Goal: Task Accomplishment & Management: Use online tool/utility

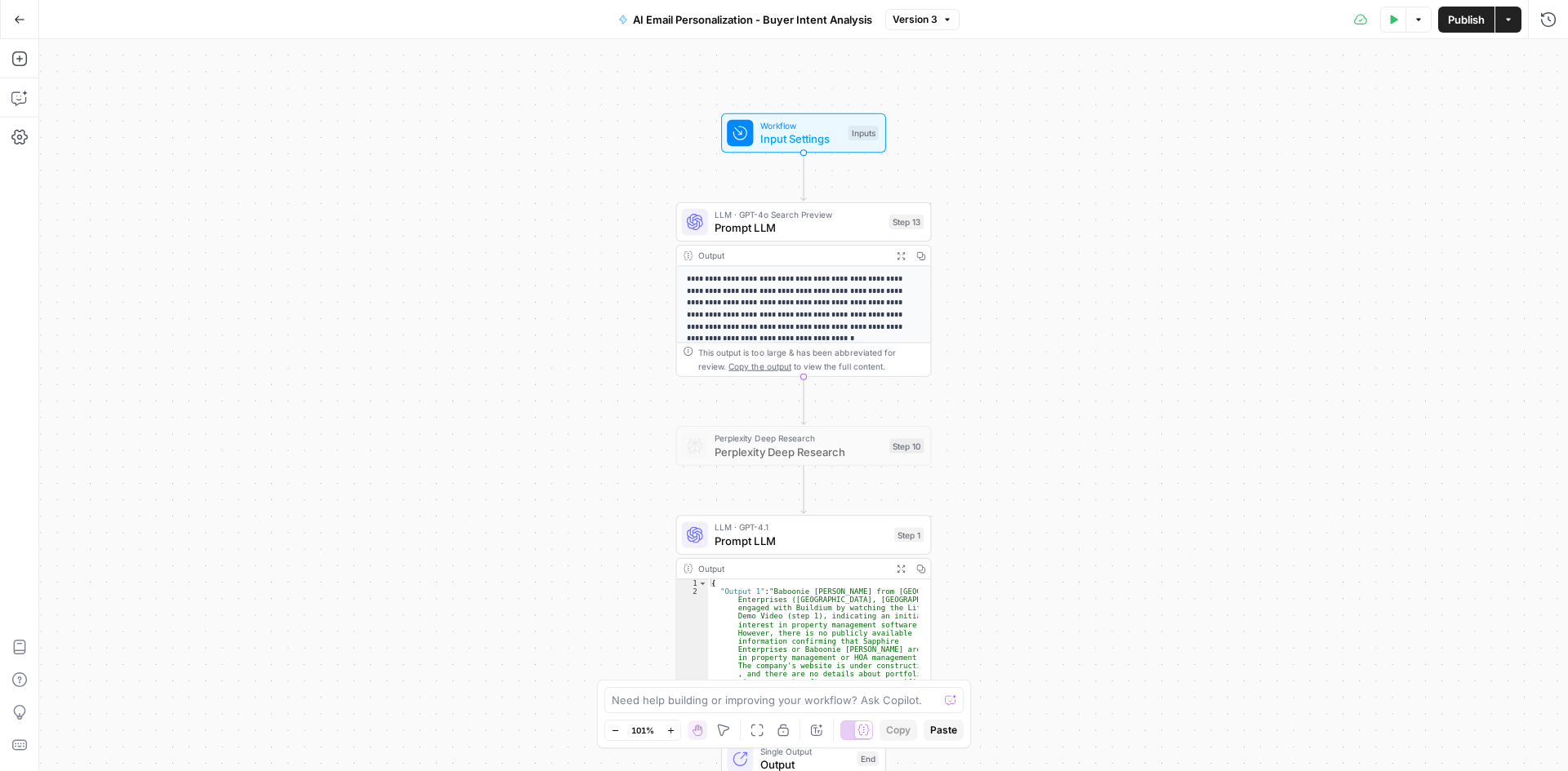
click at [22, 22] on icon "button" at bounding box center [20, 20] width 11 height 11
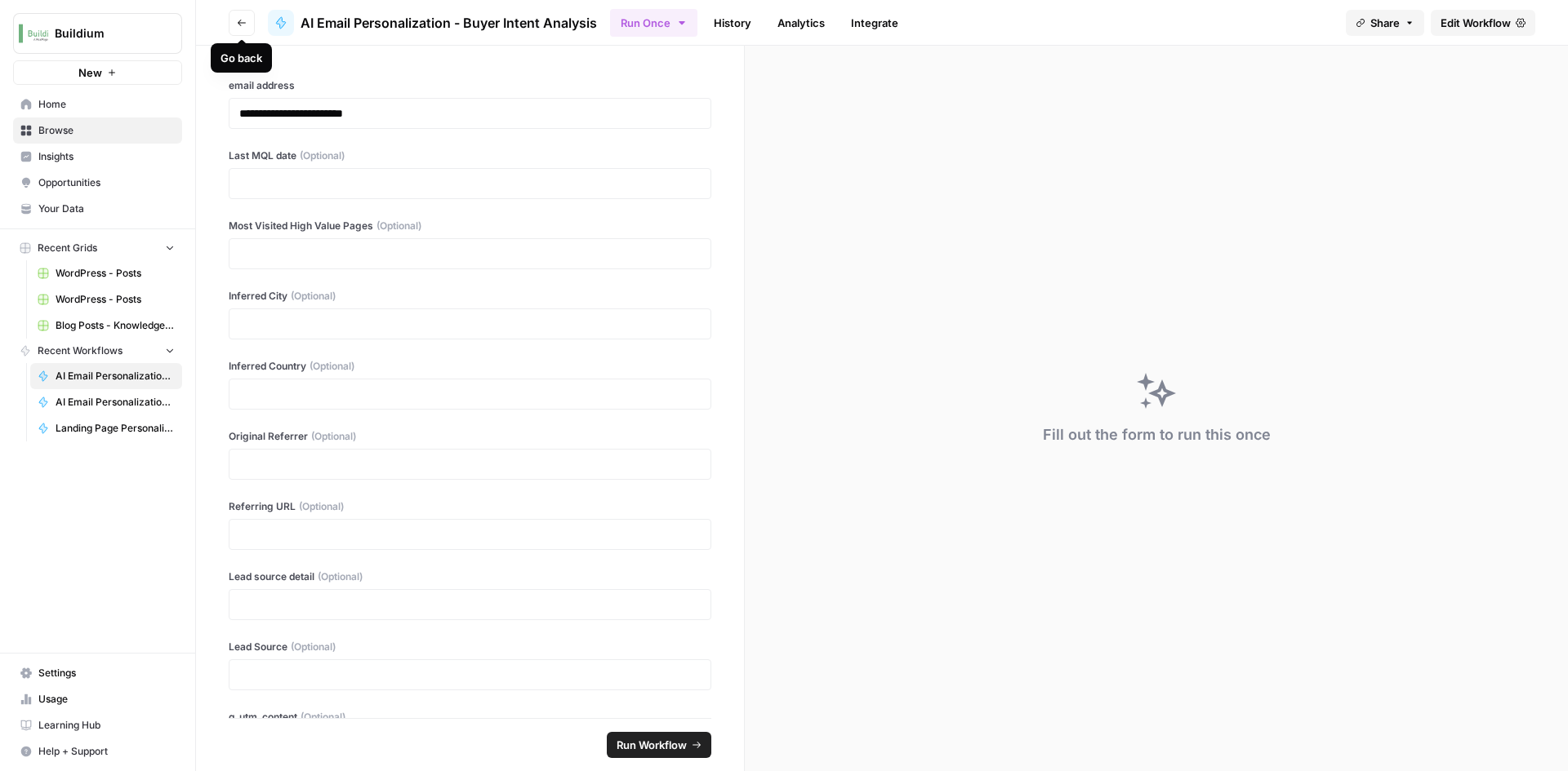
click at [245, 21] on icon "button" at bounding box center [241, 23] width 9 height 9
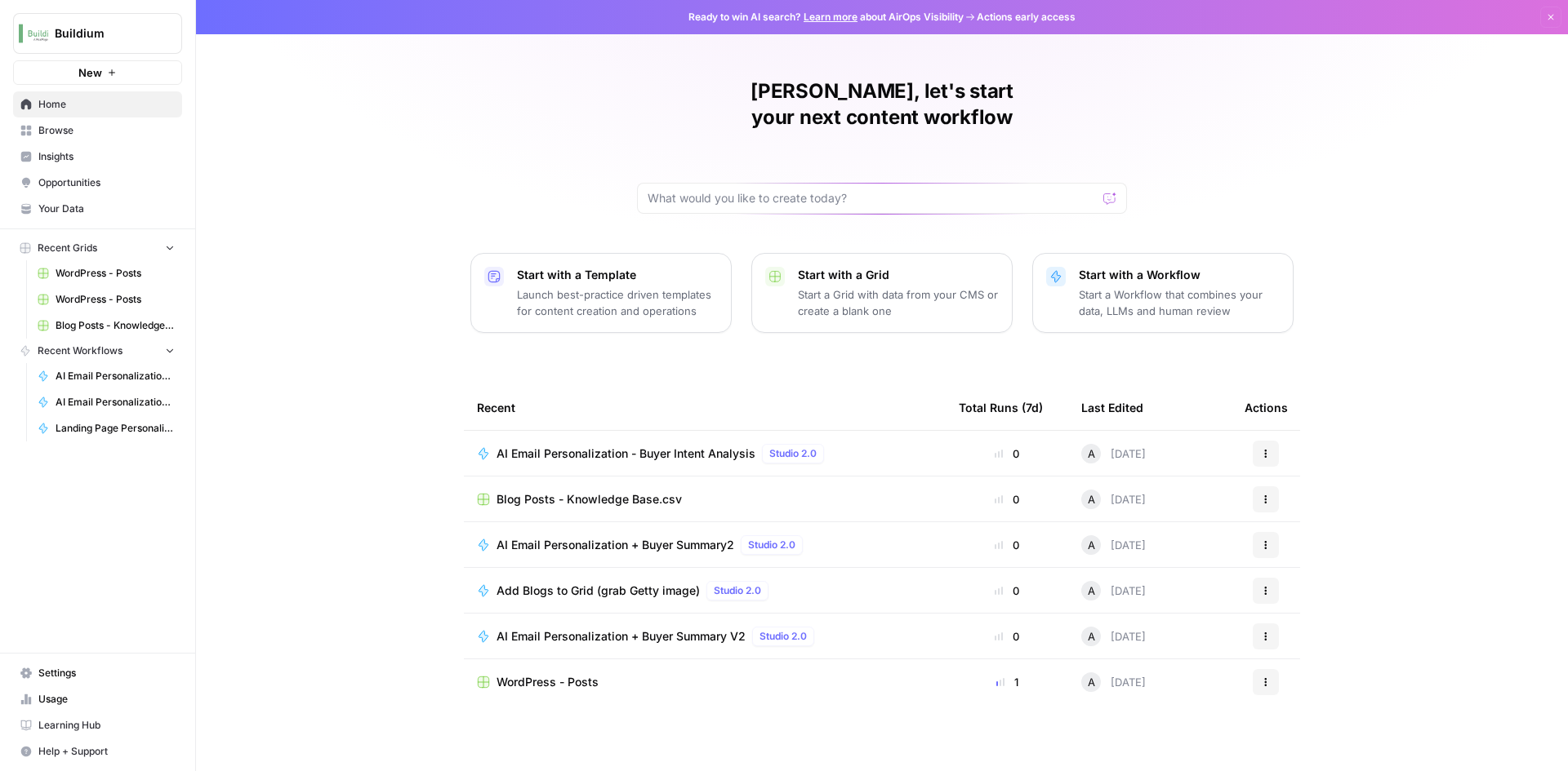
click at [104, 131] on span "Browse" at bounding box center [107, 131] width 137 height 15
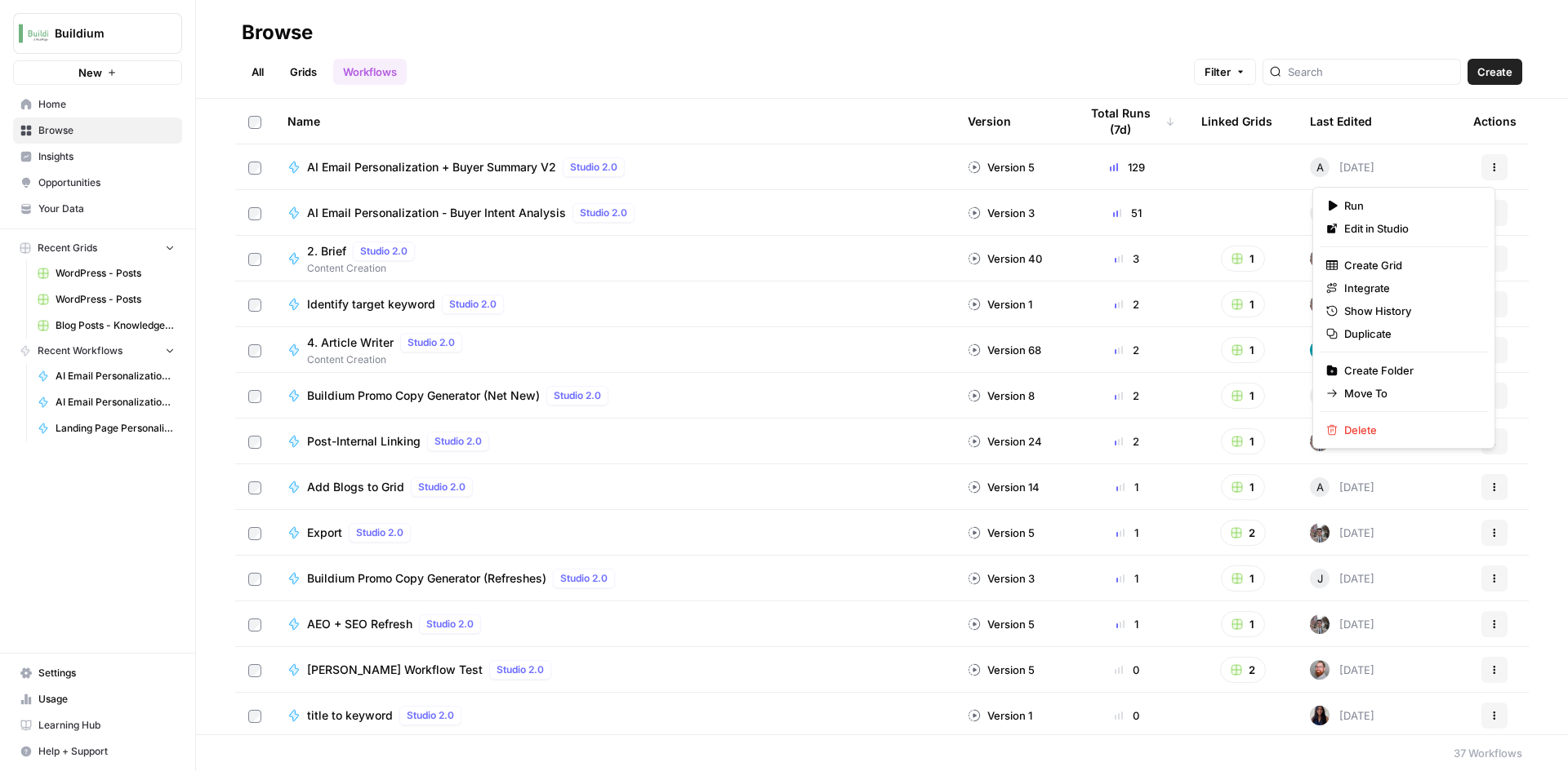
click at [1481, 168] on button "Actions" at bounding box center [1494, 168] width 26 height 26
click at [1380, 327] on span "Duplicate" at bounding box center [1410, 334] width 131 height 16
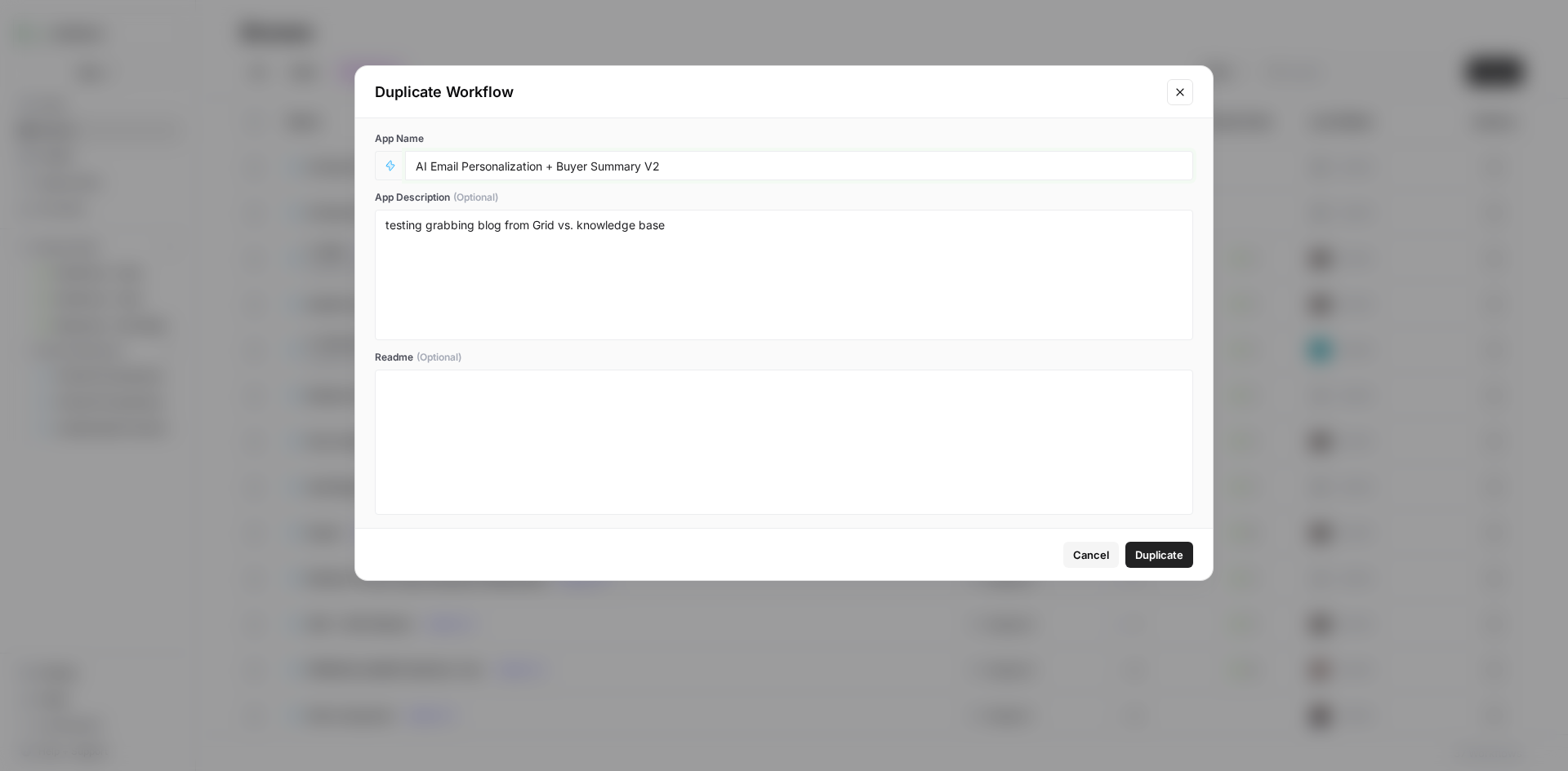
drag, startPoint x: 551, startPoint y: 168, endPoint x: 691, endPoint y: 167, distance: 140.0
click at [691, 167] on input "AI Email Personalization + Buyer Summary V2" at bounding box center [799, 166] width 767 height 15
type input "AI Email Personalization - Asset selection + Email Coppy"
drag, startPoint x: 688, startPoint y: 235, endPoint x: 376, endPoint y: 236, distance: 312.0
click at [376, 236] on div "testing grabbing blog from Grid vs. knowledge base" at bounding box center [784, 275] width 818 height 131
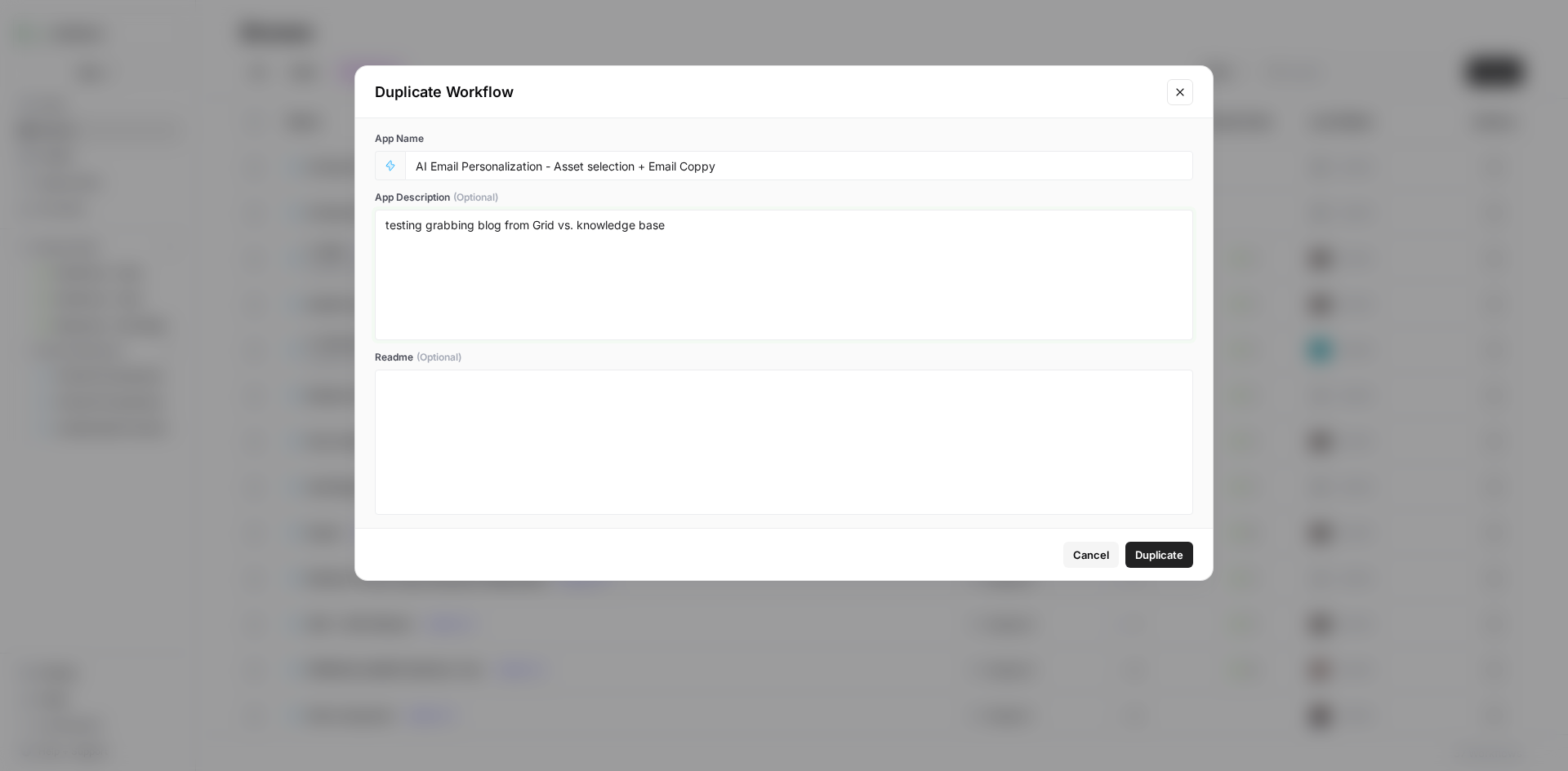
click at [566, 242] on textarea "testing grabbing blog from Grid vs. knowledge base" at bounding box center [784, 274] width 797 height 116
click at [600, 237] on textarea "testing grabbing blog from Grid vs. knowledge base" at bounding box center [784, 274] width 797 height 116
drag, startPoint x: 672, startPoint y: 224, endPoint x: 338, endPoint y: 210, distance: 334.3
click at [338, 210] on div "Duplicate Workflow App Name AI Email Personalization - Asset selection + Email …" at bounding box center [784, 386] width 1568 height 771
type textarea "does not include buyer intent analysis."
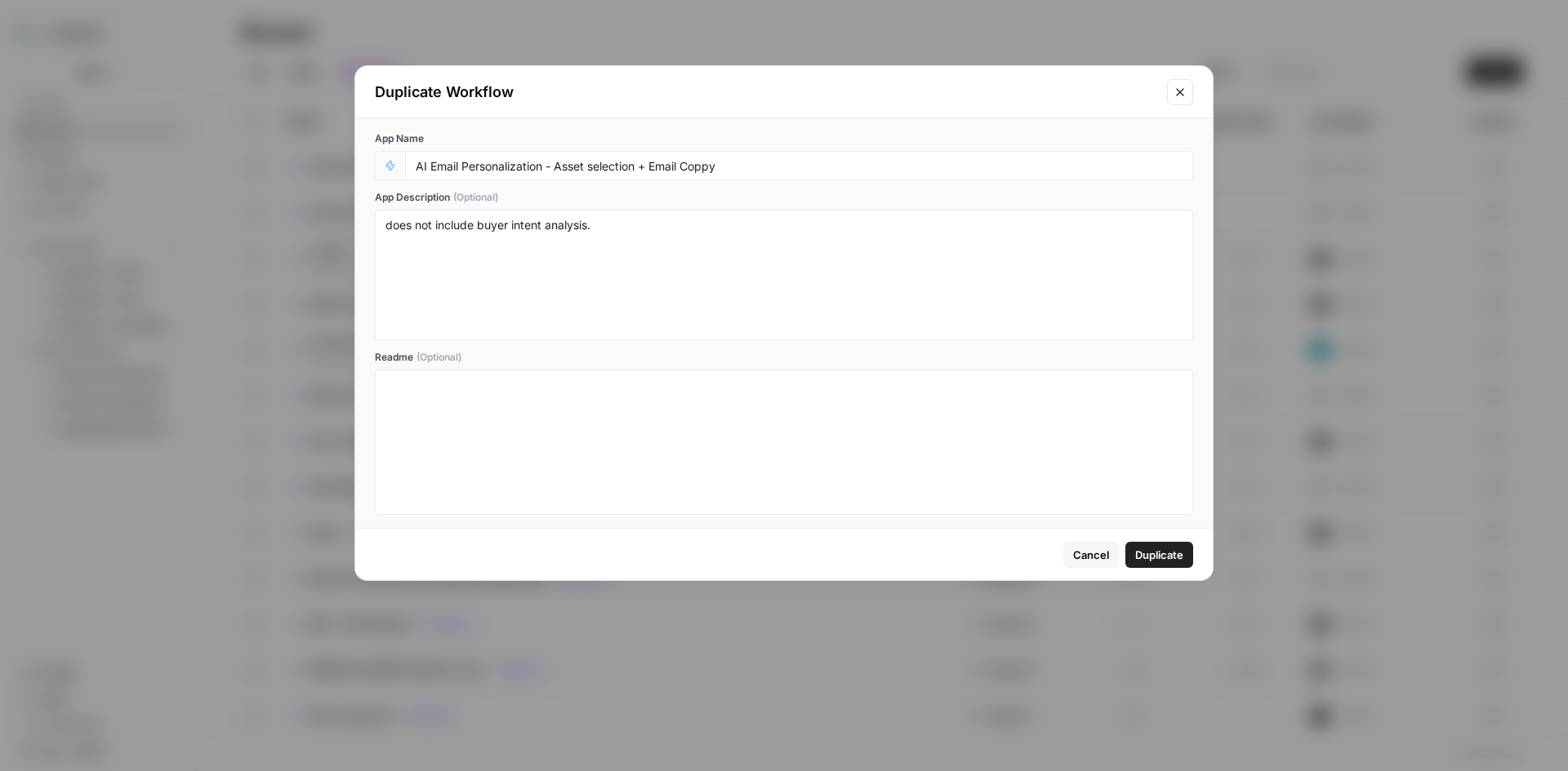
click at [1145, 557] on span "Duplicate" at bounding box center [1159, 554] width 48 height 16
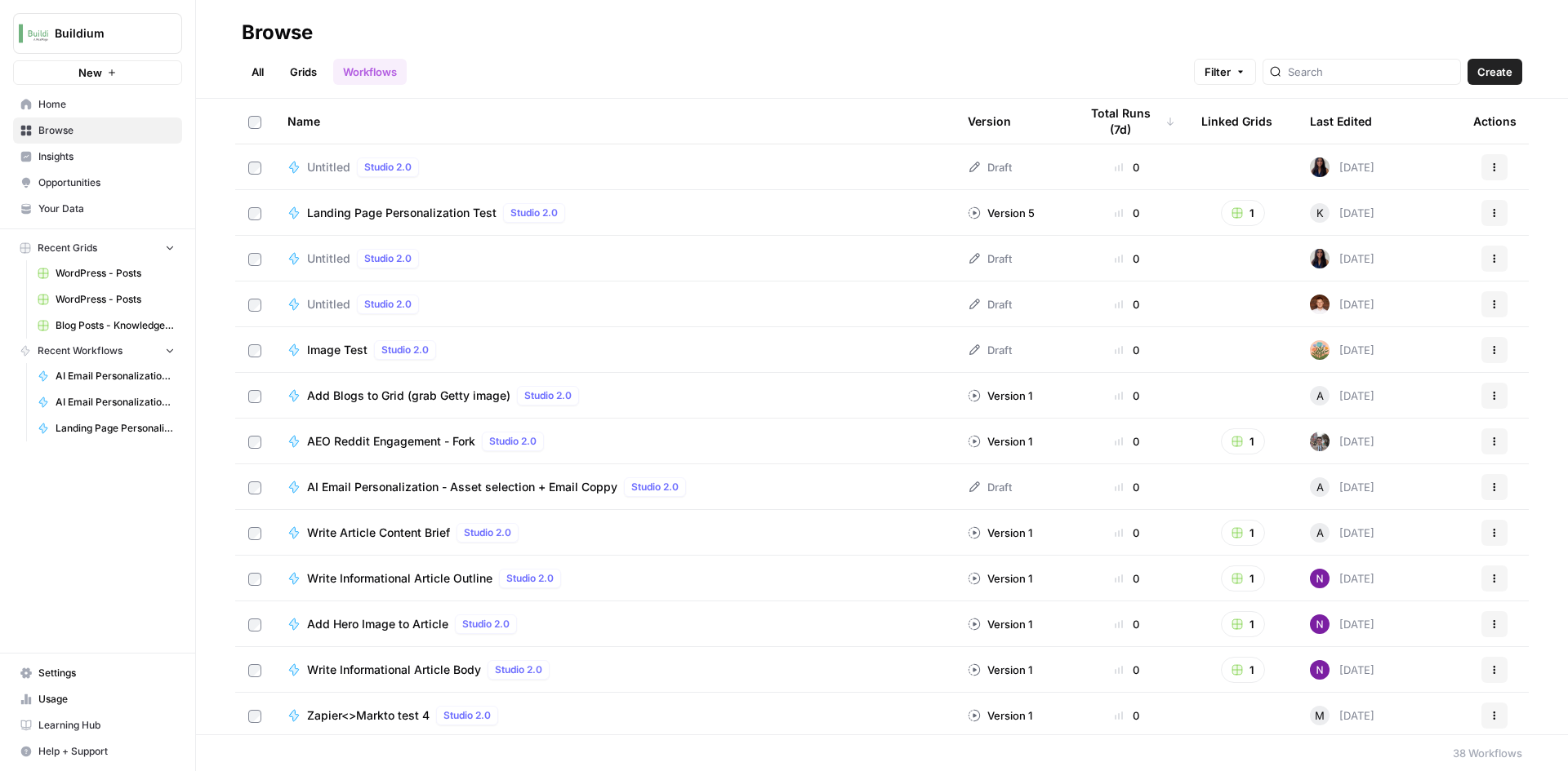
scroll to position [1147, 0]
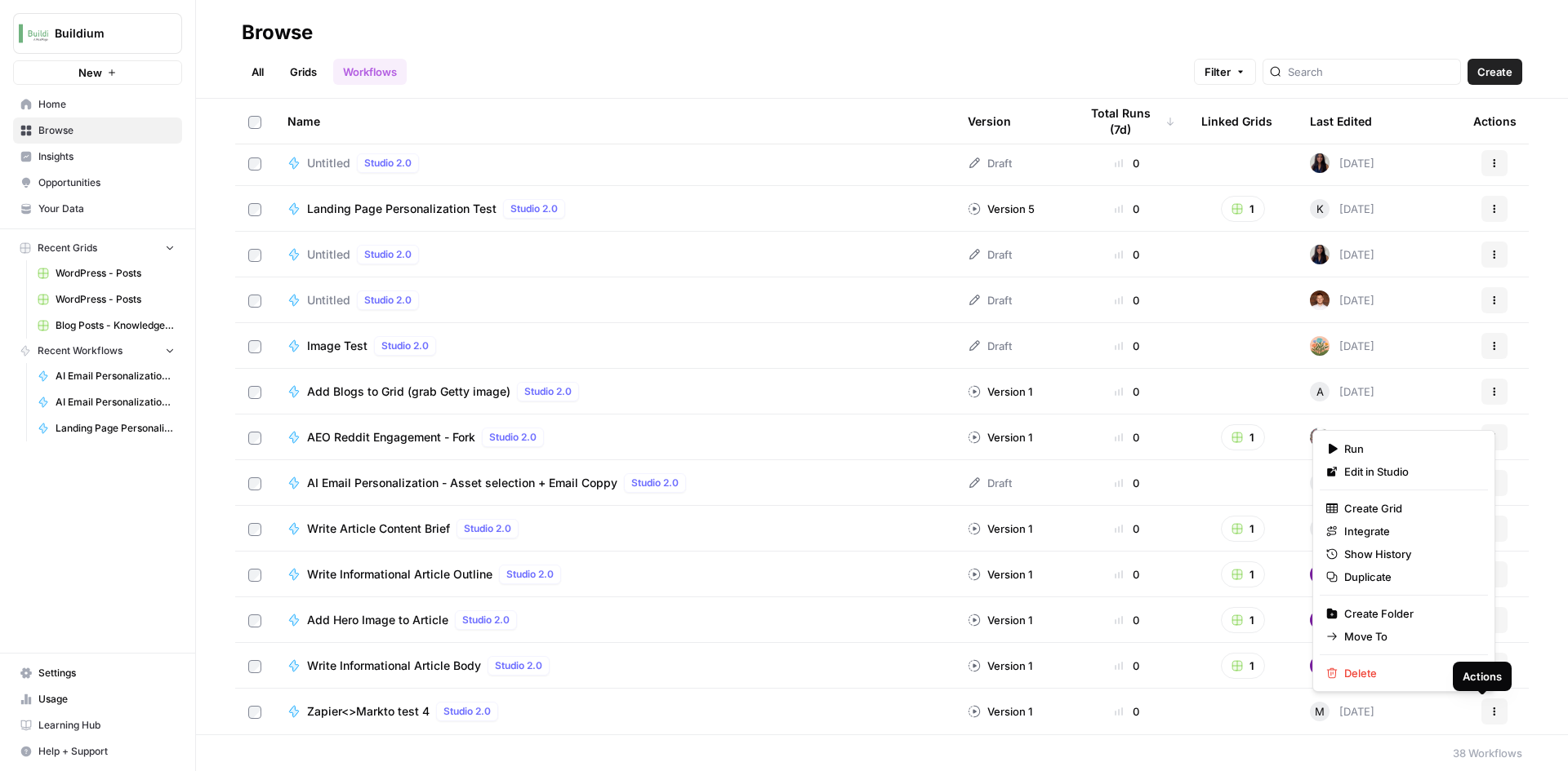
click at [1490, 713] on icon "button" at bounding box center [1494, 712] width 9 height 9
click at [1405, 674] on span "Delete" at bounding box center [1410, 673] width 131 height 16
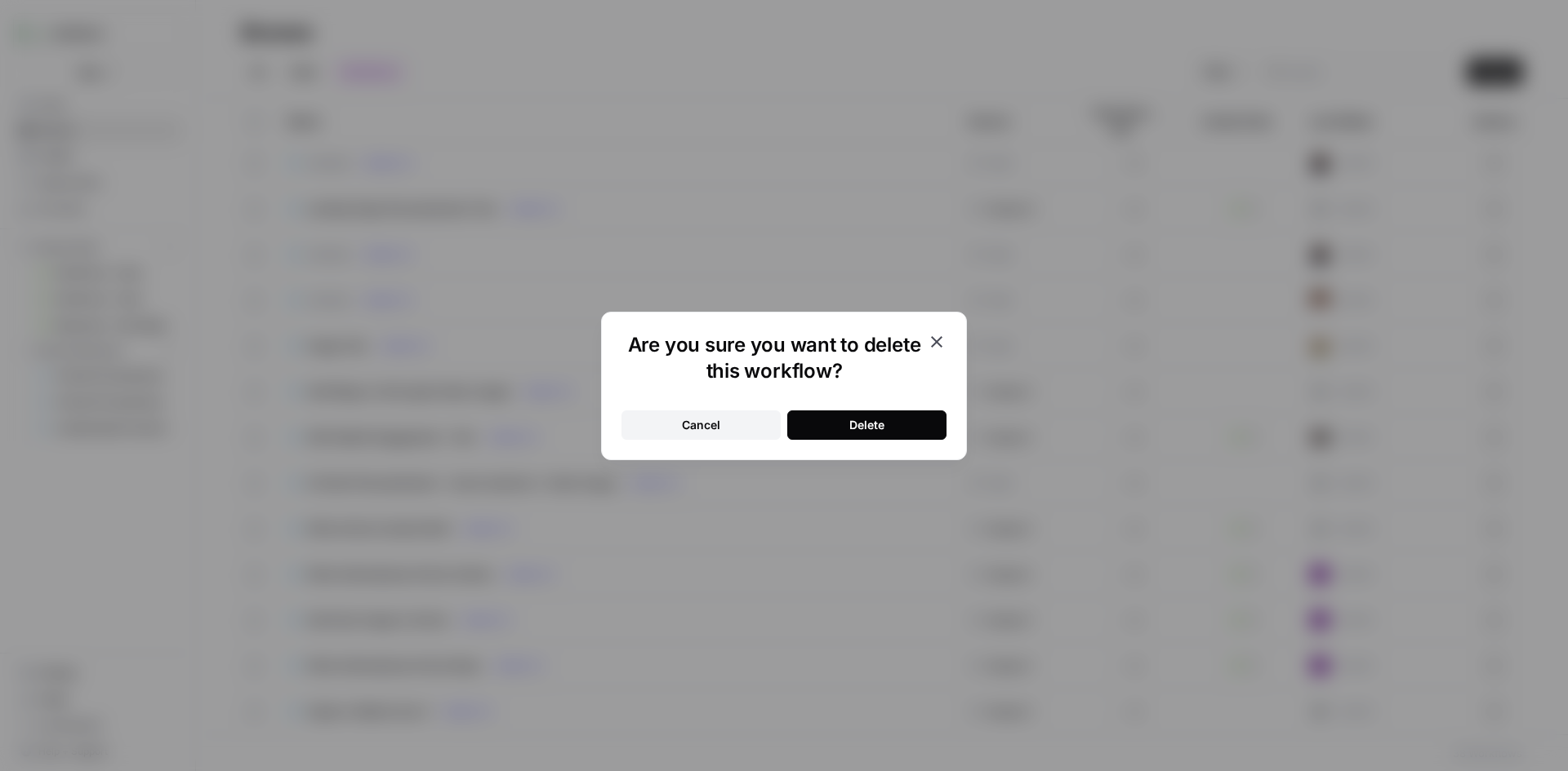
click at [869, 425] on div "Delete" at bounding box center [867, 425] width 35 height 16
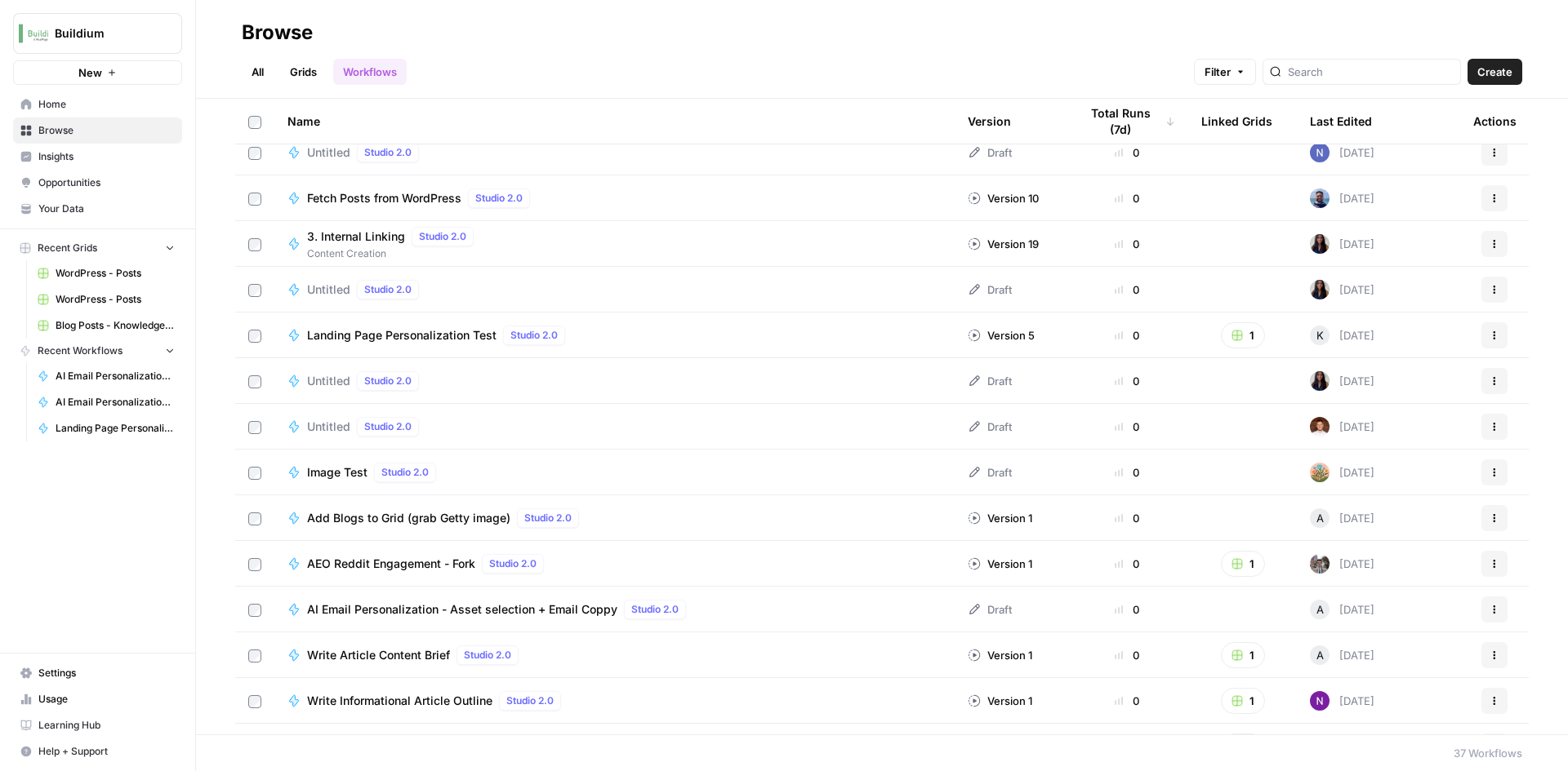
scroll to position [938, 0]
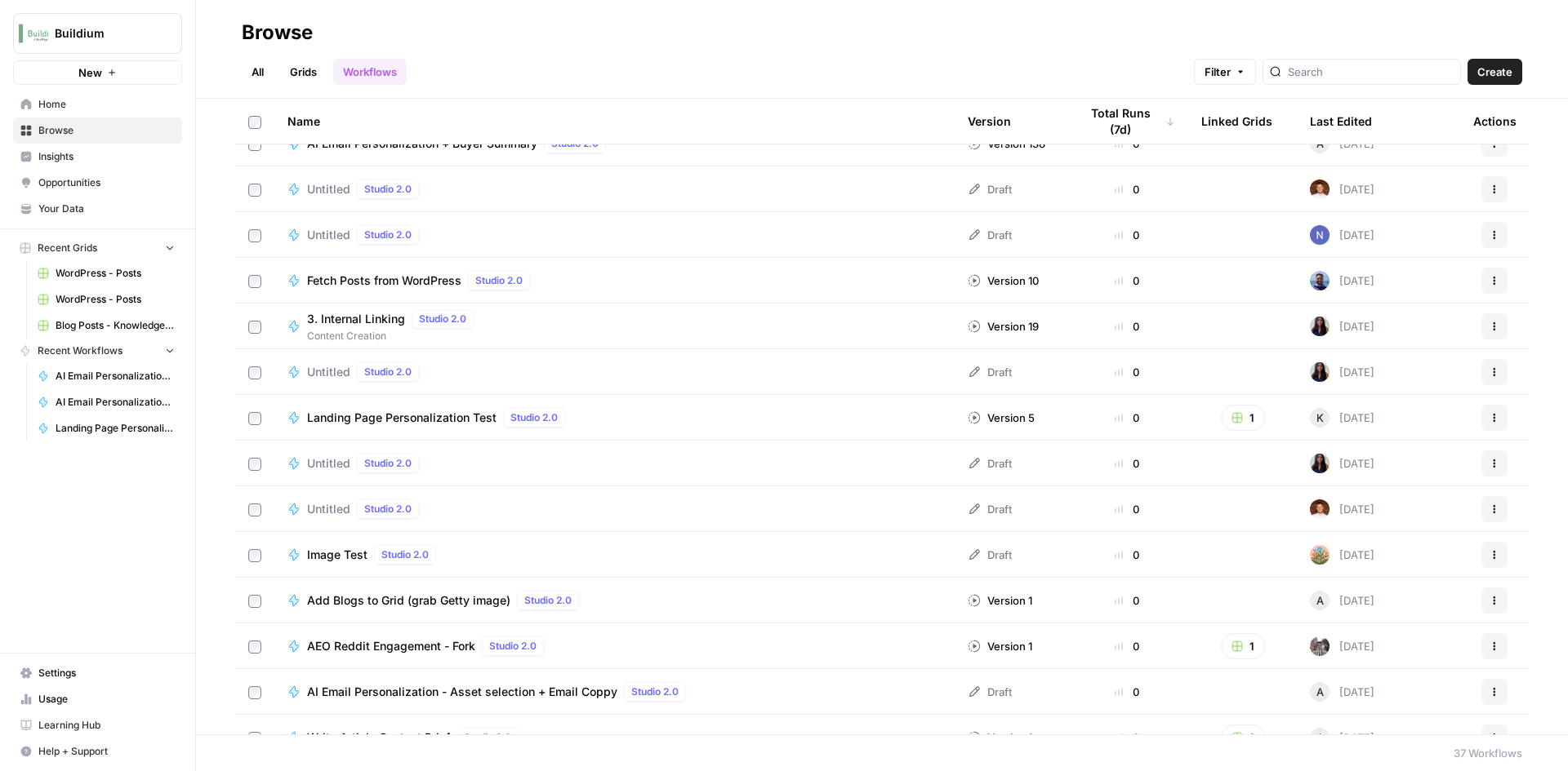
click at [1256, 73] on button "Filter" at bounding box center [1225, 72] width 62 height 26
click at [982, 154] on button "Add Filter" at bounding box center [989, 146] width 547 height 22
click at [769, 140] on input "text" at bounding box center [792, 148] width 138 height 16
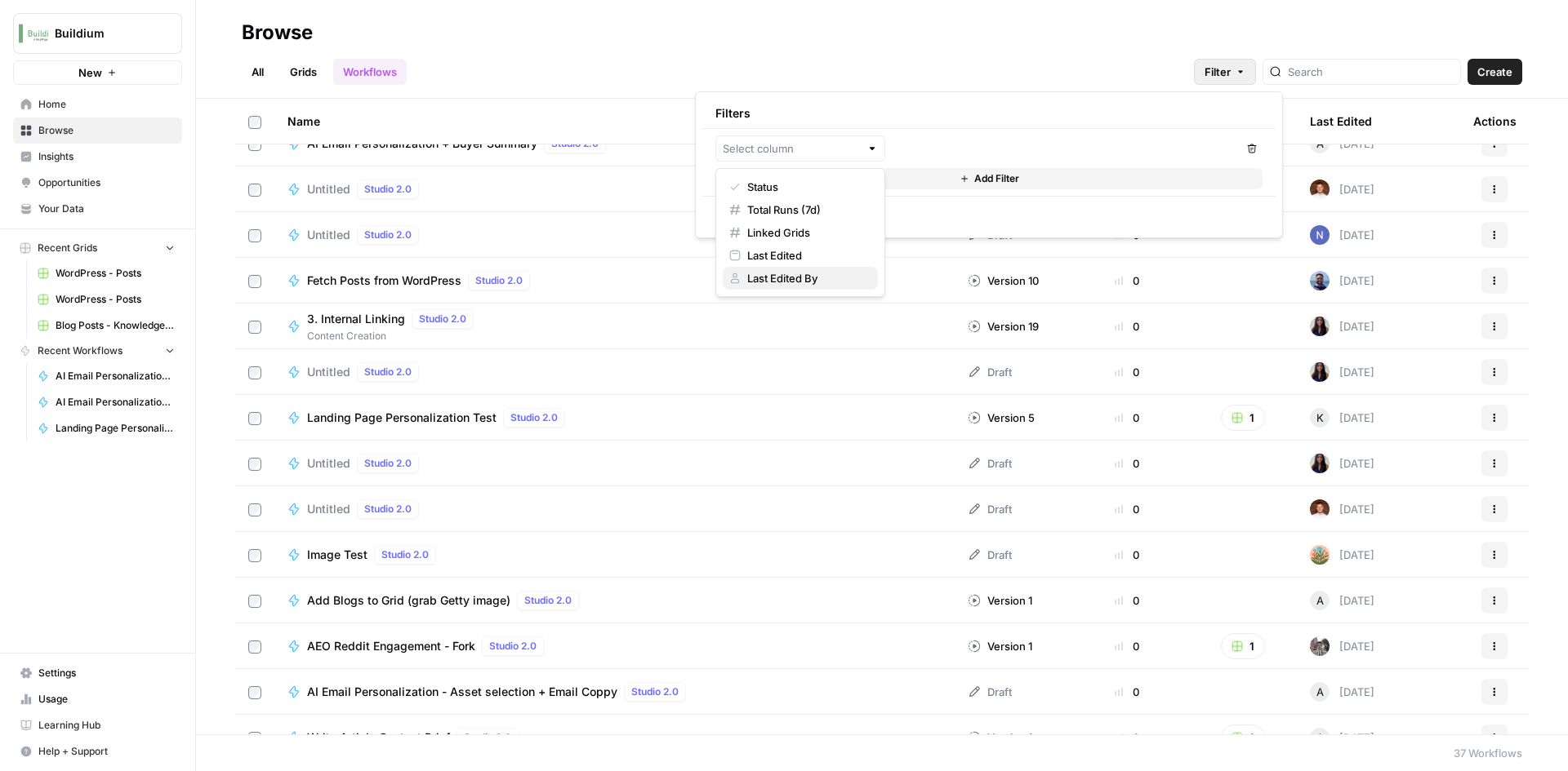
click at [809, 271] on span "Last Edited By" at bounding box center [805, 278] width 118 height 16
type input "Last Edited By"
click at [1034, 144] on input "text" at bounding box center [1056, 148] width 314 height 16
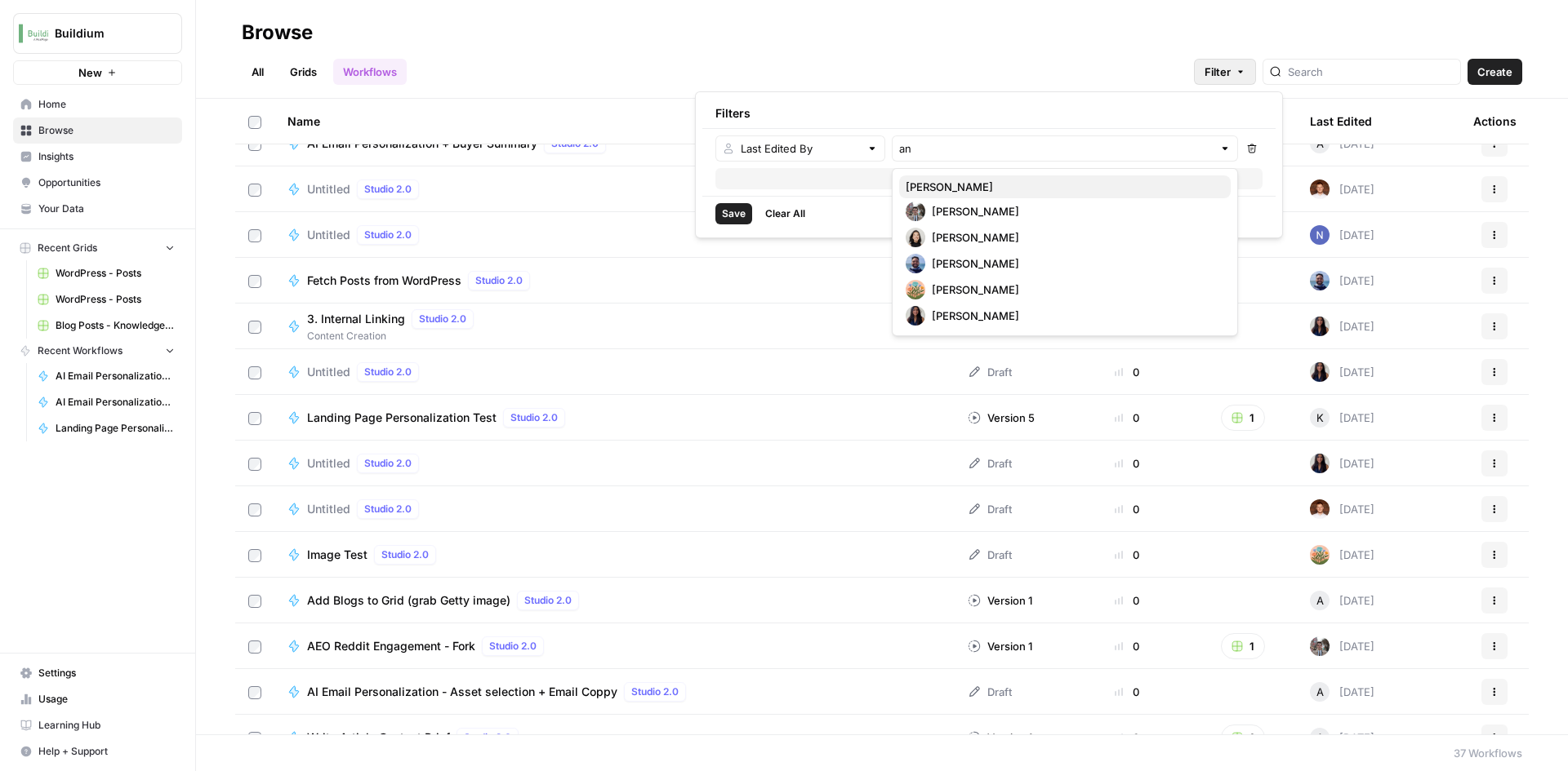
click at [1007, 189] on span "Andrew Schuh" at bounding box center [1062, 187] width 312 height 16
type input "Andrew Schuh"
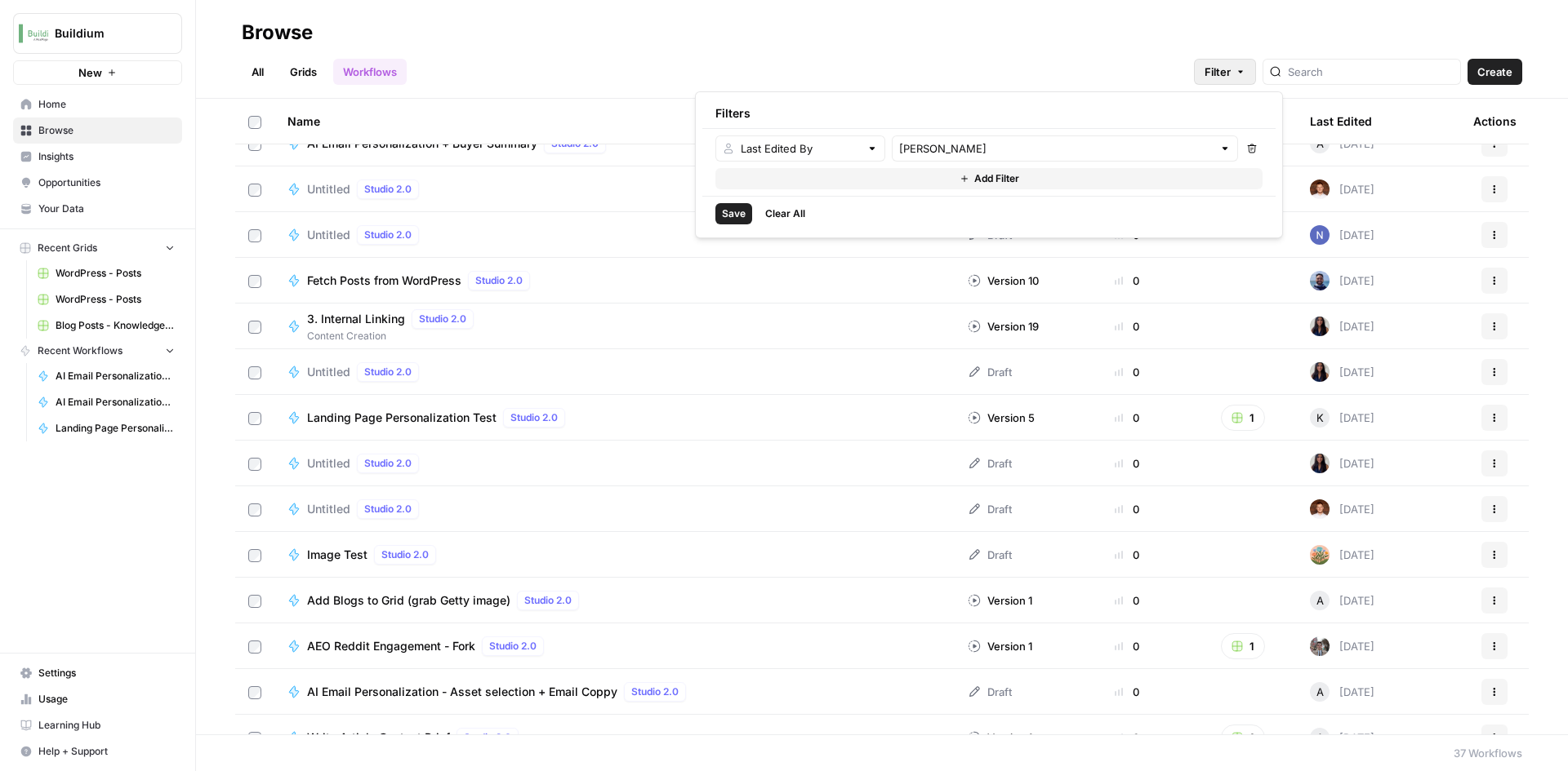
click at [729, 212] on span "Save" at bounding box center [734, 214] width 24 height 15
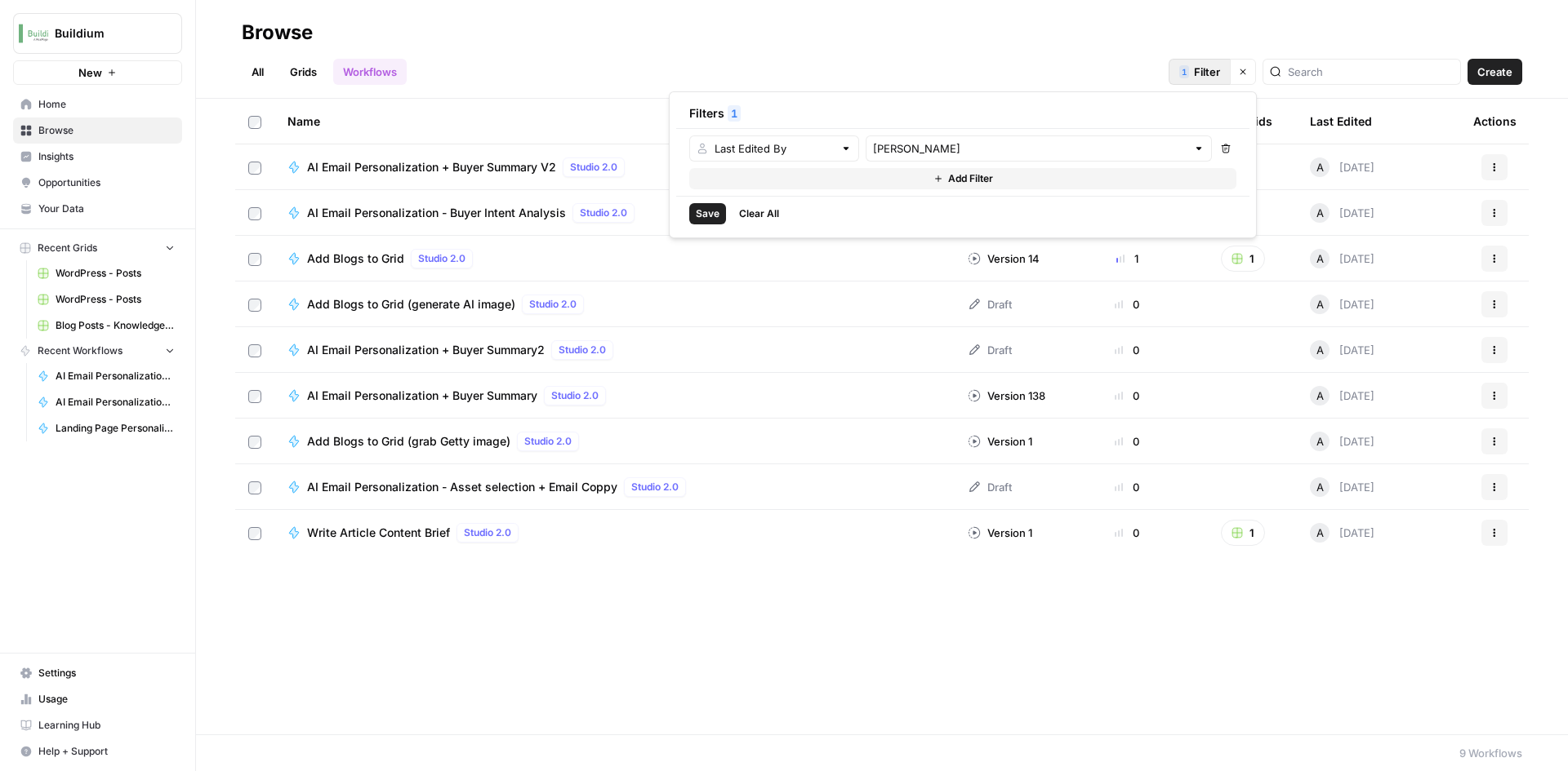
click at [474, 714] on div "Name Version Total Runs (7d) Linked Grids Last Edited Actions AI Email Personal…" at bounding box center [882, 417] width 1372 height 636
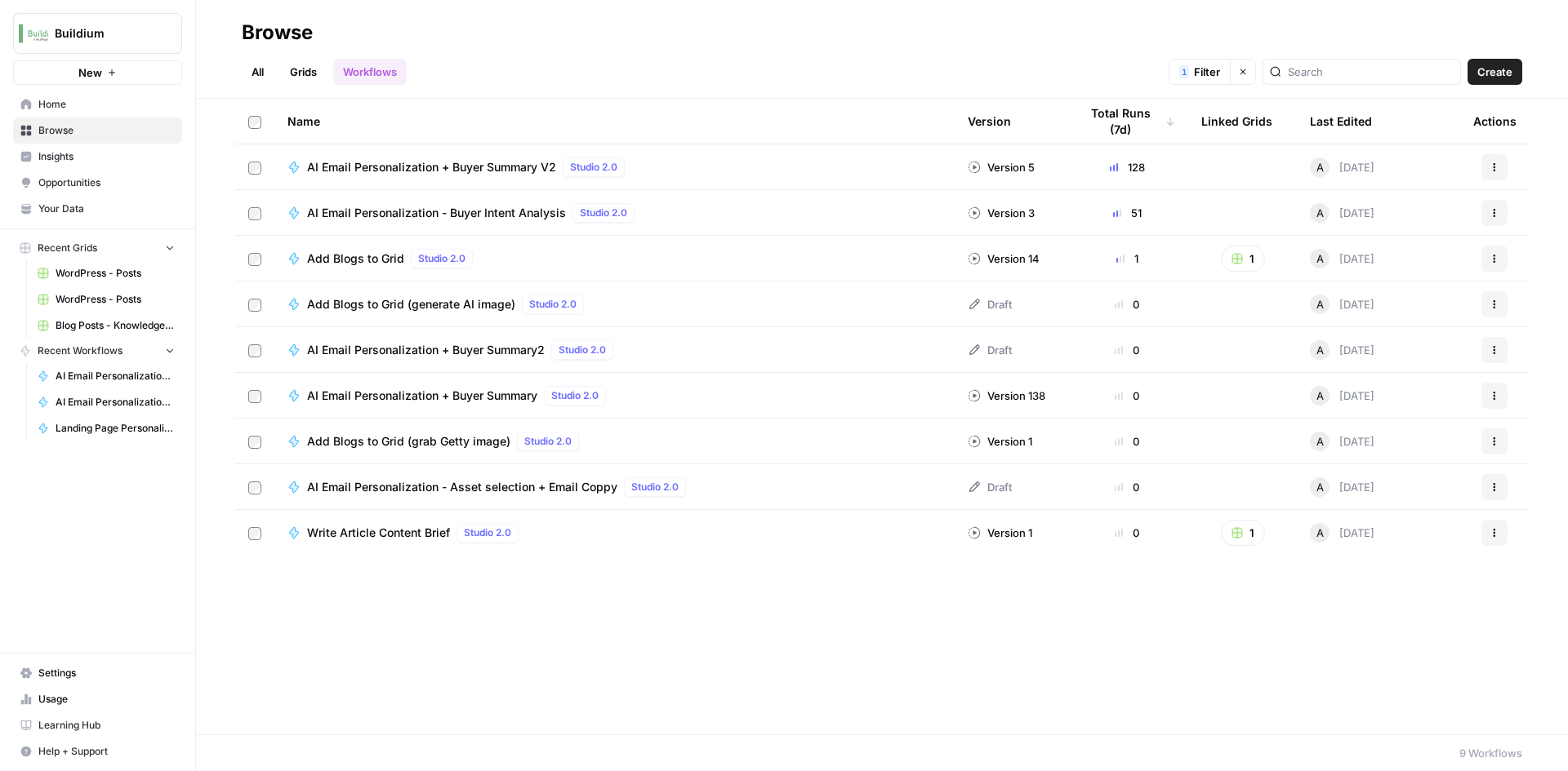
click at [1489, 305] on button "Actions" at bounding box center [1494, 304] width 26 height 26
click at [1375, 435] on span "Delete" at bounding box center [1422, 438] width 131 height 16
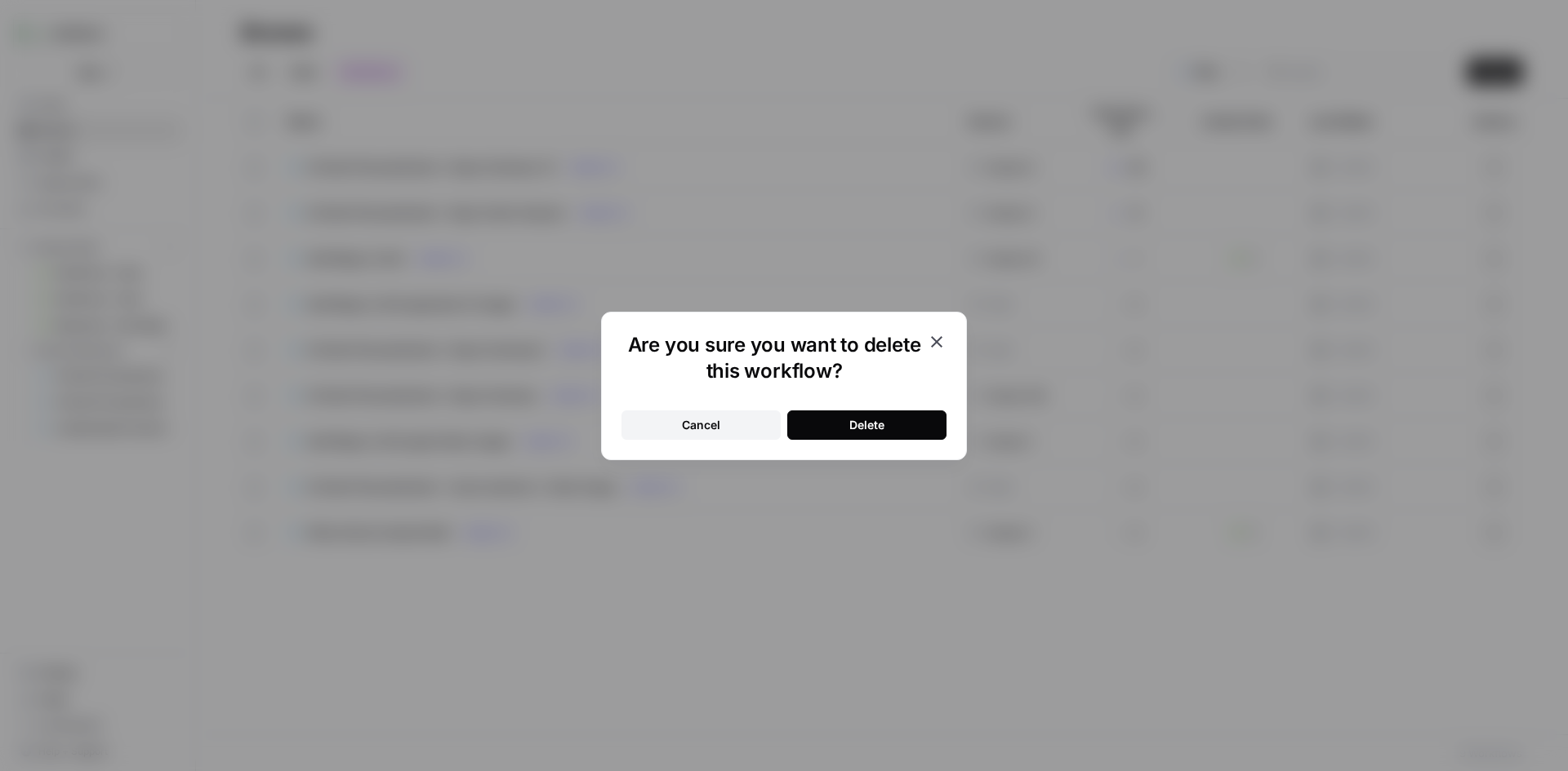
click at [827, 418] on button "Delete" at bounding box center [867, 425] width 159 height 29
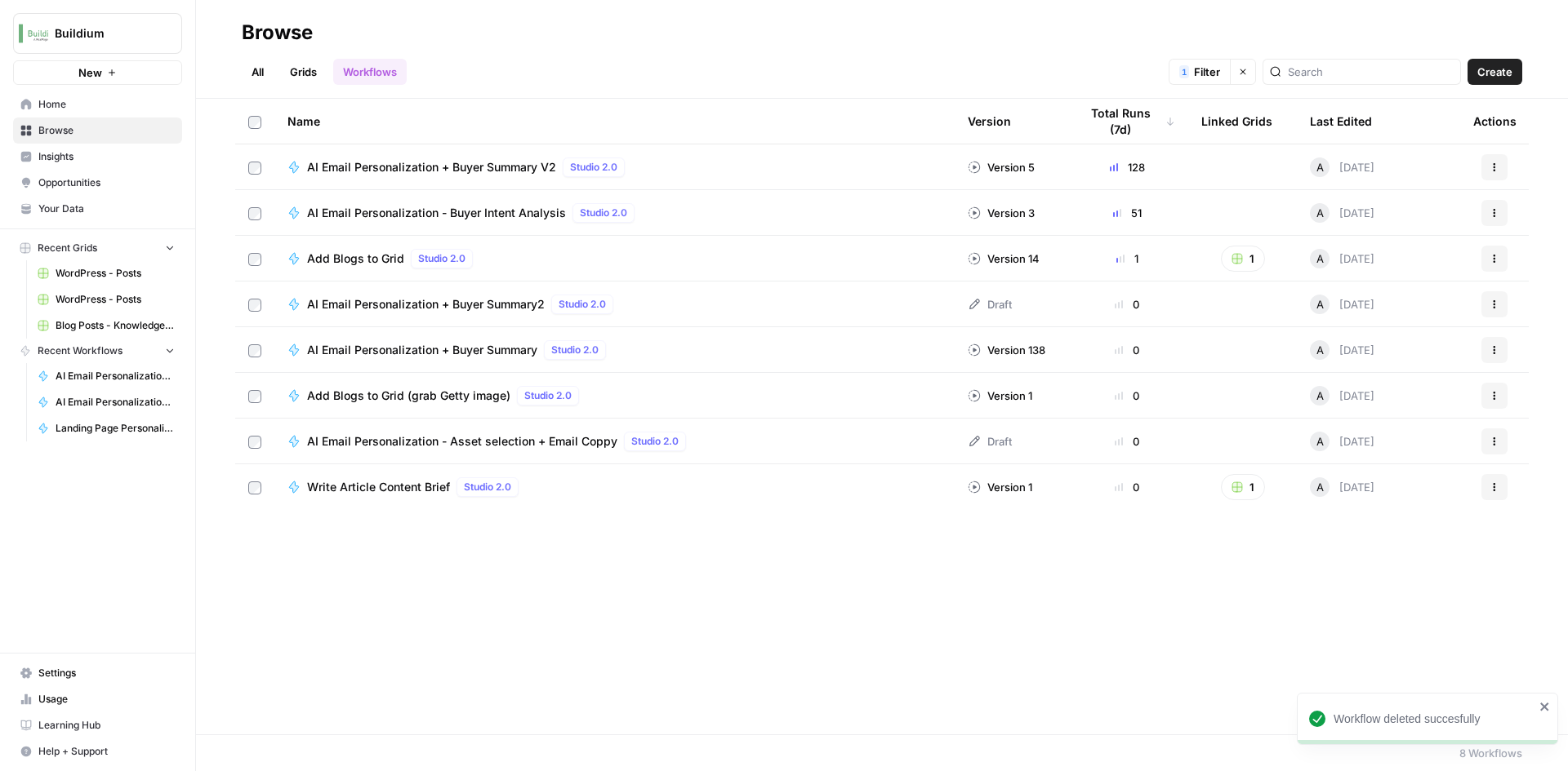
click at [1491, 305] on icon "button" at bounding box center [1494, 304] width 9 height 9
click at [1376, 442] on span "Delete" at bounding box center [1422, 438] width 131 height 16
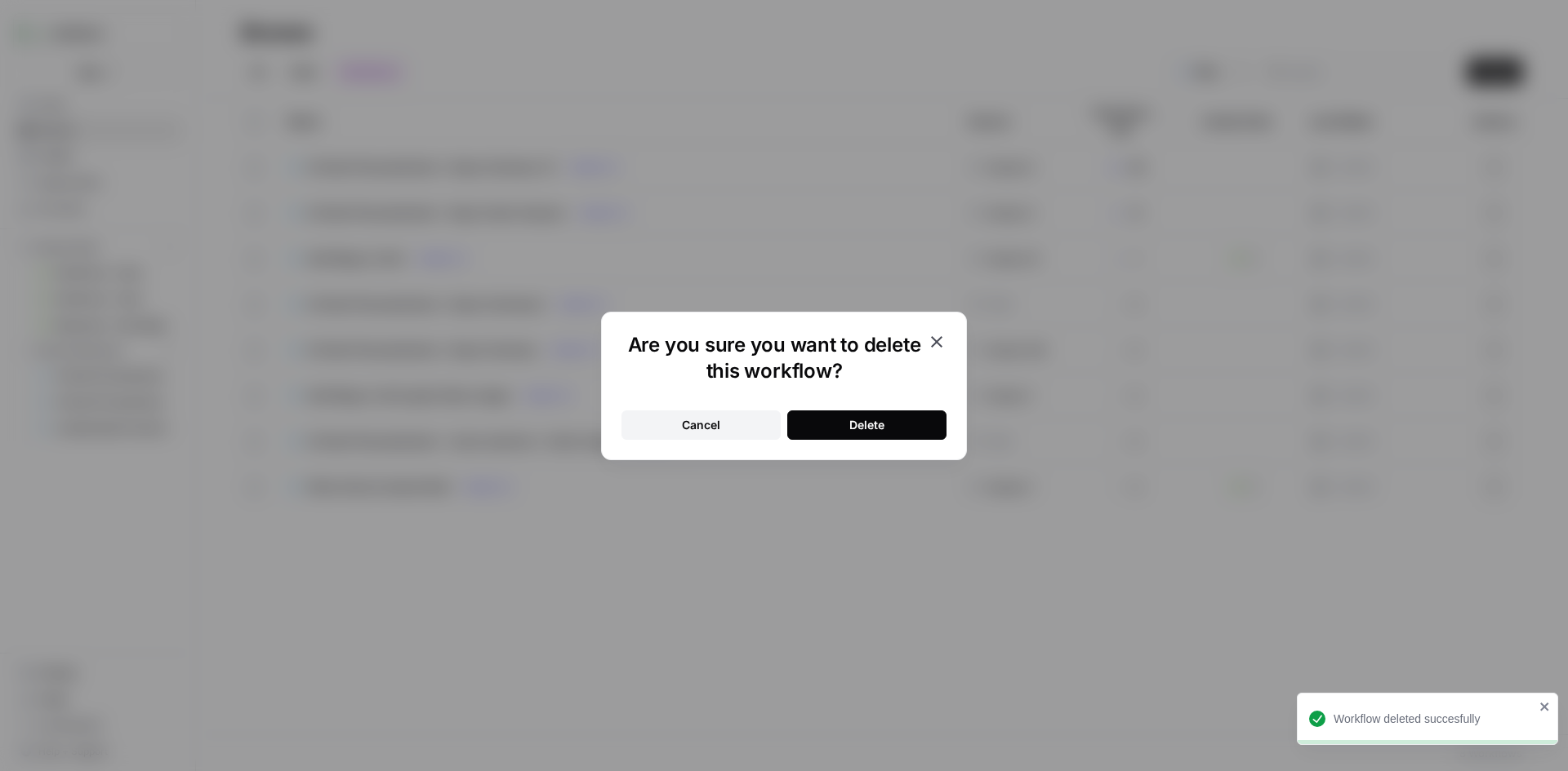
click at [829, 415] on button "Delete" at bounding box center [867, 425] width 159 height 29
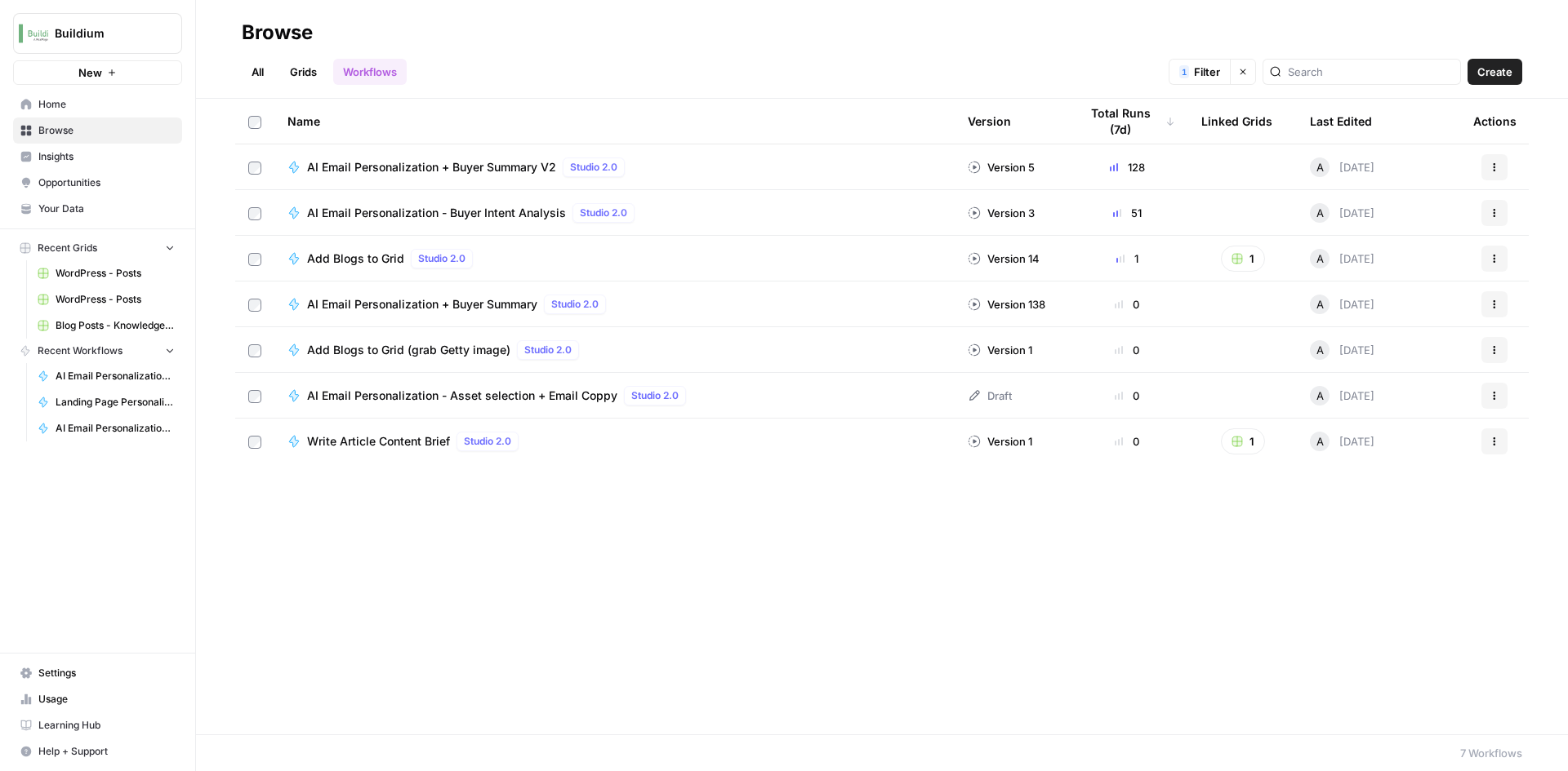
click at [1485, 356] on button "Actions" at bounding box center [1494, 351] width 26 height 26
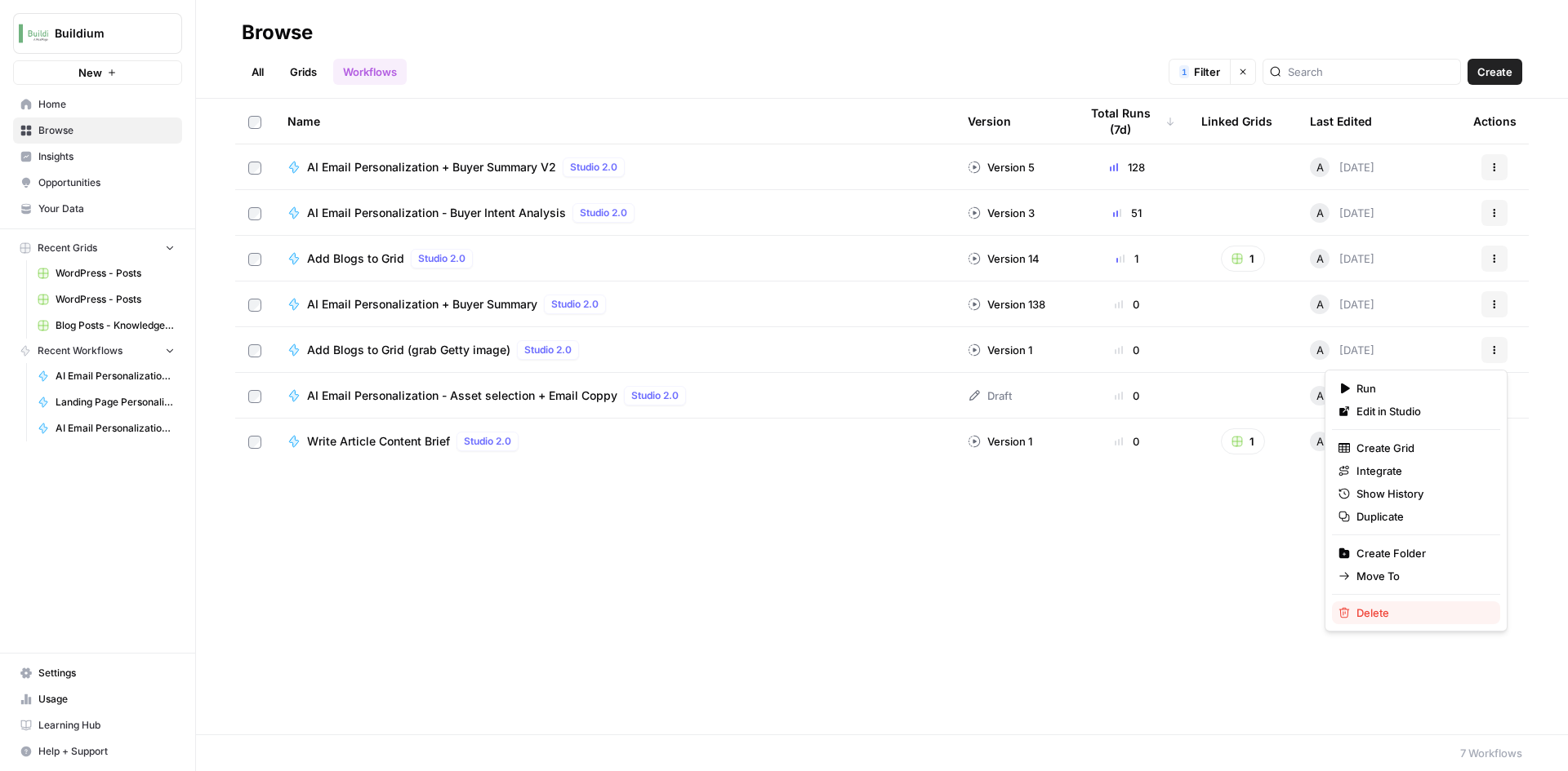
click at [1367, 613] on span "Delete" at bounding box center [1422, 613] width 131 height 16
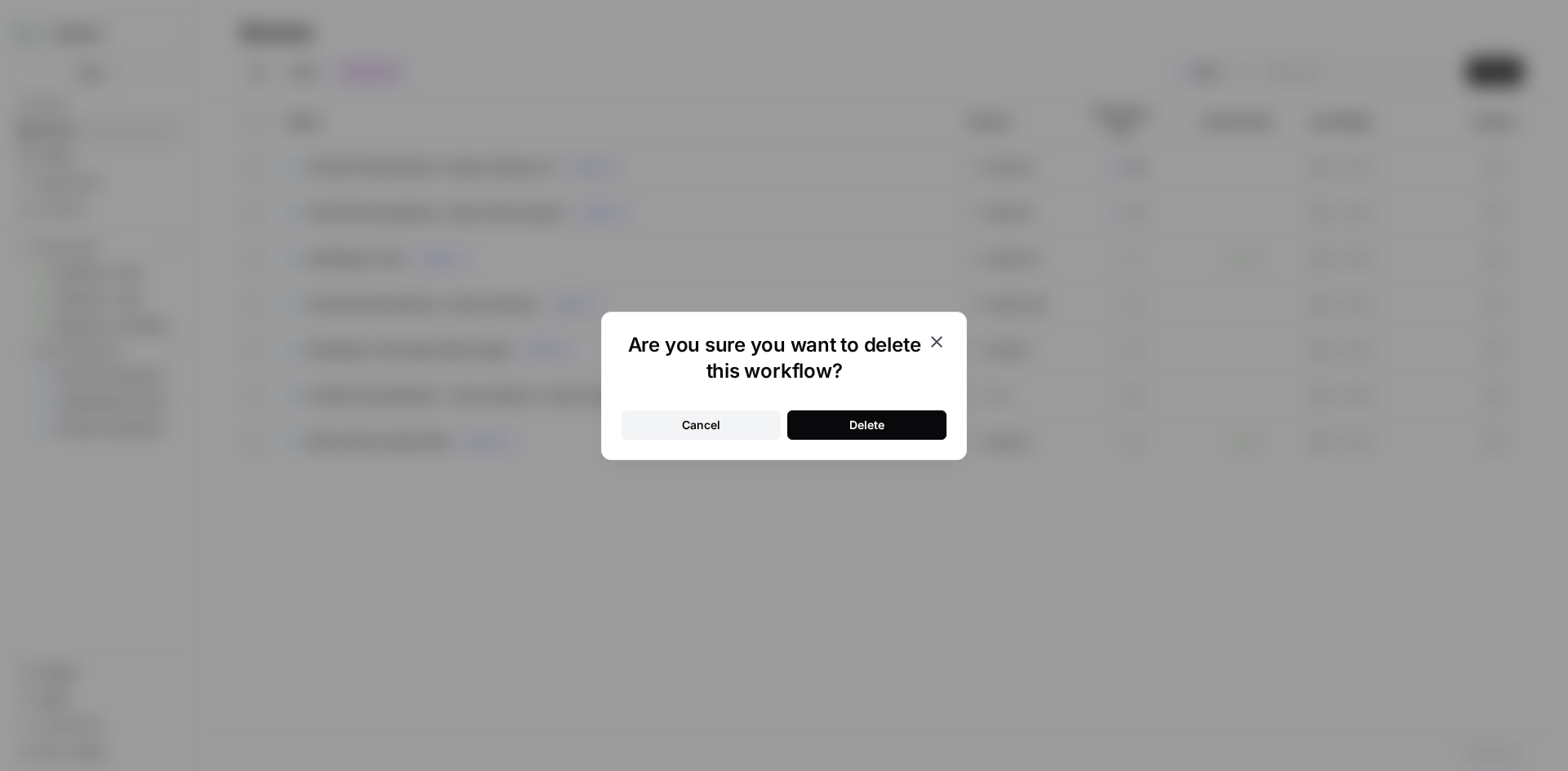
click at [899, 428] on button "Delete" at bounding box center [867, 425] width 159 height 29
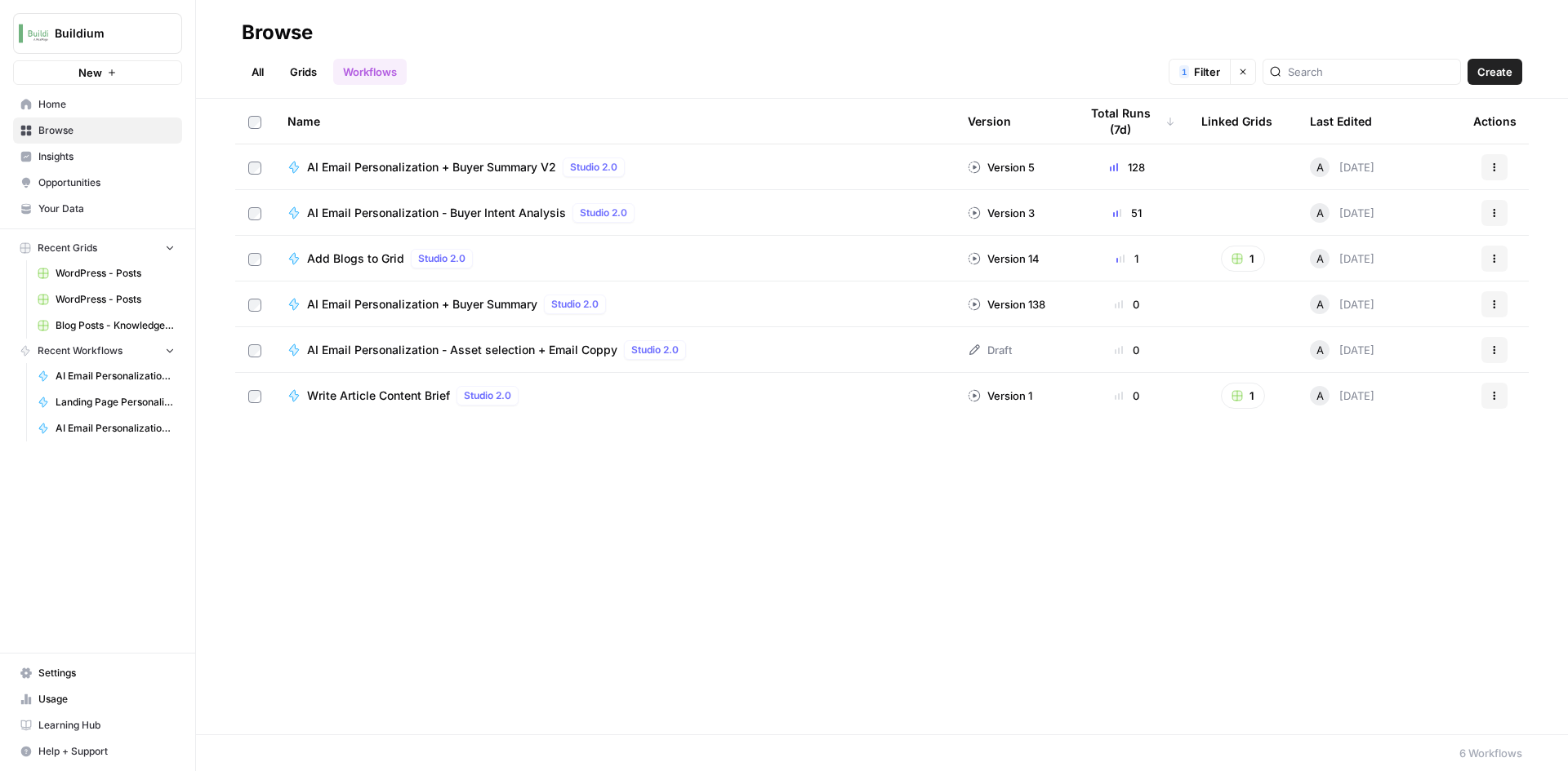
click at [393, 388] on span "Write Article Content Brief" at bounding box center [379, 395] width 143 height 16
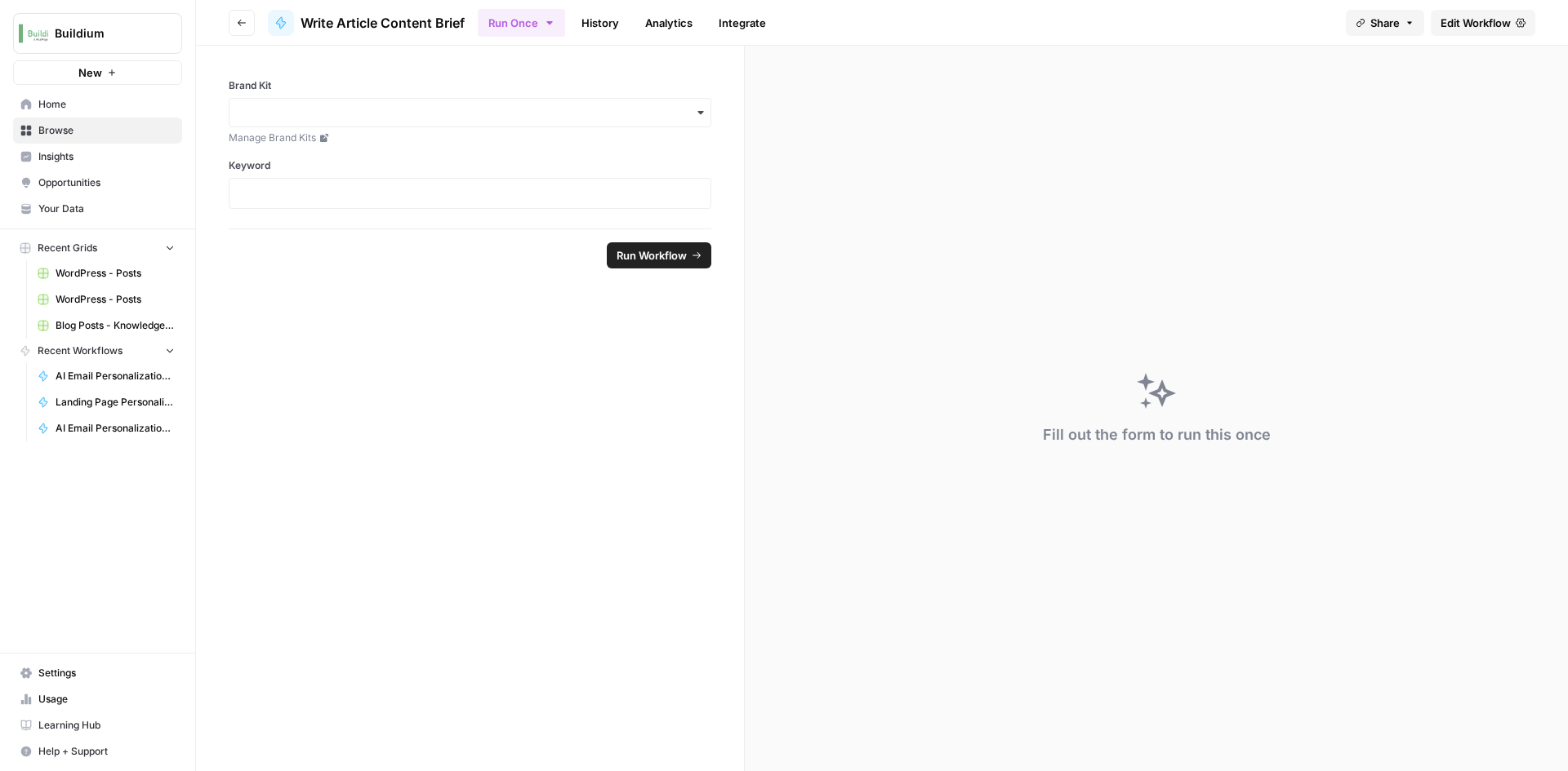
click at [239, 28] on button "Go back" at bounding box center [242, 23] width 26 height 26
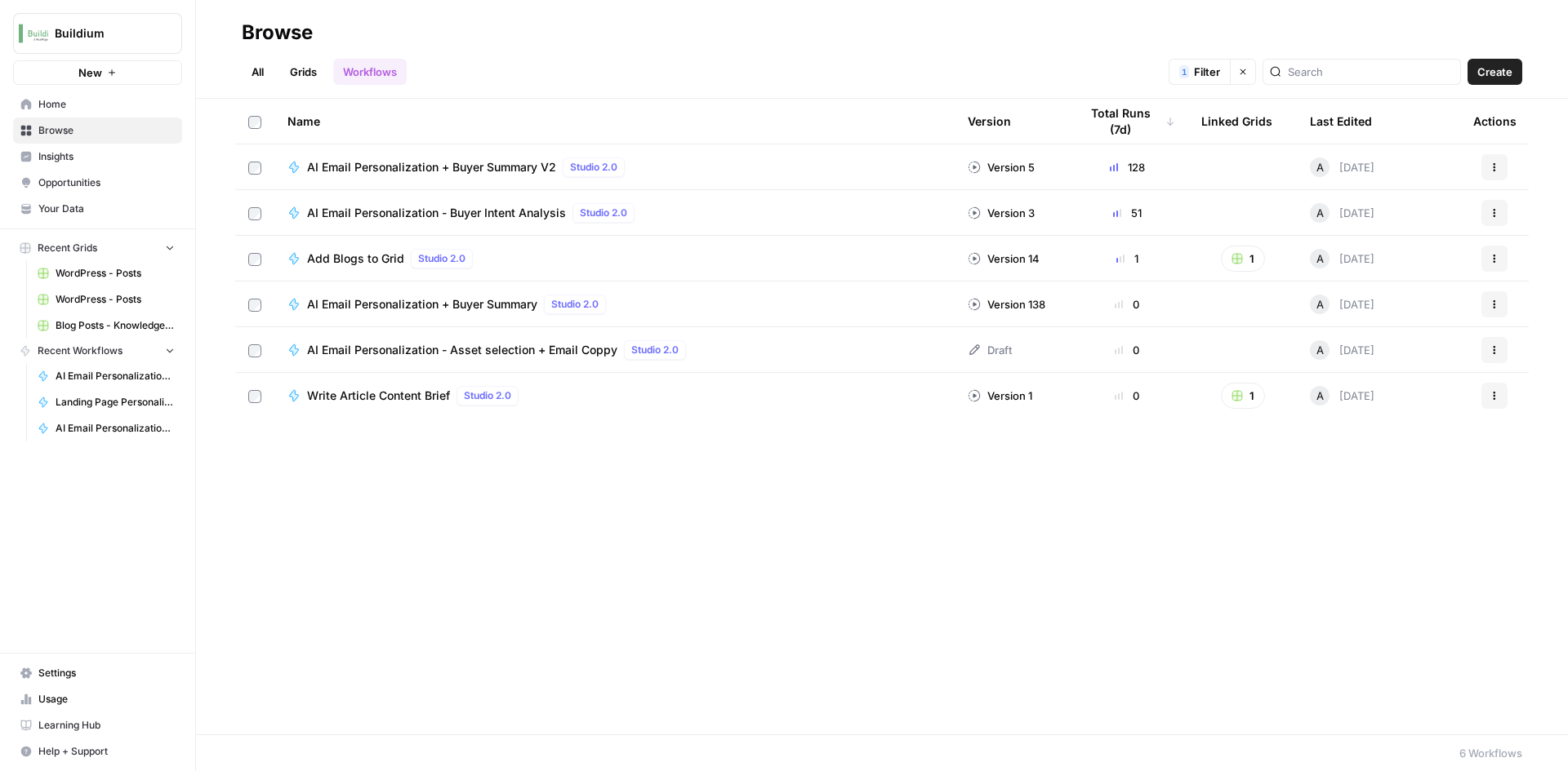
click at [539, 342] on span "AI Email Personalization - Asset selection + Email Coppy" at bounding box center [462, 350] width 310 height 16
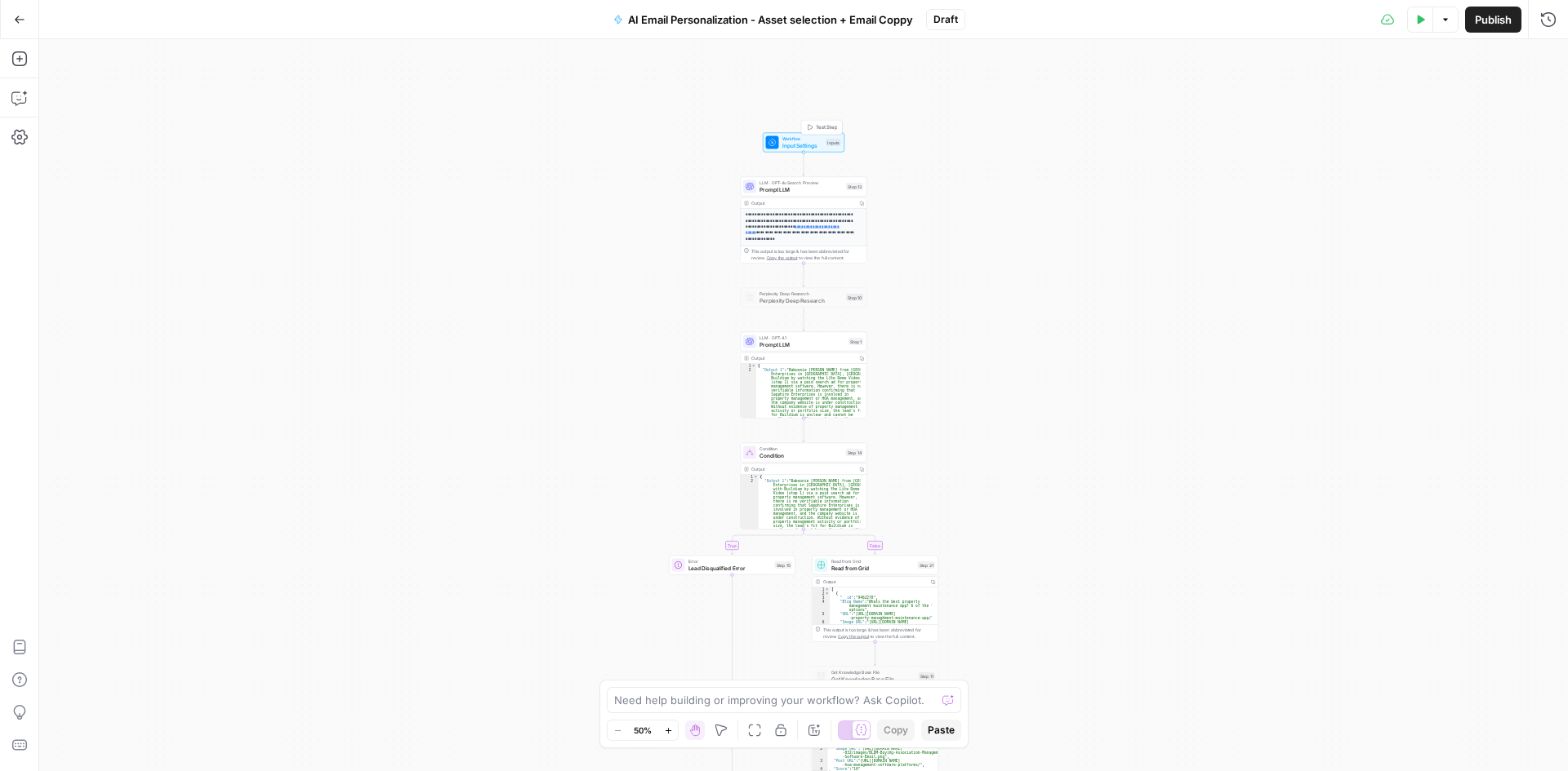
click at [795, 143] on span "Input Settings" at bounding box center [802, 145] width 41 height 8
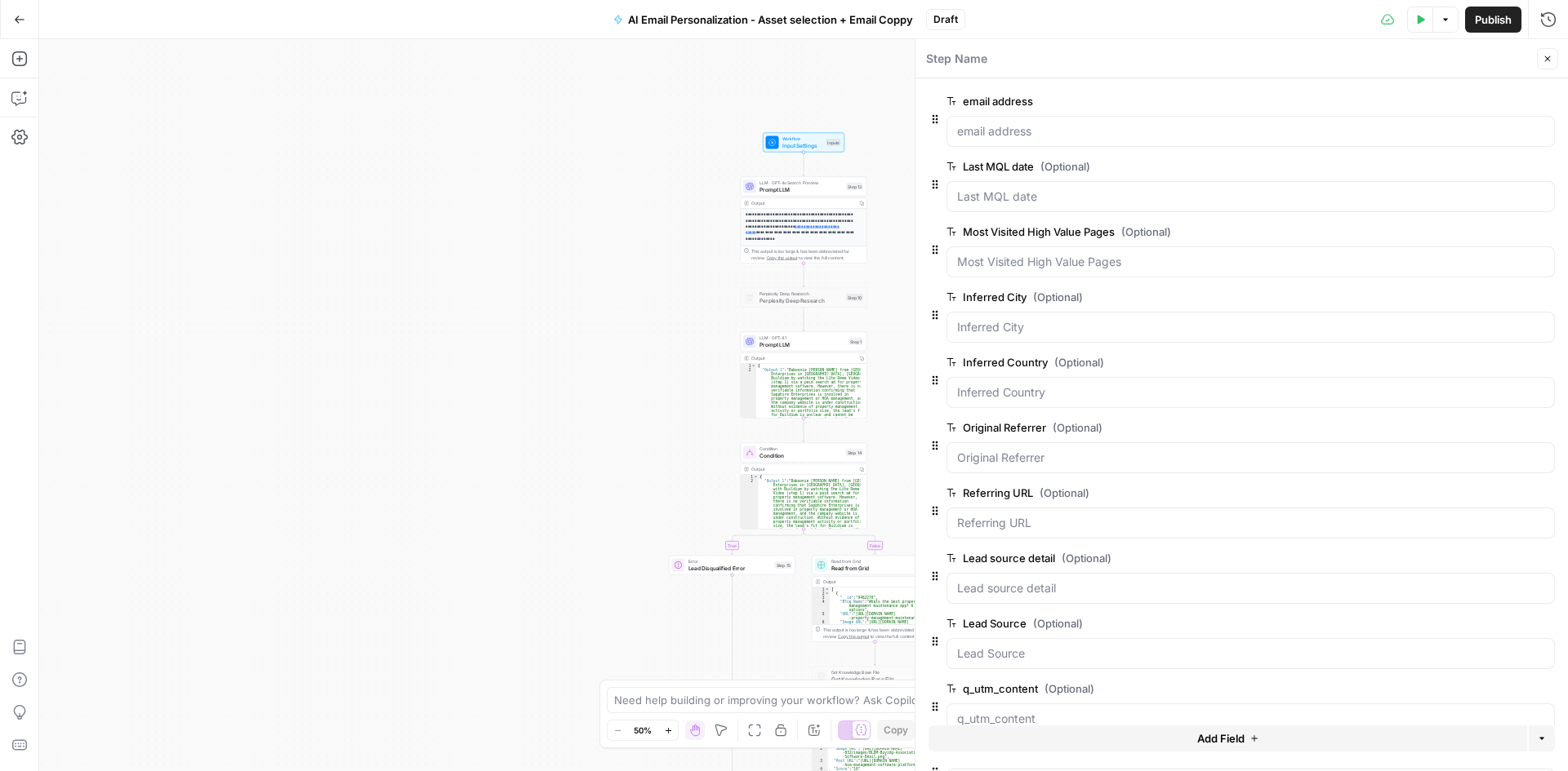
scroll to position [326, 0]
click at [759, 189] on div "LLM · GPT-4o Search Preview Prompt LLM Step 13 Copy step Delete step Add Note T…" at bounding box center [802, 187] width 120 height 14
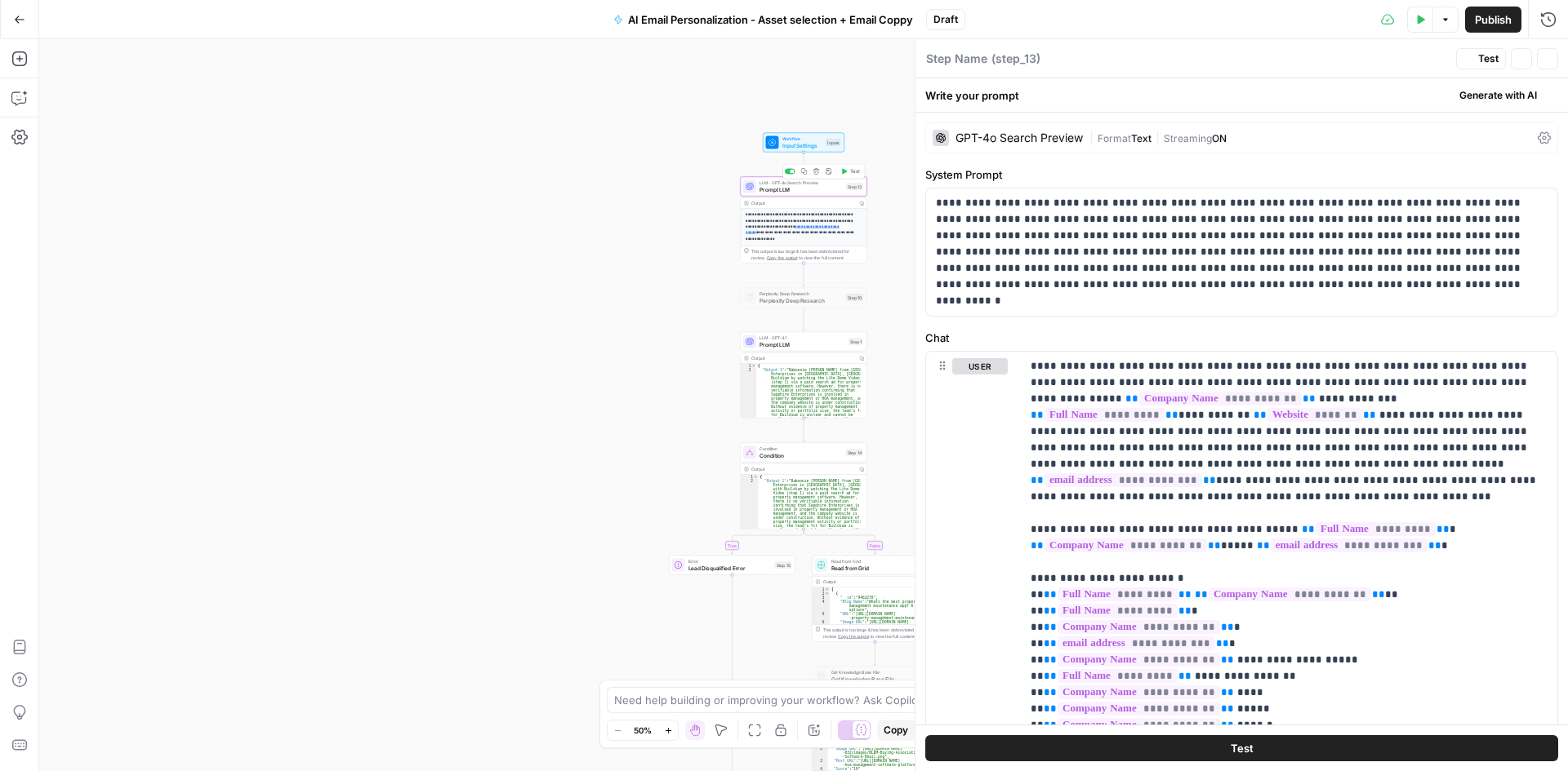
type textarea "Prompt LLM"
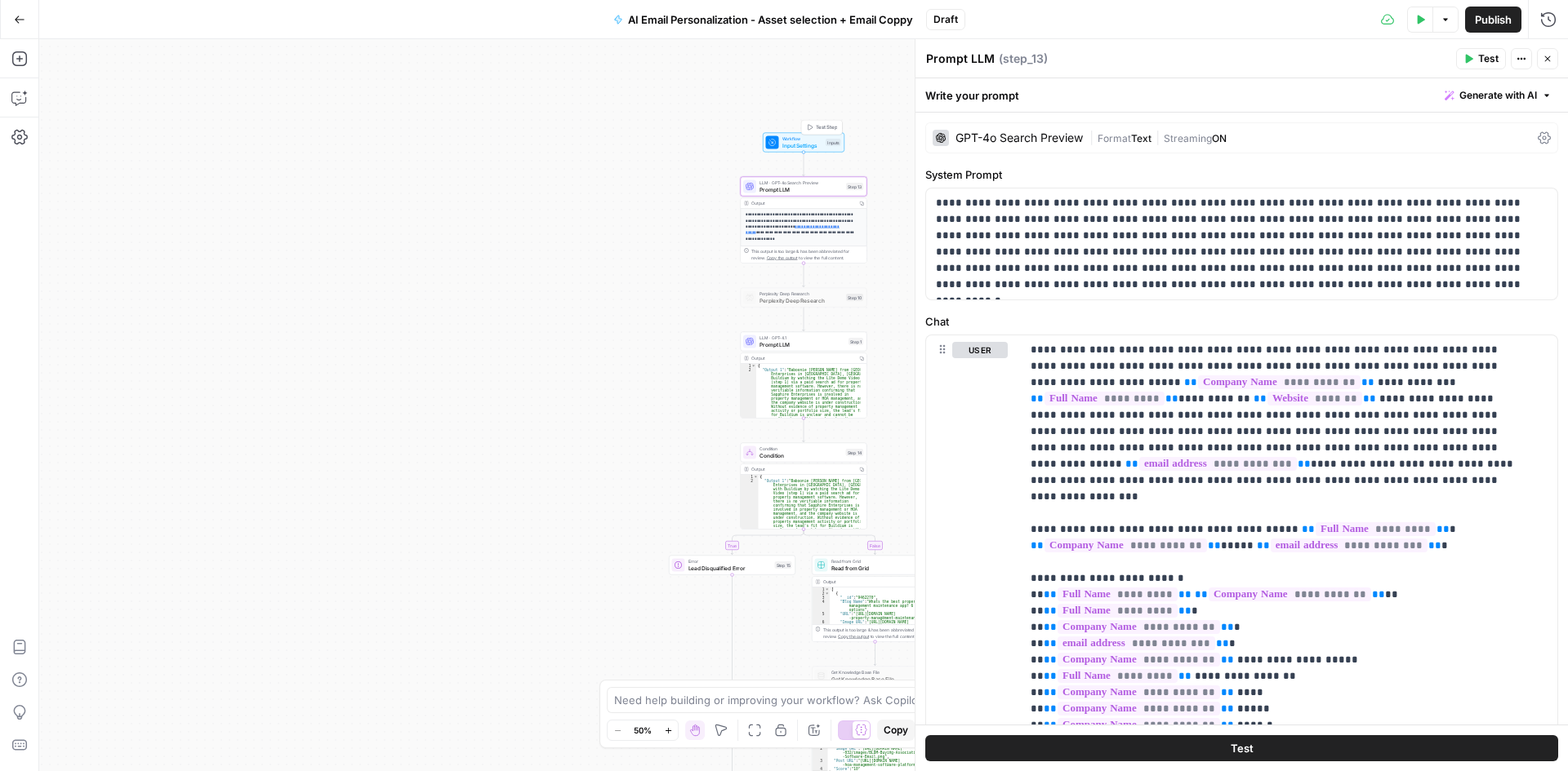
click at [783, 143] on span "Input Settings" at bounding box center [802, 145] width 41 height 8
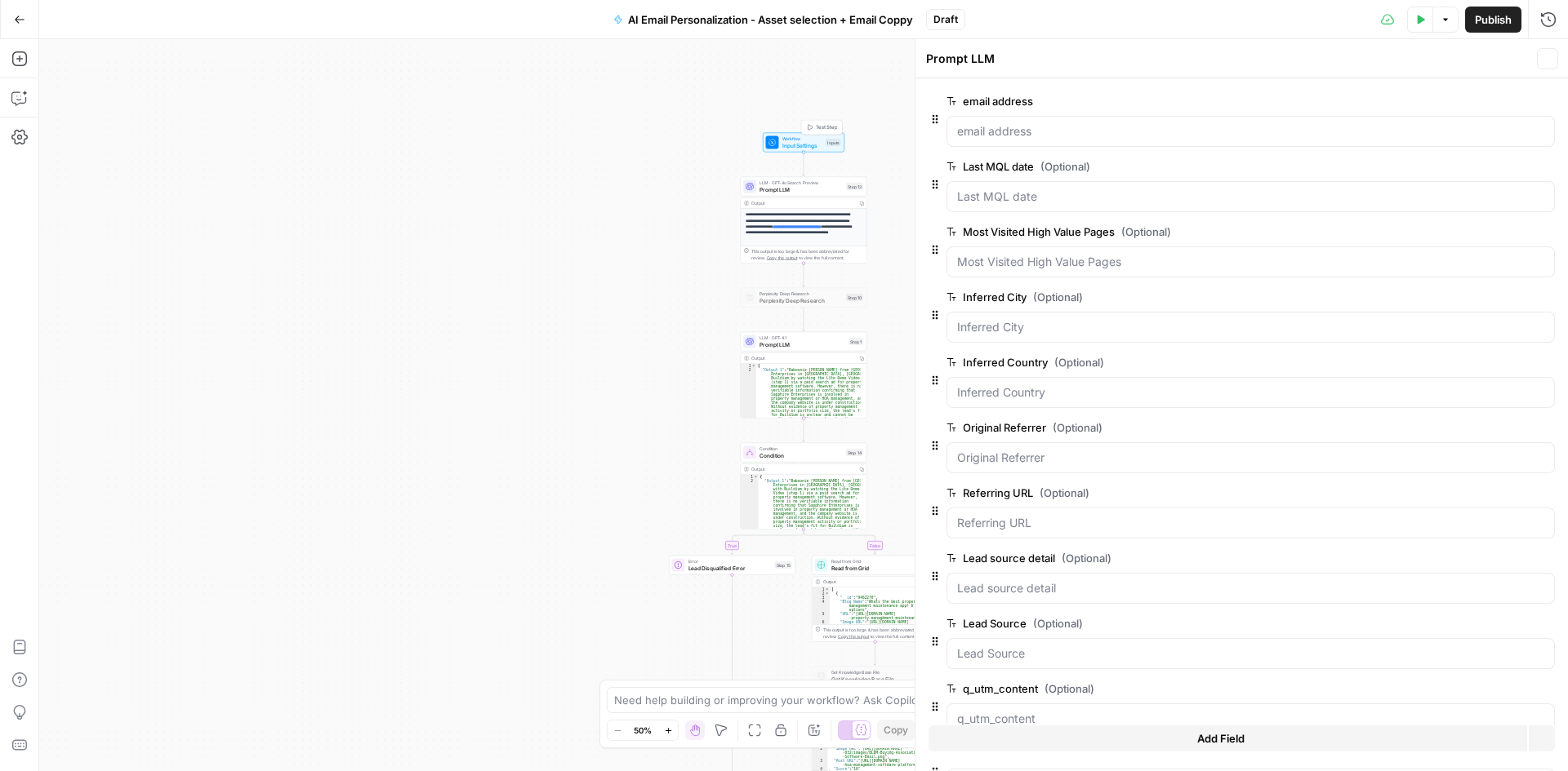
type textarea "Inputs"
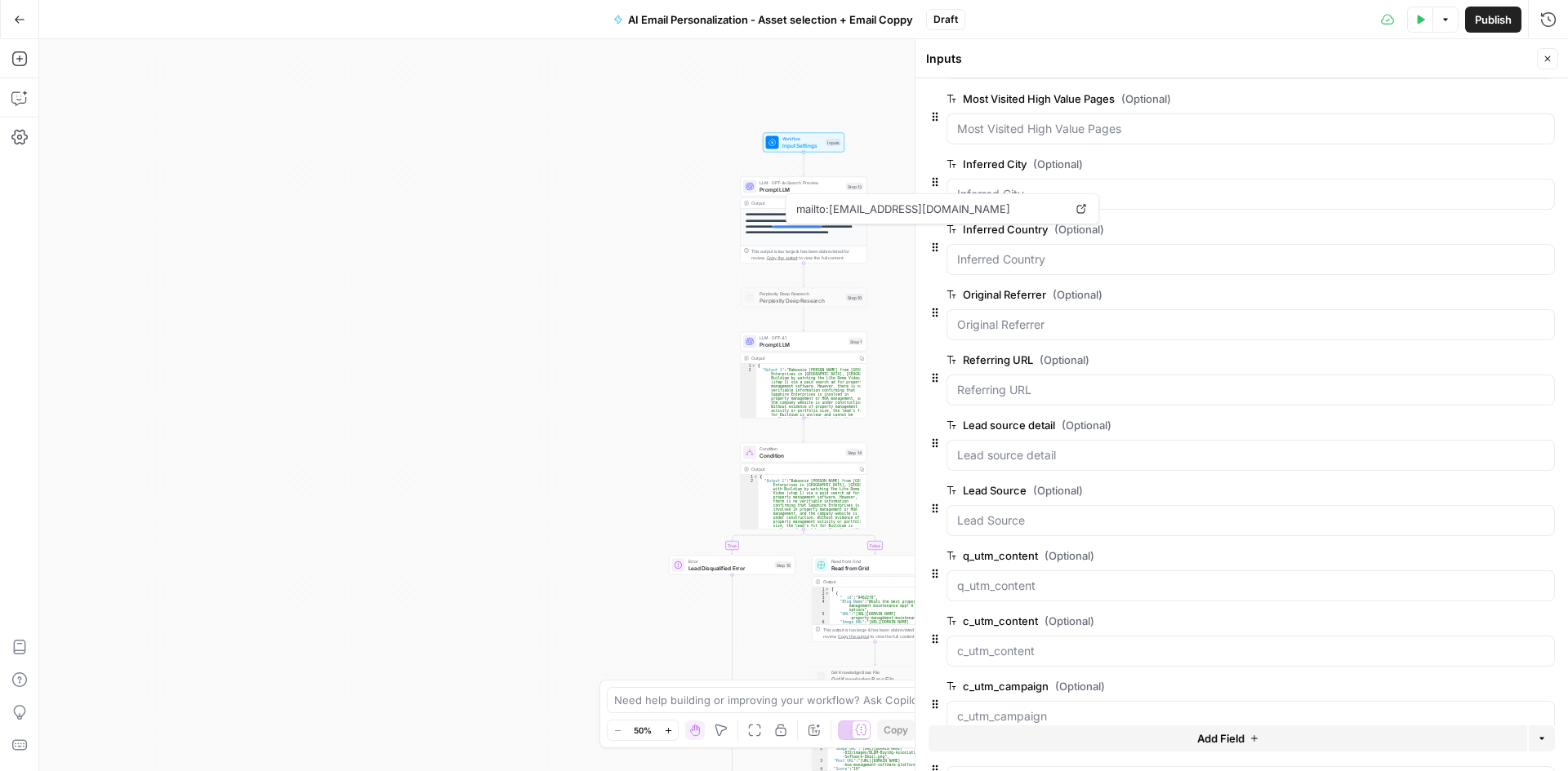
scroll to position [0, 0]
click at [1204, 741] on span "Add Field" at bounding box center [1221, 738] width 47 height 16
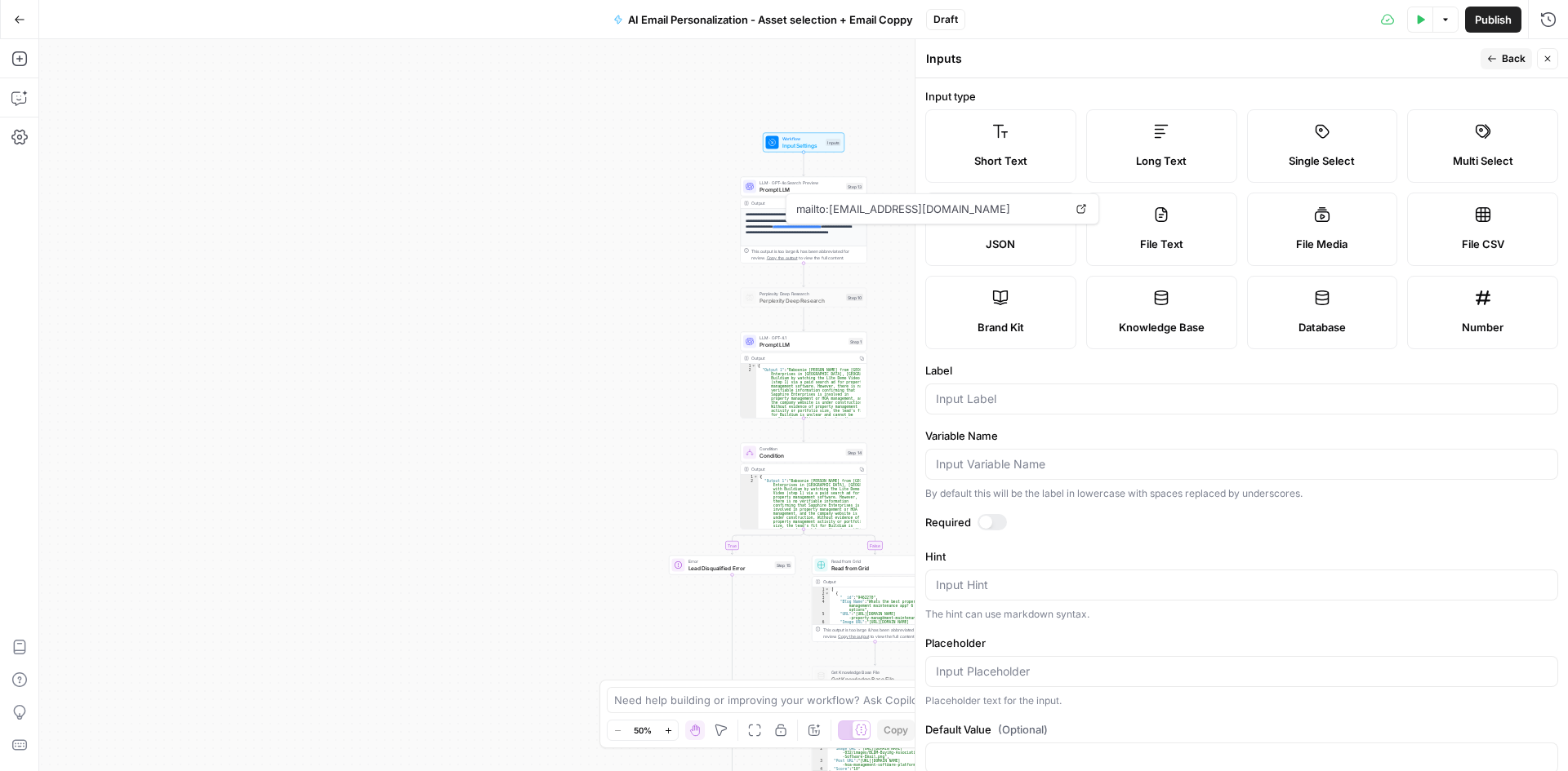
click at [1171, 149] on label "Long Text" at bounding box center [1162, 146] width 151 height 74
click at [1015, 391] on input "Label" at bounding box center [1242, 399] width 612 height 16
type input "Buyer Intent Summary"
click at [1081, 433] on label "Variable Name" at bounding box center [1241, 435] width 633 height 16
click at [1081, 456] on input "Variable Name" at bounding box center [1242, 464] width 612 height 16
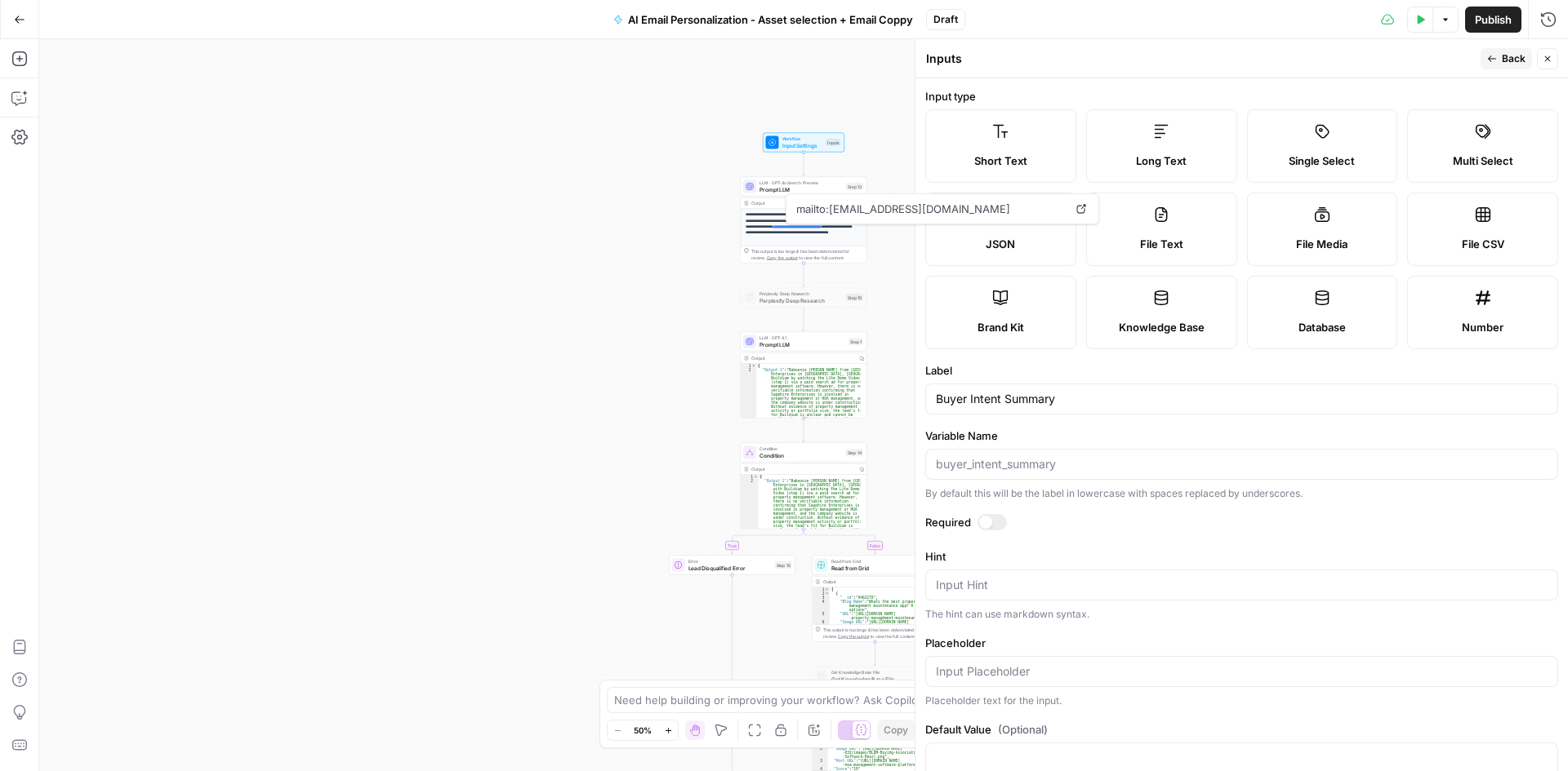
click at [1487, 59] on icon "button" at bounding box center [1492, 58] width 9 height 9
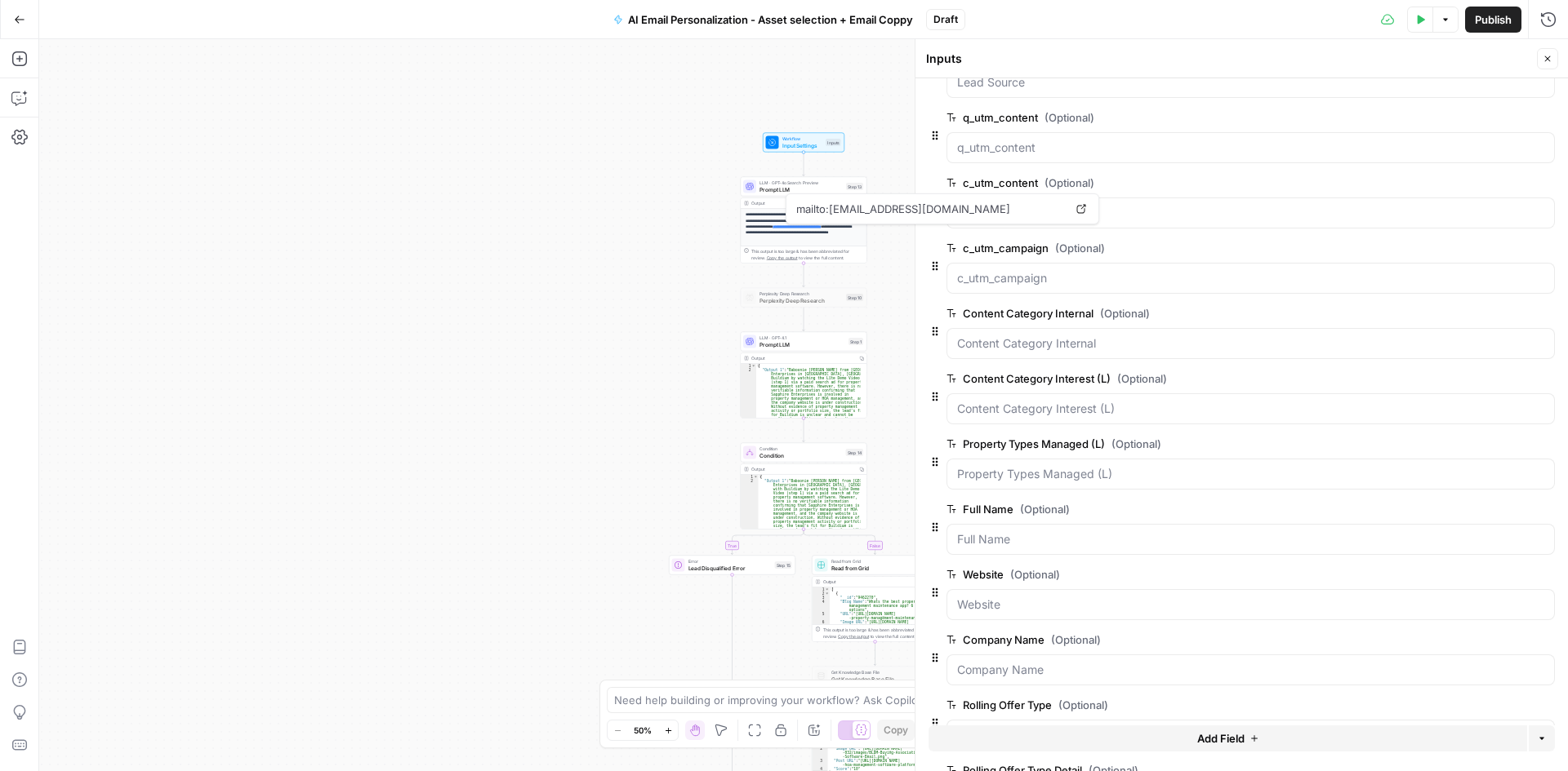
scroll to position [815, 0]
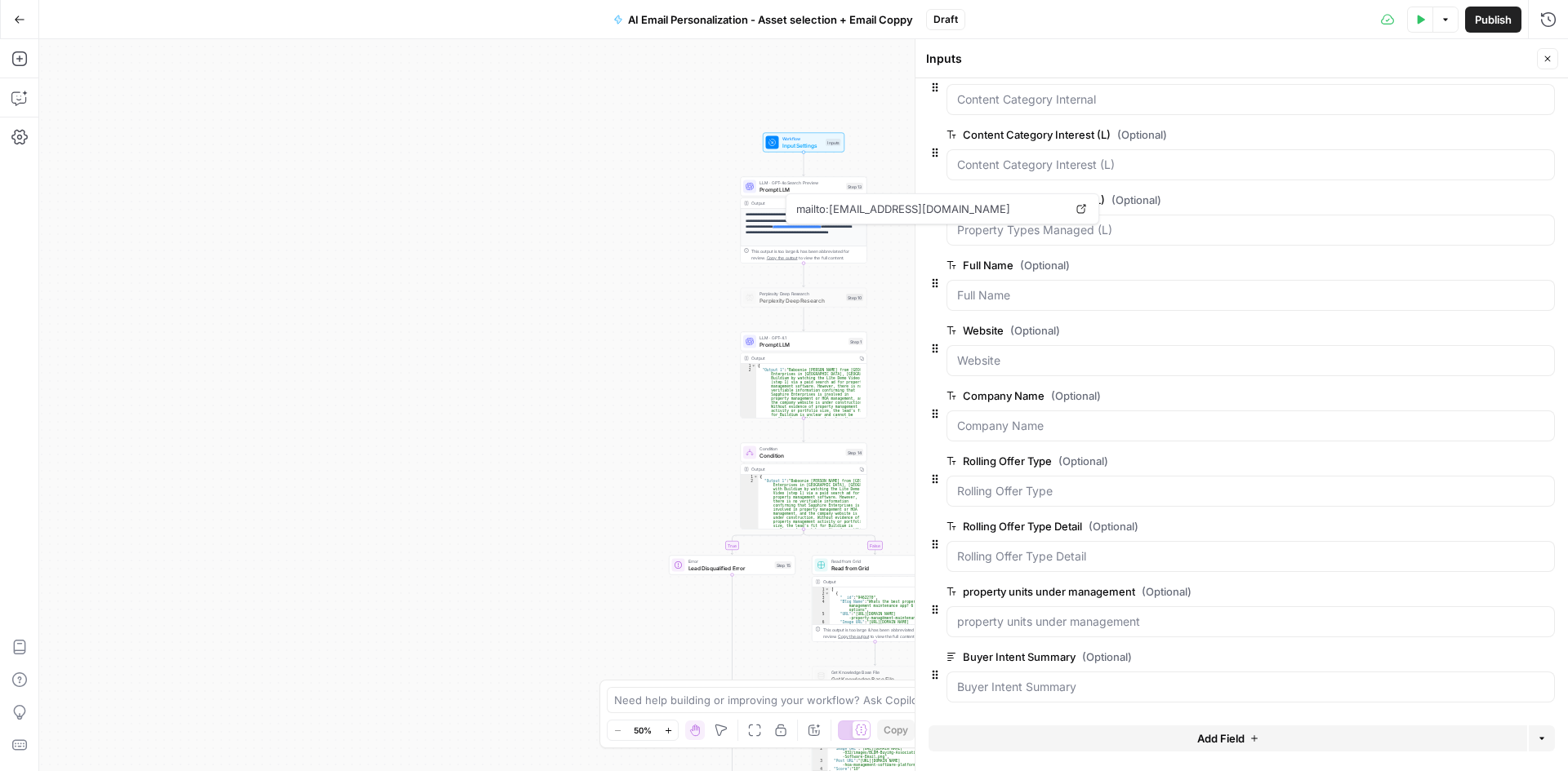
click at [1113, 743] on button "Add Field" at bounding box center [1228, 739] width 599 height 26
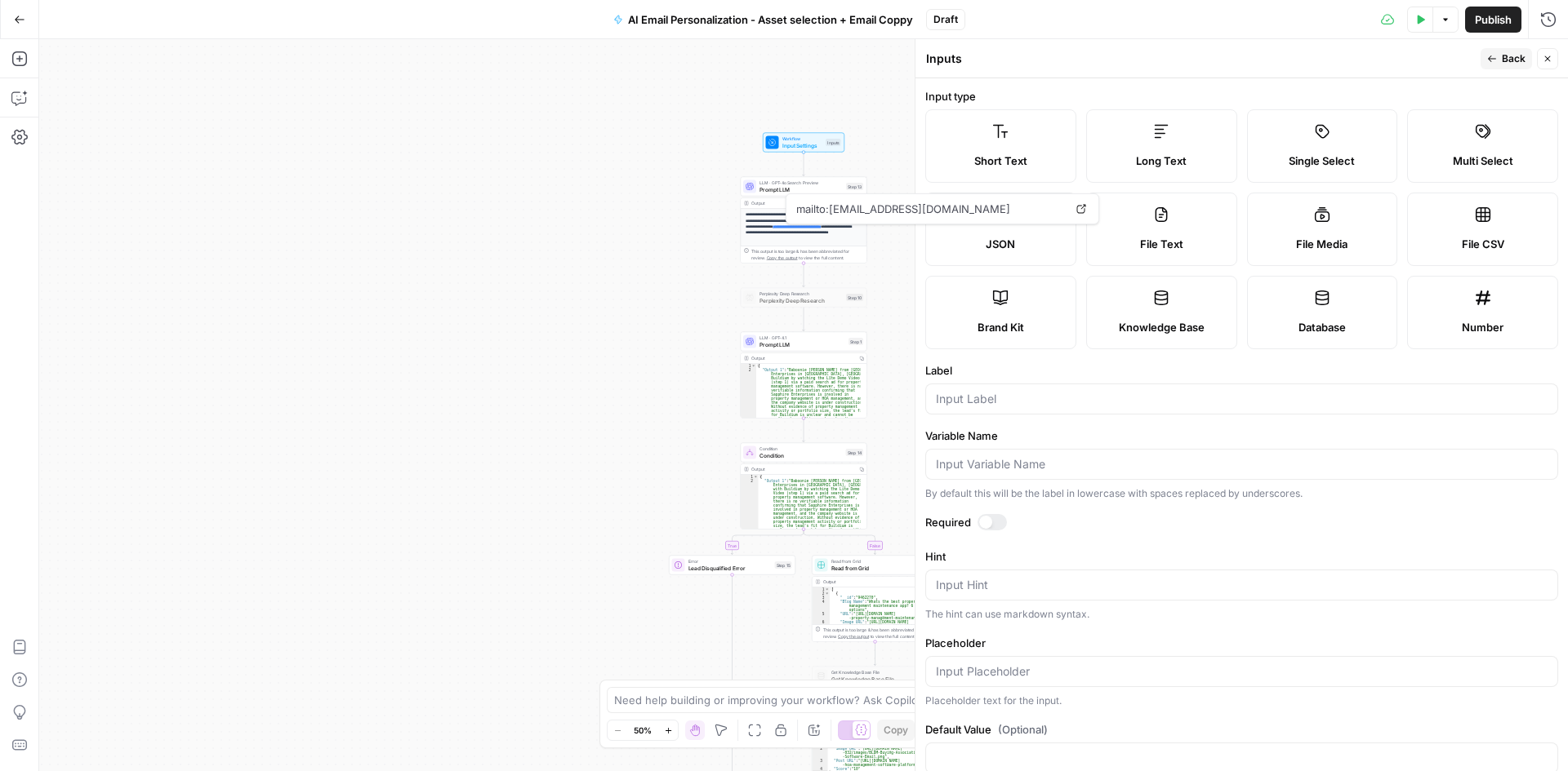
click at [987, 387] on div at bounding box center [1241, 399] width 633 height 31
type input "Buyer Intent Score"
click at [1036, 421] on form "Input type Short Text Long Text Single Select Multi Select JSON File Text File …" at bounding box center [1242, 424] width 652 height 693
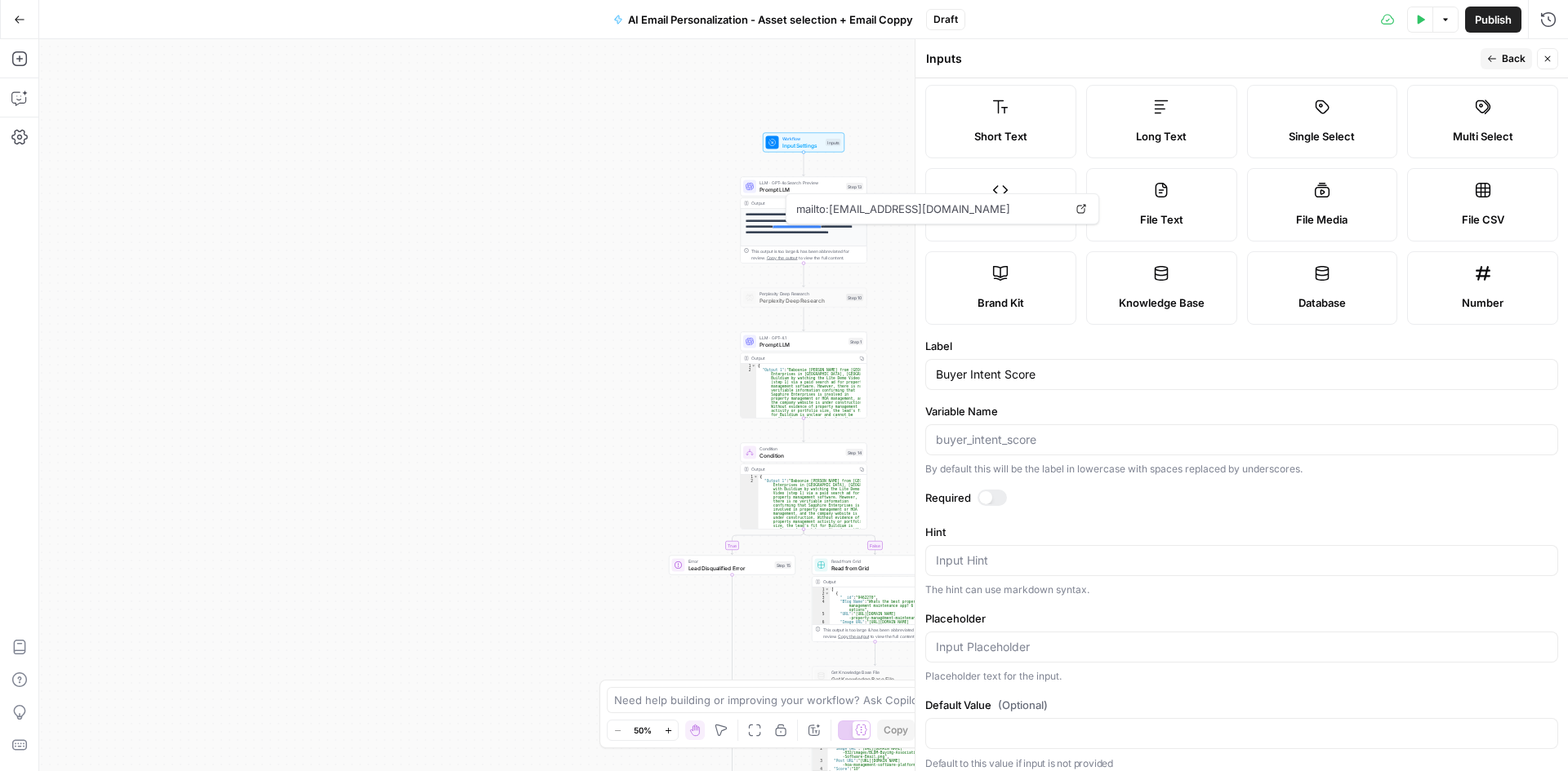
scroll to position [35, 0]
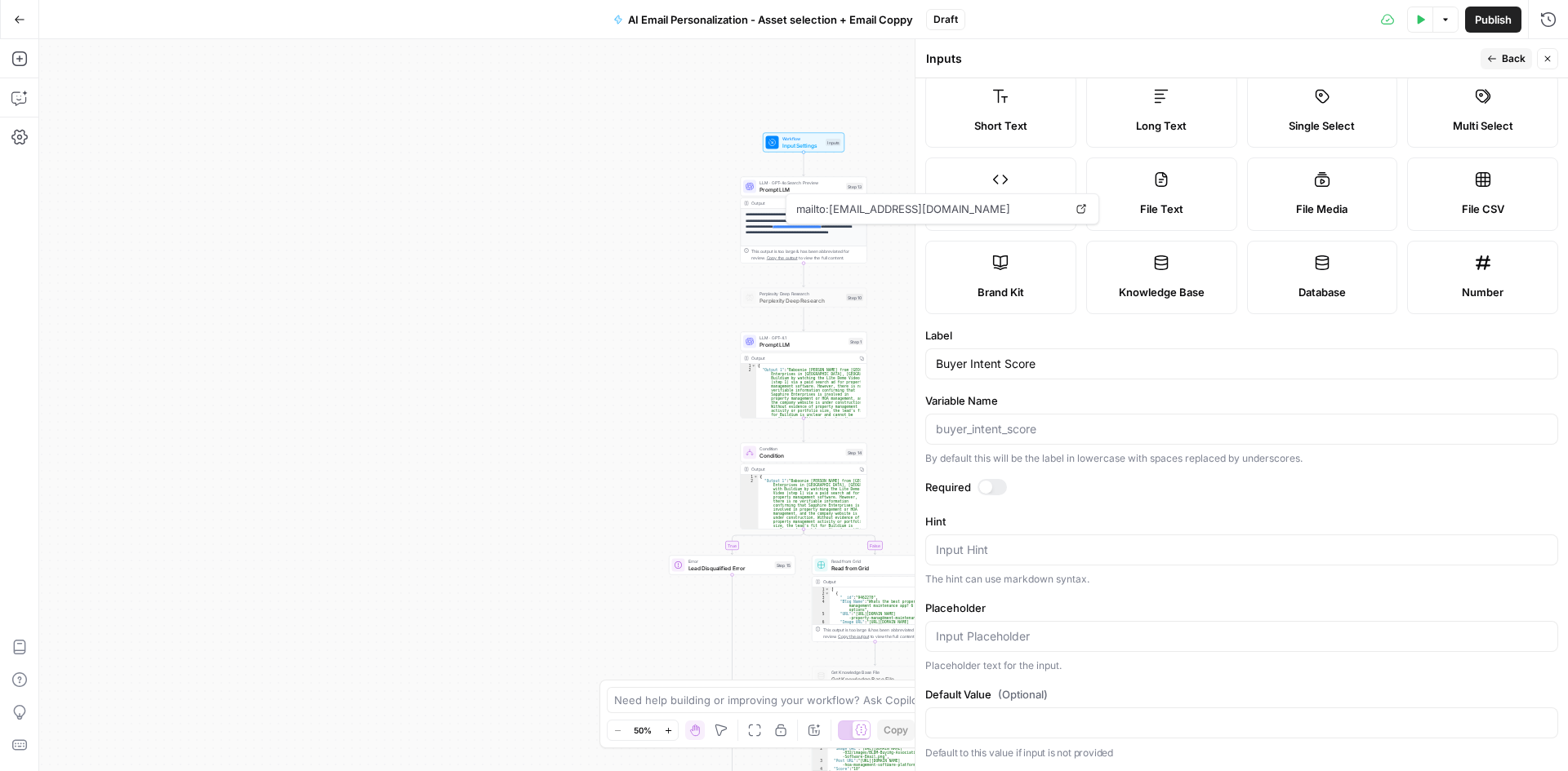
click at [1494, 61] on icon "button" at bounding box center [1492, 58] width 9 height 9
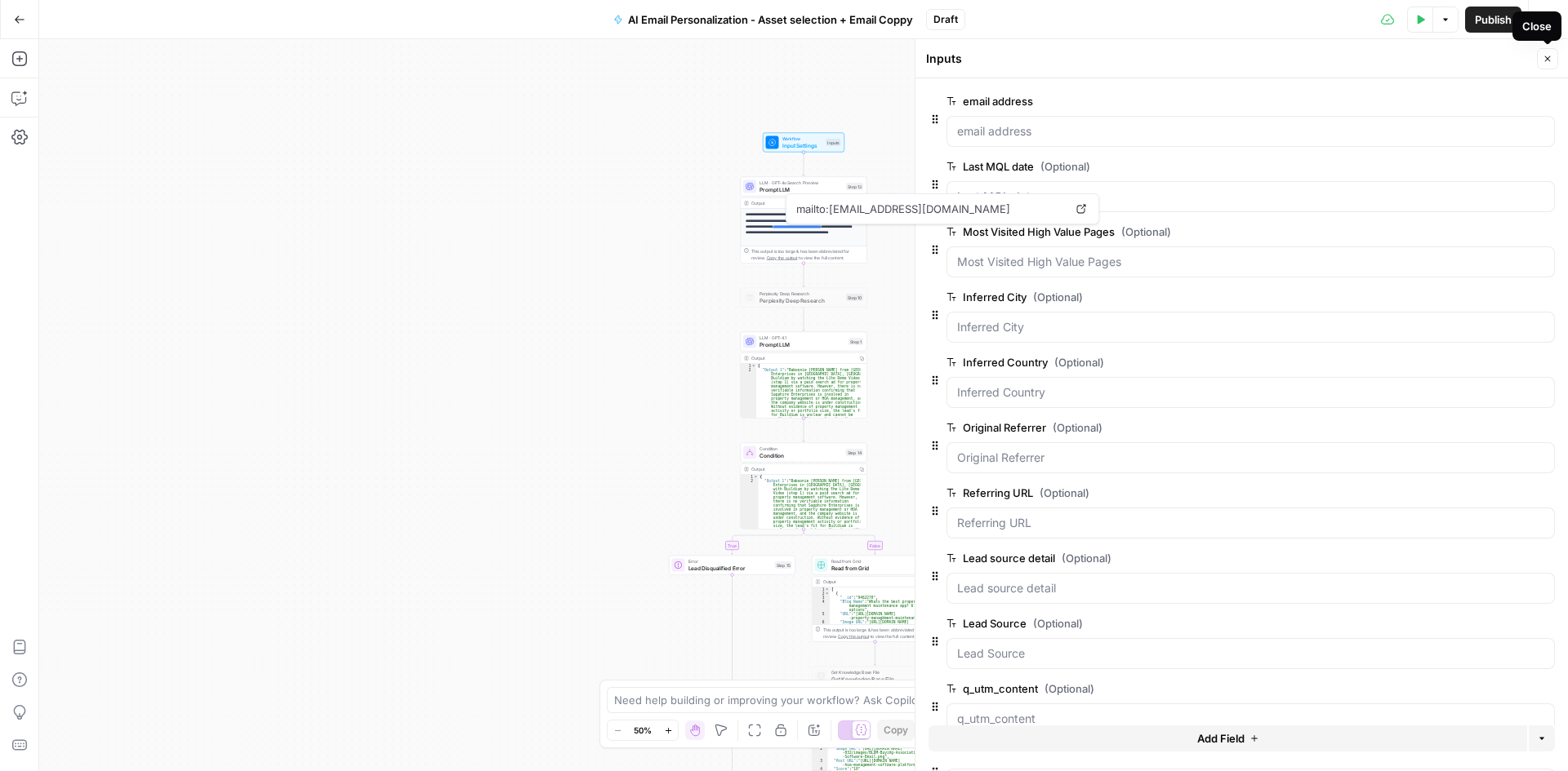
click at [1546, 57] on icon "button" at bounding box center [1547, 58] width 9 height 9
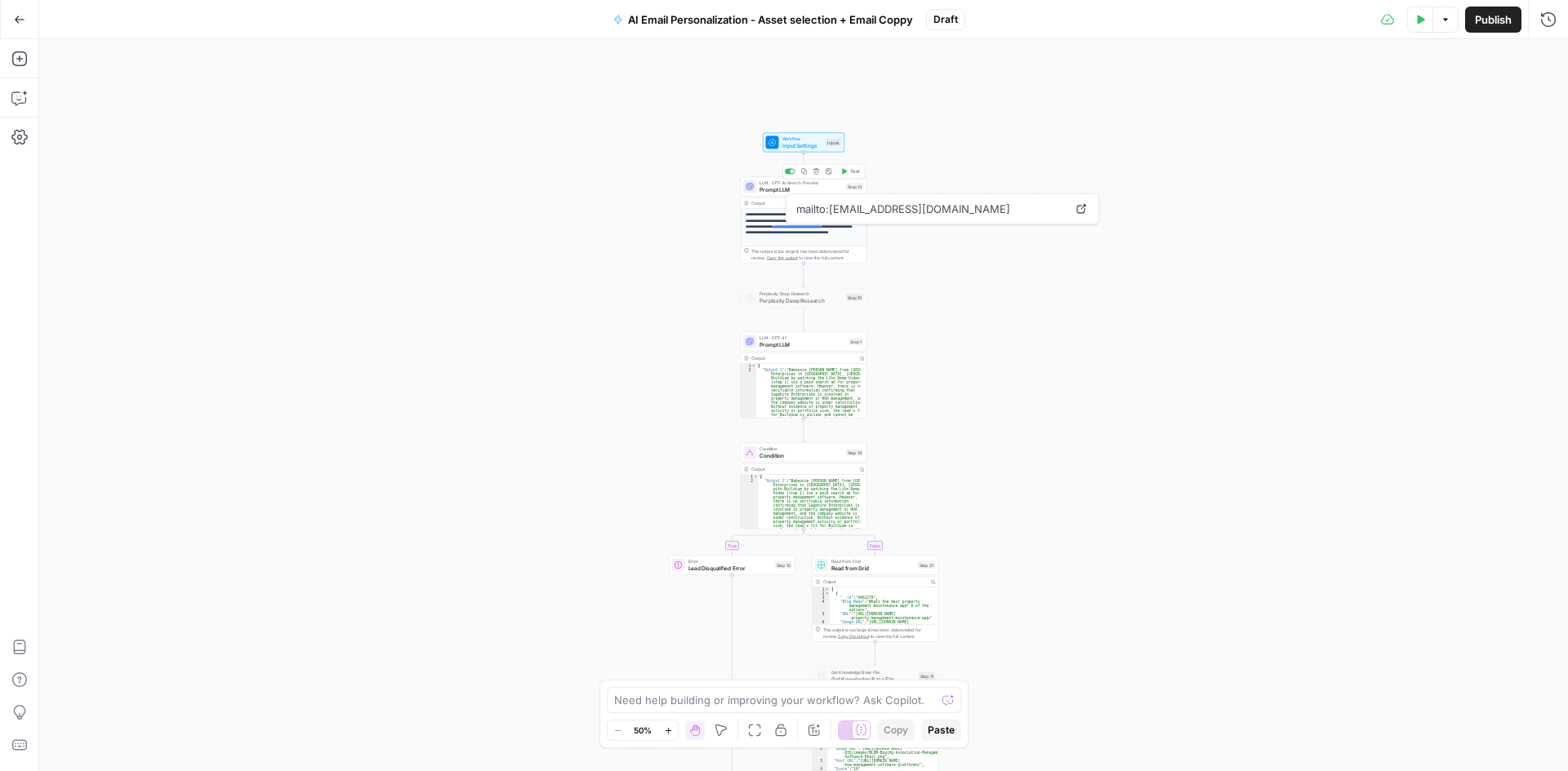
click at [775, 188] on span "Prompt LLM" at bounding box center [801, 189] width 83 height 8
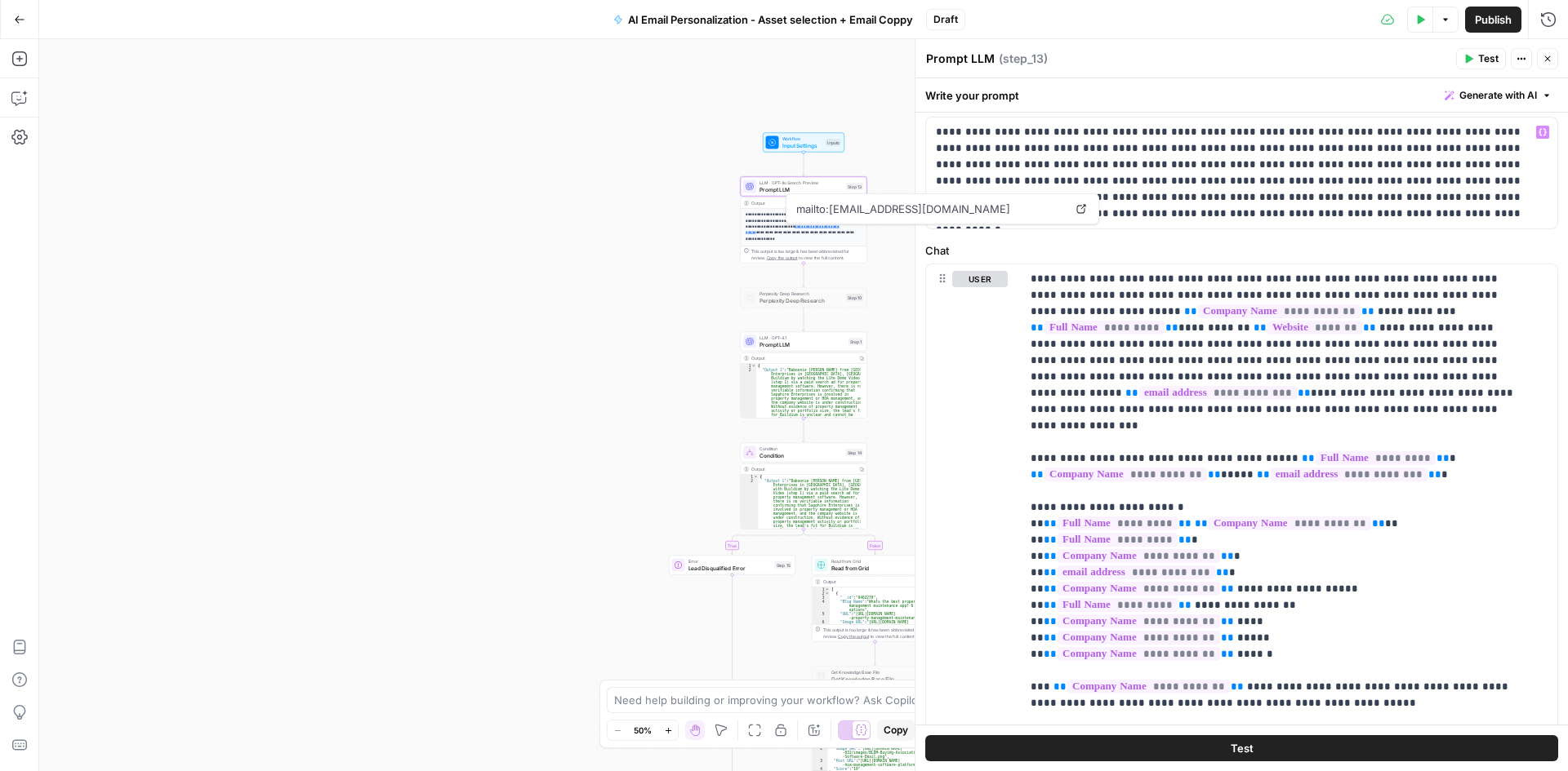
scroll to position [163, 0]
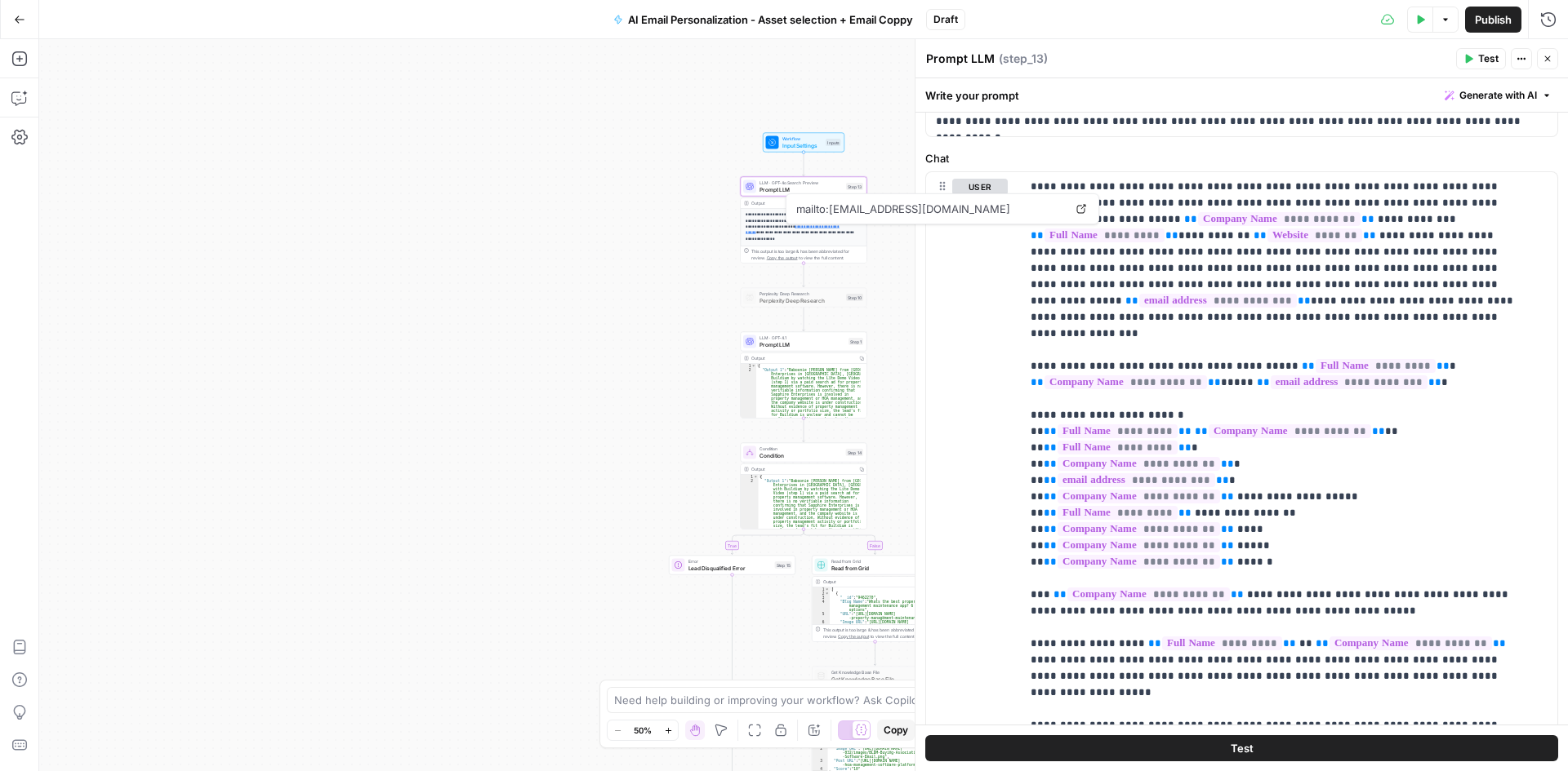
click at [821, 186] on span "Prompt LLM" at bounding box center [801, 189] width 83 height 8
click at [817, 168] on icon "button" at bounding box center [817, 171] width 7 height 7
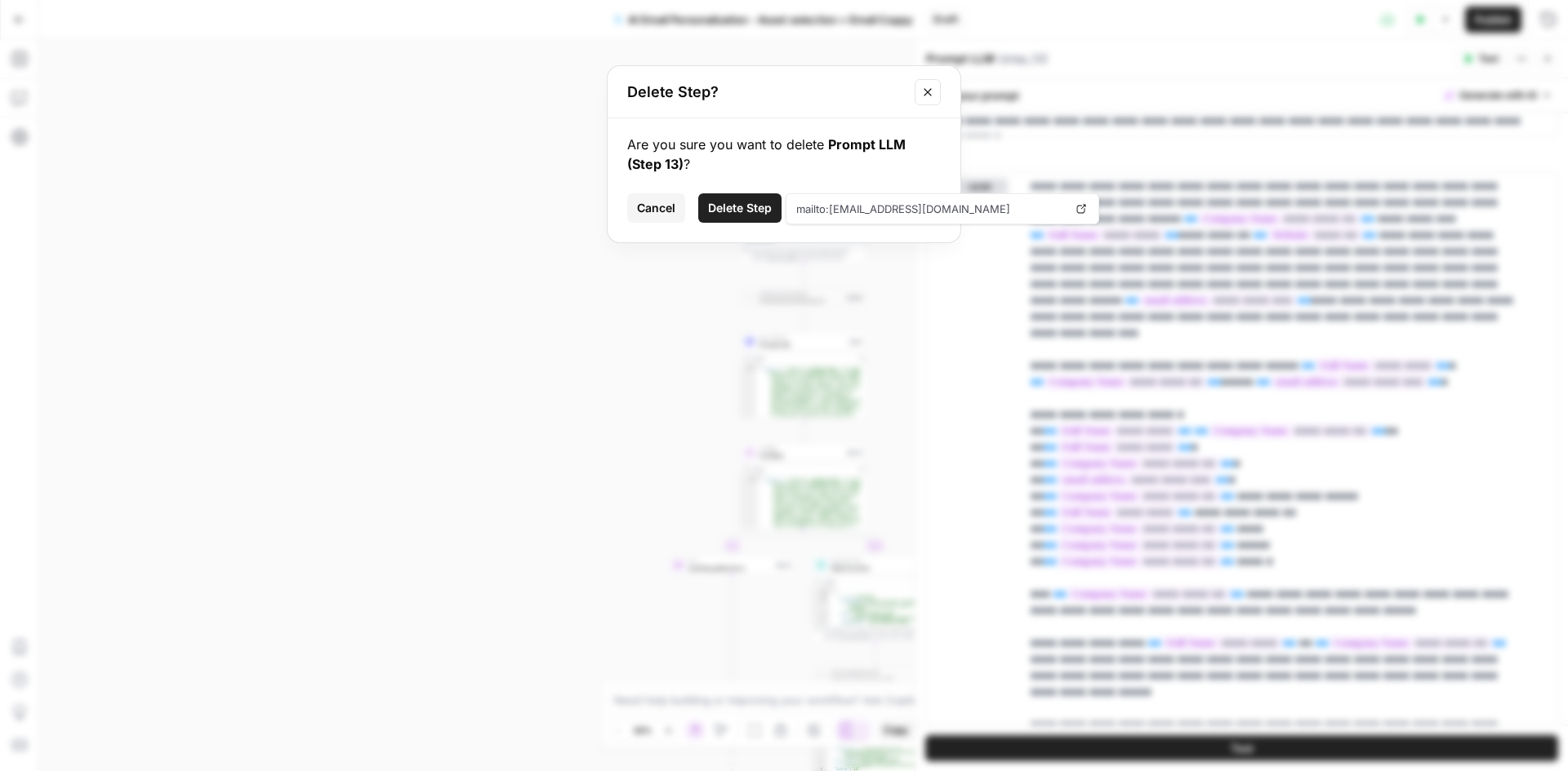
click at [750, 201] on span "Delete Step" at bounding box center [740, 207] width 64 height 16
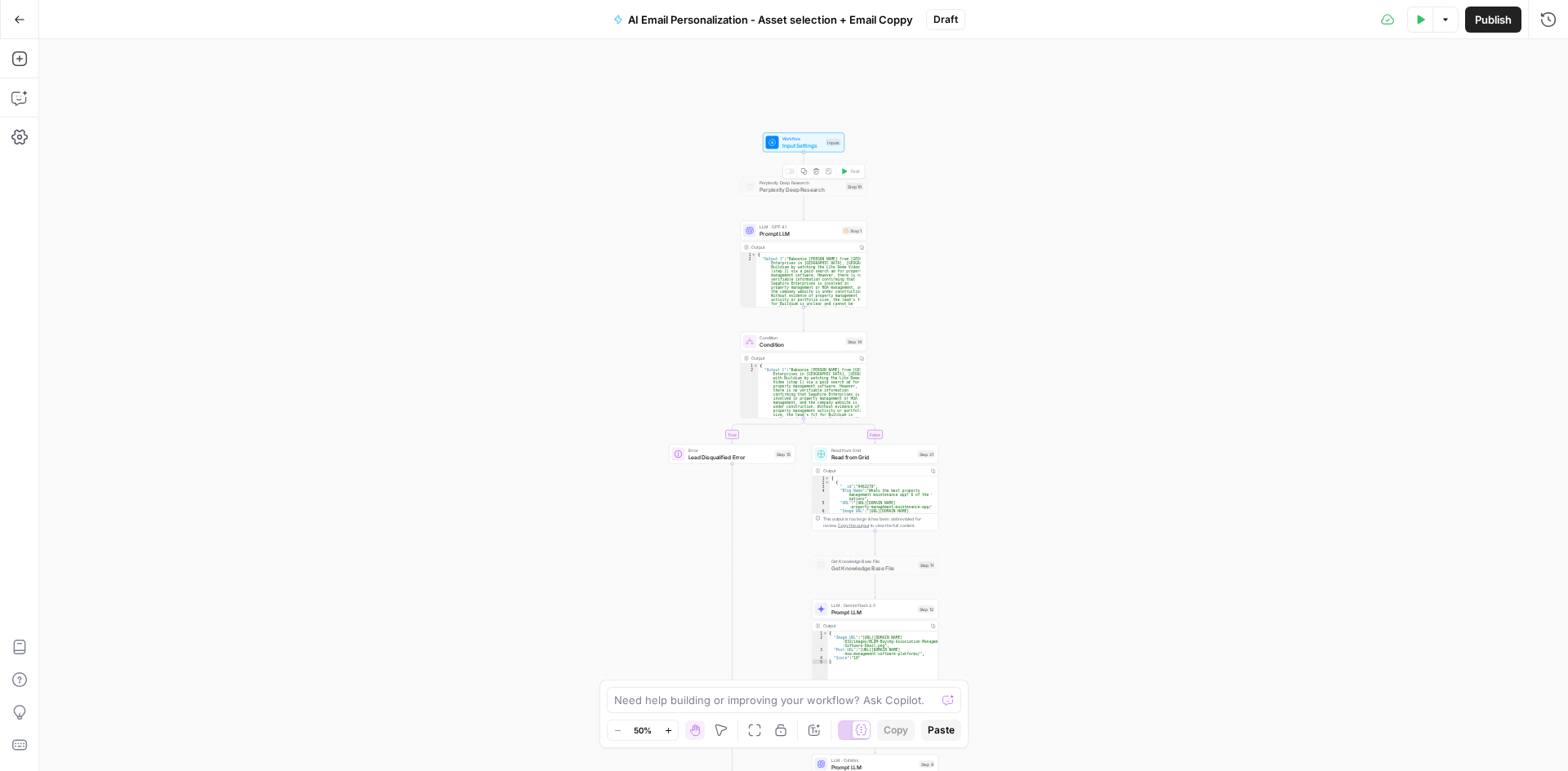
click at [767, 190] on span "Perplexity Deep Research" at bounding box center [801, 189] width 83 height 8
click at [815, 172] on icon "button" at bounding box center [817, 171] width 6 height 6
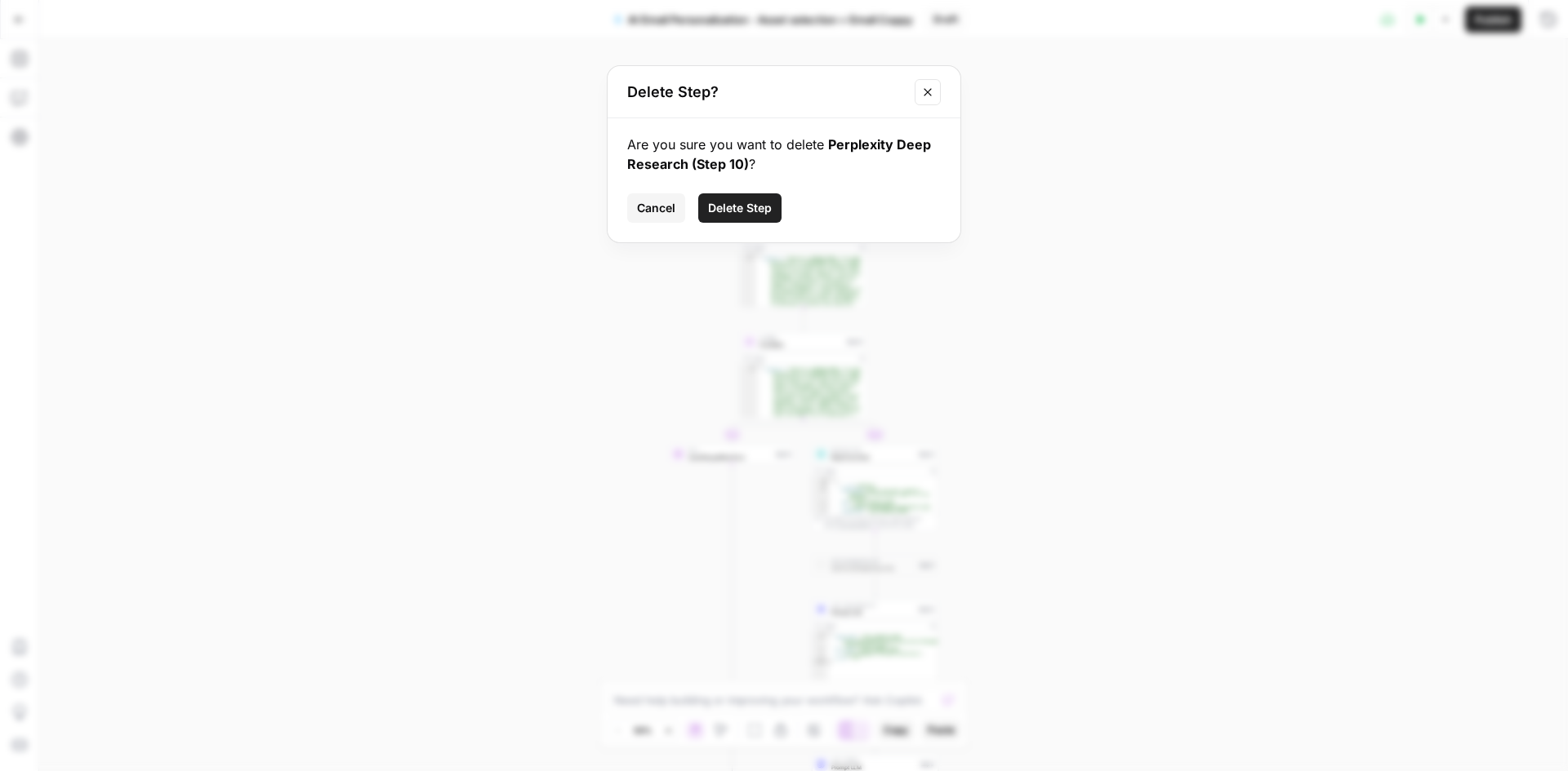
click at [769, 199] on button "Delete Step" at bounding box center [740, 207] width 83 height 29
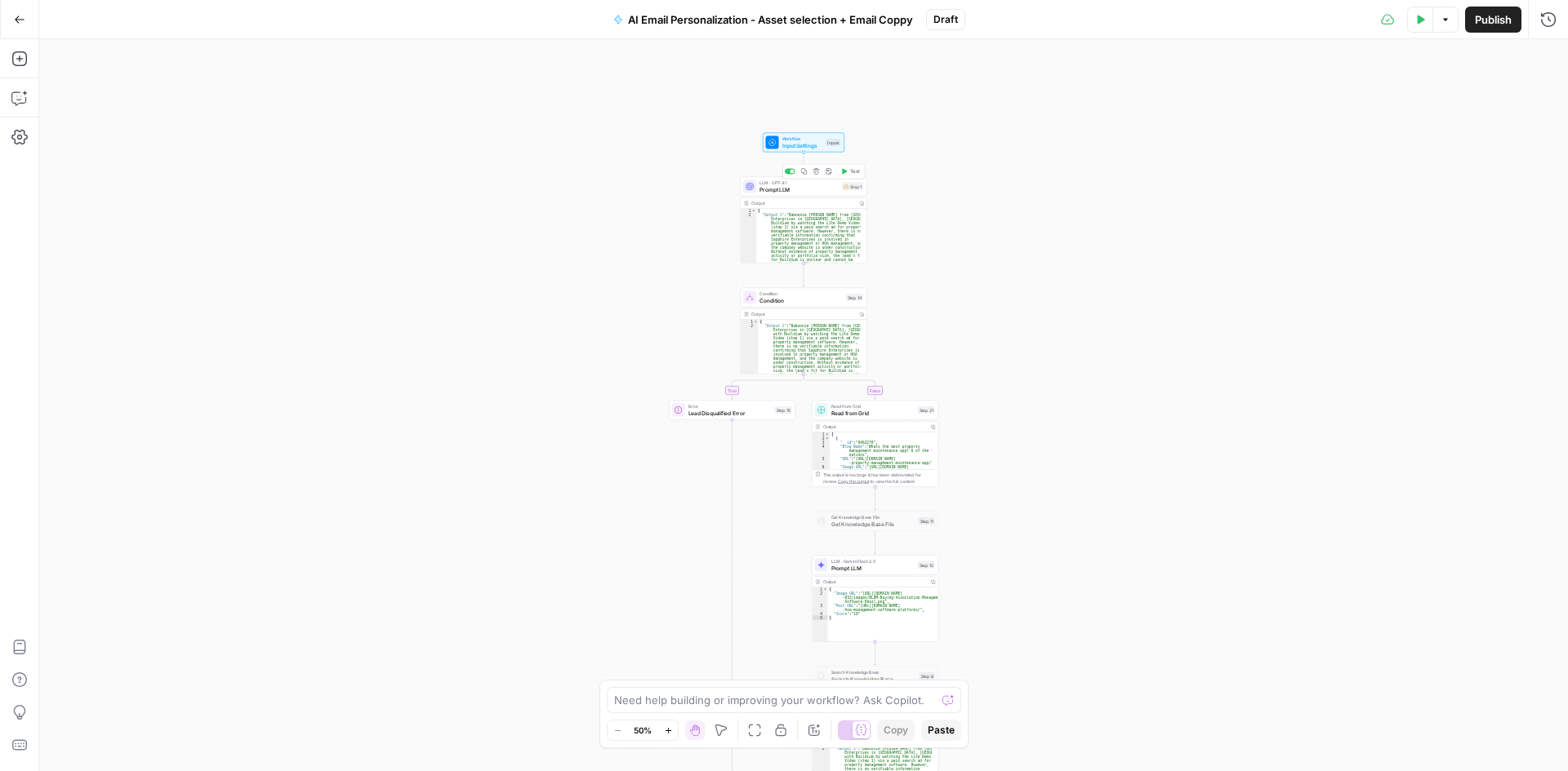
click at [772, 192] on span "Prompt LLM" at bounding box center [799, 189] width 79 height 8
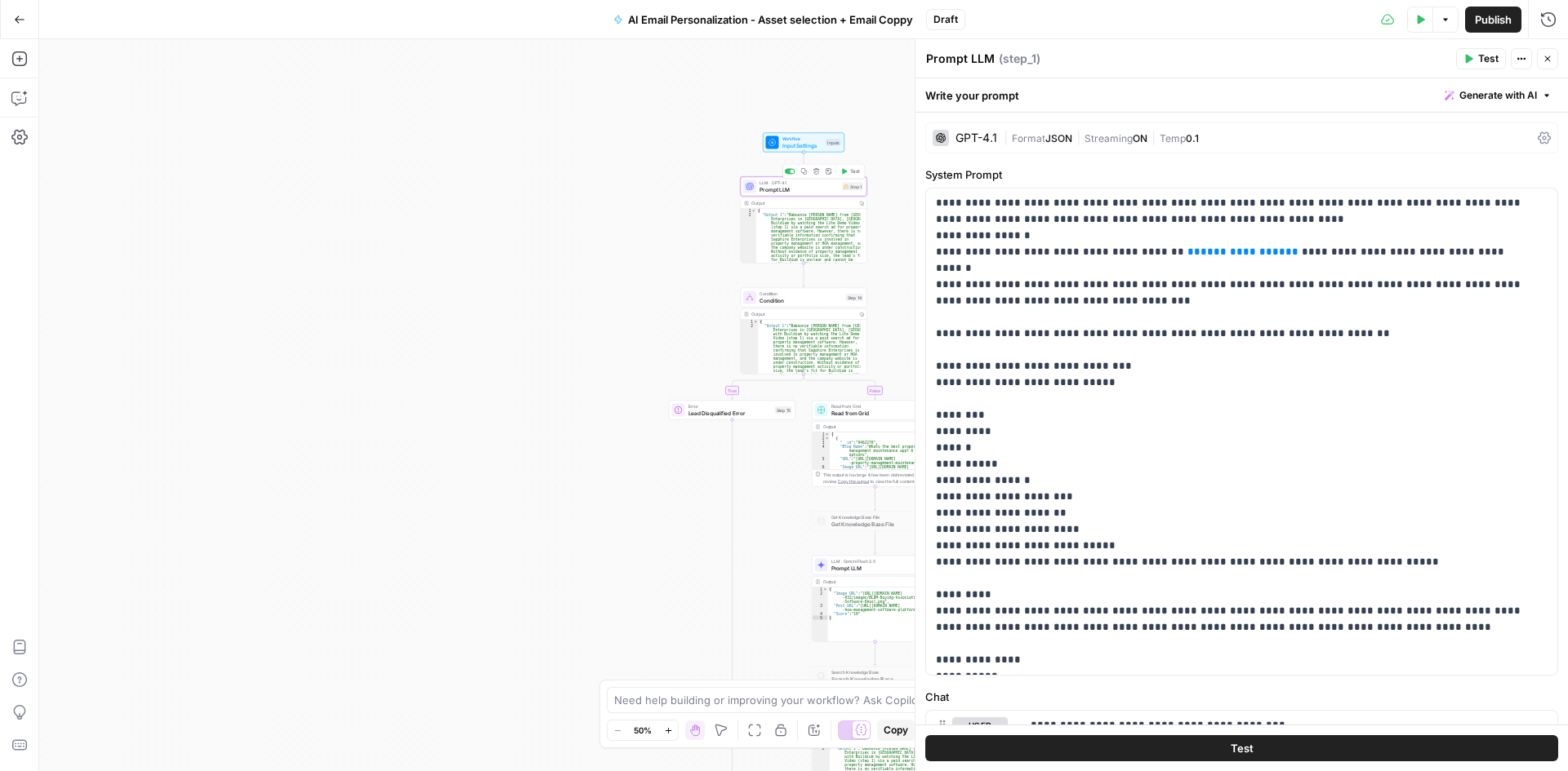
click at [817, 174] on button "Delete step" at bounding box center [816, 172] width 10 height 10
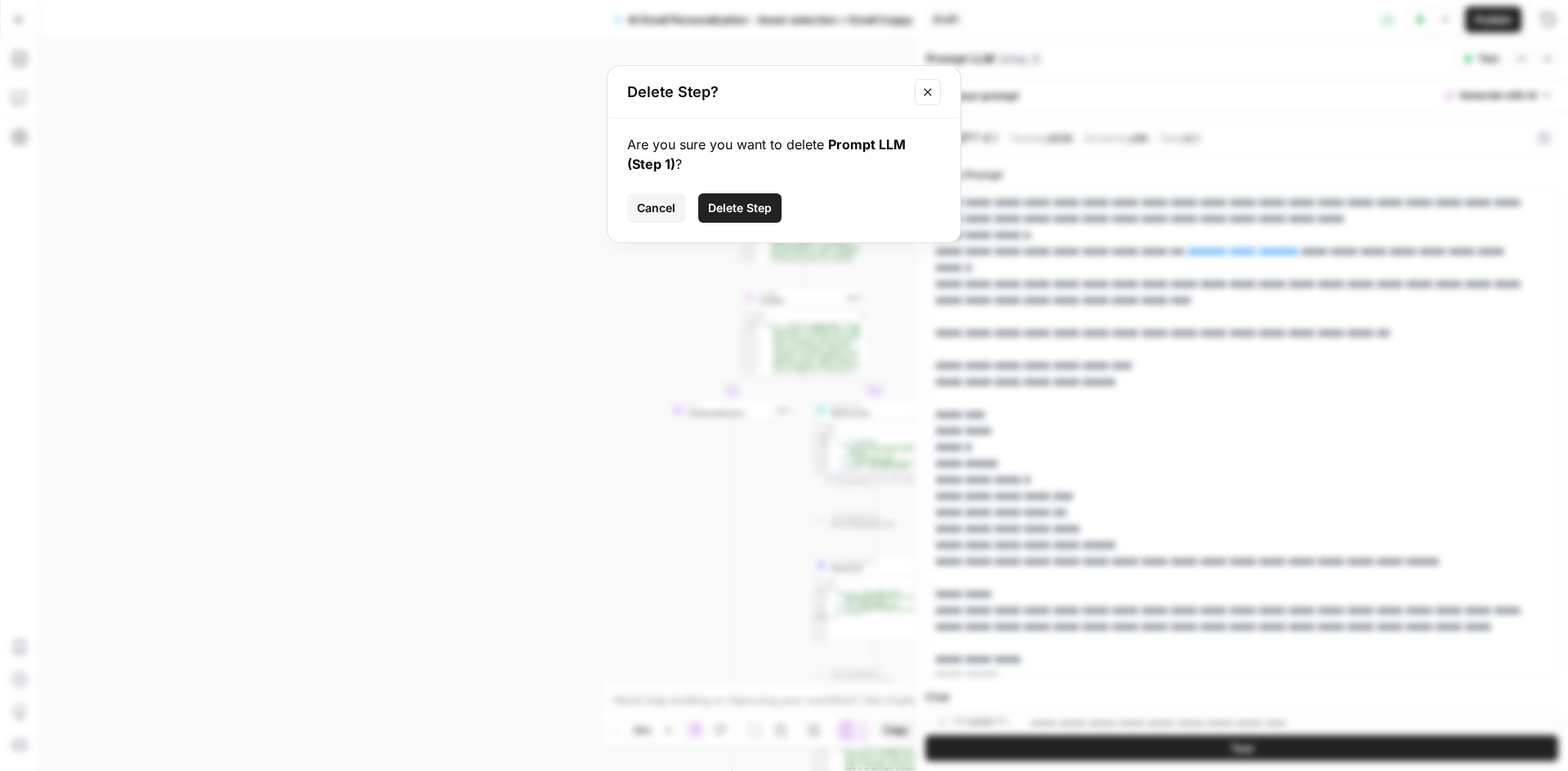
click at [754, 210] on span "Delete Step" at bounding box center [740, 207] width 64 height 16
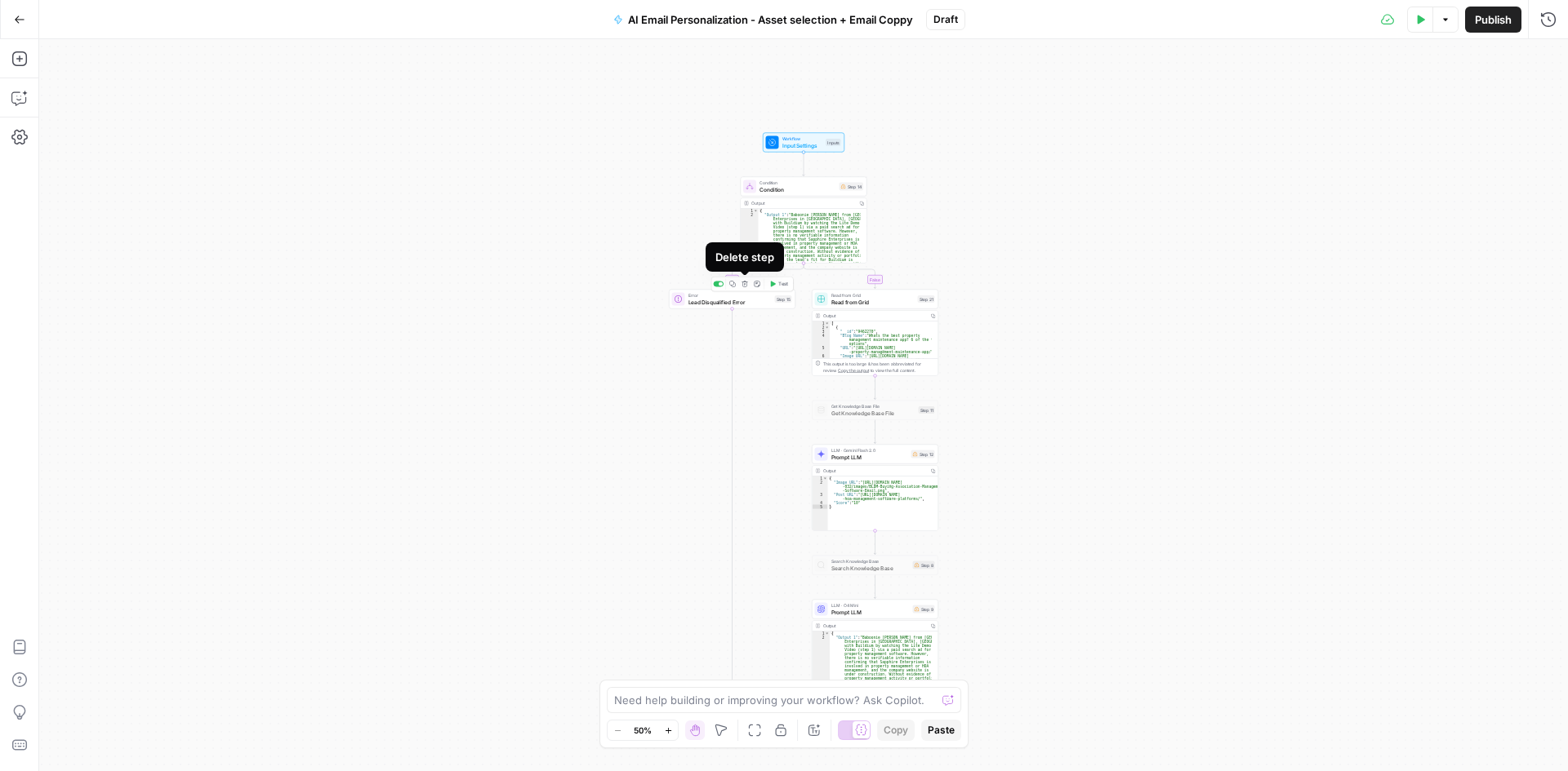
click at [743, 285] on icon "button" at bounding box center [744, 284] width 7 height 7
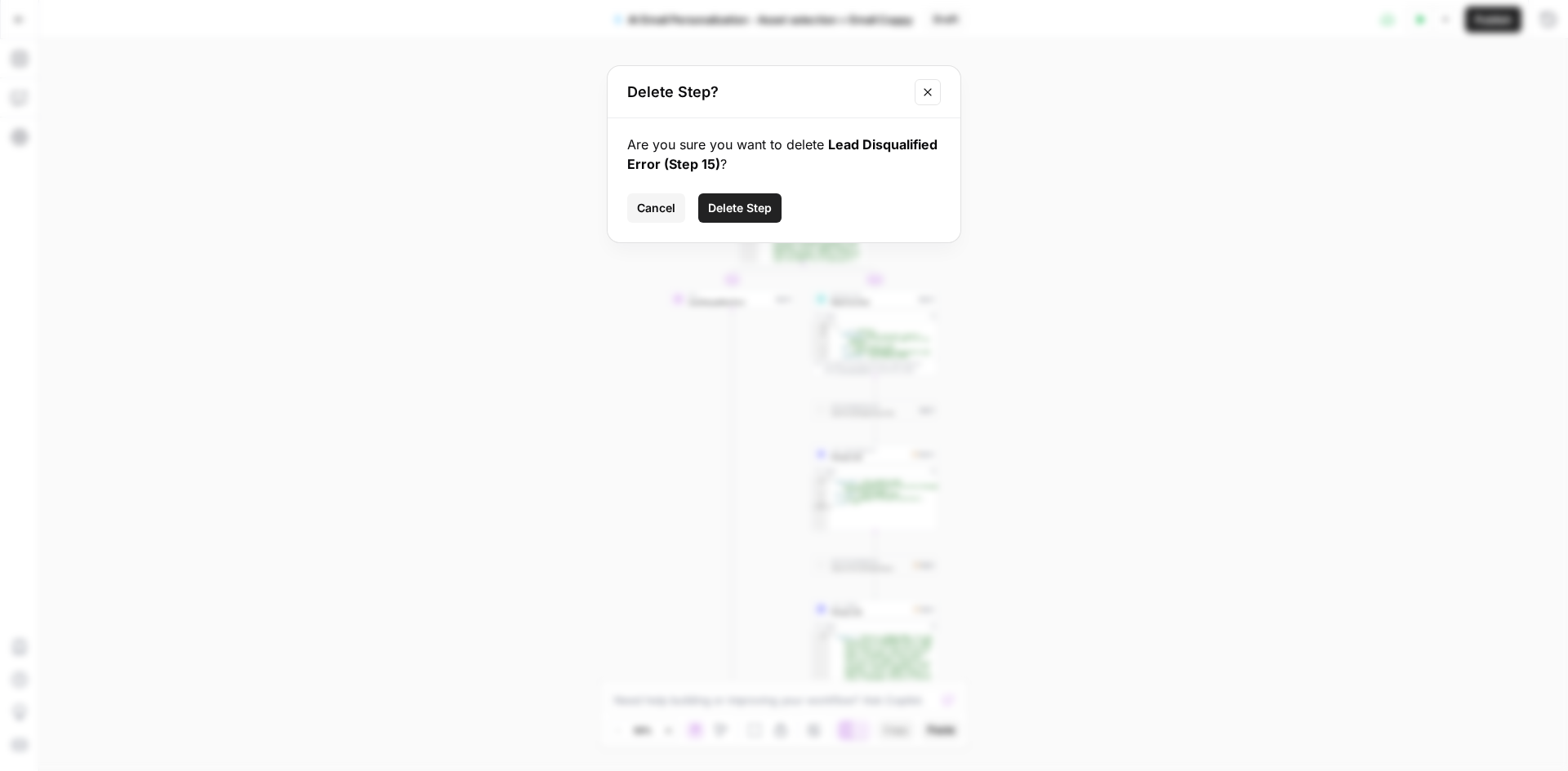
click at [737, 212] on span "Delete Step" at bounding box center [740, 207] width 64 height 16
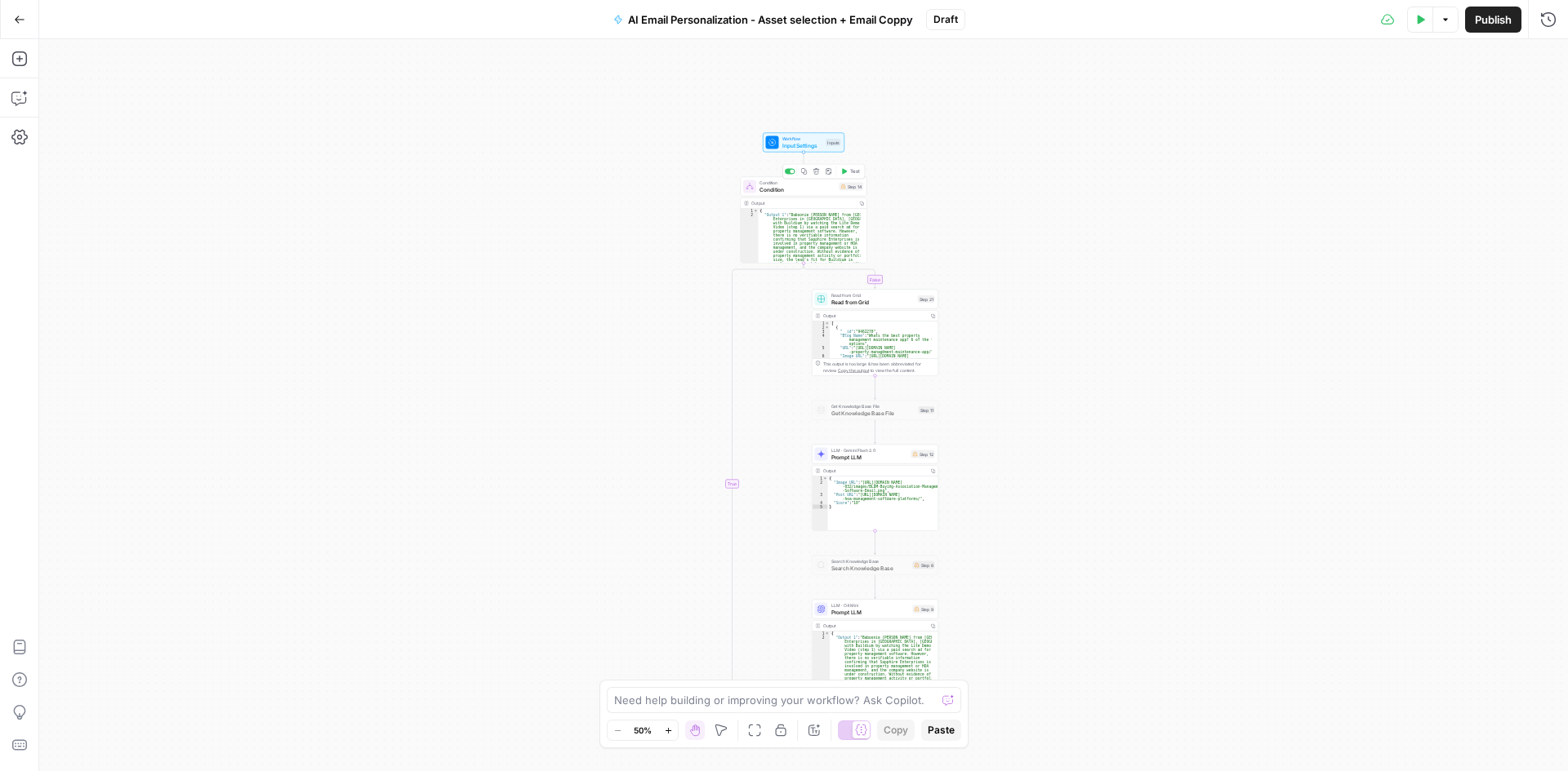
click at [780, 192] on span "Condition" at bounding box center [797, 189] width 76 height 8
click at [820, 172] on button "Delete step" at bounding box center [816, 172] width 10 height 10
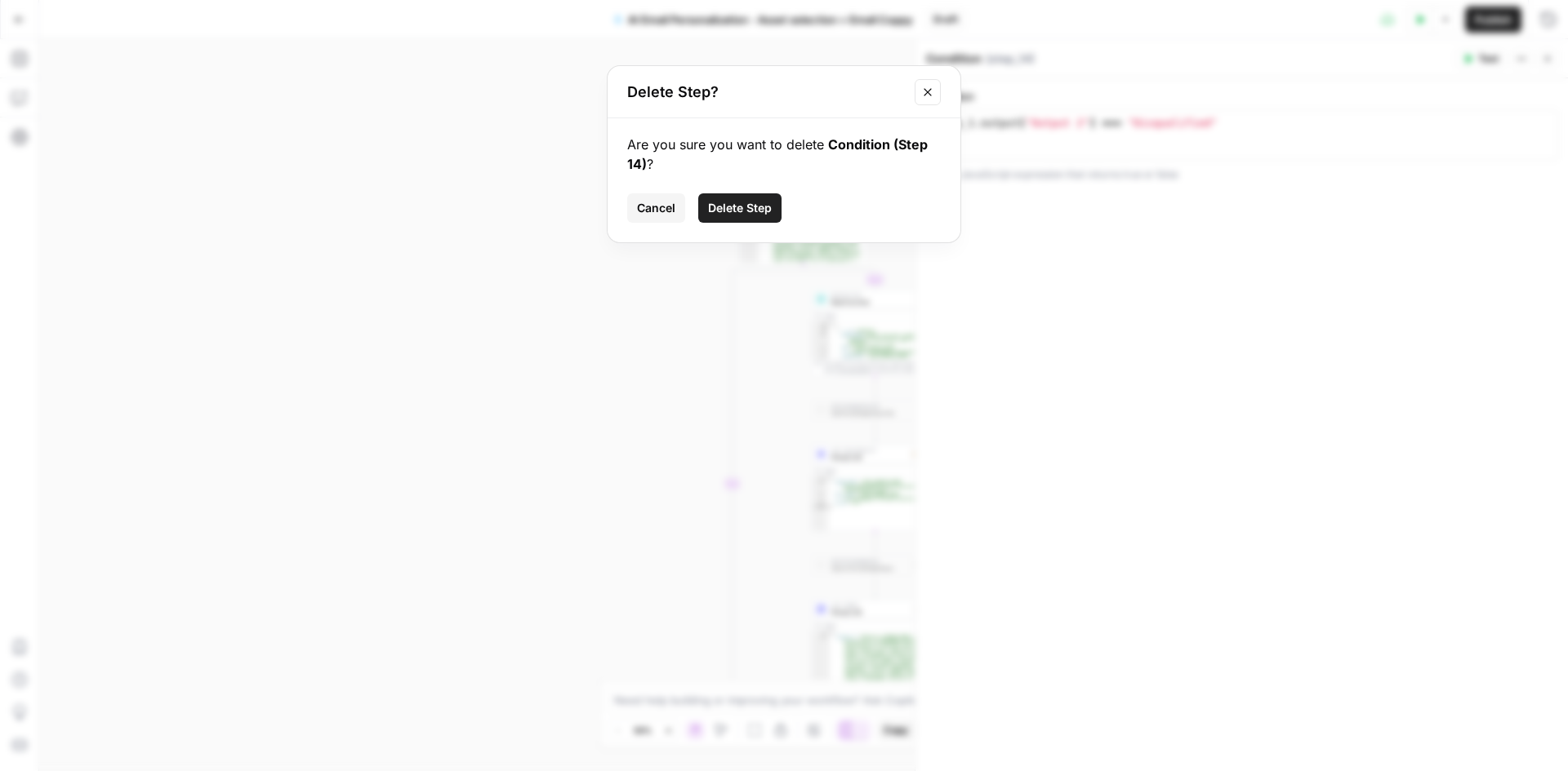
click at [751, 211] on span "Delete Step" at bounding box center [740, 207] width 64 height 16
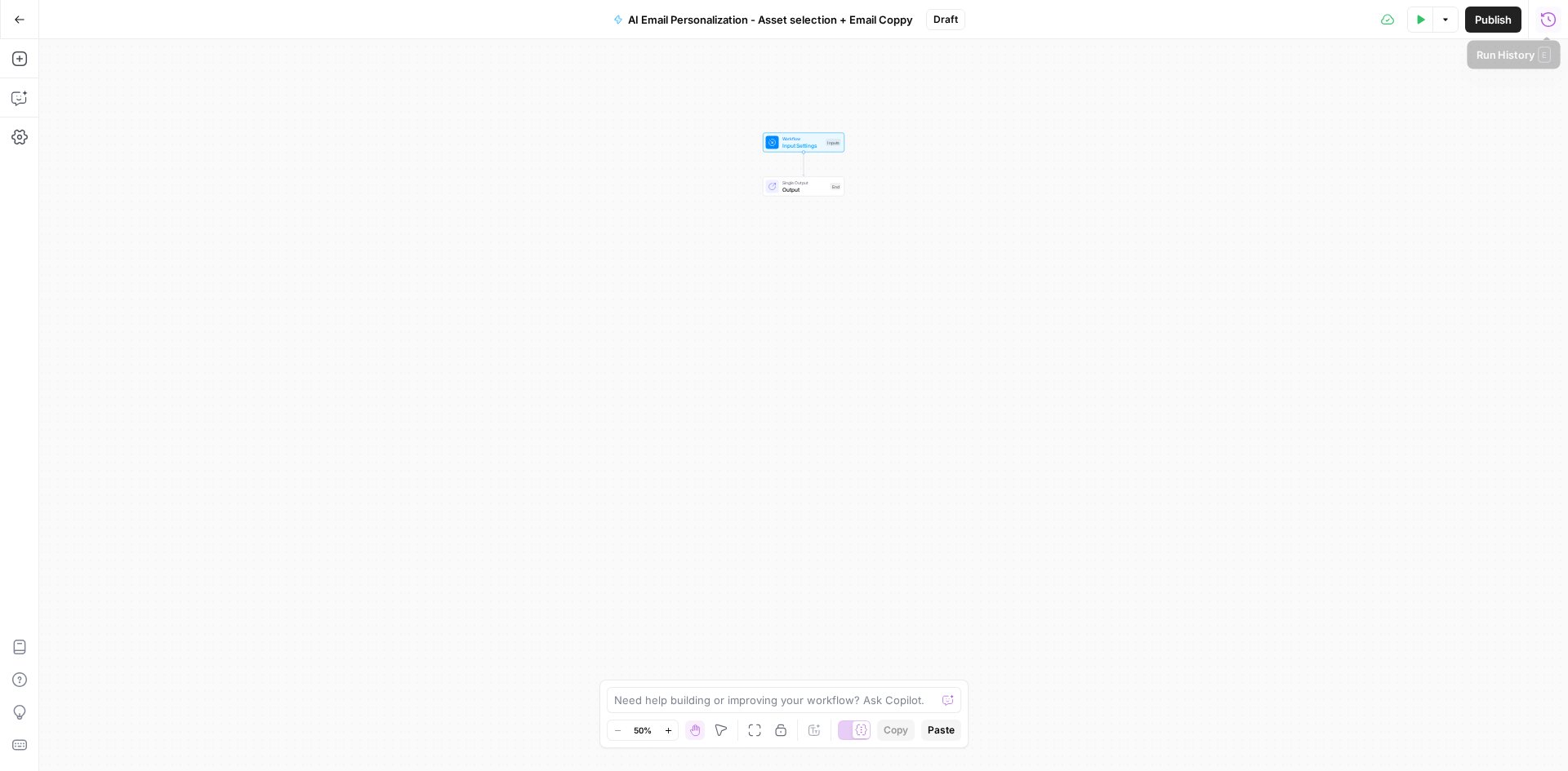
click at [1552, 27] on button "Run History" at bounding box center [1548, 20] width 26 height 26
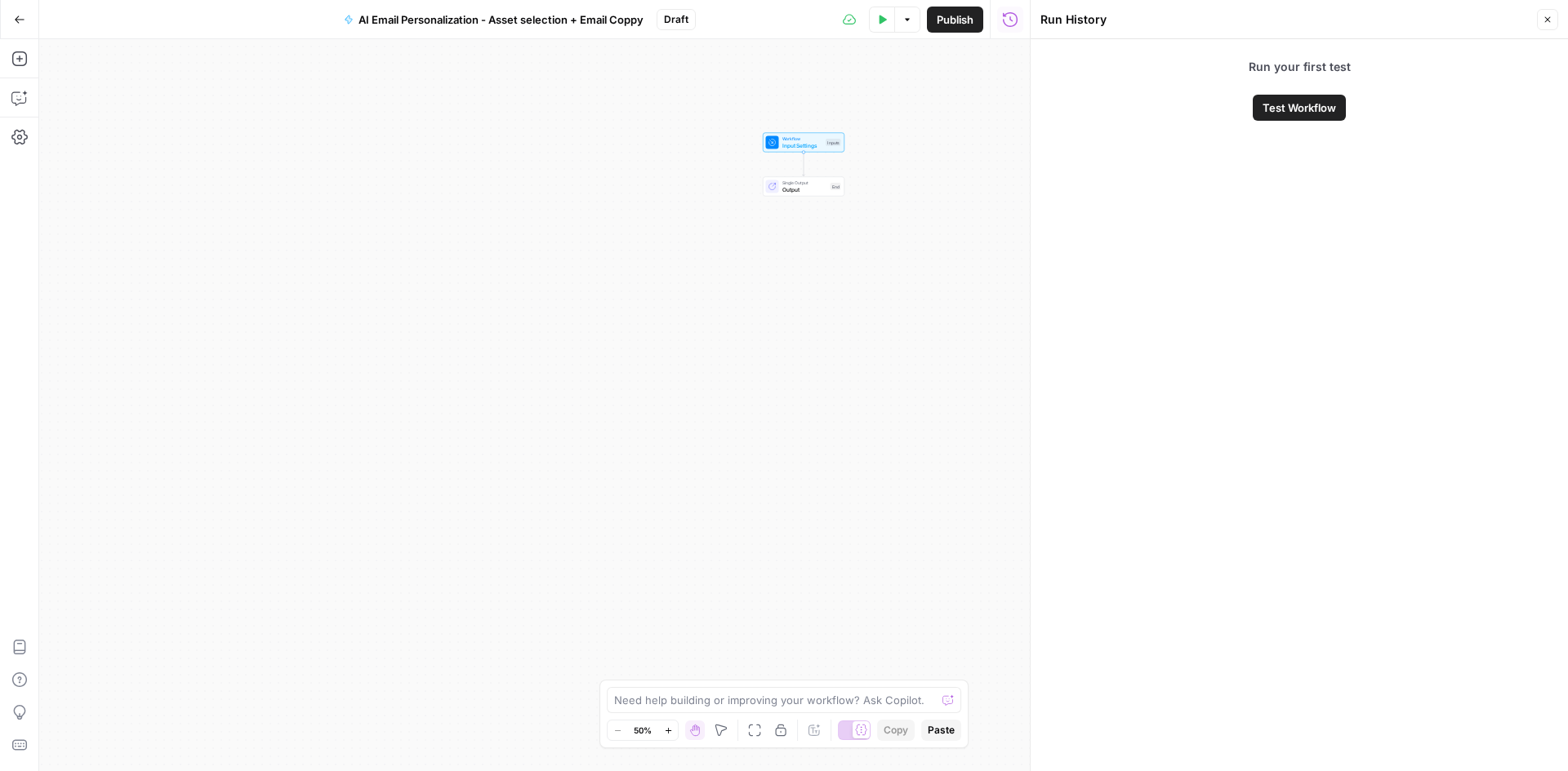
click at [1553, 16] on button "Close" at bounding box center [1547, 20] width 22 height 22
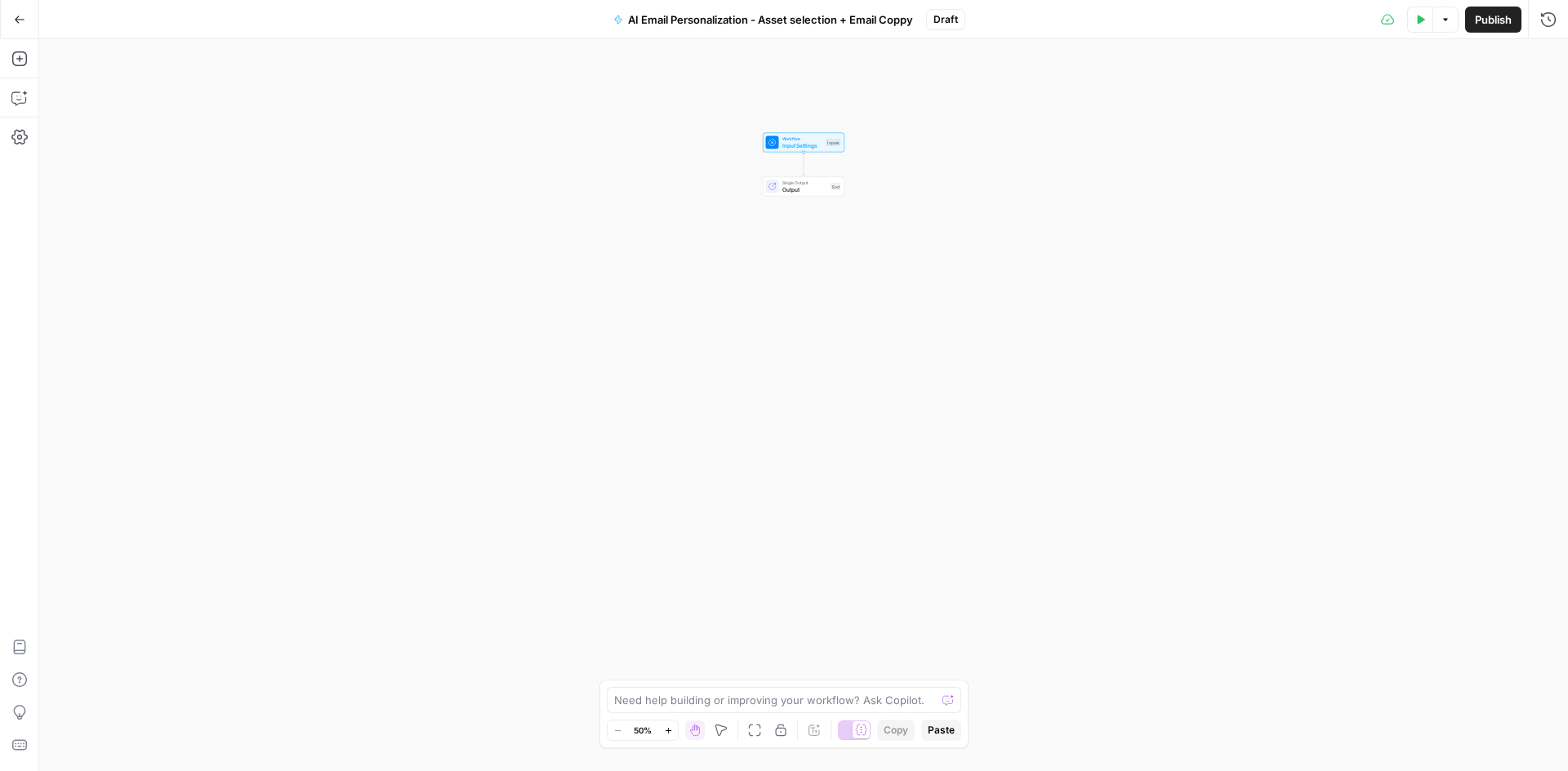
click at [1451, 17] on button "Options" at bounding box center [1445, 20] width 26 height 26
click at [1389, 178] on div "Workflow Input Settings Inputs Single Output Output End" at bounding box center [803, 405] width 1528 height 732
click at [801, 17] on span "AI Email Personalization - Asset selection + Email Coppy" at bounding box center [770, 19] width 285 height 16
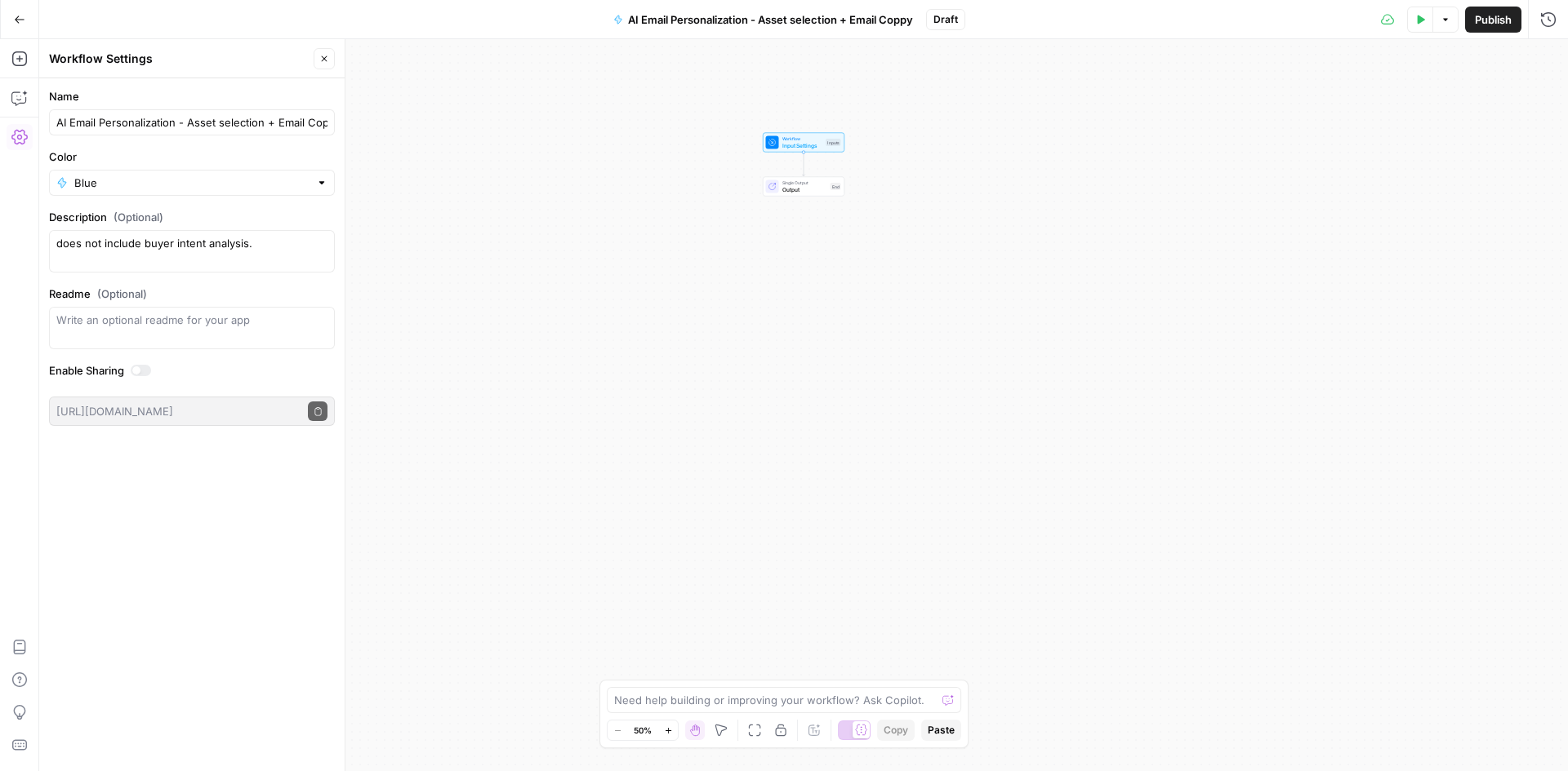
click at [947, 22] on span "Draft" at bounding box center [946, 20] width 25 height 15
click at [838, 13] on span "AI Email Personalization - Asset selection + Email Coppy" at bounding box center [770, 19] width 285 height 16
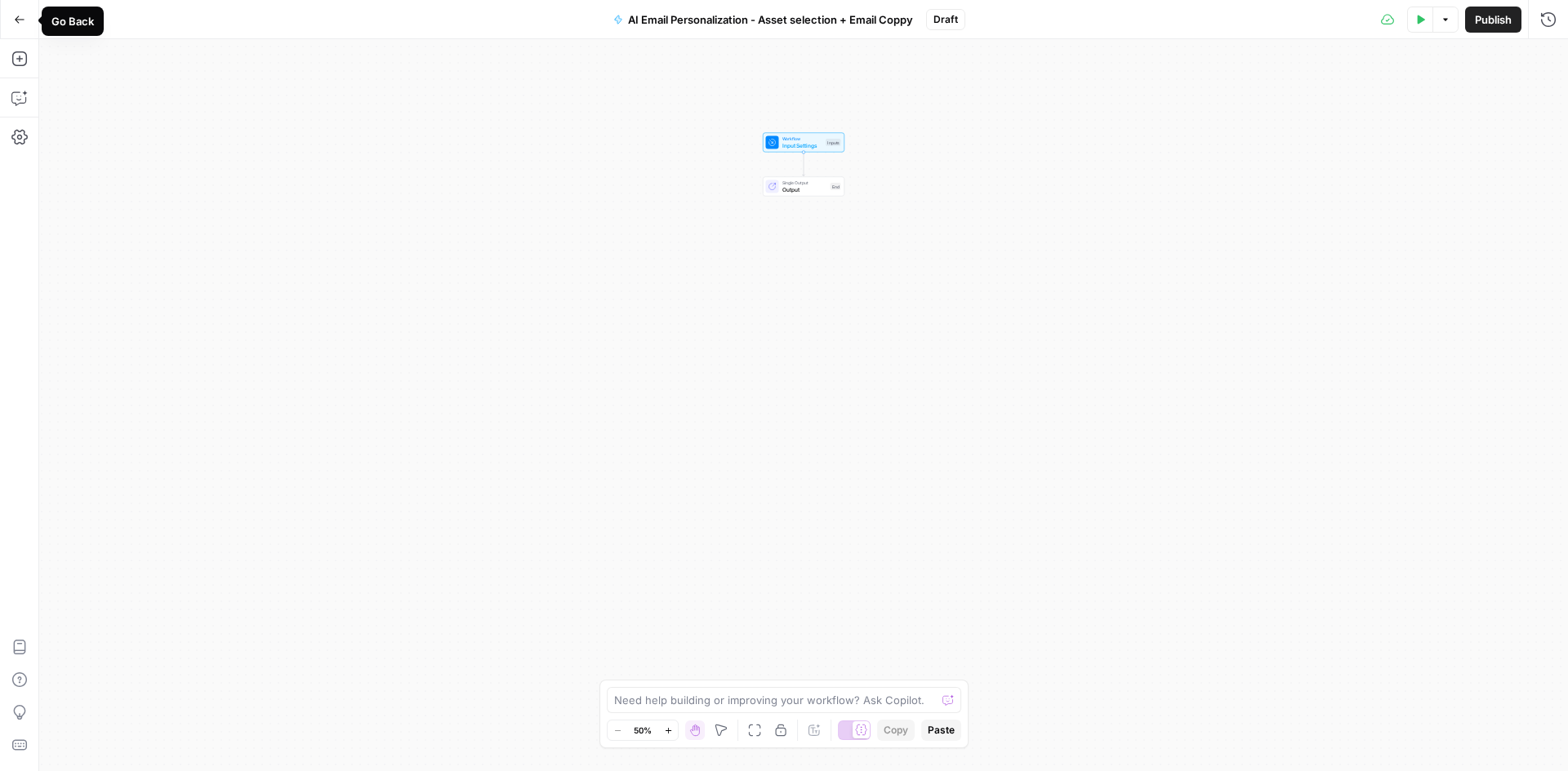
click at [20, 24] on icon "button" at bounding box center [20, 20] width 11 height 11
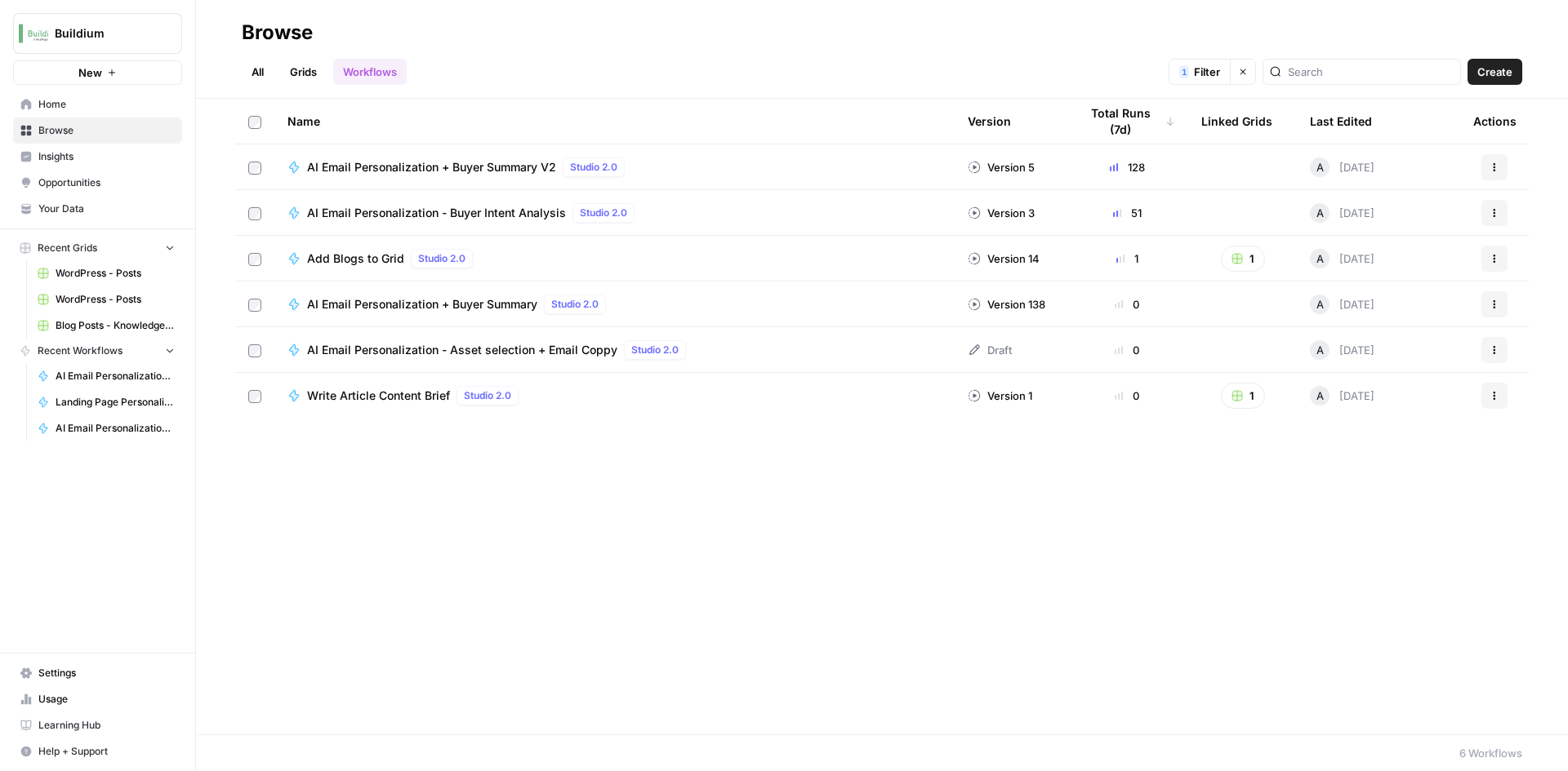
click at [472, 353] on span "AI Email Personalization - Asset selection + Email Coppy" at bounding box center [462, 350] width 310 height 16
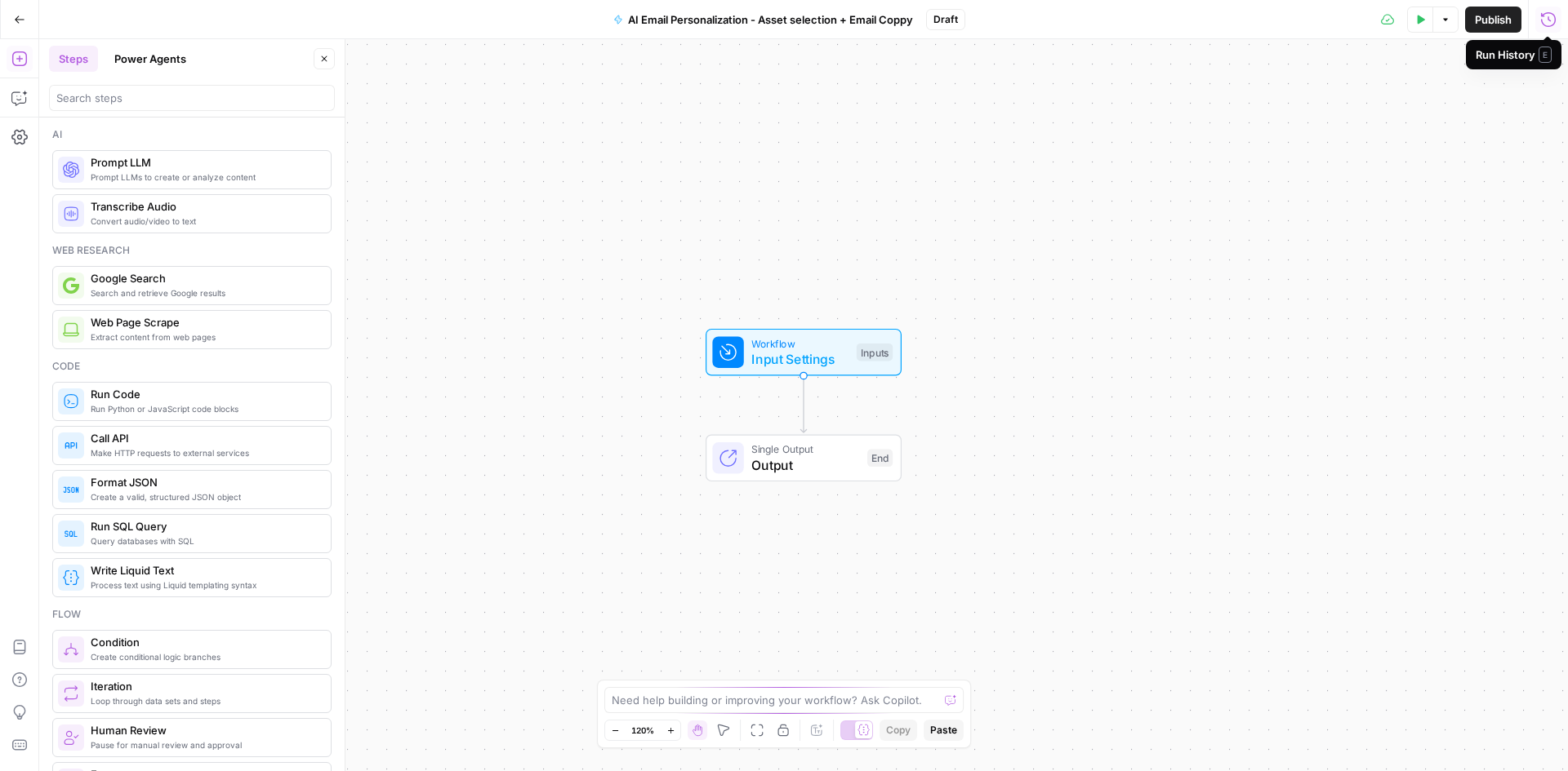
click at [28, 25] on button "Go Back" at bounding box center [19, 19] width 29 height 29
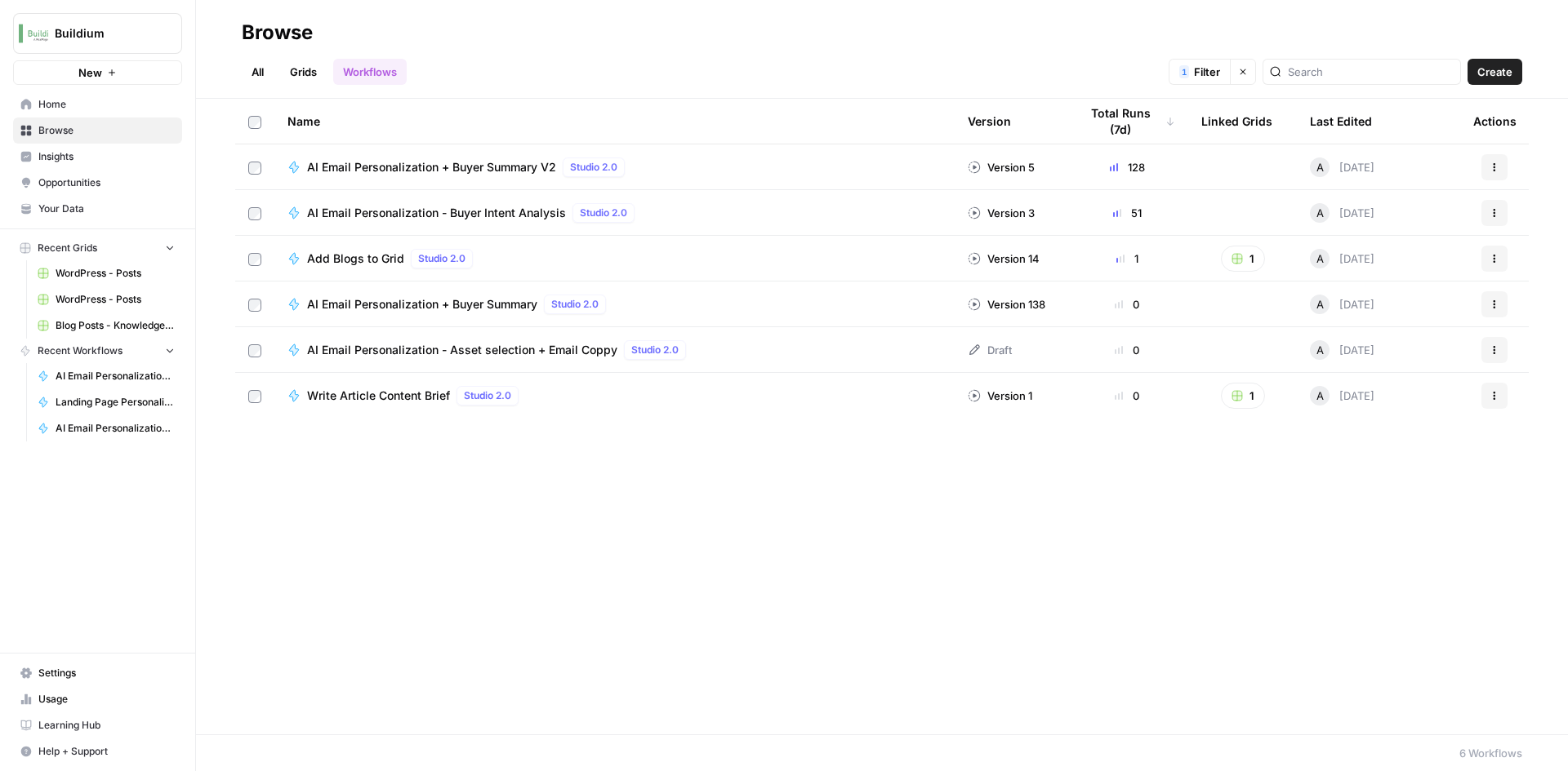
click at [487, 354] on span "AI Email Personalization - Asset selection + Email Coppy" at bounding box center [462, 350] width 310 height 16
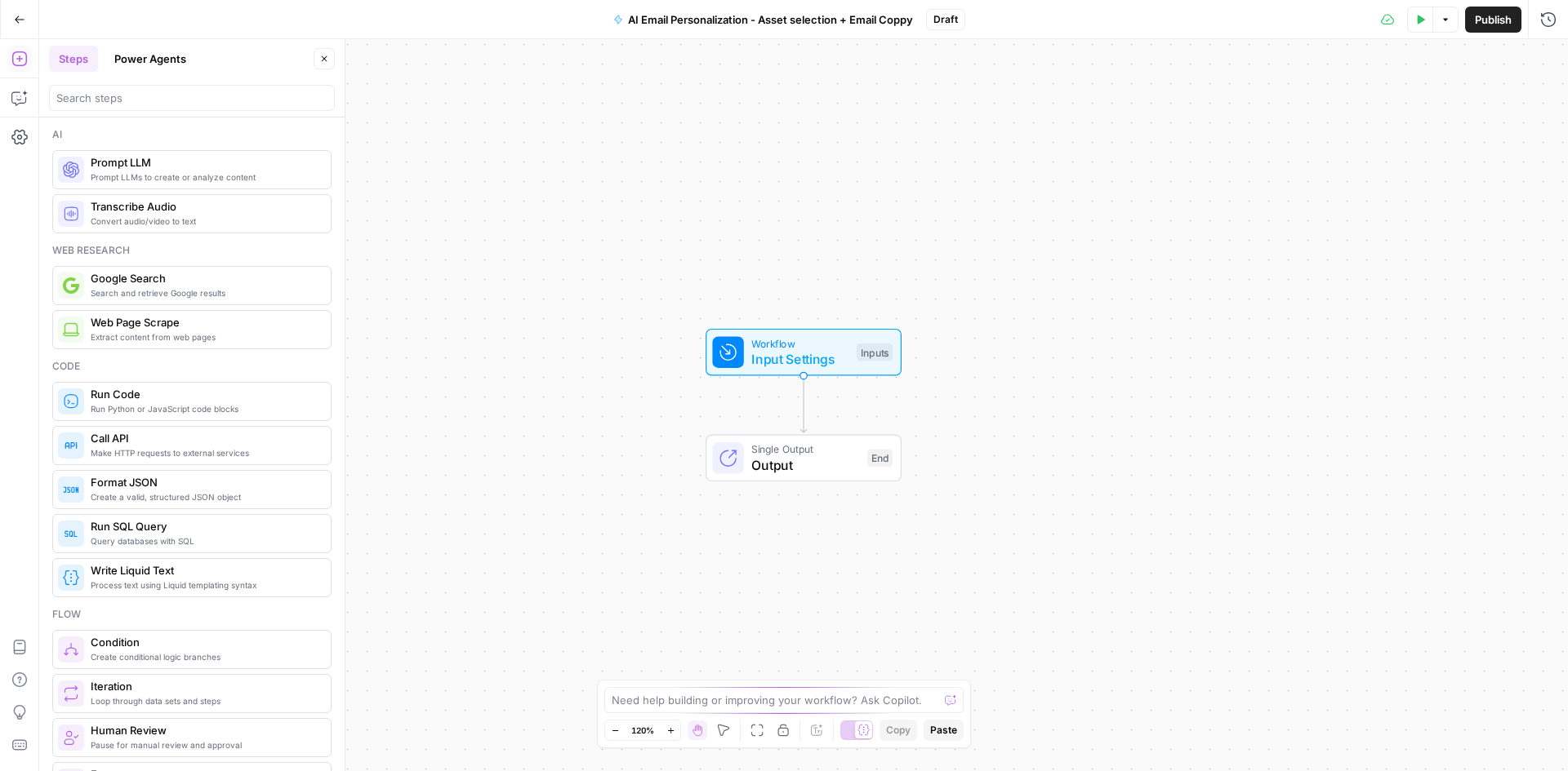
click at [704, 23] on span "AI Email Personalization - Asset selection + Email Coppy" at bounding box center [770, 19] width 285 height 16
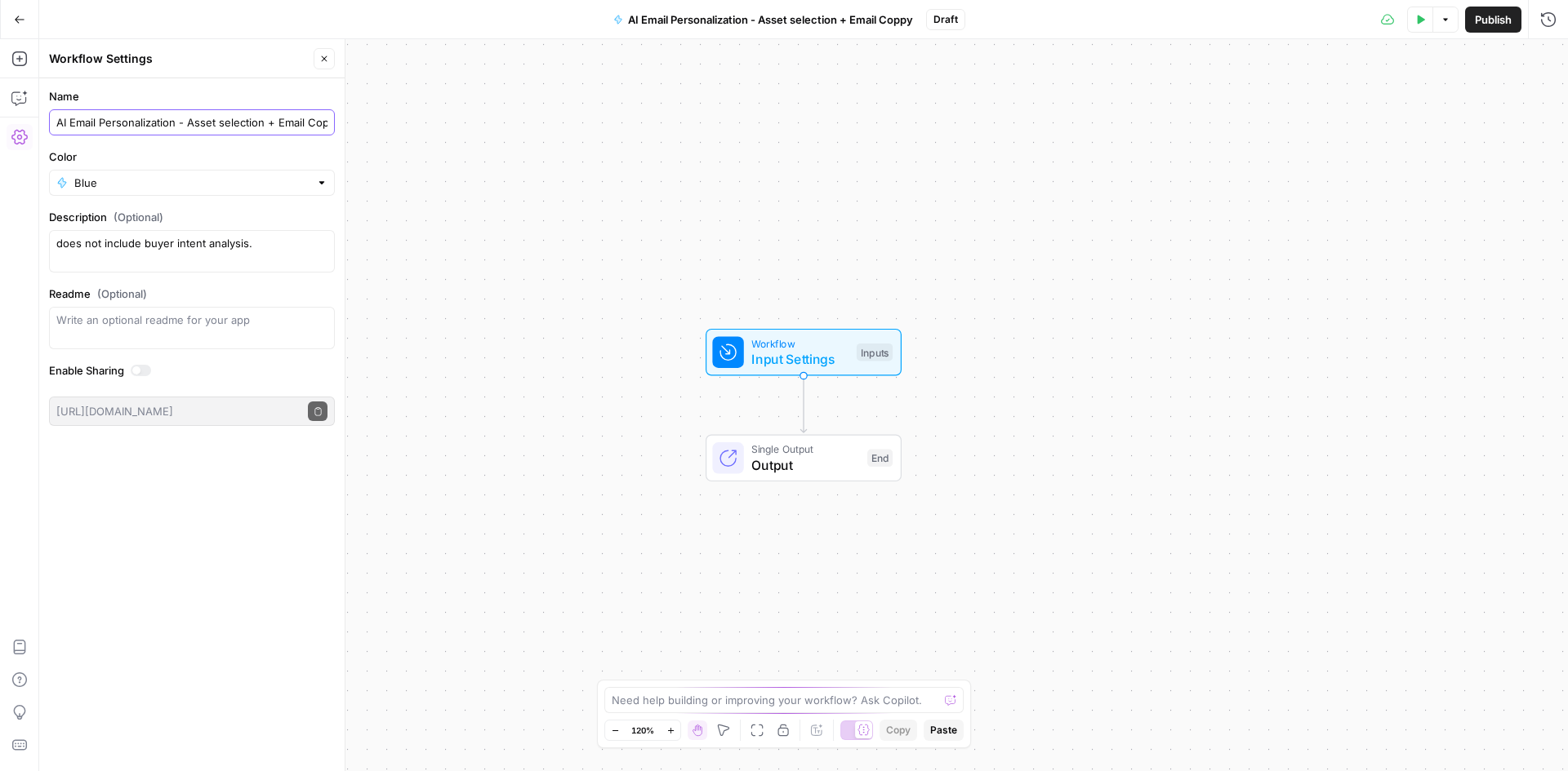
click at [178, 120] on input "AI Email Personalization - Asset selection + Email Coppy" at bounding box center [192, 122] width 272 height 16
click at [16, 27] on button "Go Back" at bounding box center [19, 19] width 29 height 29
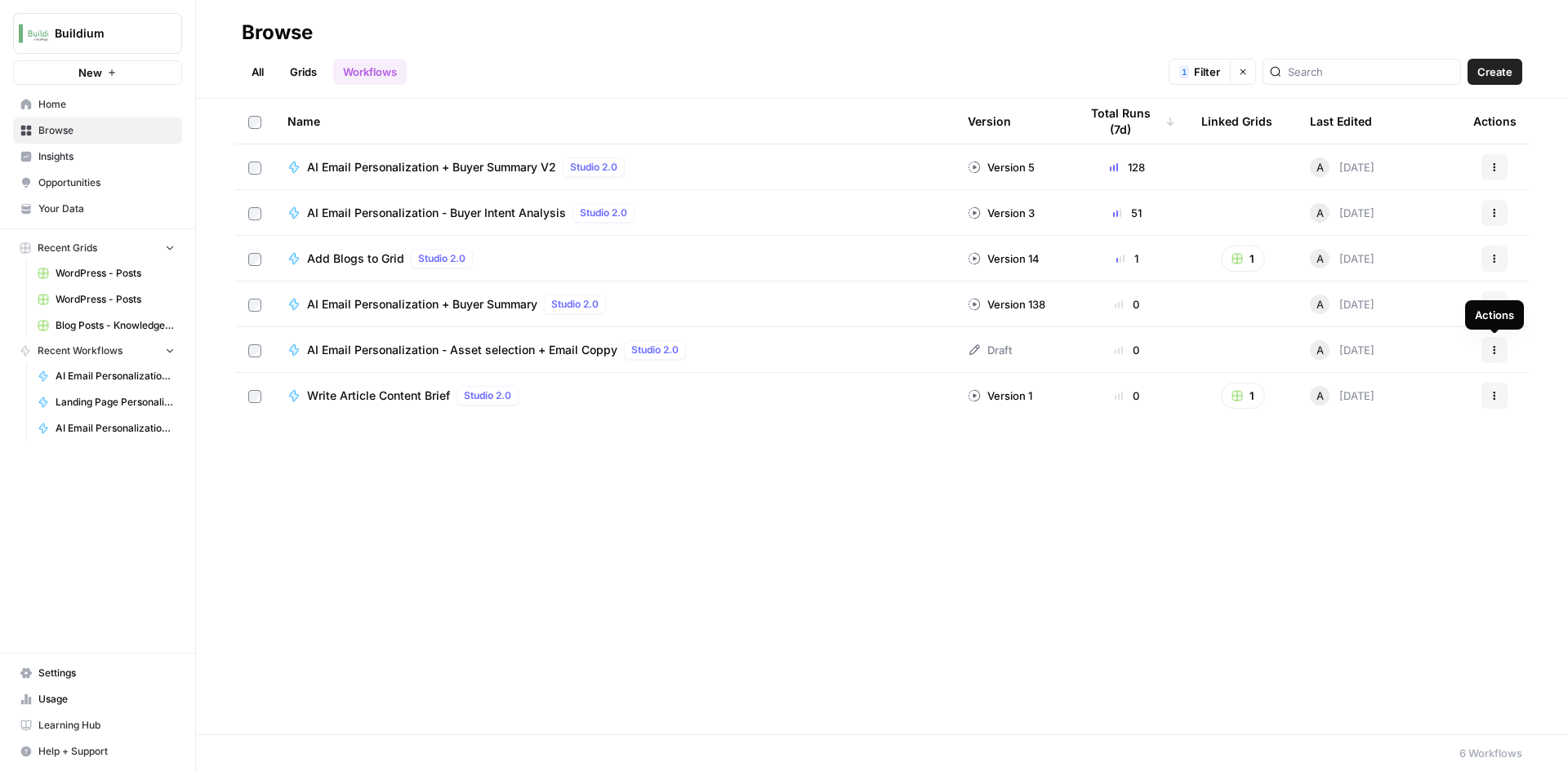
click at [1495, 351] on icon "button" at bounding box center [1494, 350] width 9 height 9
click at [1363, 487] on span "Delete" at bounding box center [1422, 484] width 131 height 16
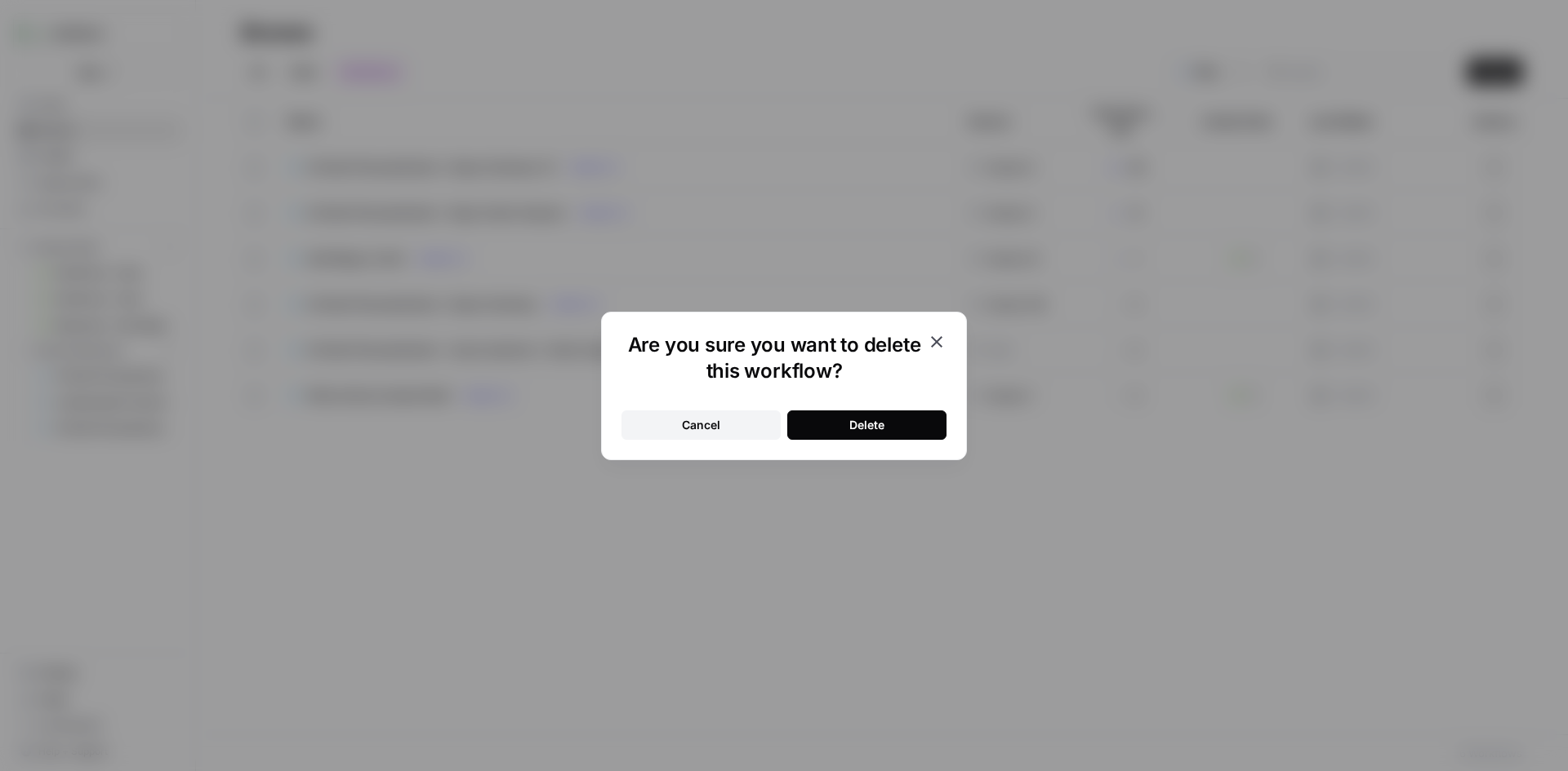
click at [827, 427] on button "Delete" at bounding box center [867, 425] width 159 height 29
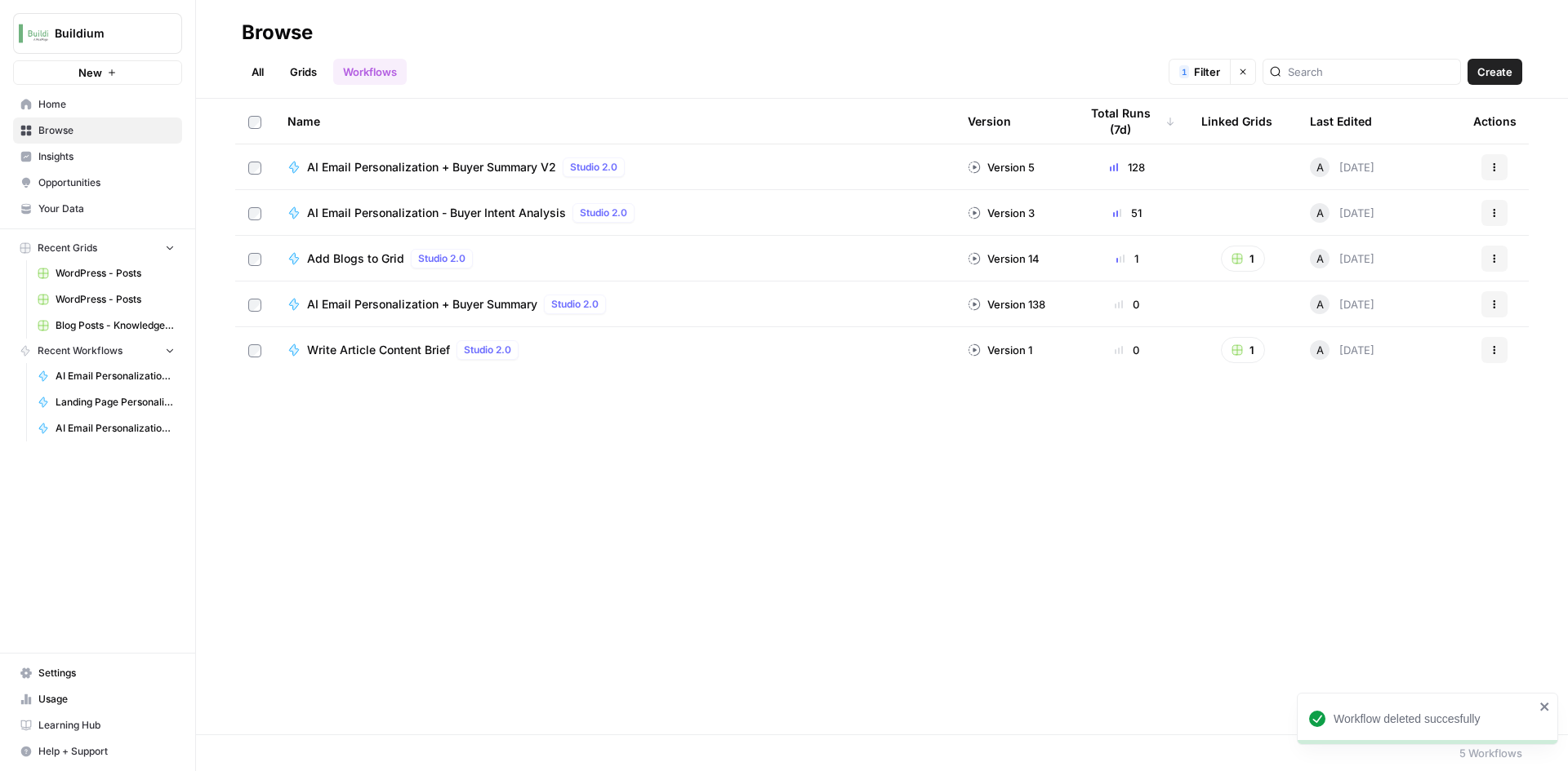
click at [1487, 164] on button "Actions" at bounding box center [1494, 168] width 26 height 26
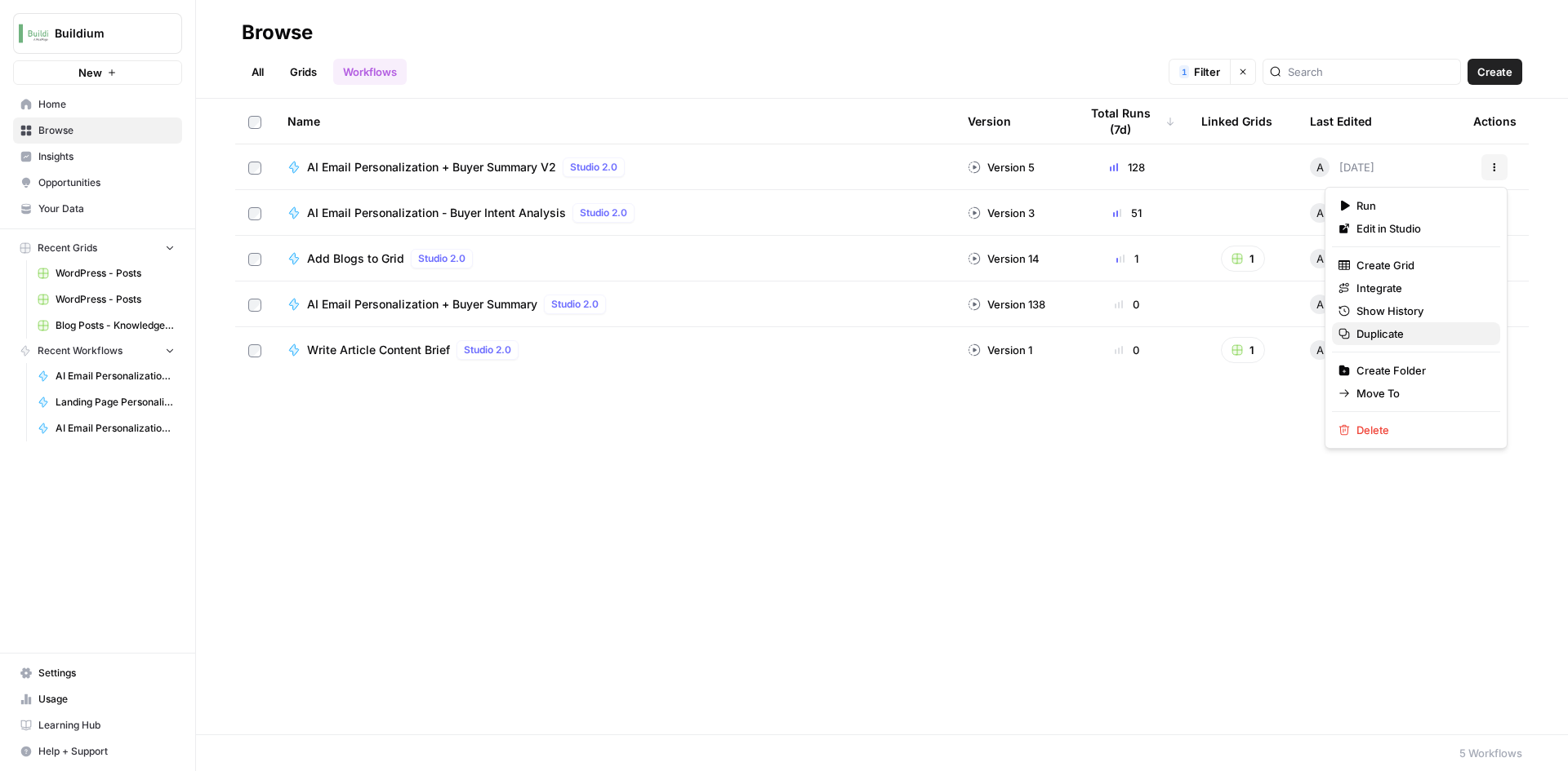
click at [1391, 339] on span "Duplicate" at bounding box center [1422, 334] width 131 height 16
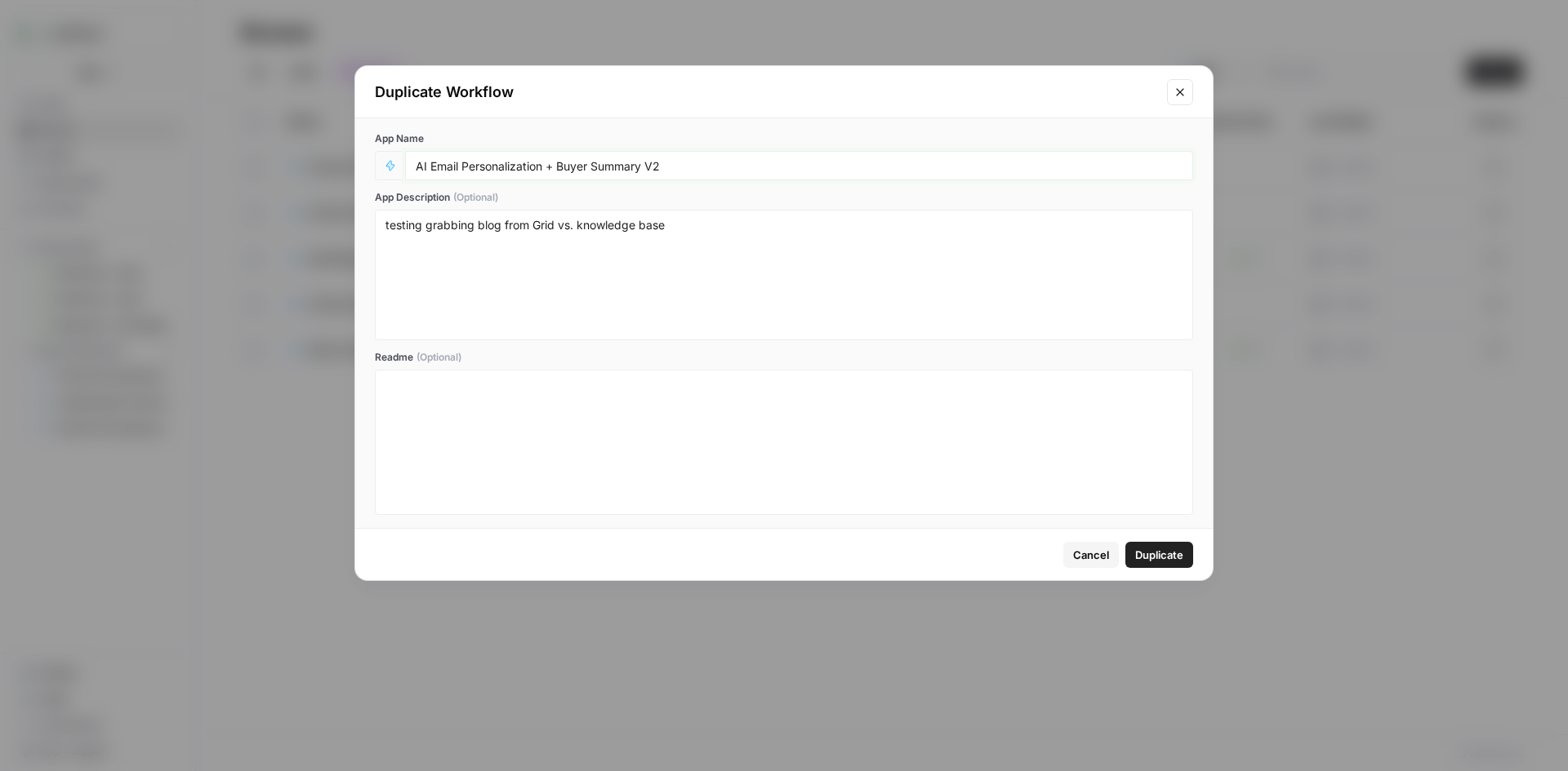
drag, startPoint x: 683, startPoint y: 167, endPoint x: 369, endPoint y: 169, distance: 314.0
click at [369, 169] on div "App Name AI Email Personalization + Buyer Summary V2 App Description (Optional)…" at bounding box center [784, 323] width 857 height 410
paste input "- Asset selection + Email Coppy"
type input "AI Email Personalization - Asset selection + Email Coppy"
drag, startPoint x: 715, startPoint y: 224, endPoint x: 264, endPoint y: 211, distance: 451.2
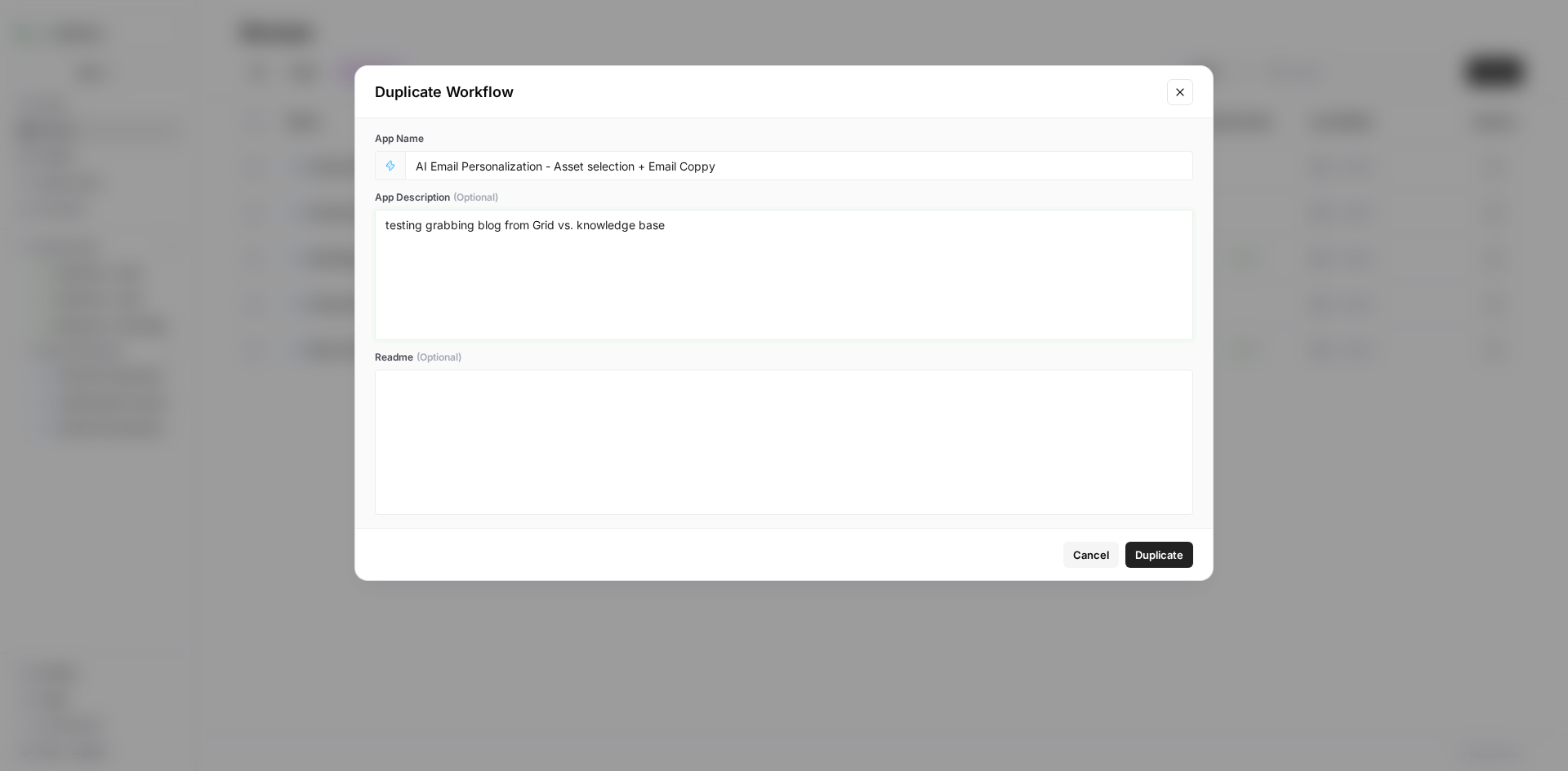
click at [264, 211] on div "Duplicate Workflow App Name AI Email Personalization - Asset selection + Email …" at bounding box center [784, 386] width 1568 height 771
click at [1153, 558] on span "Duplicate" at bounding box center [1159, 554] width 48 height 16
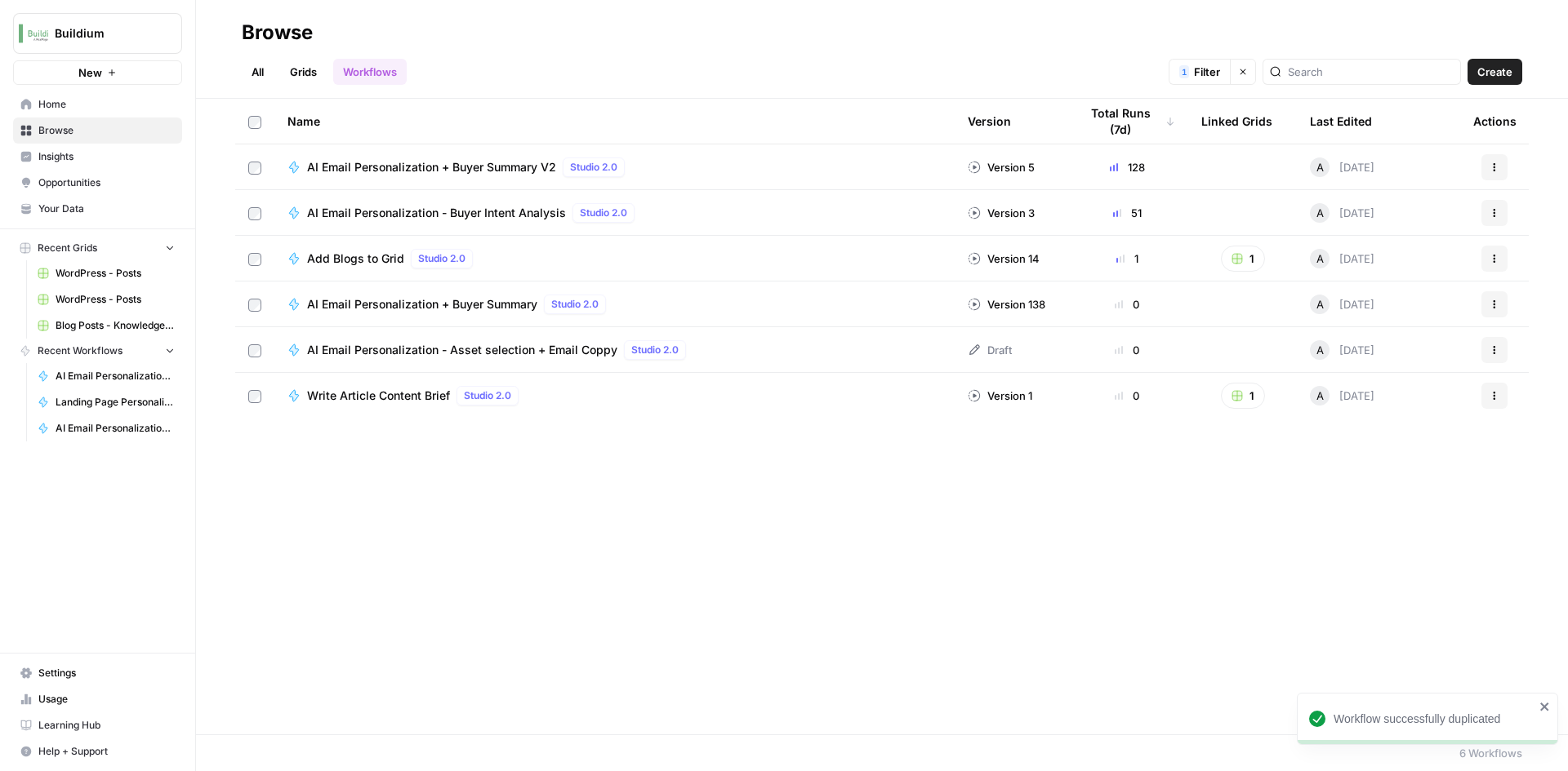
click at [517, 348] on span "AI Email Personalization - Asset selection + Email Coppy" at bounding box center [462, 350] width 310 height 16
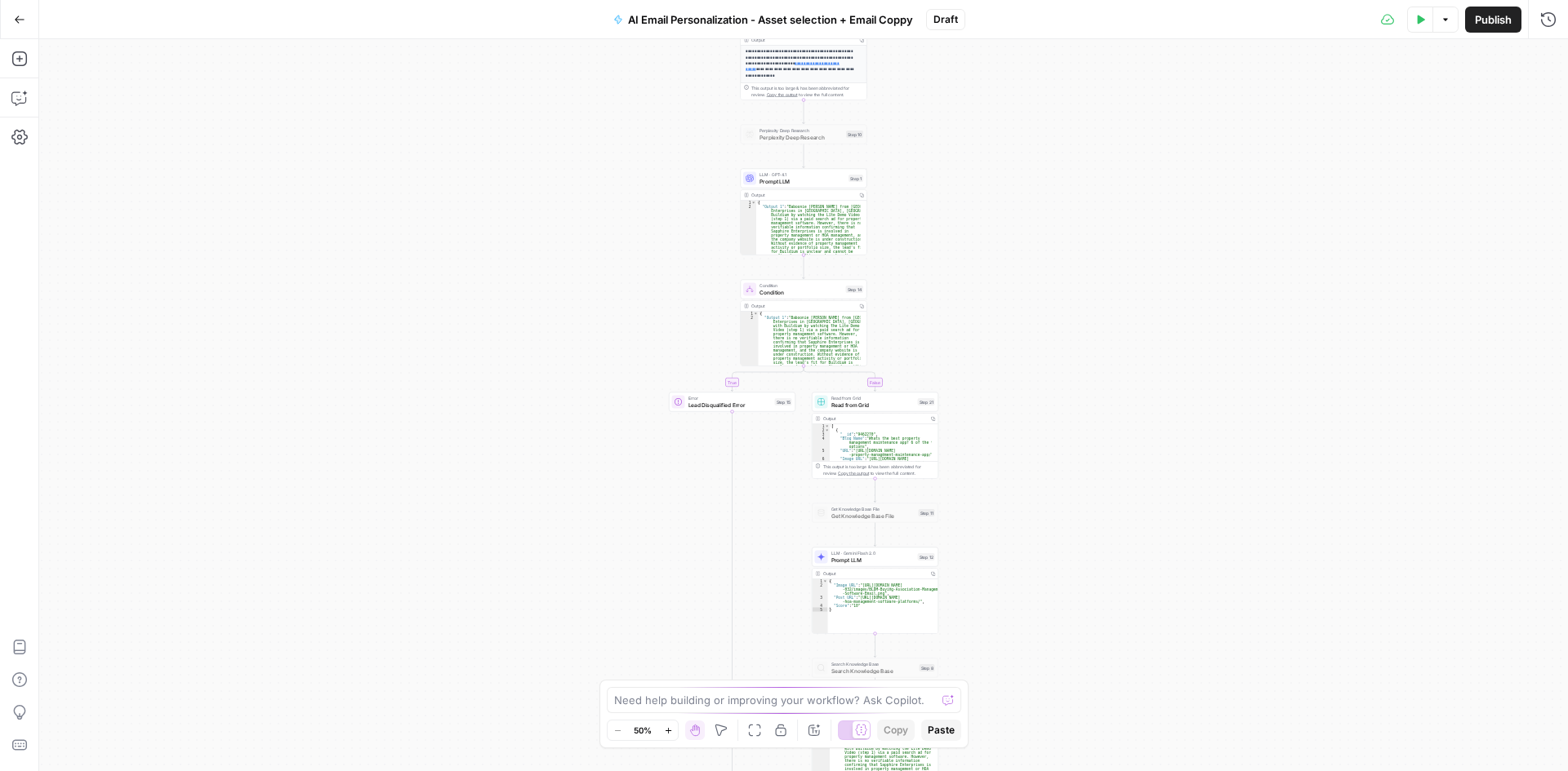
click at [779, 15] on span "AI Email Personalization - Asset selection + Email Coppy" at bounding box center [770, 19] width 285 height 16
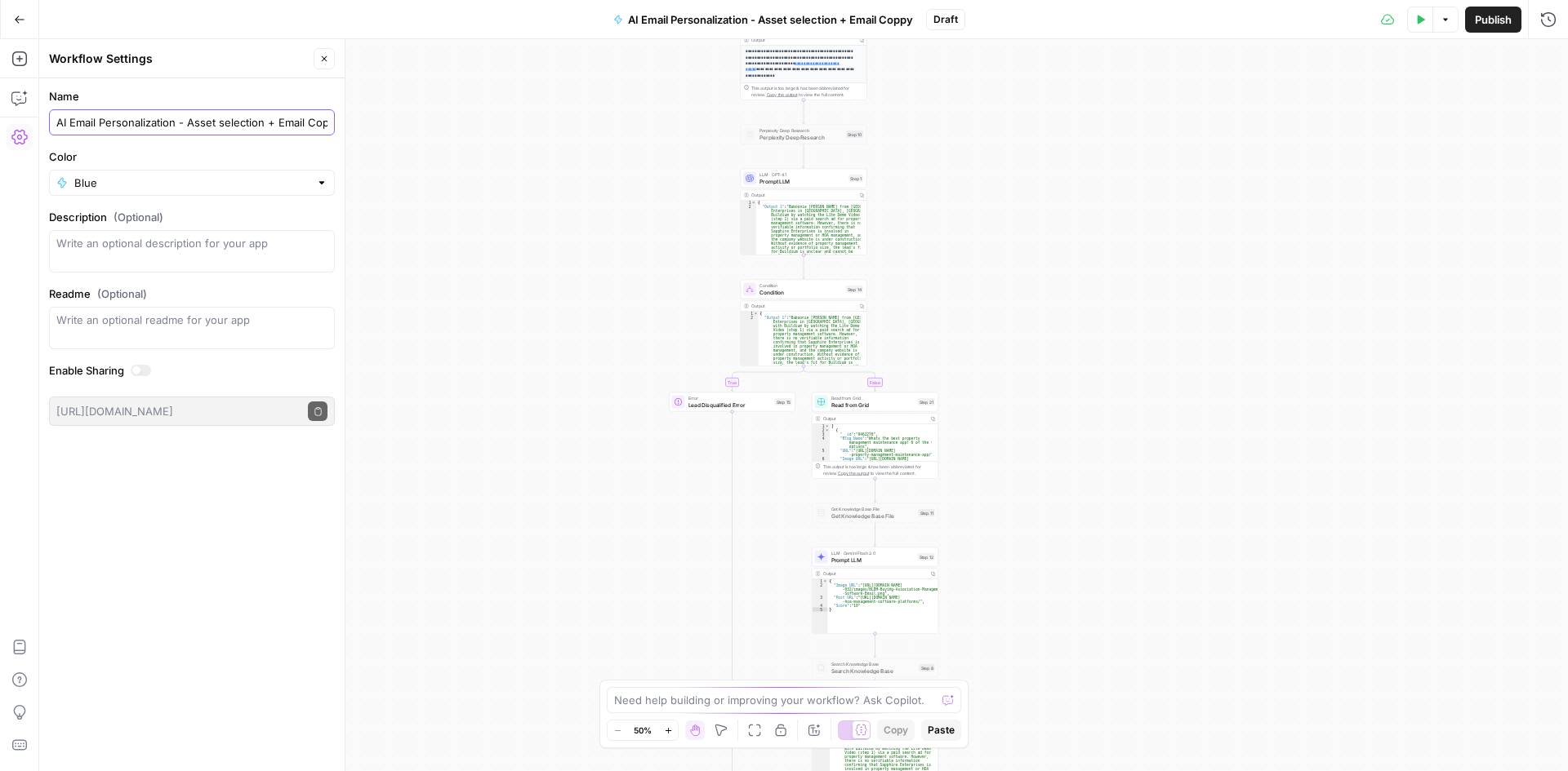
click at [326, 117] on input "AI Email Personalization - Asset selection + Email Coppy" at bounding box center [192, 122] width 272 height 16
type input "AI Email Personalization - Asset selection + Email Copy"
click at [384, 150] on div "**********" at bounding box center [803, 405] width 1528 height 732
click at [321, 54] on icon "button" at bounding box center [324, 58] width 9 height 9
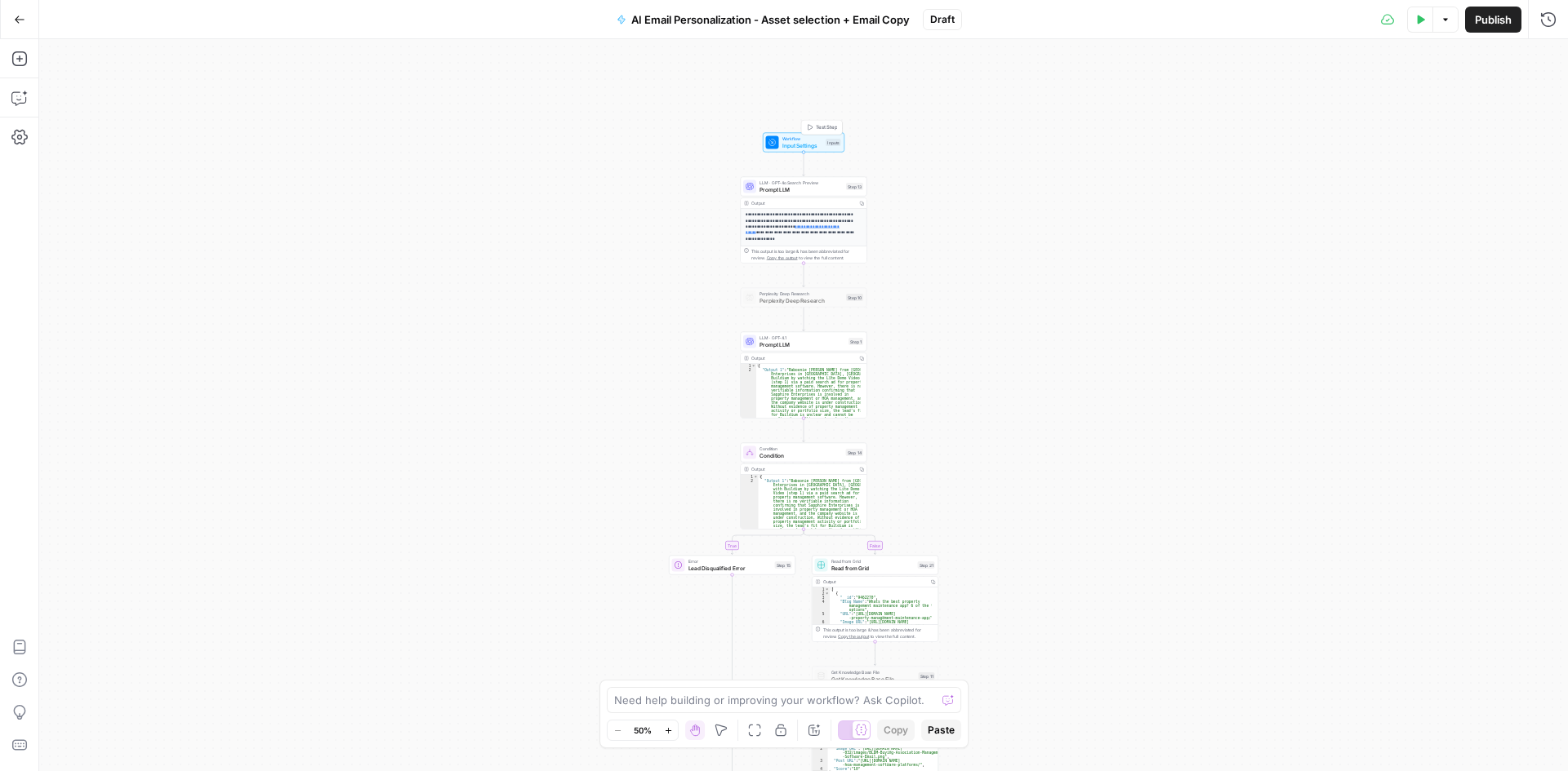
click at [799, 141] on span "Input Settings" at bounding box center [802, 145] width 41 height 8
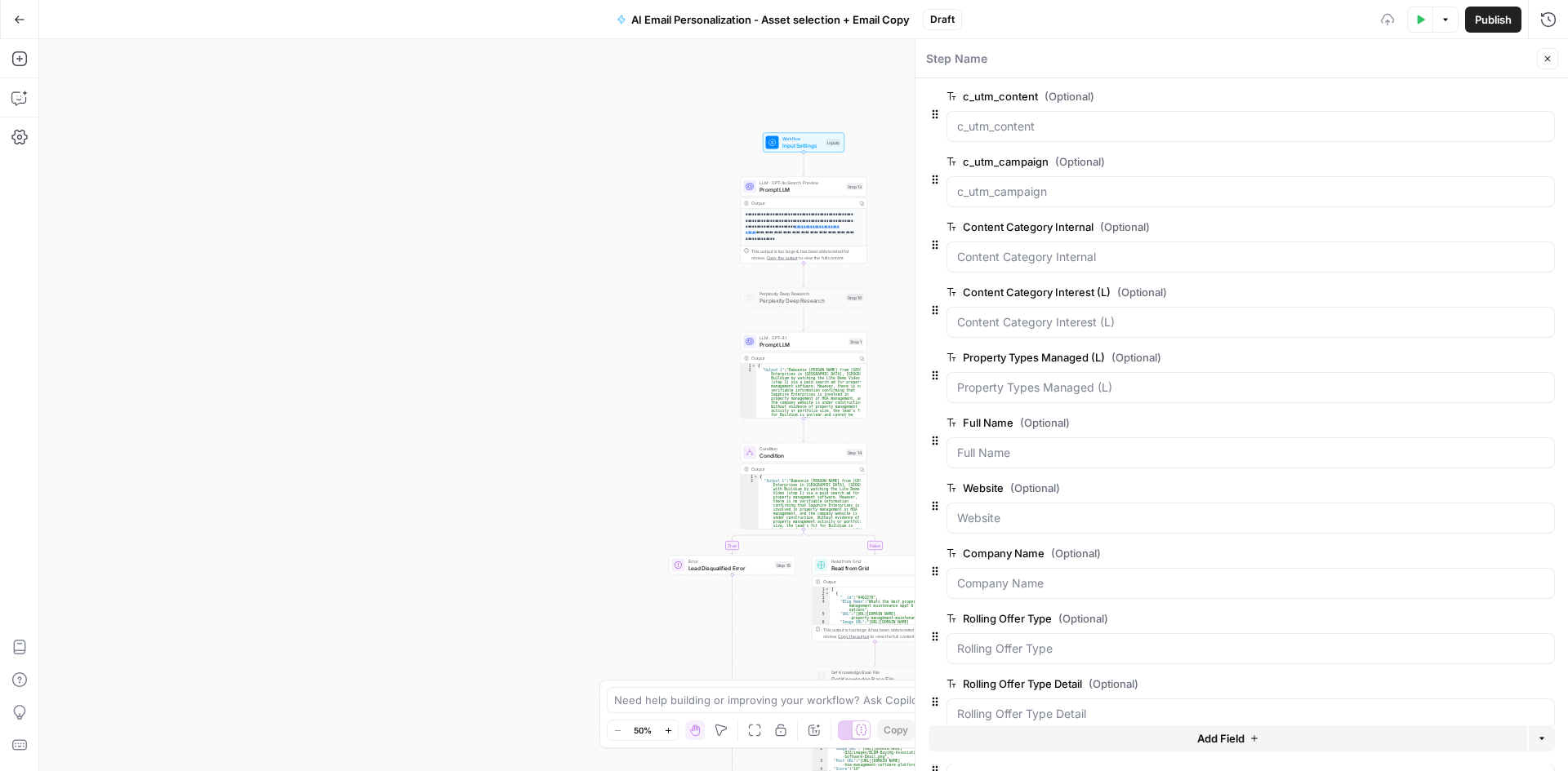
scroll to position [750, 0]
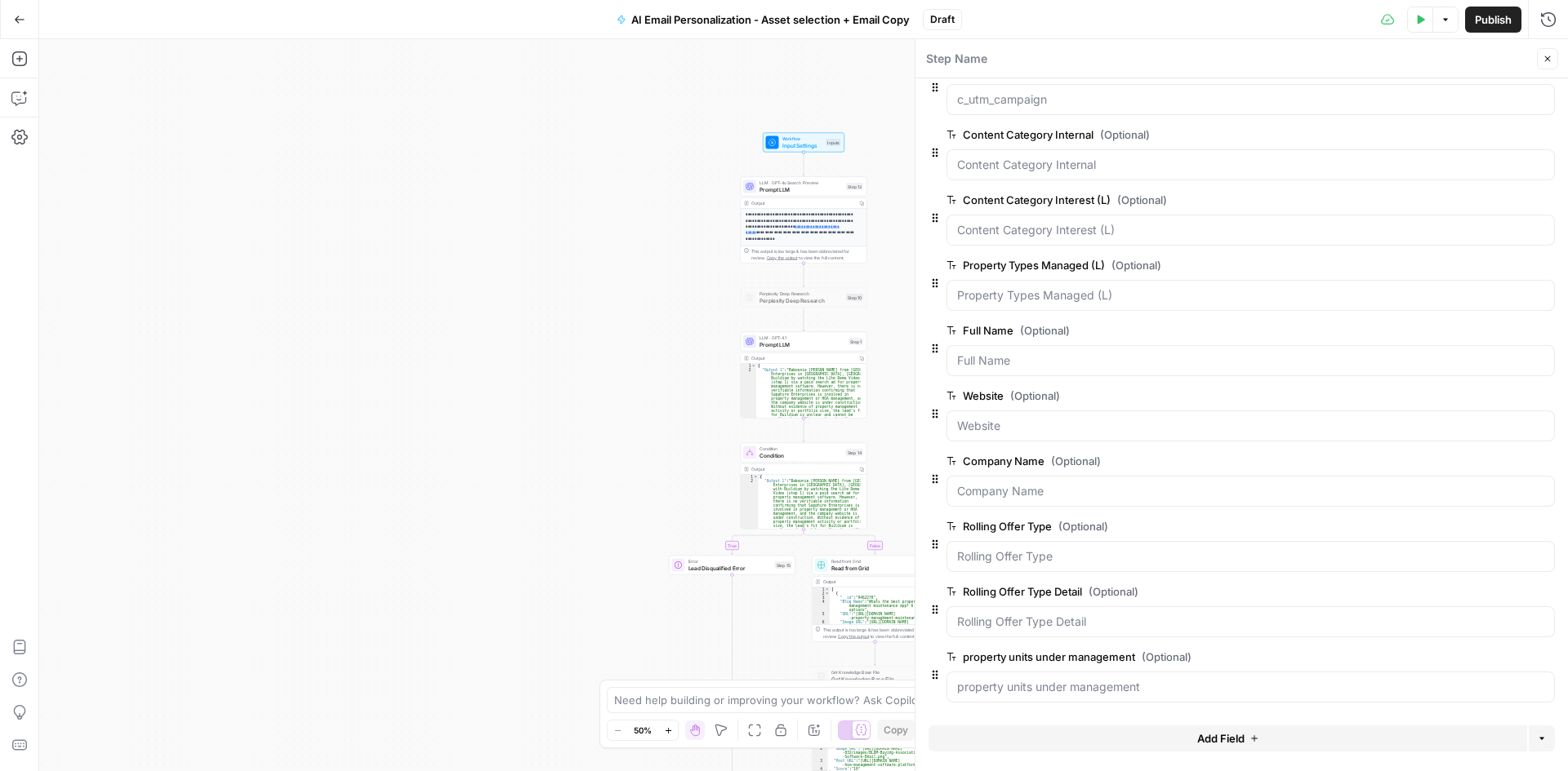
click at [1243, 746] on button "Add Field" at bounding box center [1228, 739] width 599 height 26
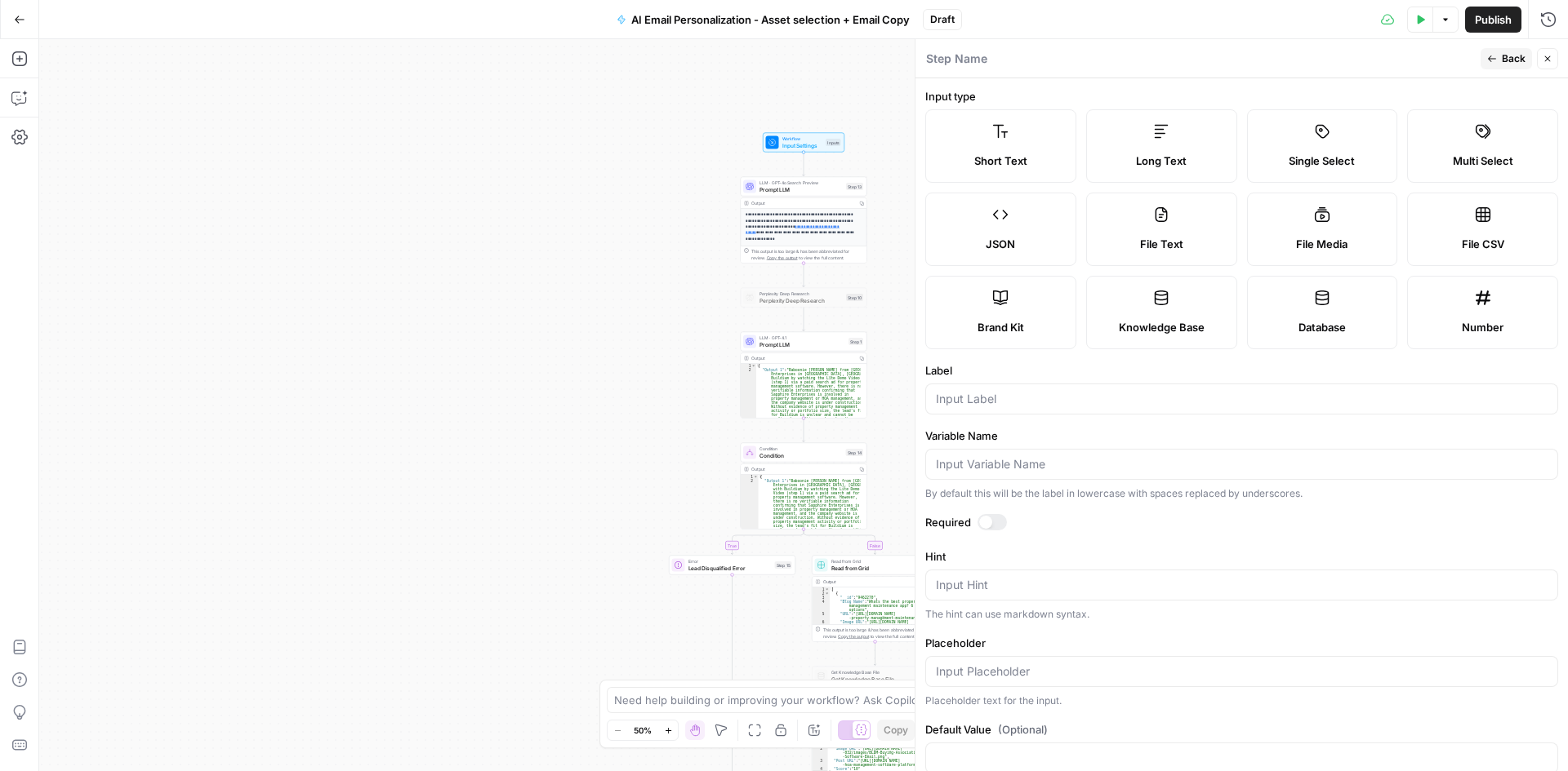
click at [1131, 152] on label "Long Text" at bounding box center [1162, 146] width 151 height 74
click at [1005, 392] on input "Label" at bounding box center [1242, 399] width 612 height 16
type input "Buyer Intent Summary"
click at [1079, 441] on label "Variable Name" at bounding box center [1241, 435] width 633 height 16
click at [1079, 456] on input "Variable Name" at bounding box center [1242, 464] width 612 height 16
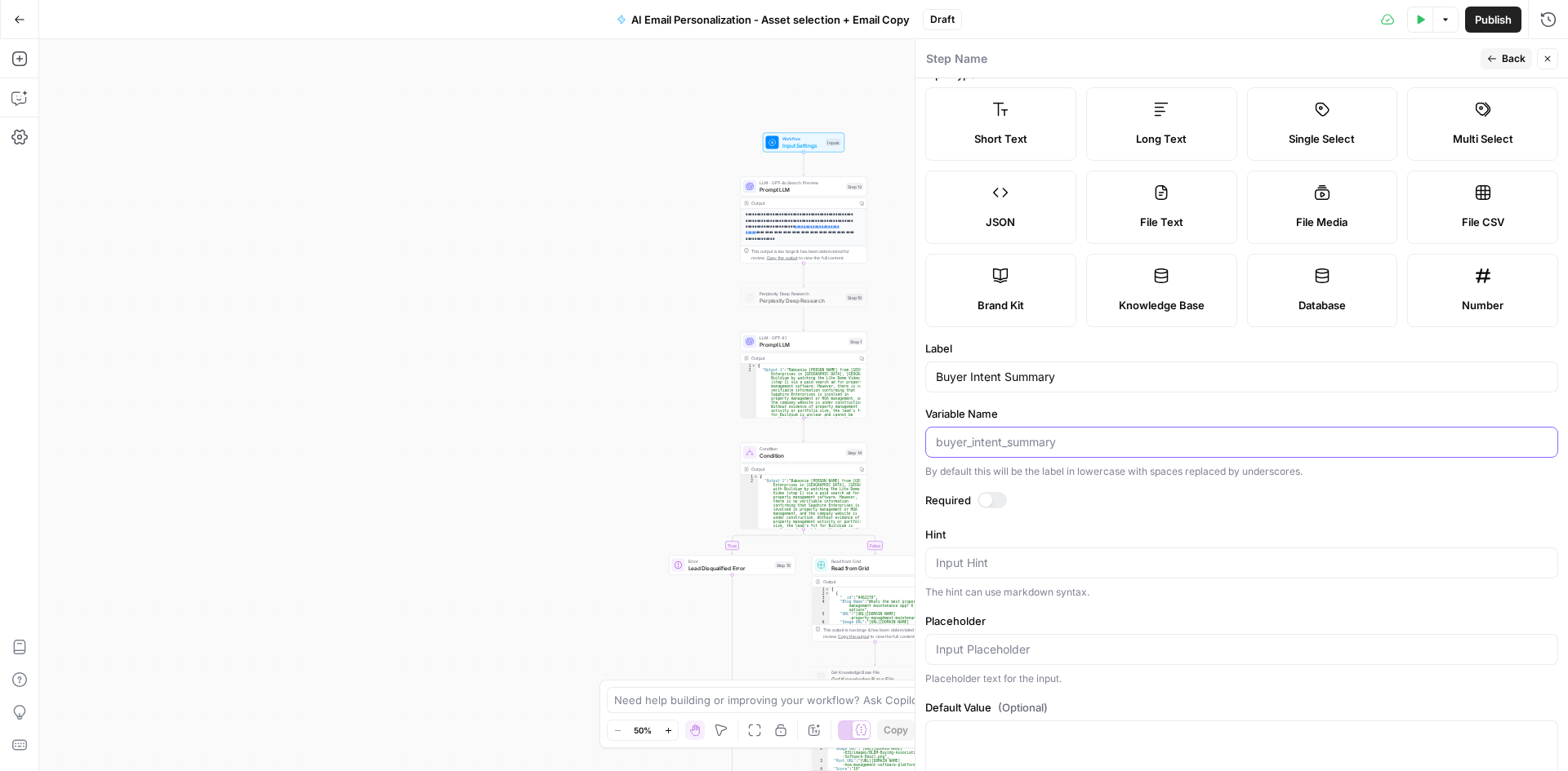
scroll to position [0, 0]
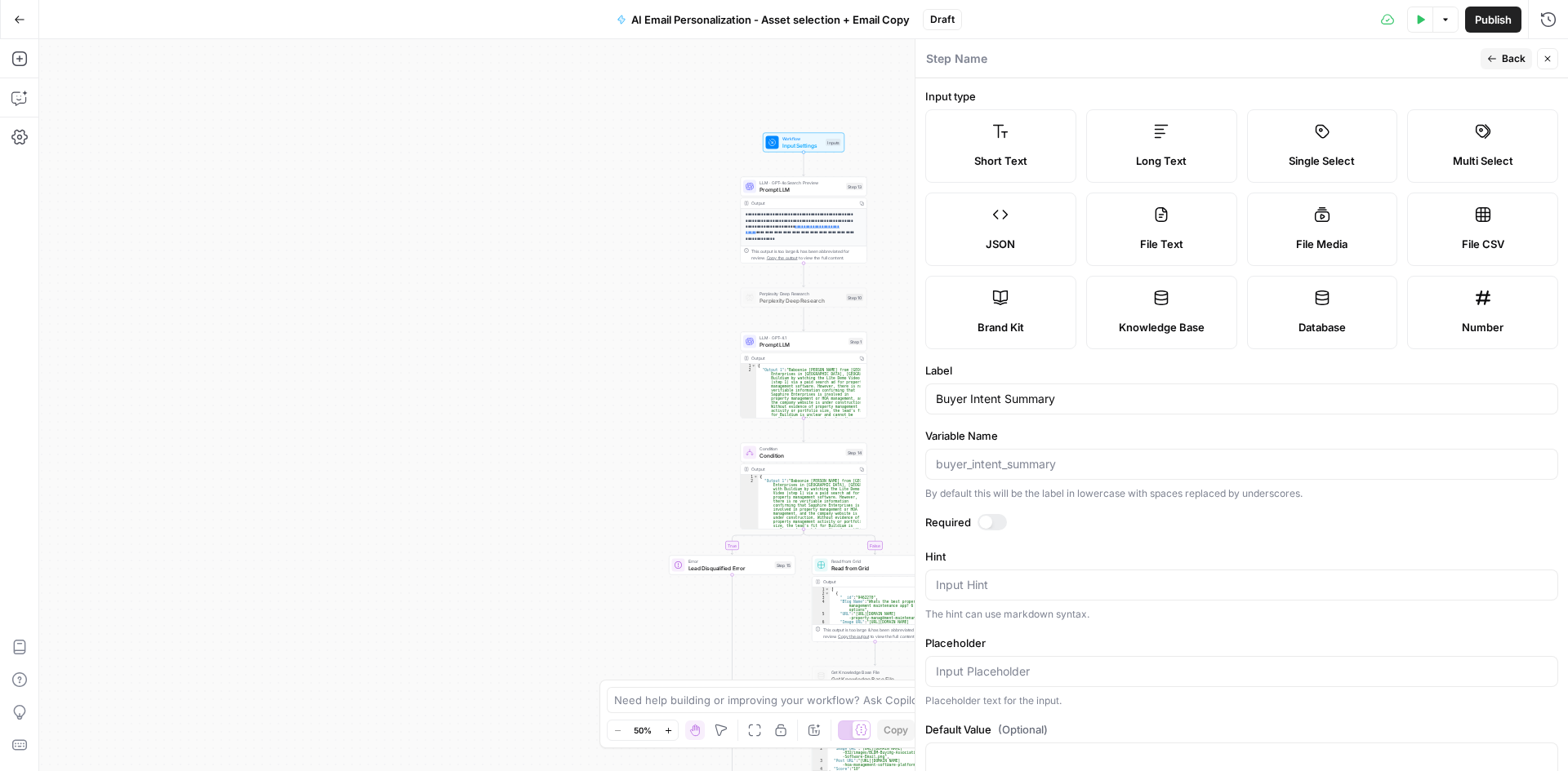
click at [1513, 54] on span "Back" at bounding box center [1513, 59] width 24 height 15
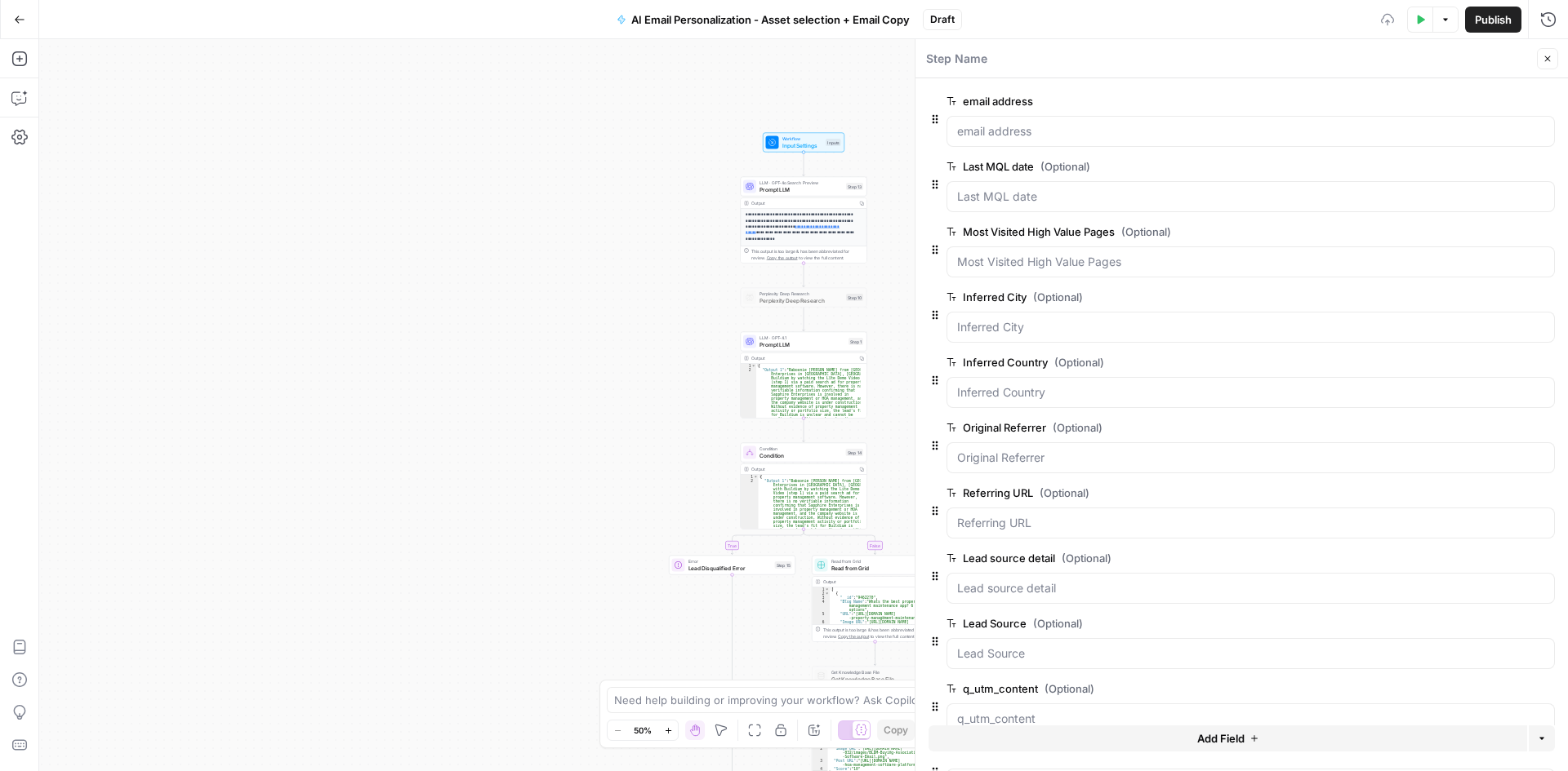
click at [1131, 729] on button "Add Field" at bounding box center [1228, 739] width 599 height 26
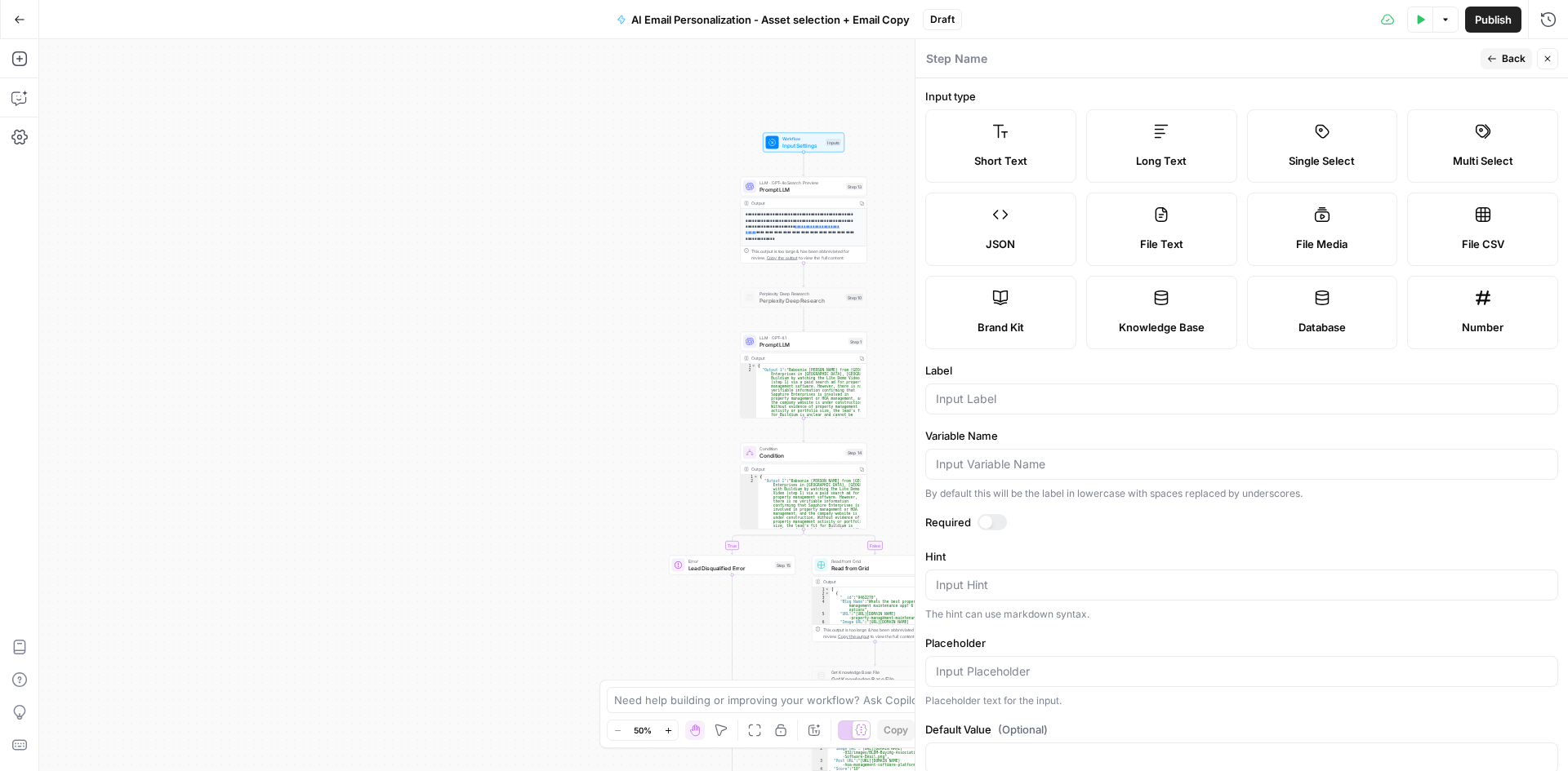
click at [1062, 407] on div at bounding box center [1241, 399] width 633 height 31
type input "Buyer Intent Score"
click at [1056, 438] on label "Variable Name" at bounding box center [1241, 435] width 633 height 16
click at [1056, 456] on input "Variable Name" at bounding box center [1242, 464] width 612 height 16
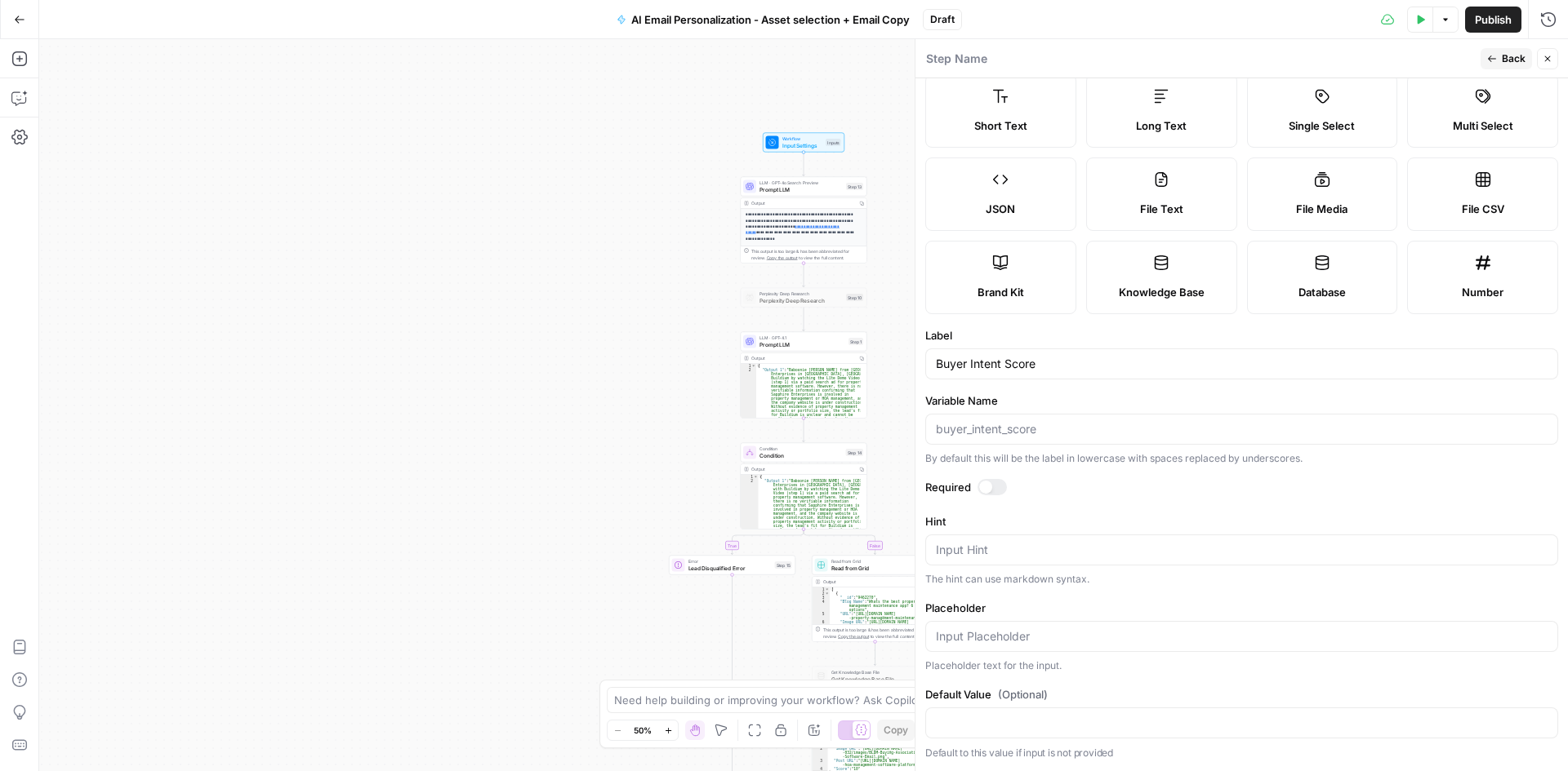
click at [1502, 64] on span "Back" at bounding box center [1513, 59] width 24 height 15
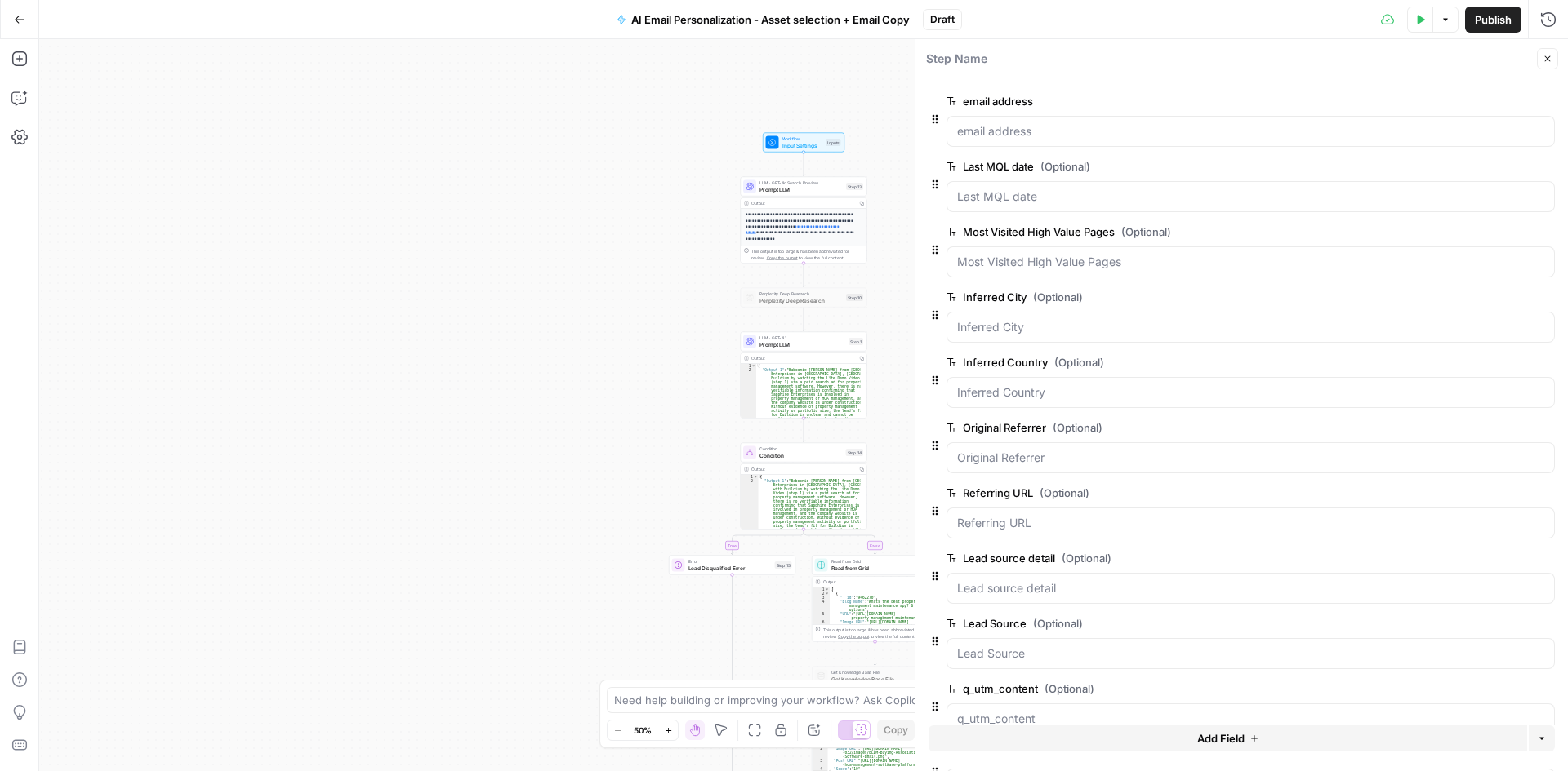
click at [1545, 61] on icon "button" at bounding box center [1548, 59] width 6 height 6
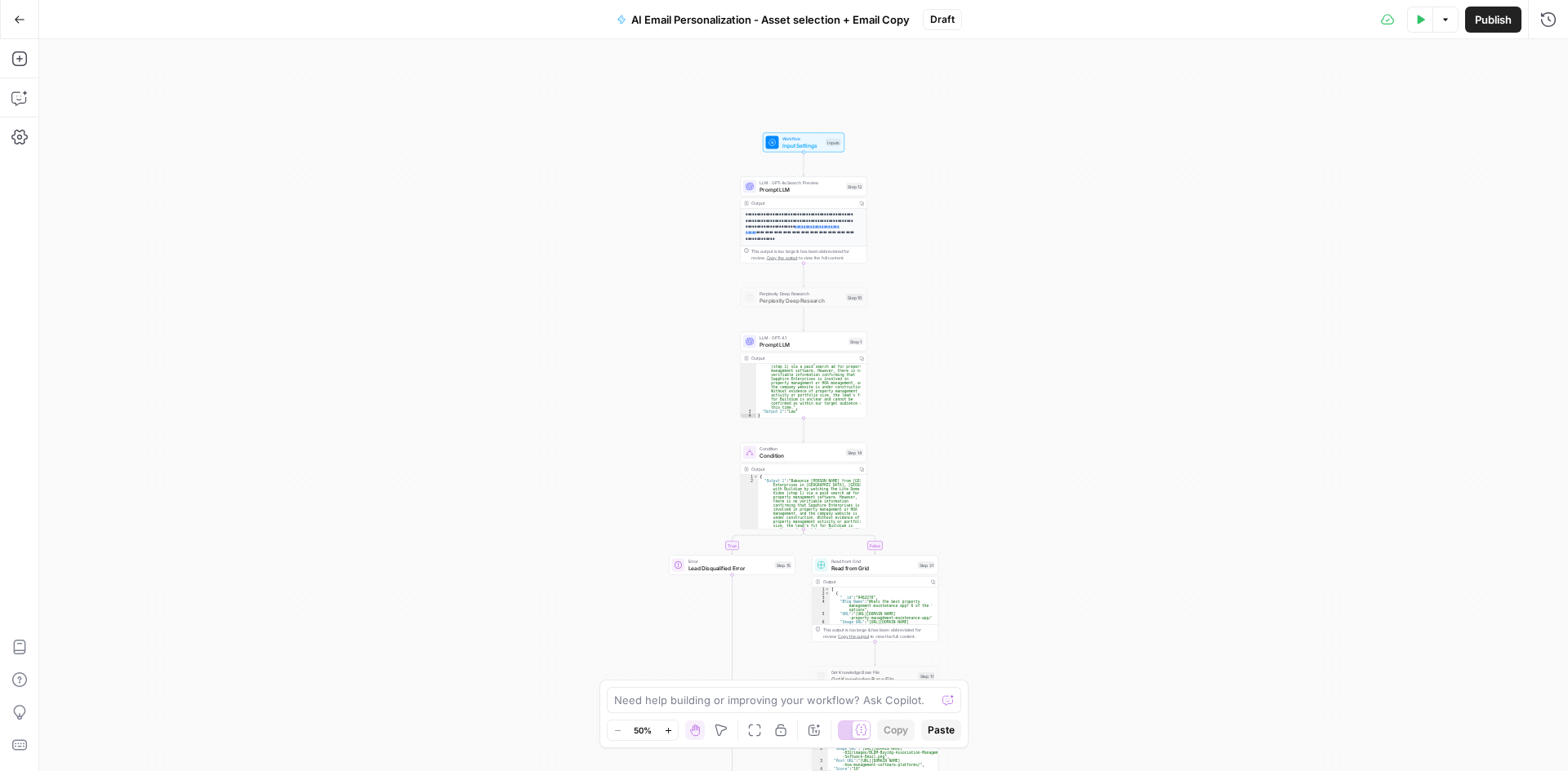
scroll to position [30, 0]
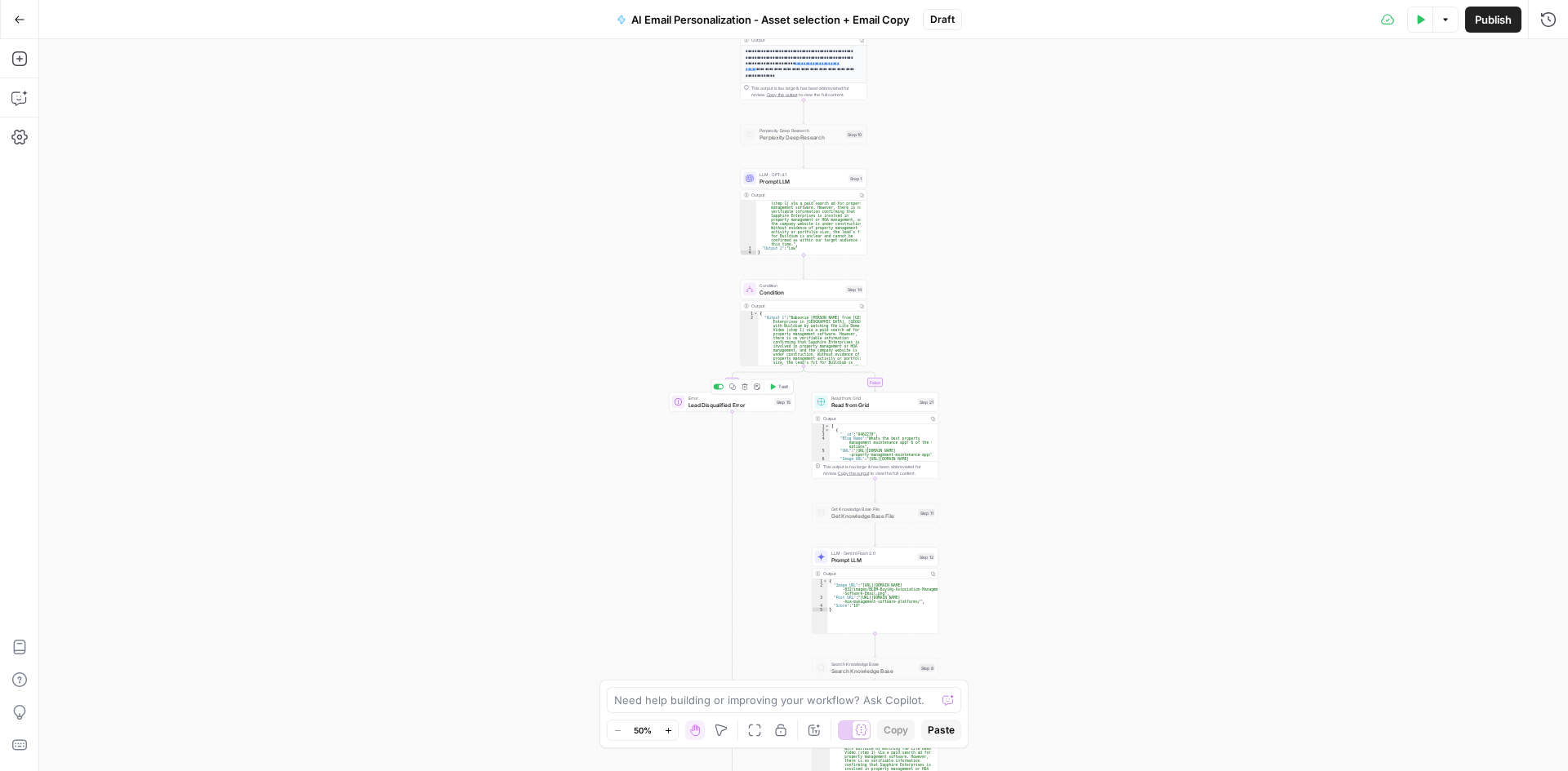
click at [746, 387] on icon "button" at bounding box center [744, 386] width 7 height 7
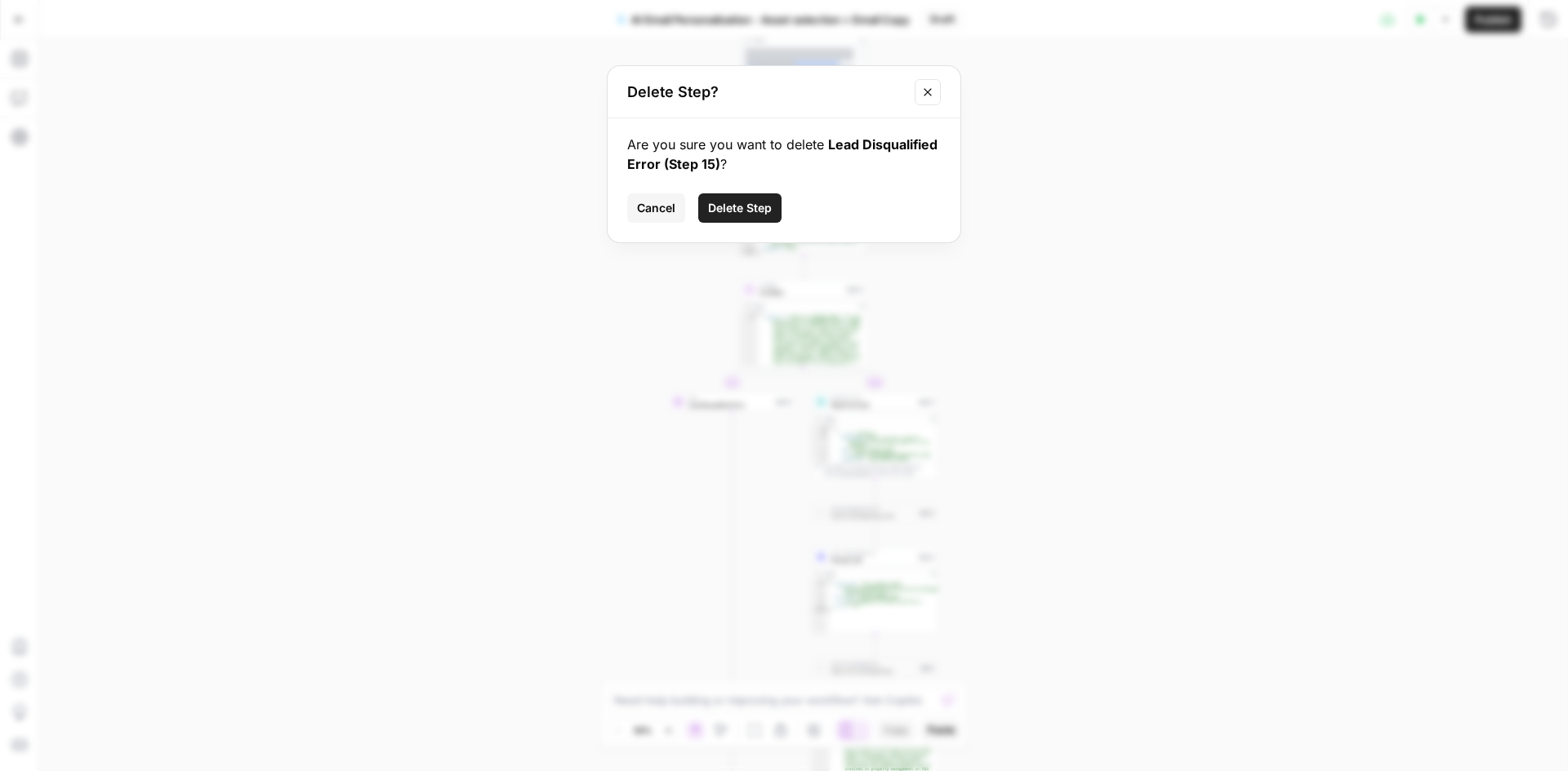
click at [729, 210] on span "Delete Step" at bounding box center [740, 207] width 64 height 16
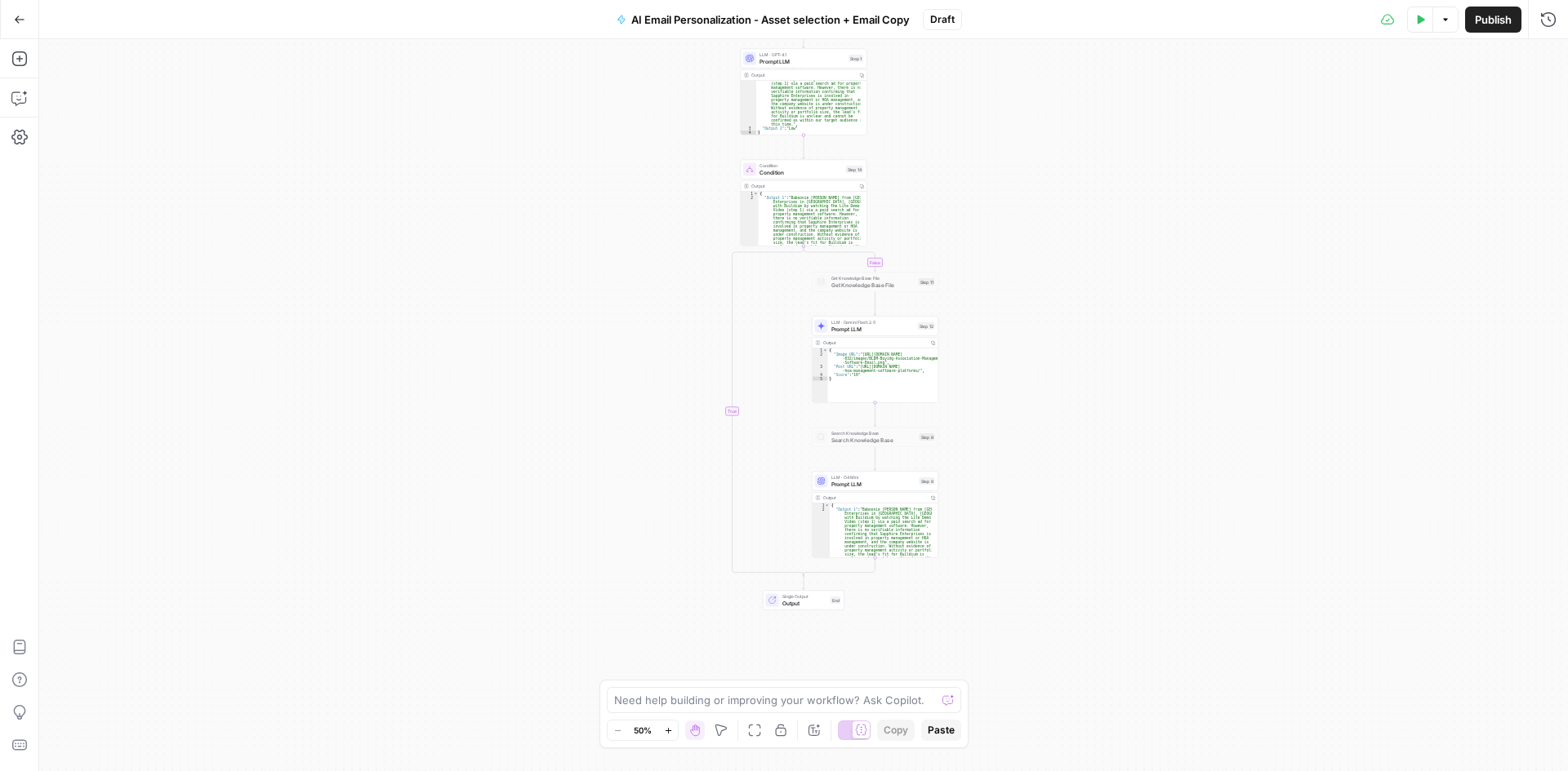
click at [668, 732] on icon "button" at bounding box center [668, 730] width 6 height 6
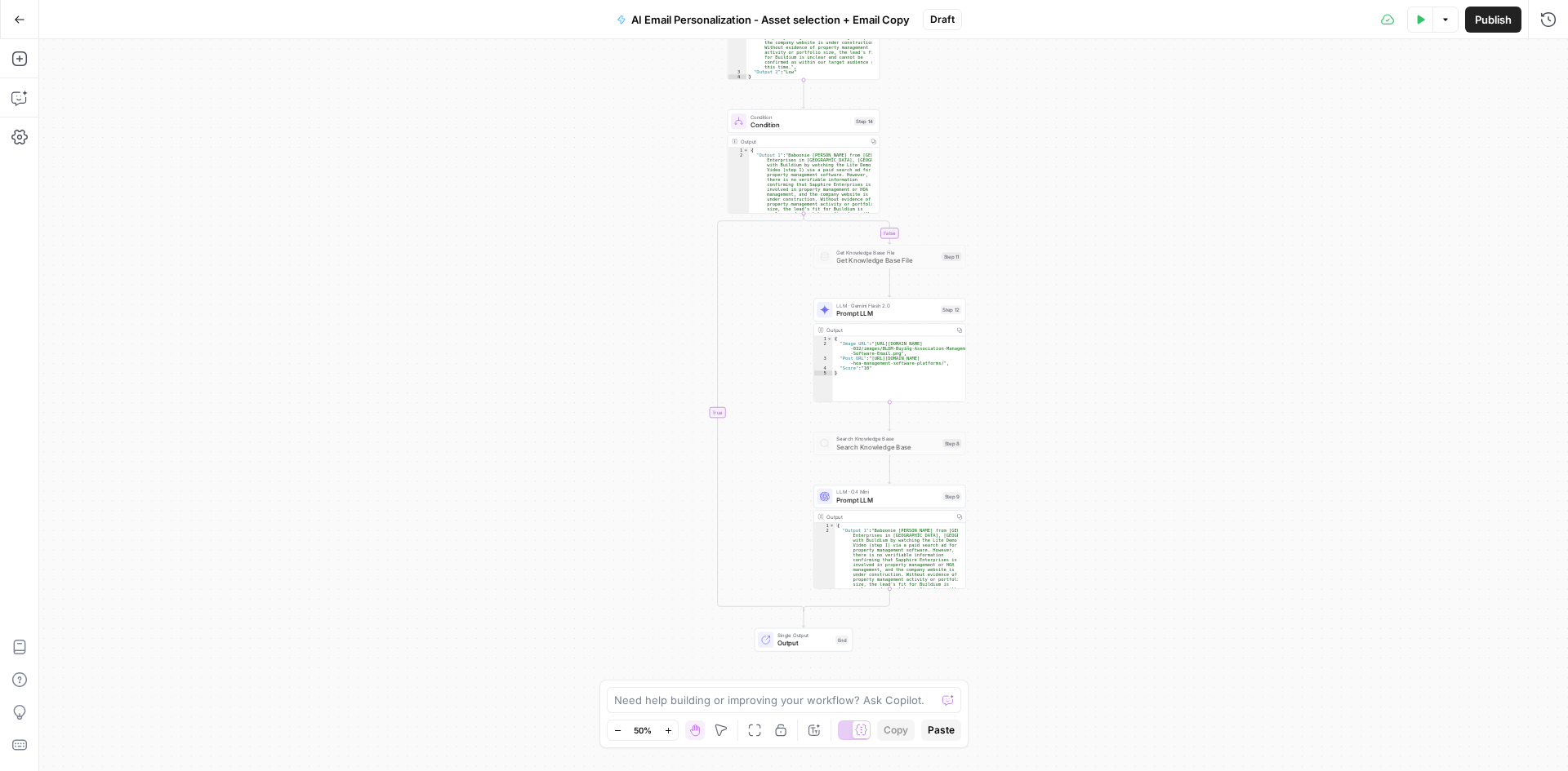
click at [668, 732] on icon "button" at bounding box center [668, 730] width 6 height 6
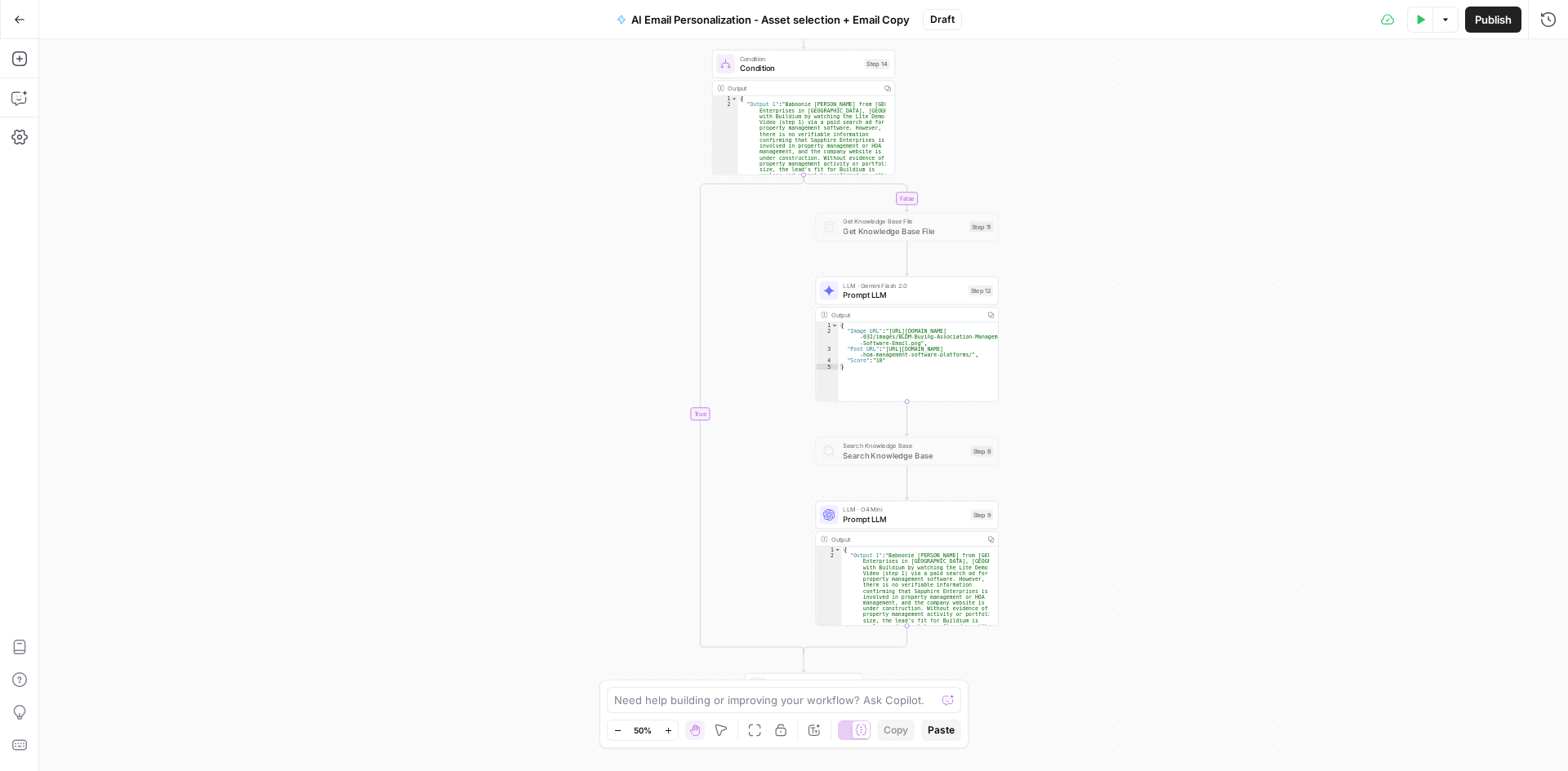
click at [668, 732] on icon "button" at bounding box center [668, 730] width 6 height 6
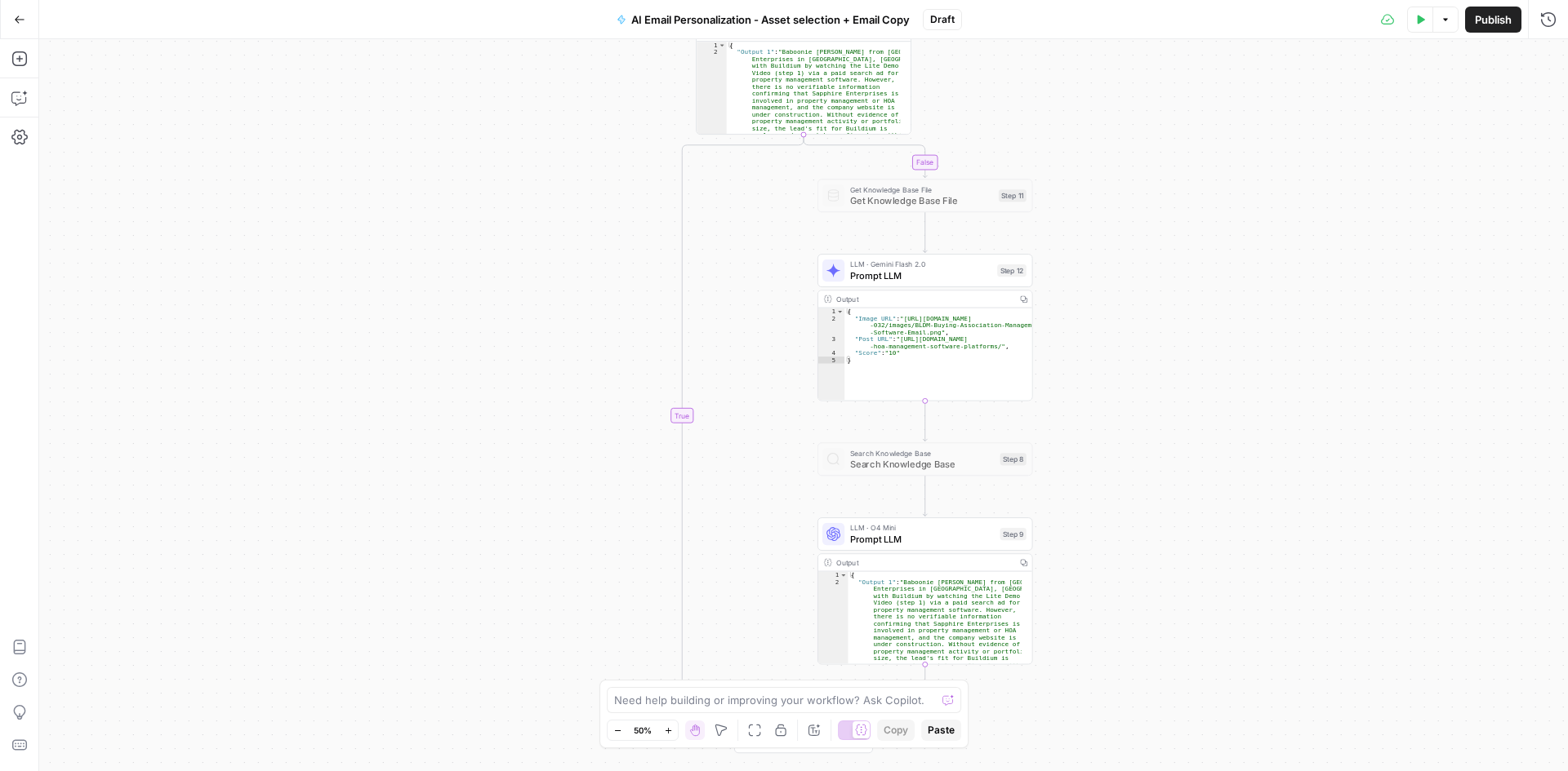
click at [668, 732] on icon "button" at bounding box center [668, 730] width 6 height 6
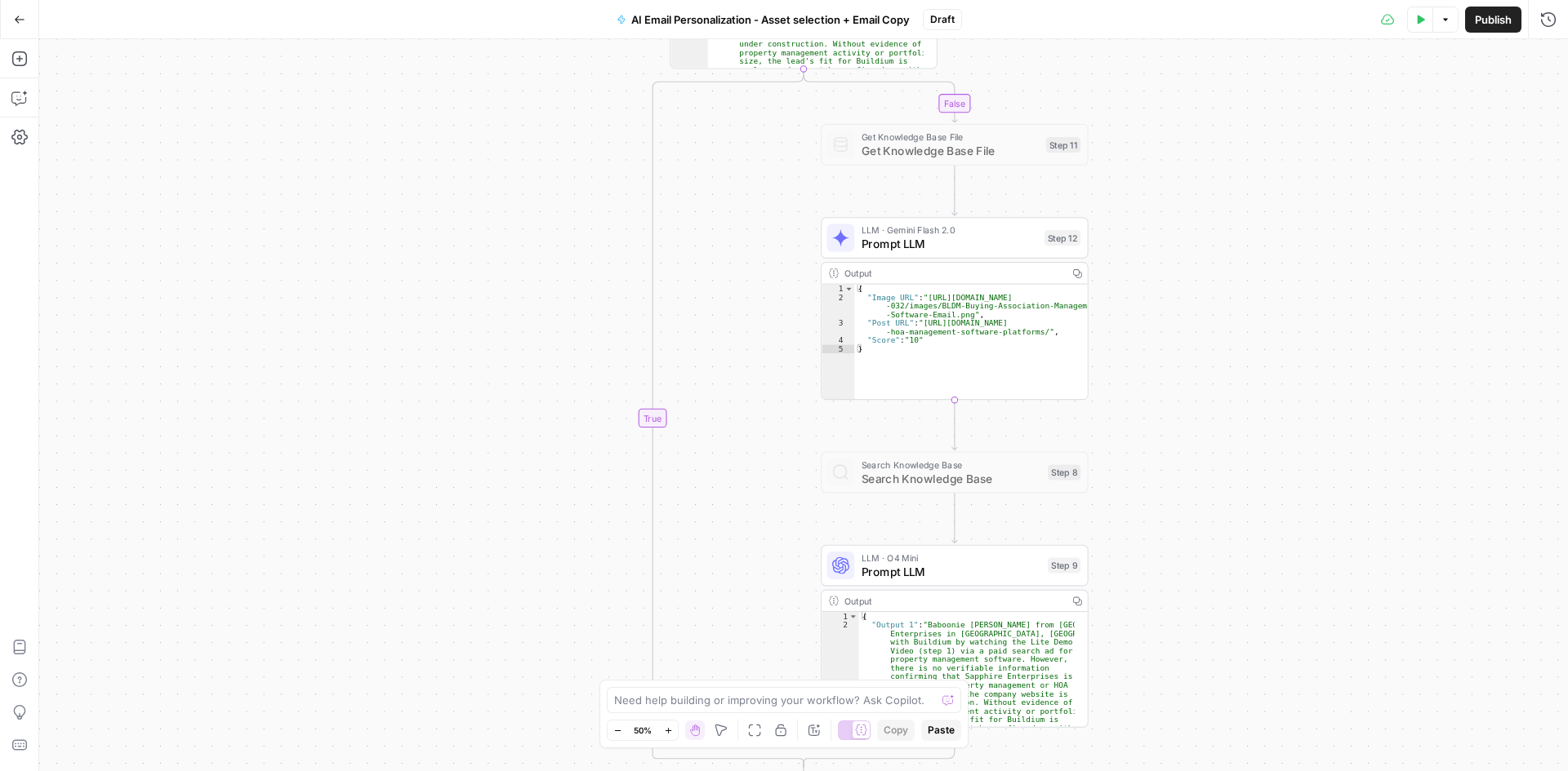
click at [668, 732] on icon "button" at bounding box center [668, 730] width 6 height 6
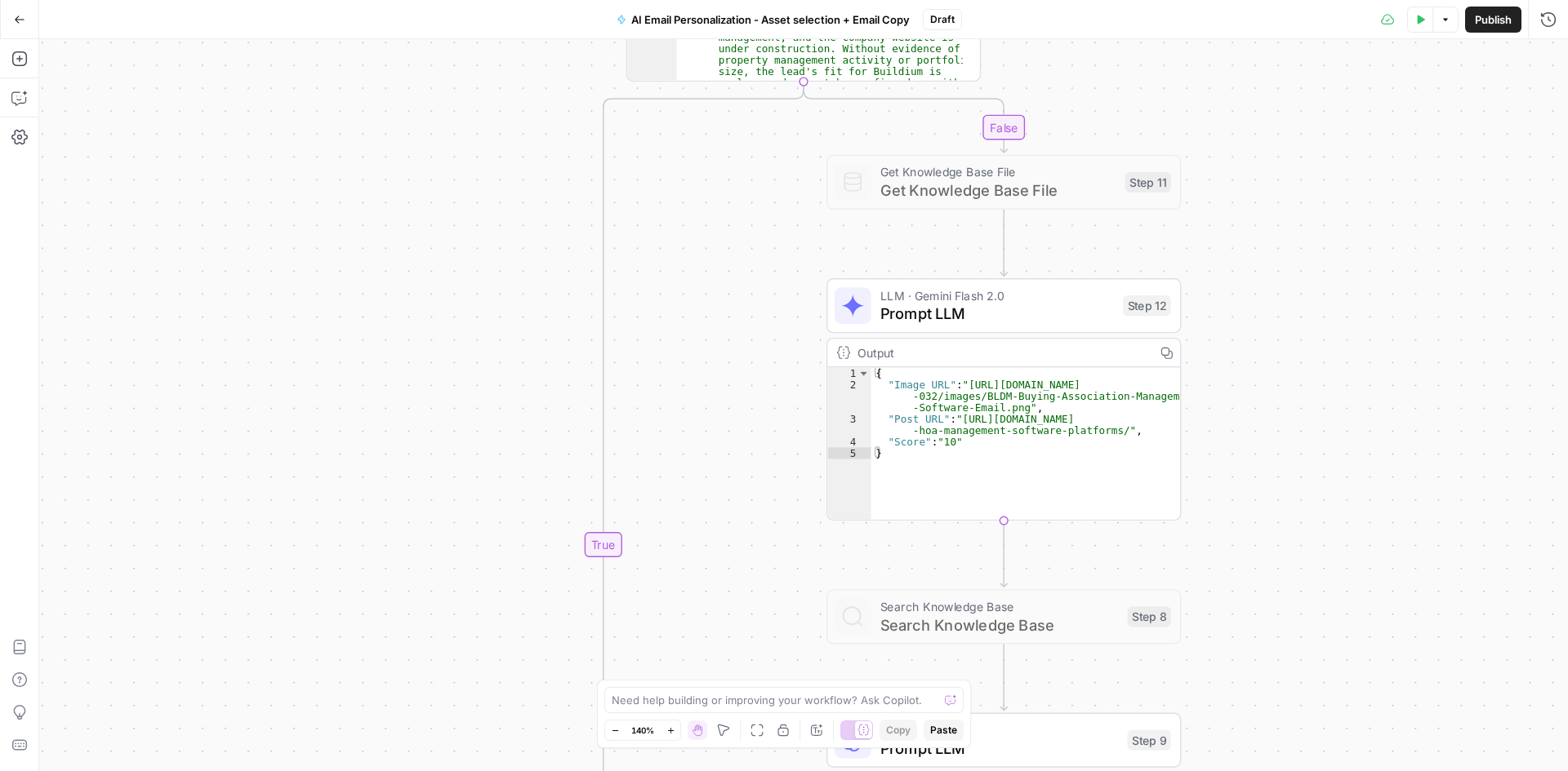
click at [618, 727] on icon "button" at bounding box center [616, 731] width 9 height 9
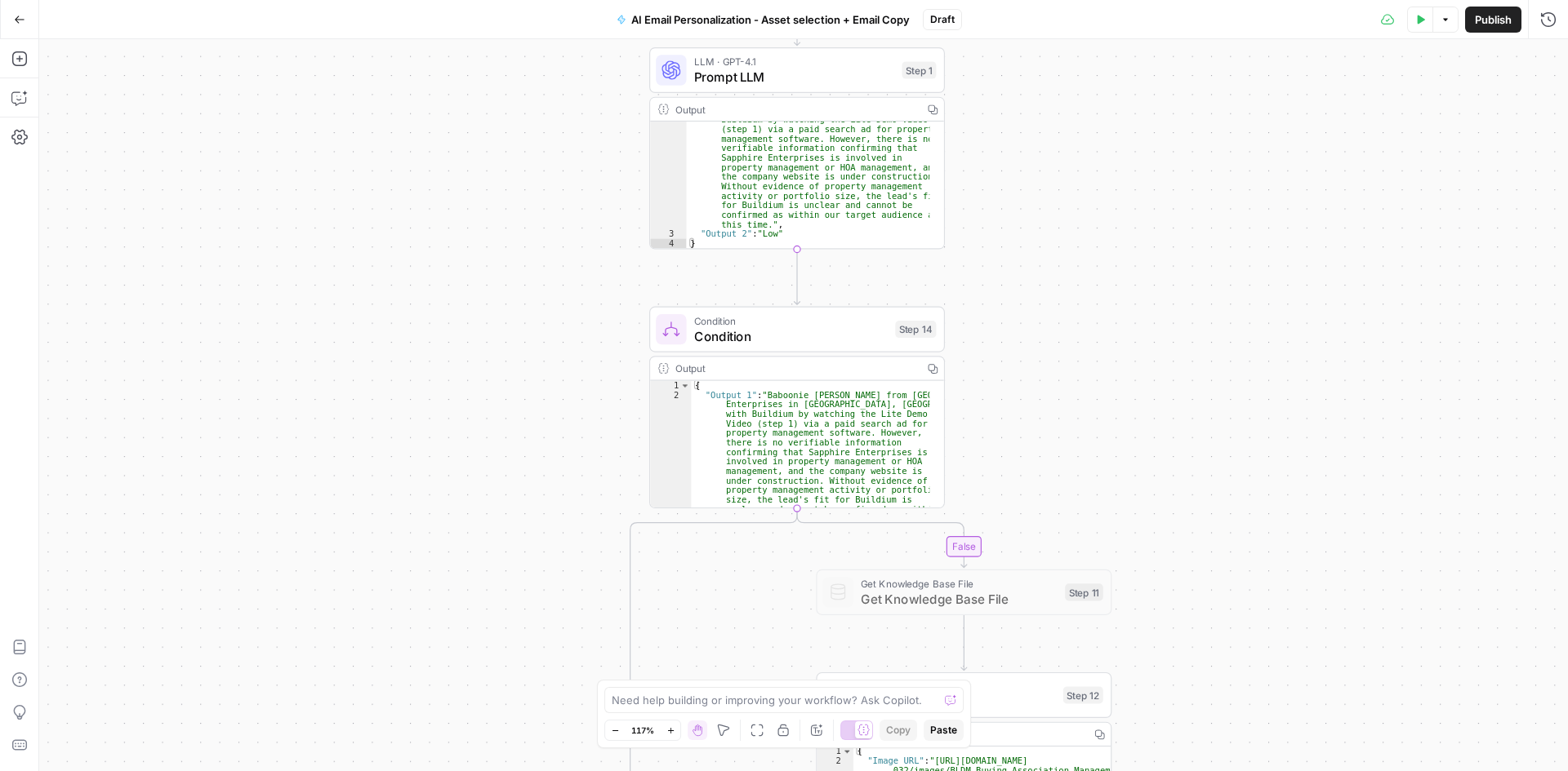
drag, startPoint x: 1260, startPoint y: 191, endPoint x: 1293, endPoint y: 810, distance: 619.9
click at [1293, 771] on html "Buildium New Home Browse Insights Opportunities Your Data Recent Grids WordPres…" at bounding box center [784, 386] width 1568 height 771
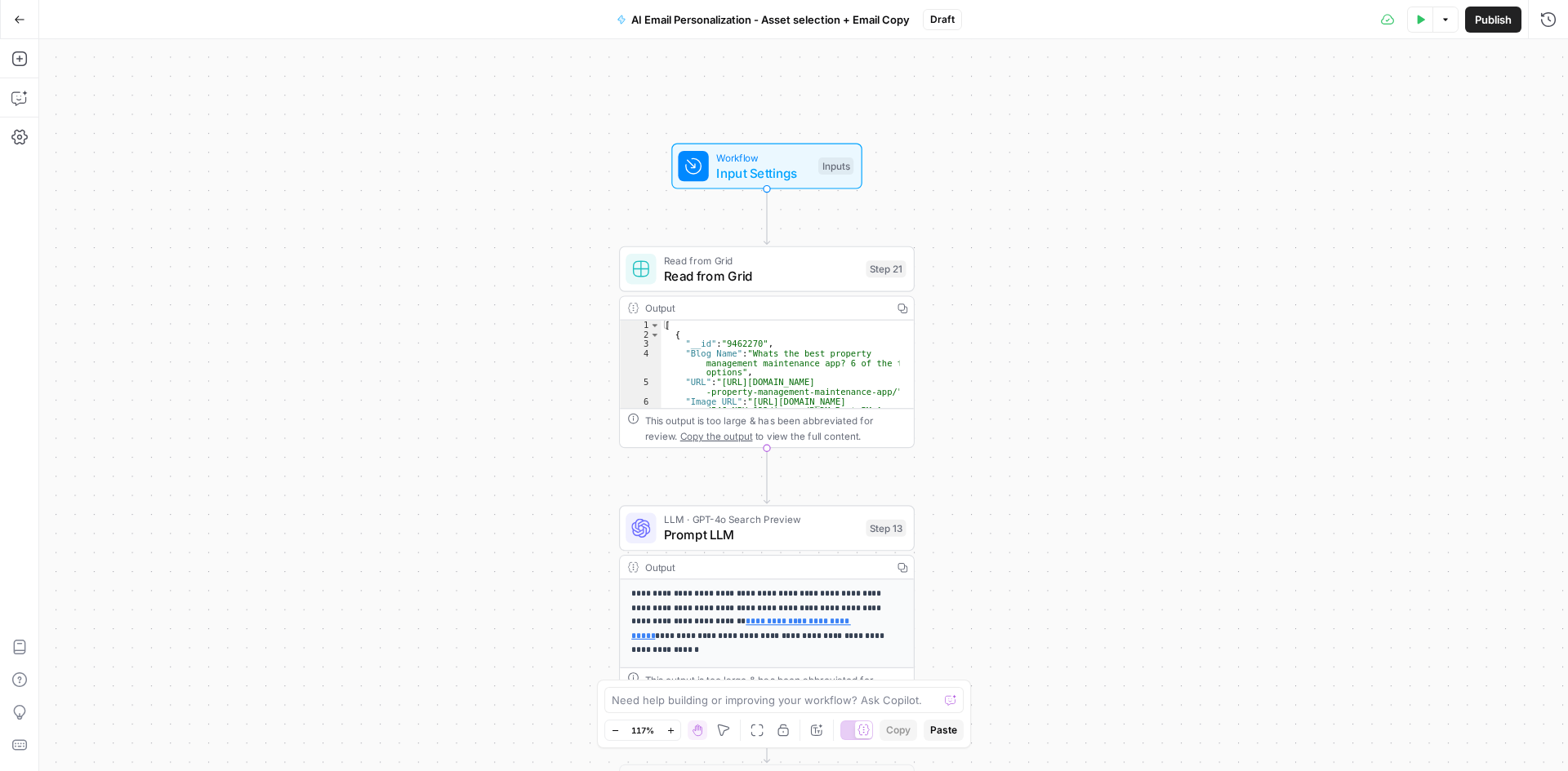
drag, startPoint x: 1126, startPoint y: 298, endPoint x: 1065, endPoint y: 636, distance: 343.5
click at [1069, 671] on div "**********" at bounding box center [803, 405] width 1528 height 732
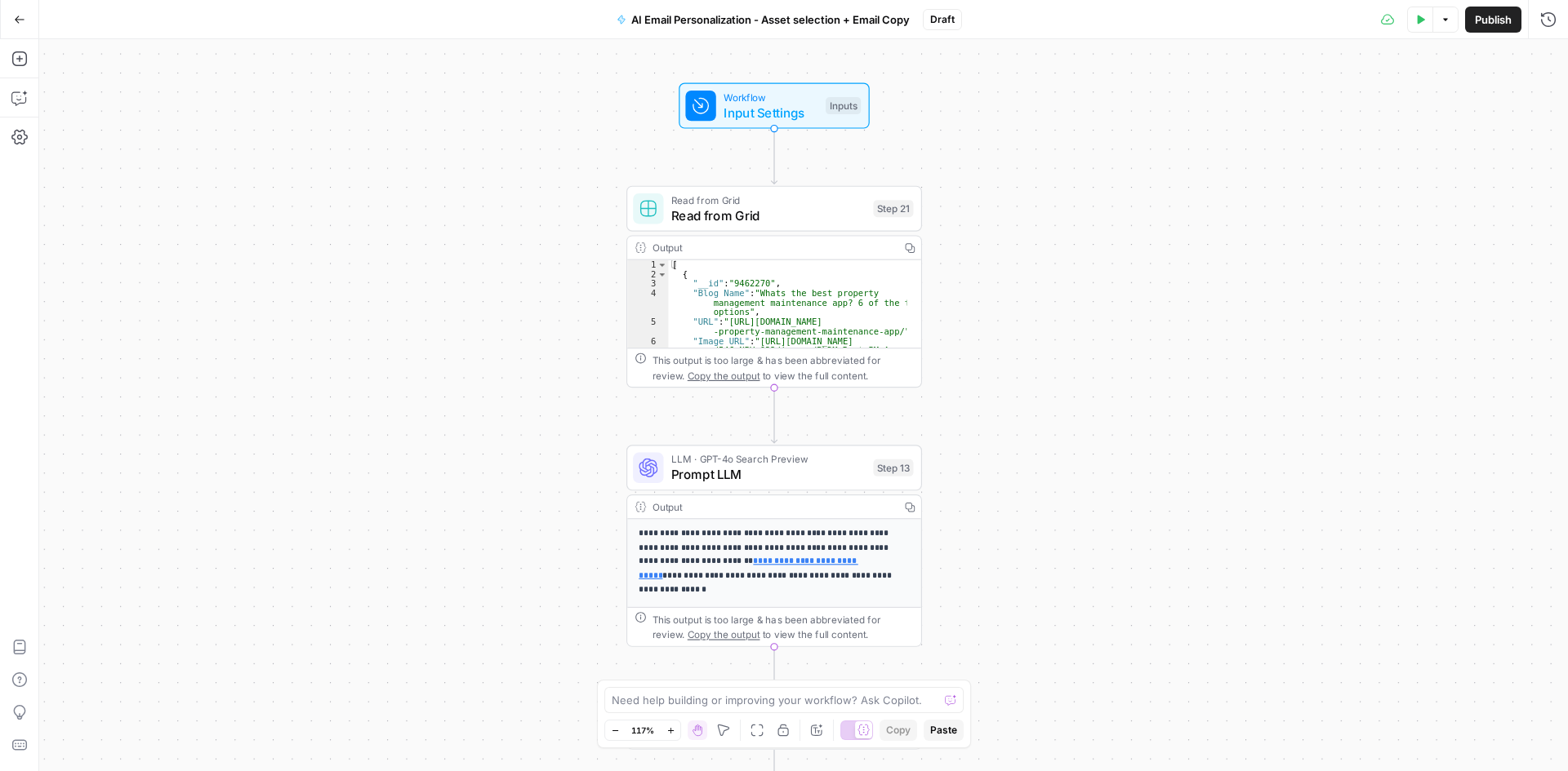
drag, startPoint x: 1037, startPoint y: 519, endPoint x: 1040, endPoint y: 402, distance: 117.0
click at [1040, 402] on div "**********" at bounding box center [803, 405] width 1528 height 732
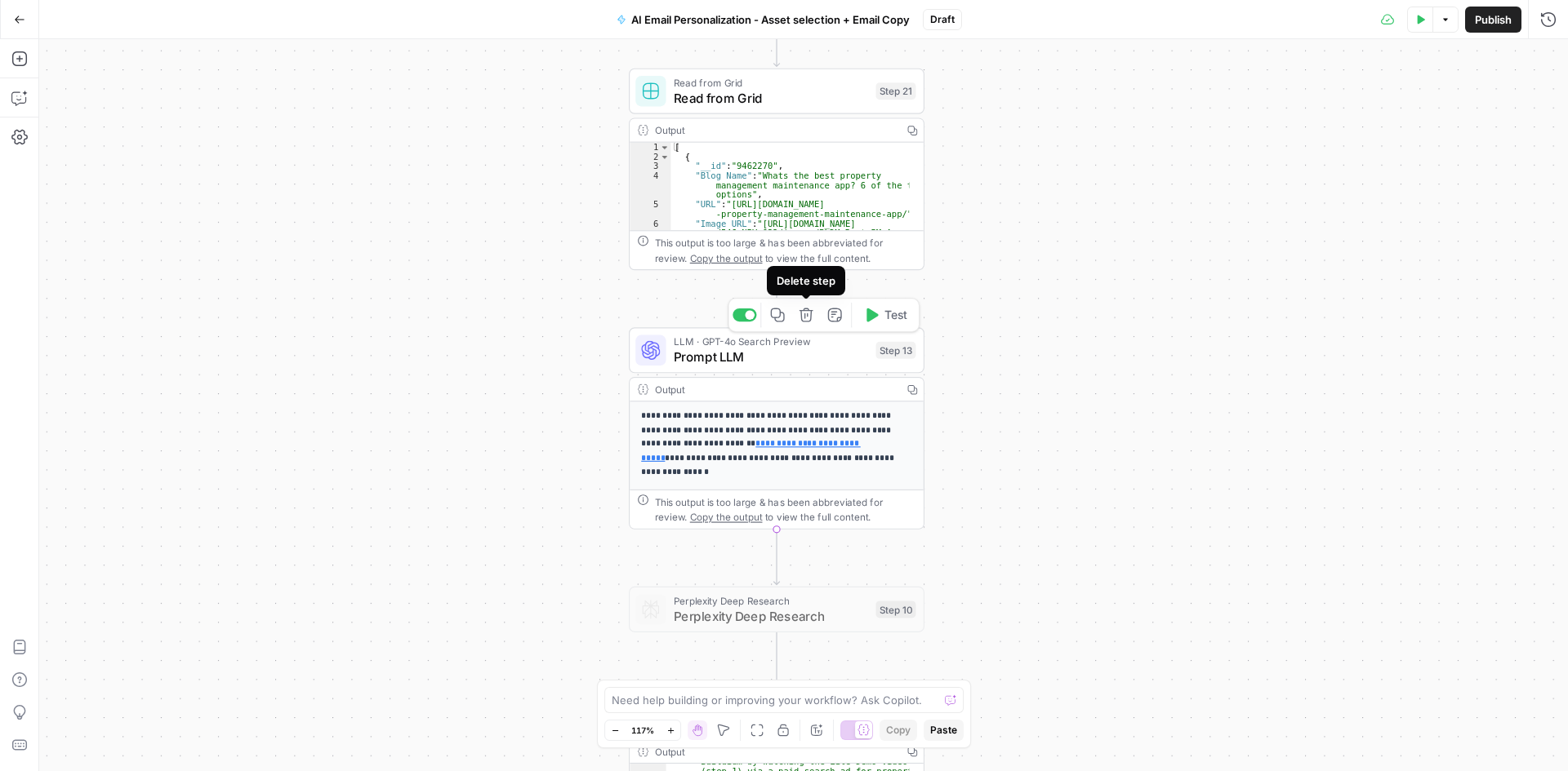
click at [809, 320] on icon "button" at bounding box center [806, 315] width 14 height 14
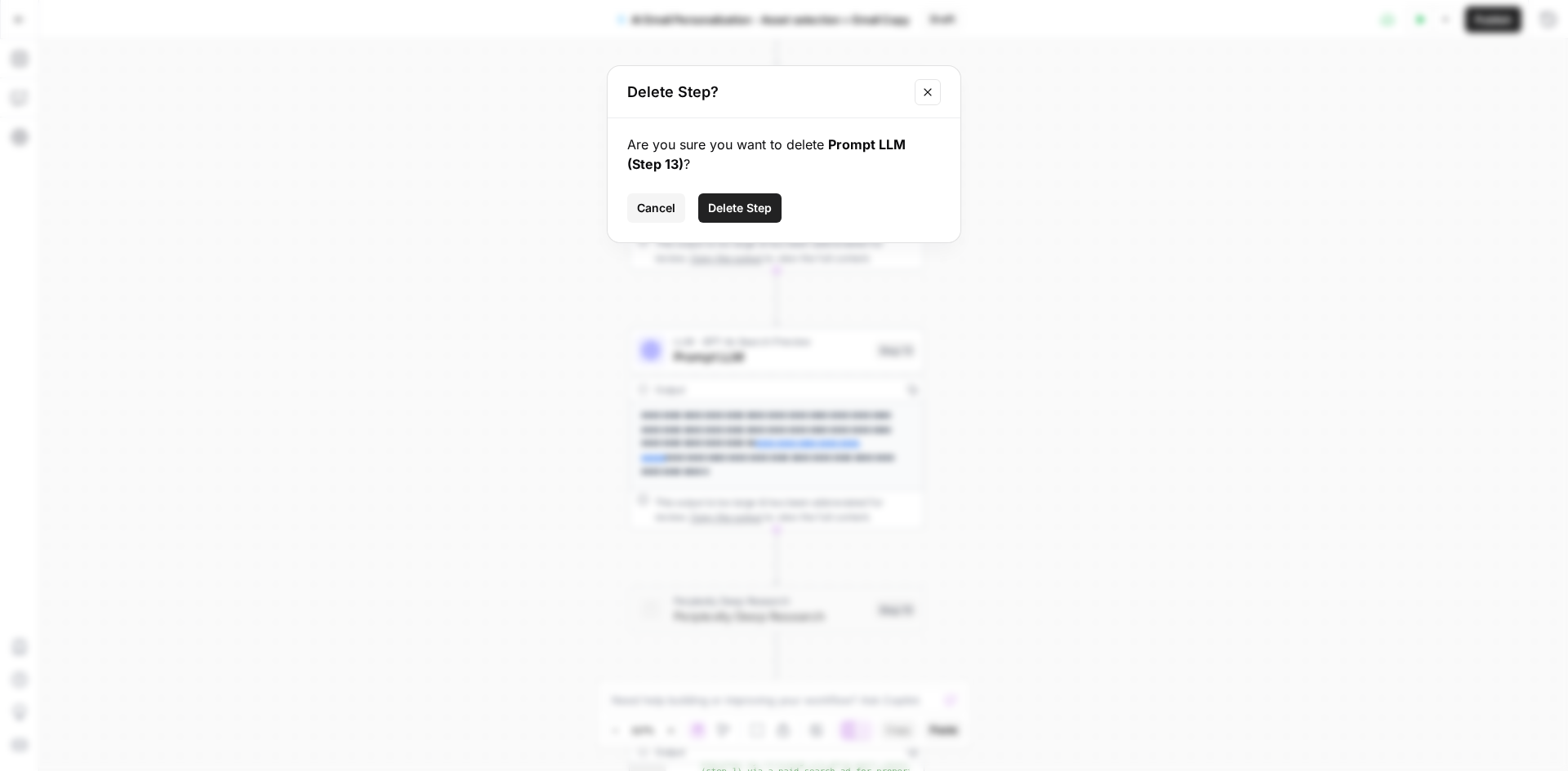
click at [742, 205] on span "Delete Step" at bounding box center [740, 207] width 64 height 16
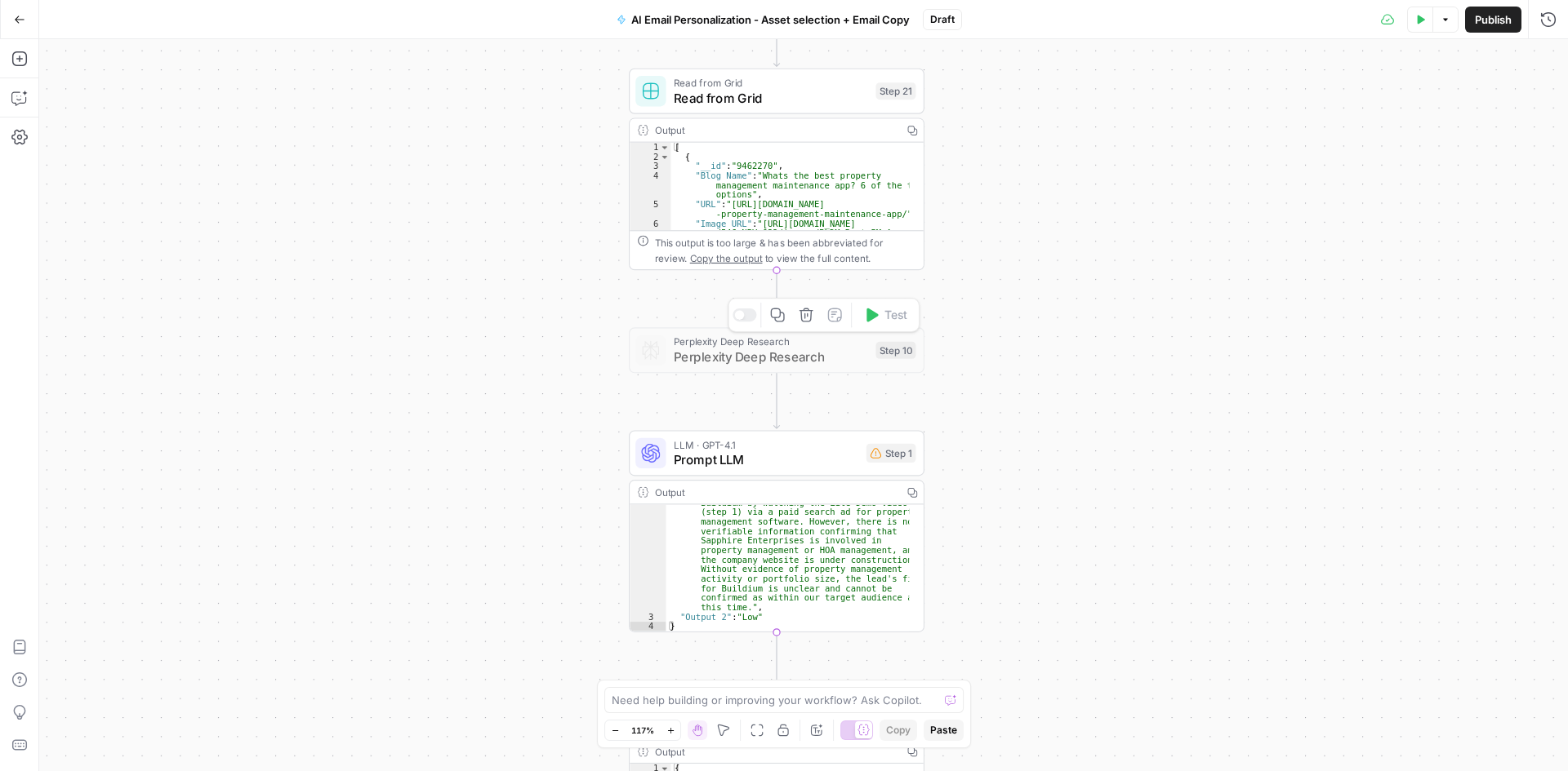
click at [806, 320] on icon "button" at bounding box center [806, 316] width 15 height 15
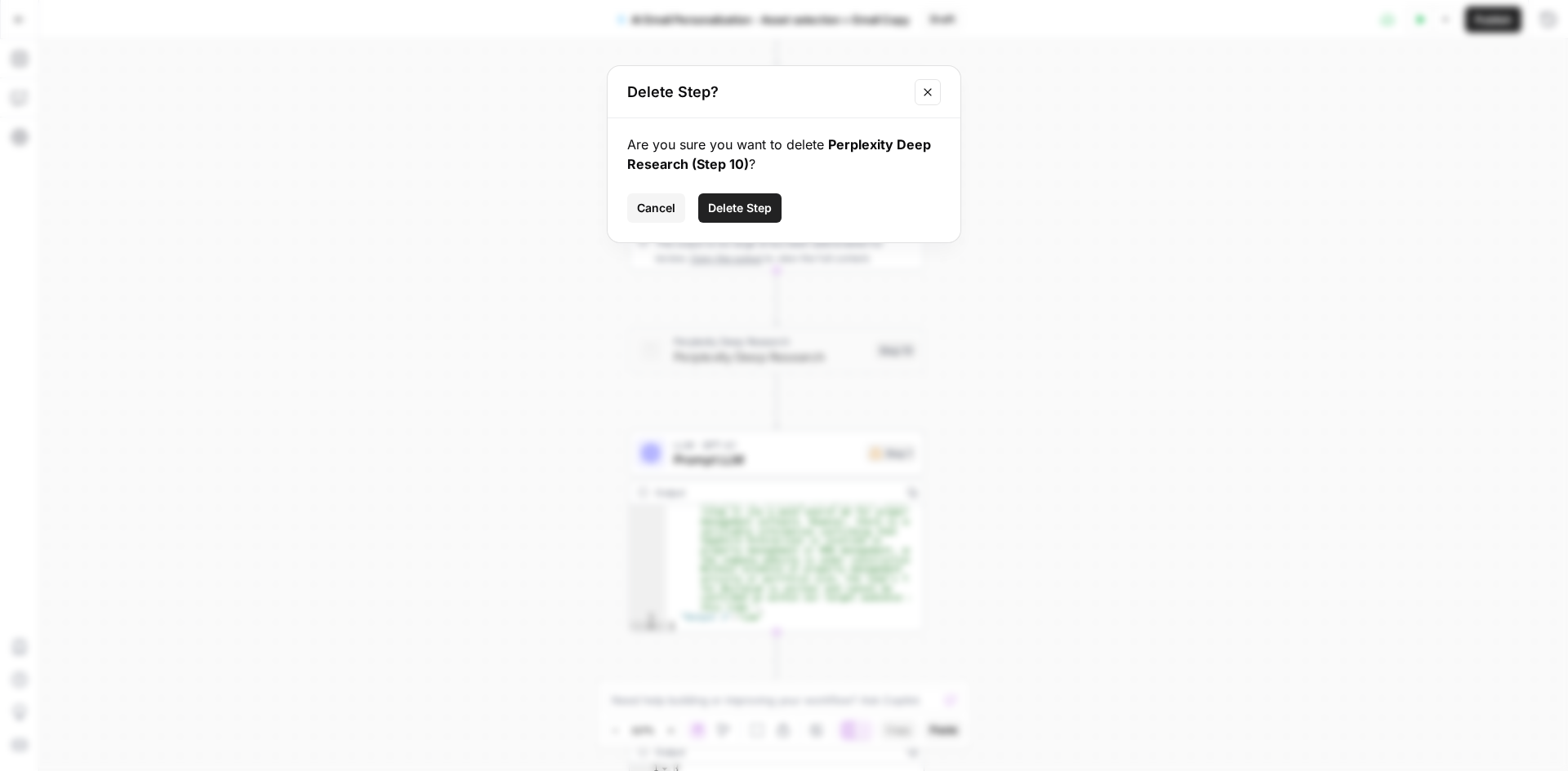
click at [750, 211] on span "Delete Step" at bounding box center [740, 207] width 64 height 16
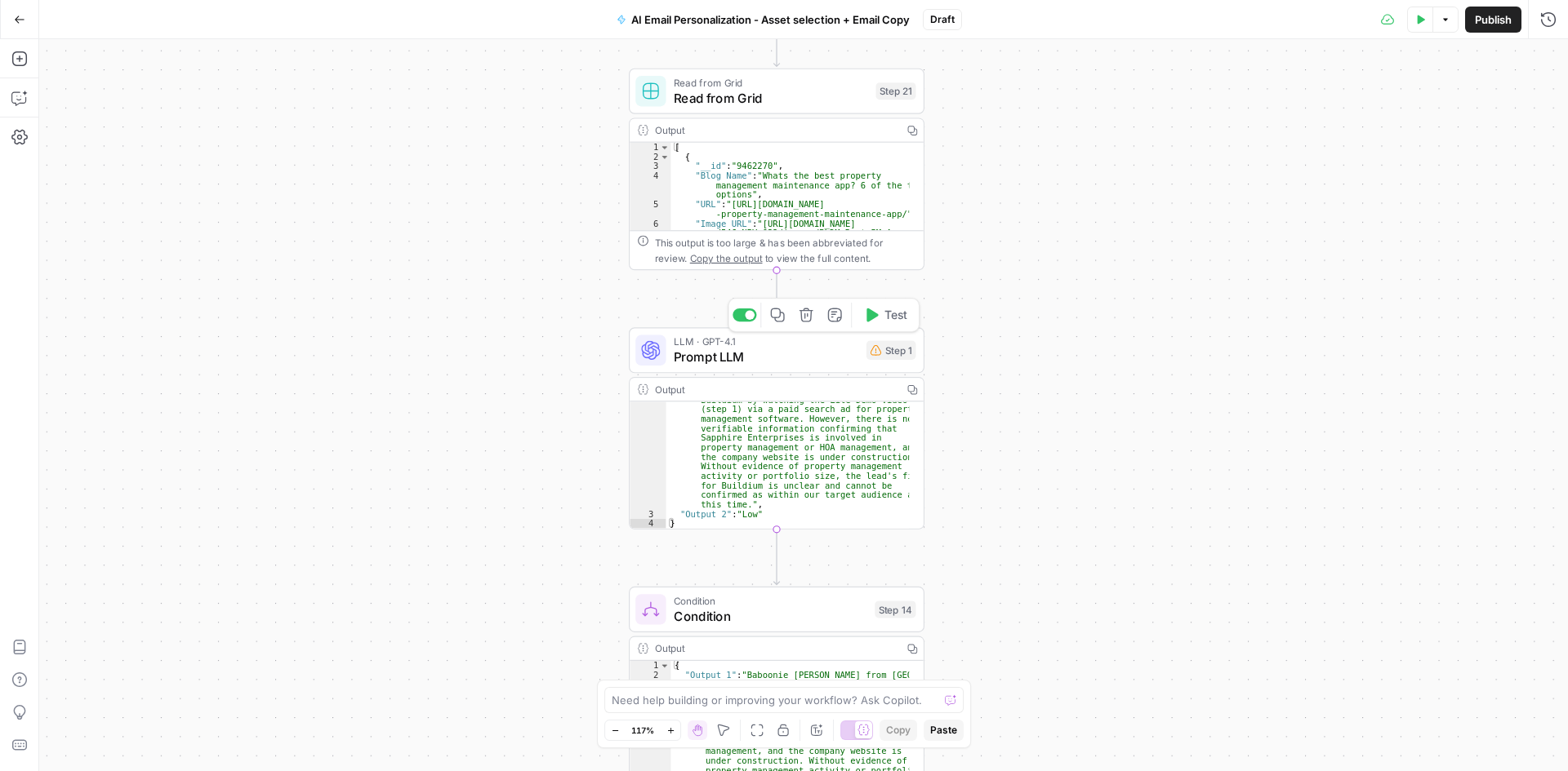
click at [770, 354] on span "Prompt LLM" at bounding box center [767, 357] width 186 height 19
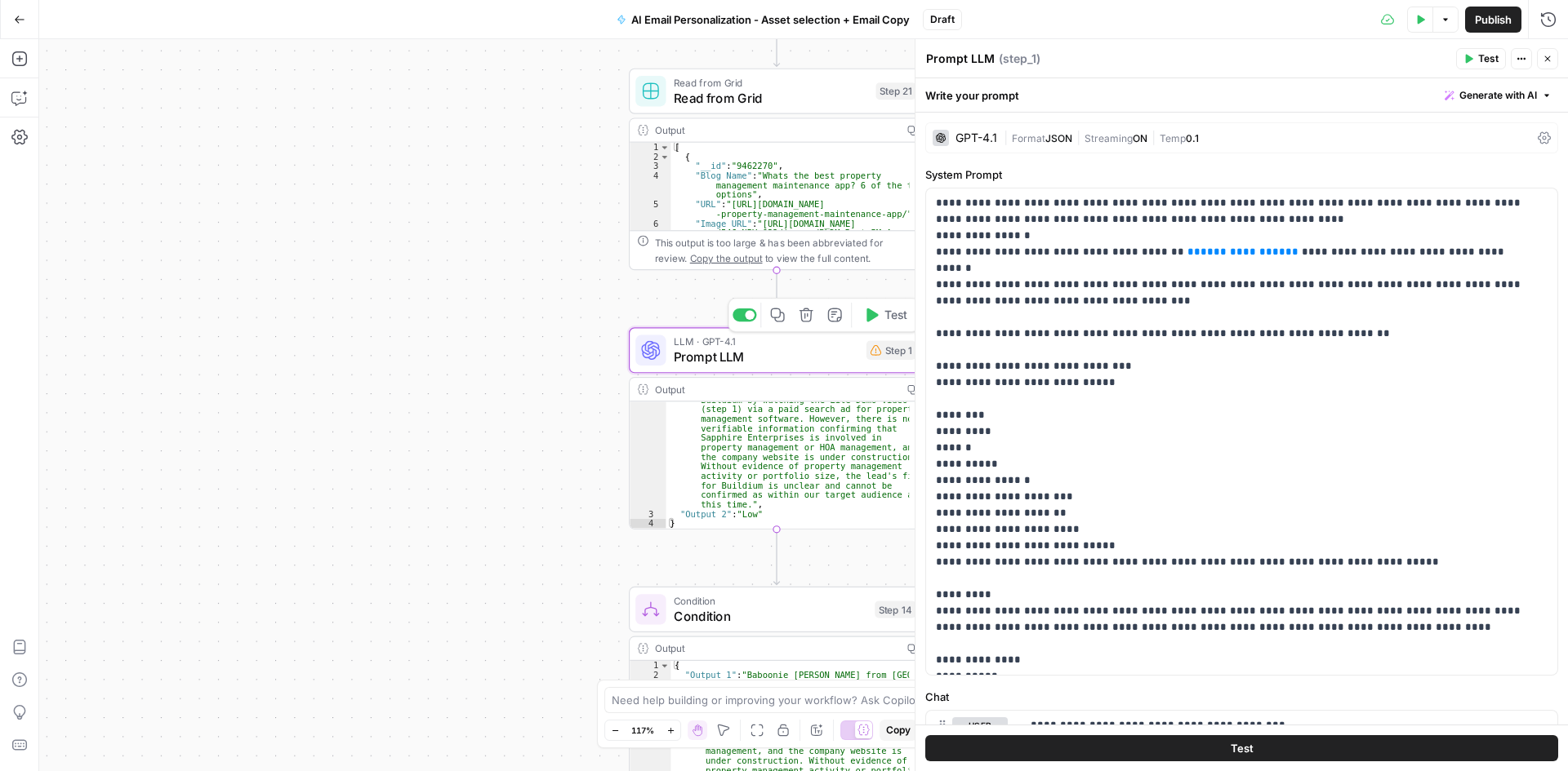
click at [795, 320] on button "Delete step" at bounding box center [806, 315] width 25 height 25
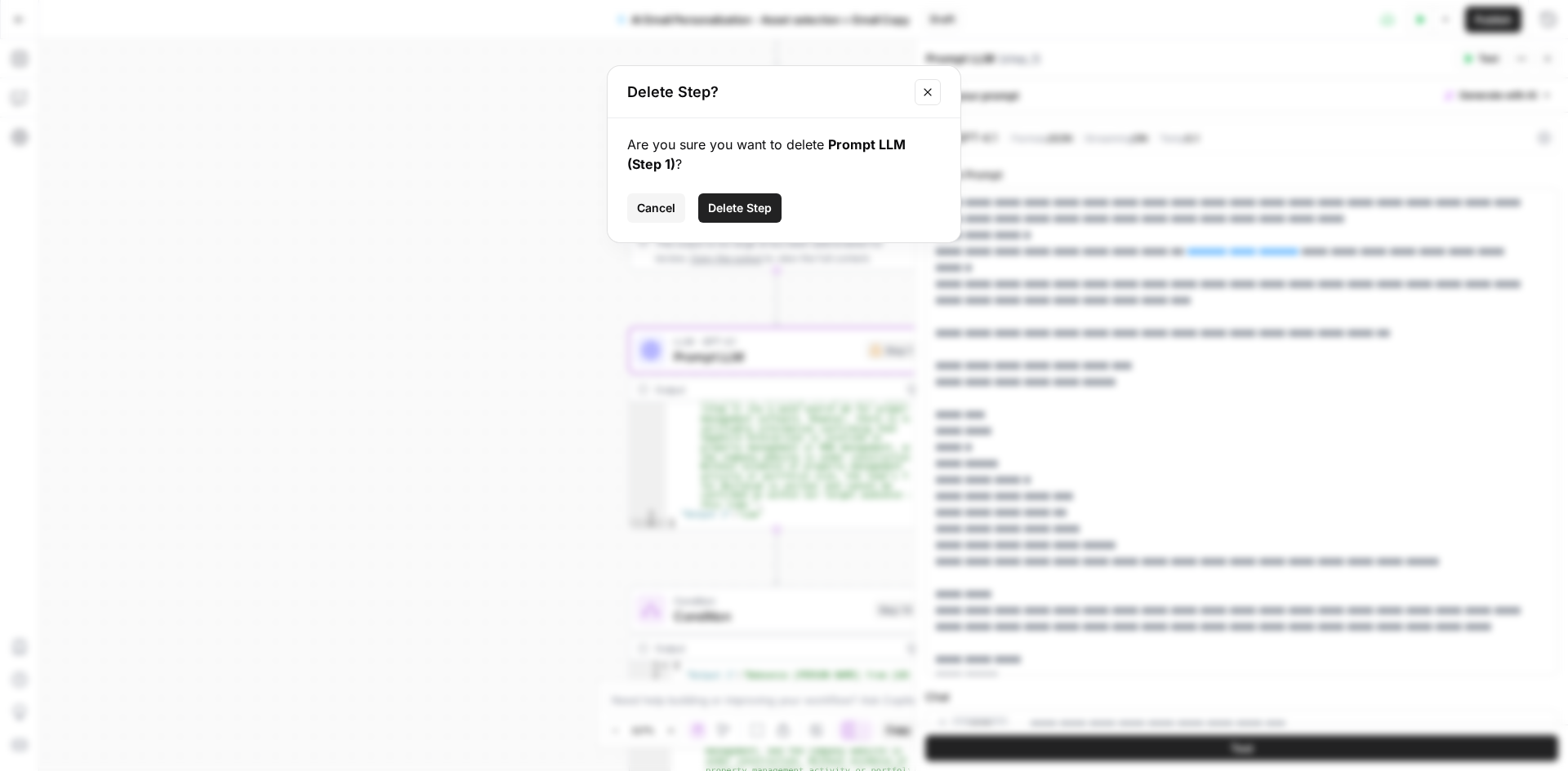
click at [742, 205] on span "Delete Step" at bounding box center [740, 207] width 64 height 16
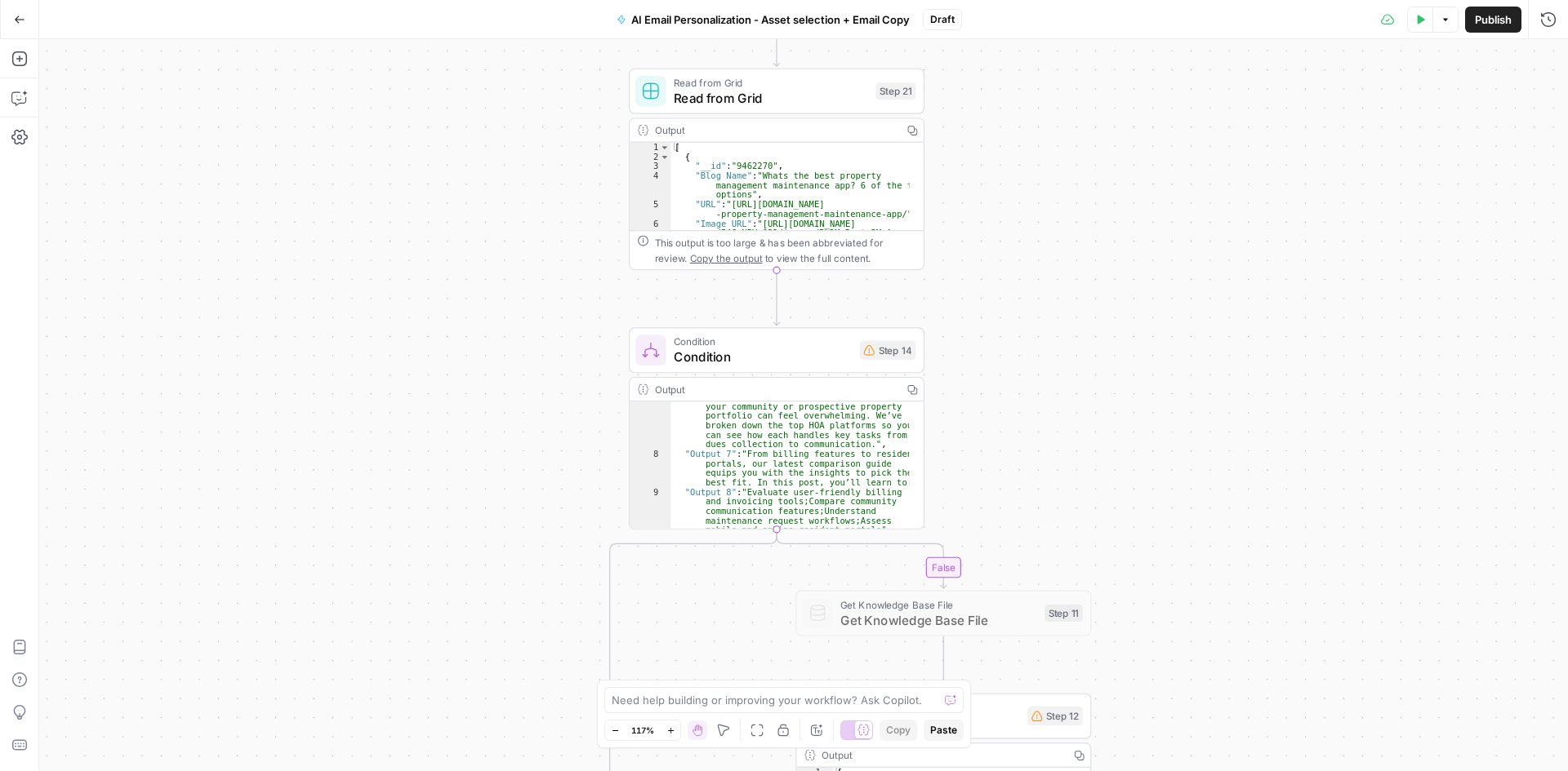
scroll to position [0, 0]
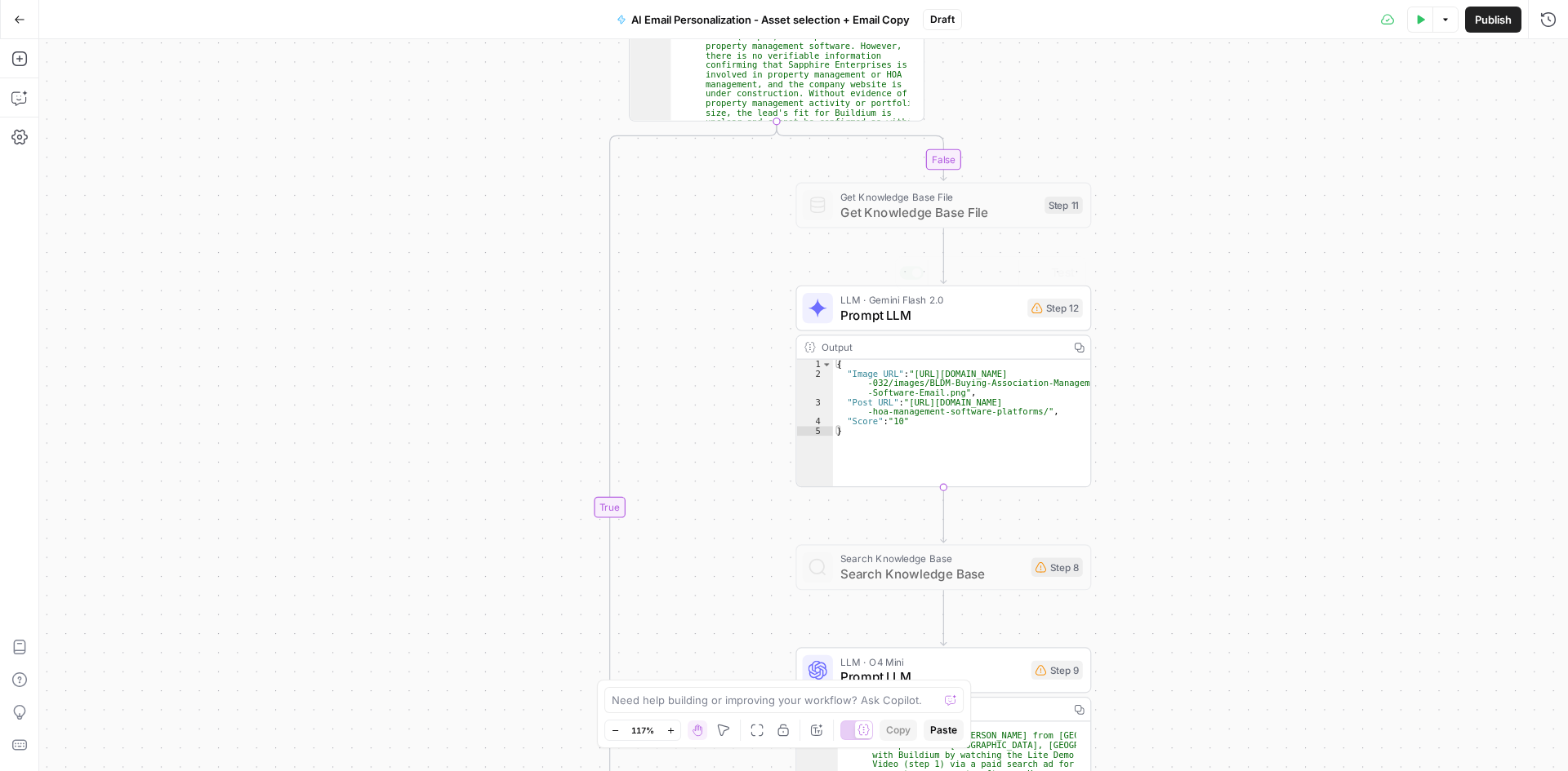
click at [900, 306] on span "Prompt LLM" at bounding box center [930, 315] width 180 height 19
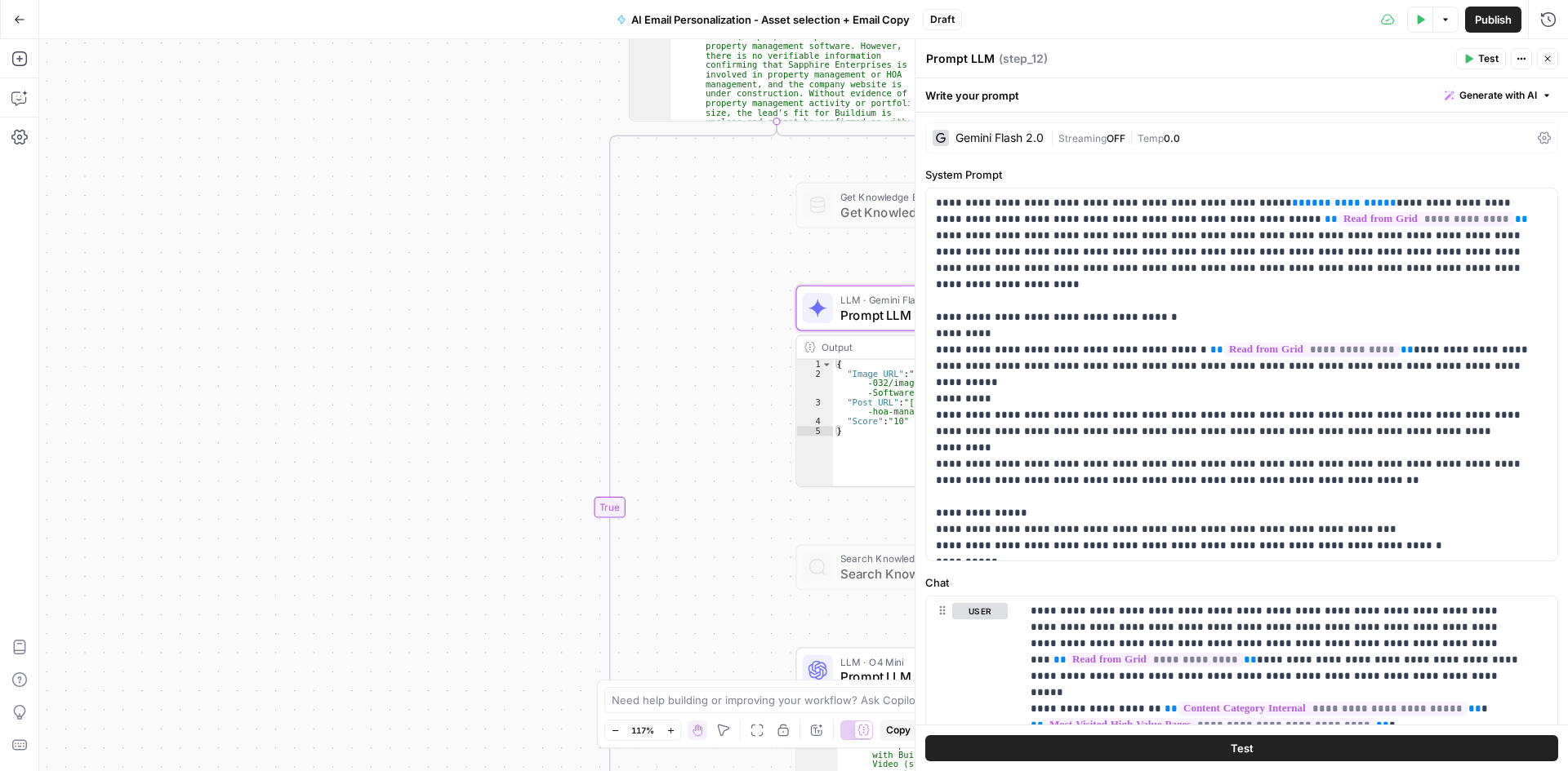
click at [1543, 59] on icon "button" at bounding box center [1547, 58] width 9 height 9
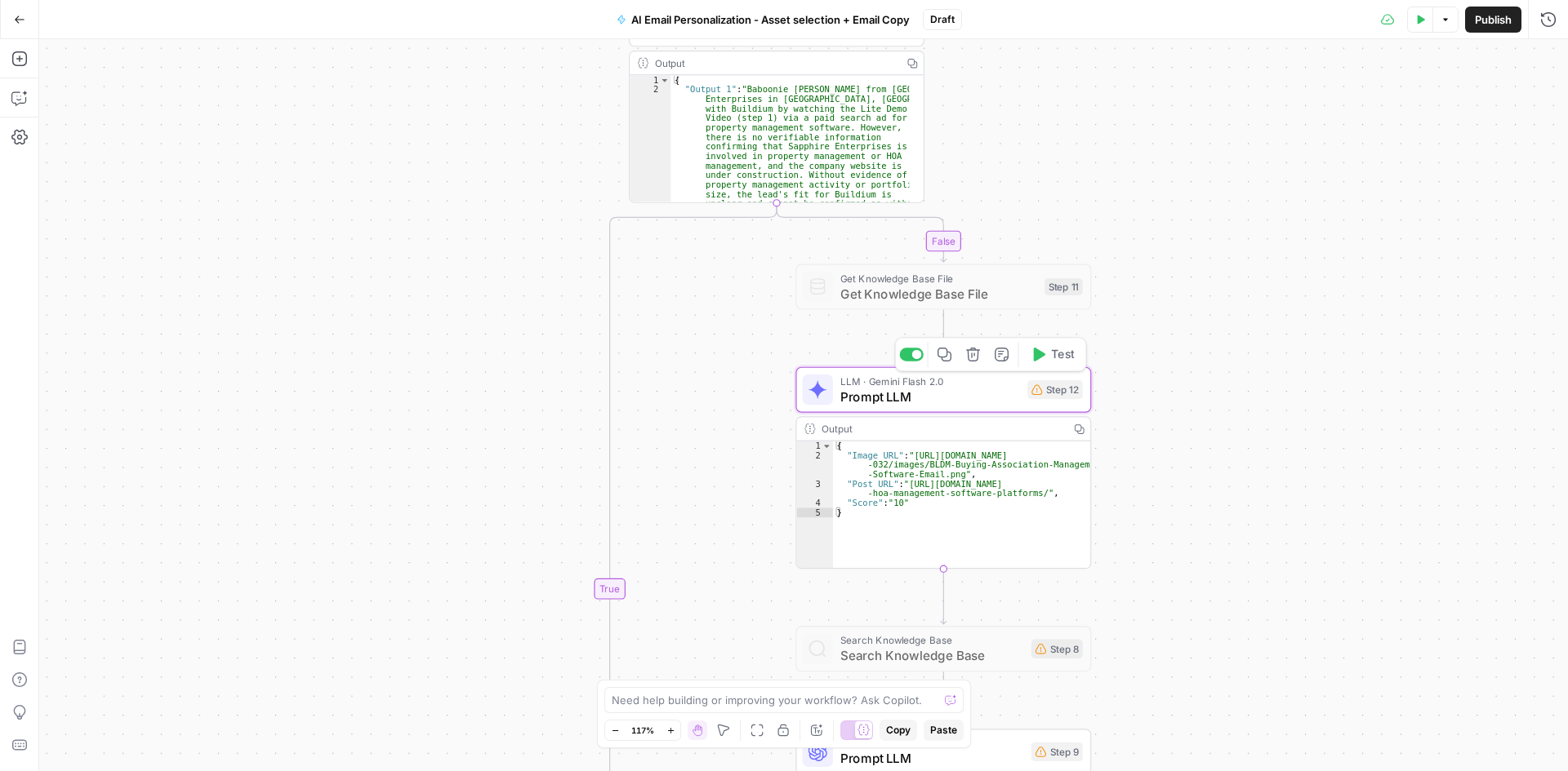
click at [863, 393] on span "Prompt LLM" at bounding box center [930, 397] width 180 height 19
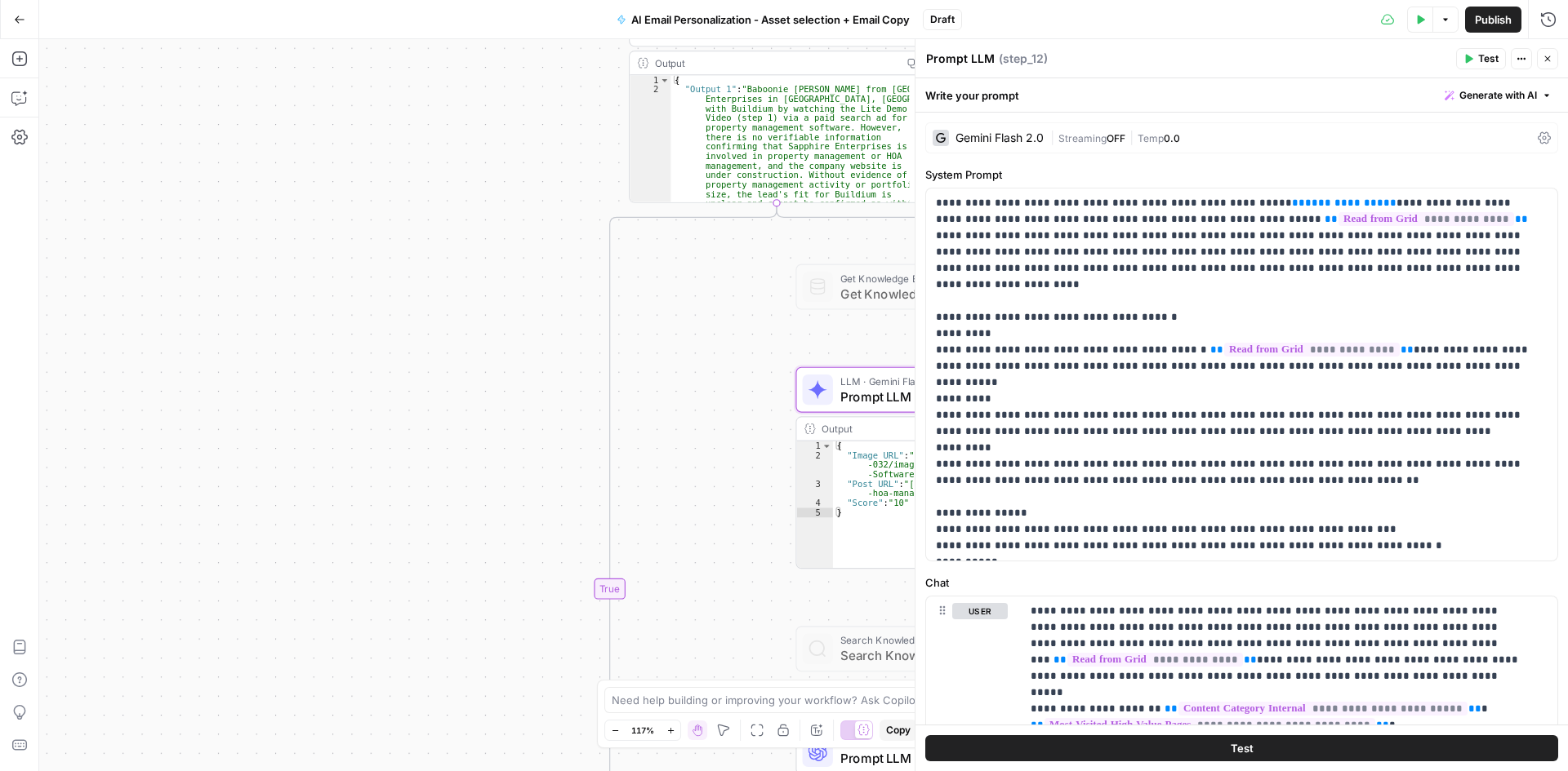
click at [1547, 62] on icon "button" at bounding box center [1547, 58] width 9 height 9
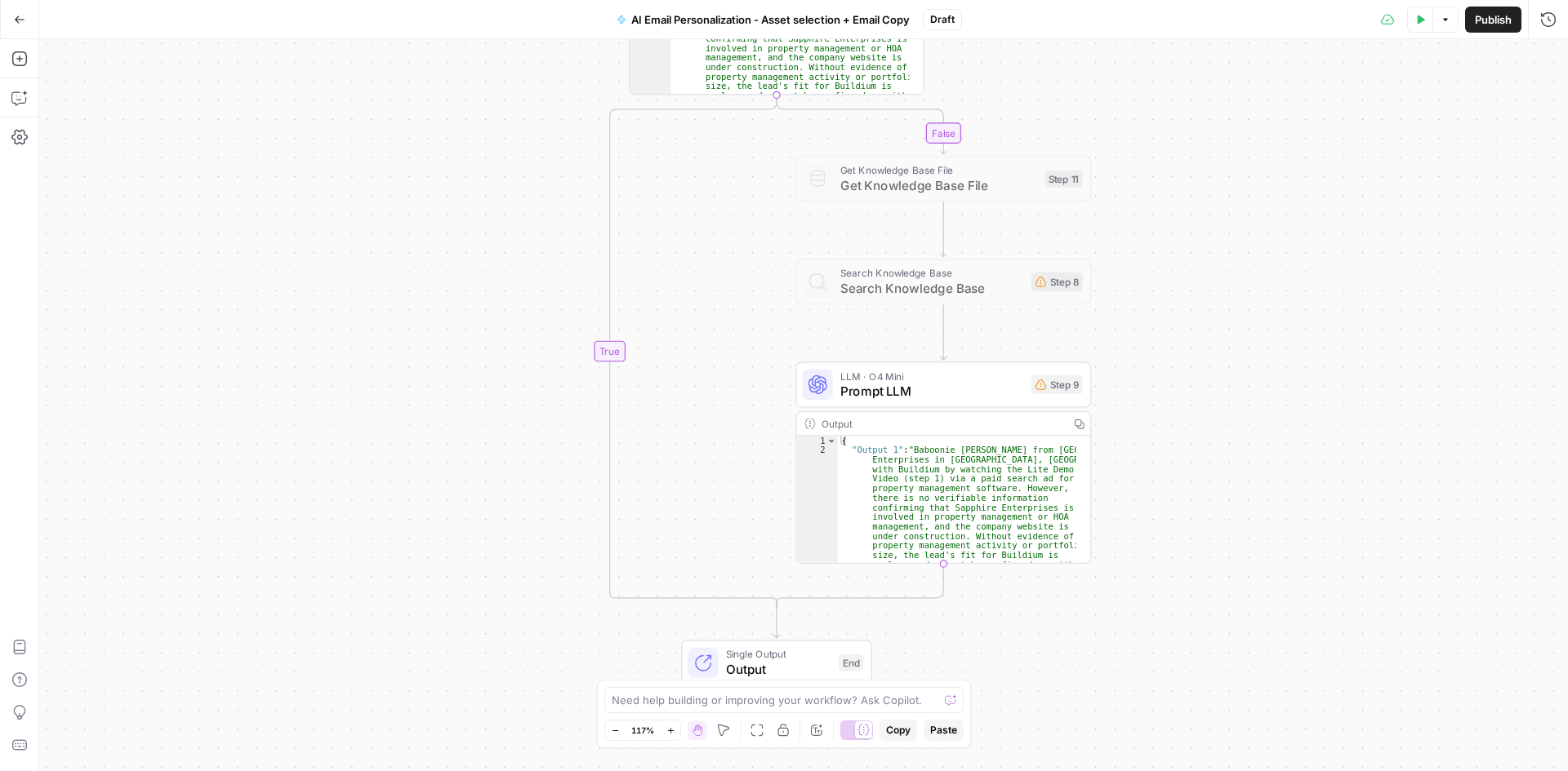
click at [903, 386] on span "Prompt LLM" at bounding box center [932, 391] width 183 height 19
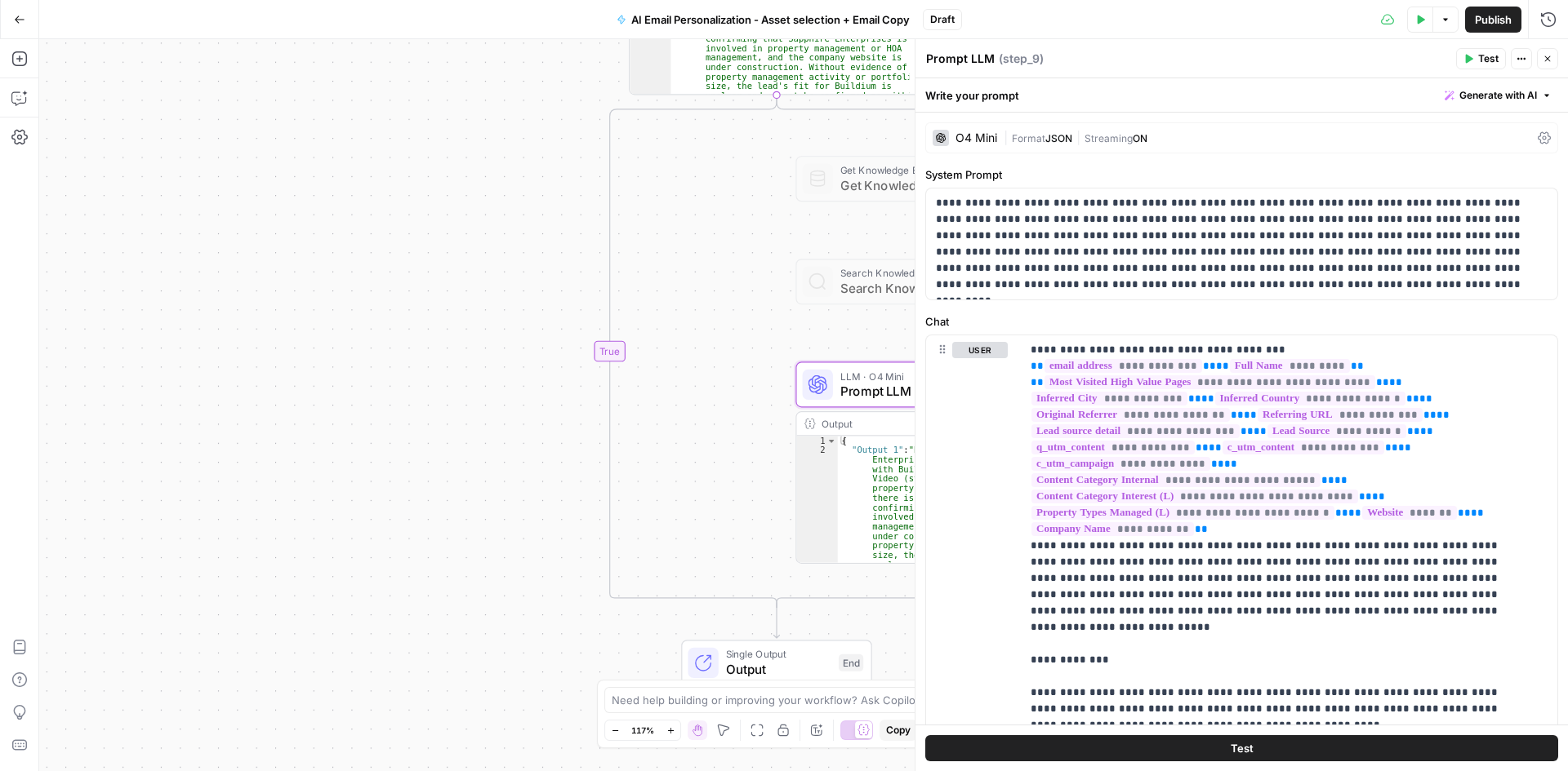
click at [1548, 63] on icon "button" at bounding box center [1547, 58] width 9 height 9
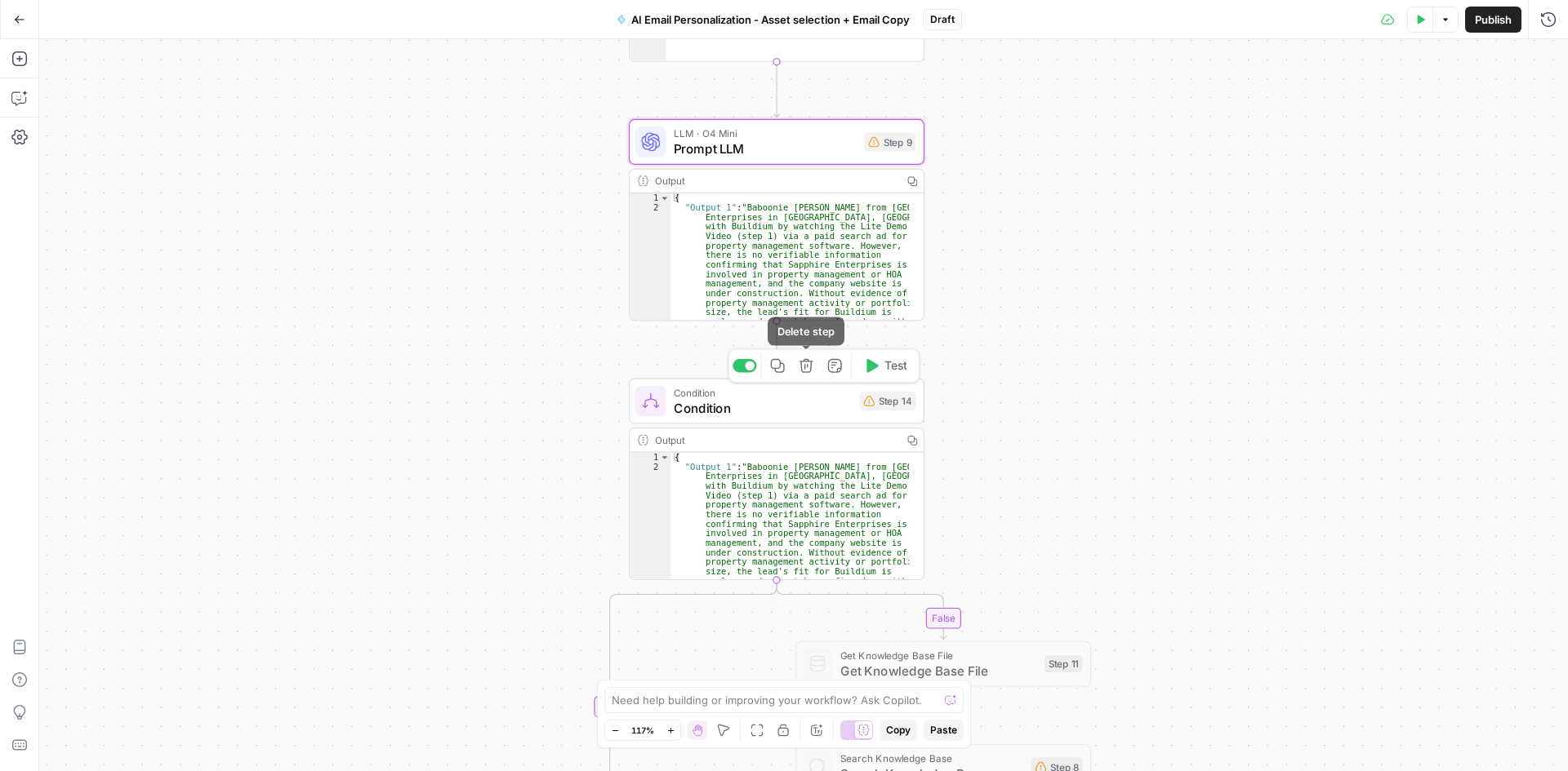
click at [799, 370] on icon "button" at bounding box center [806, 366] width 15 height 15
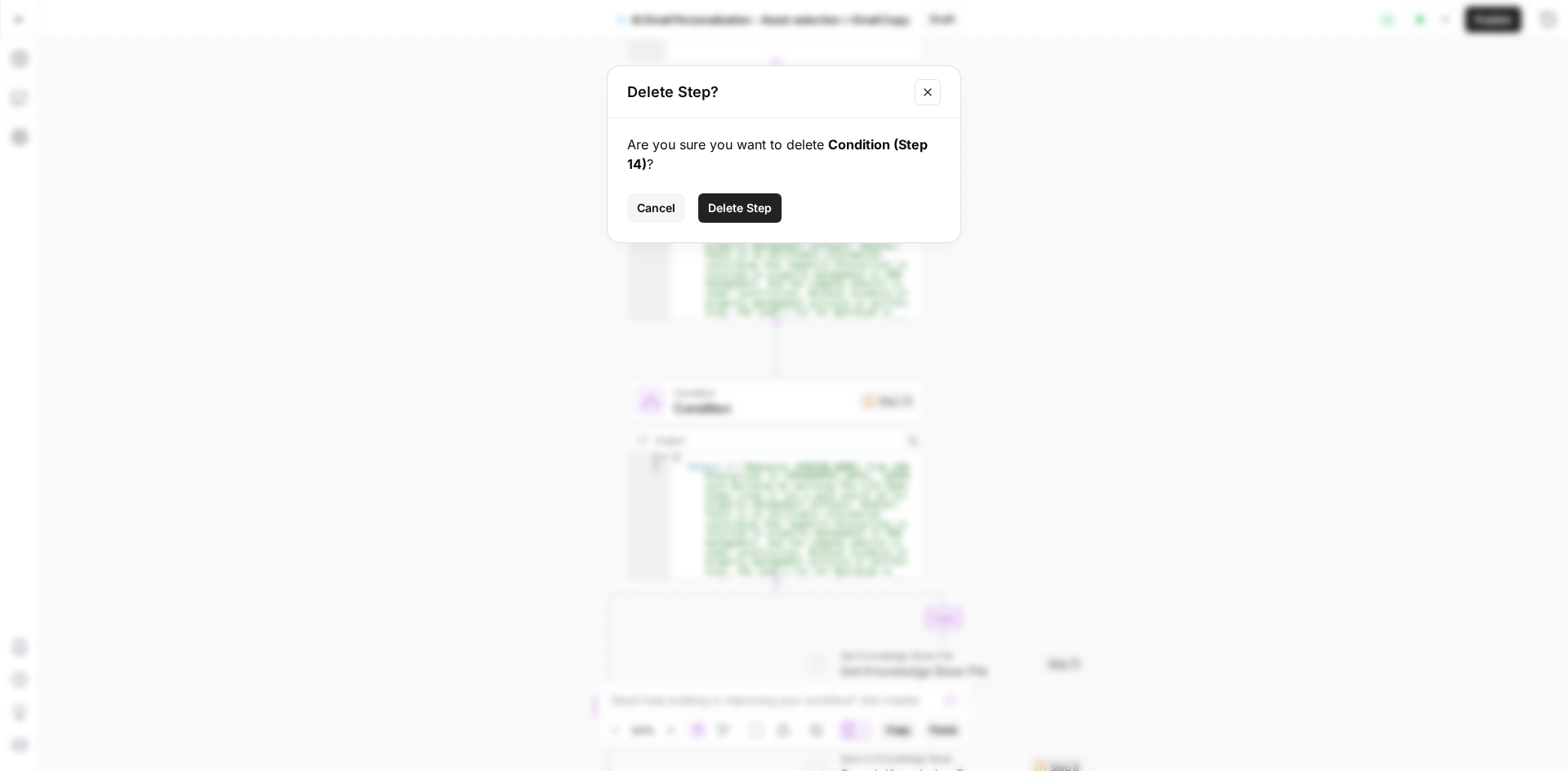
click at [734, 204] on span "Delete Step" at bounding box center [740, 207] width 64 height 16
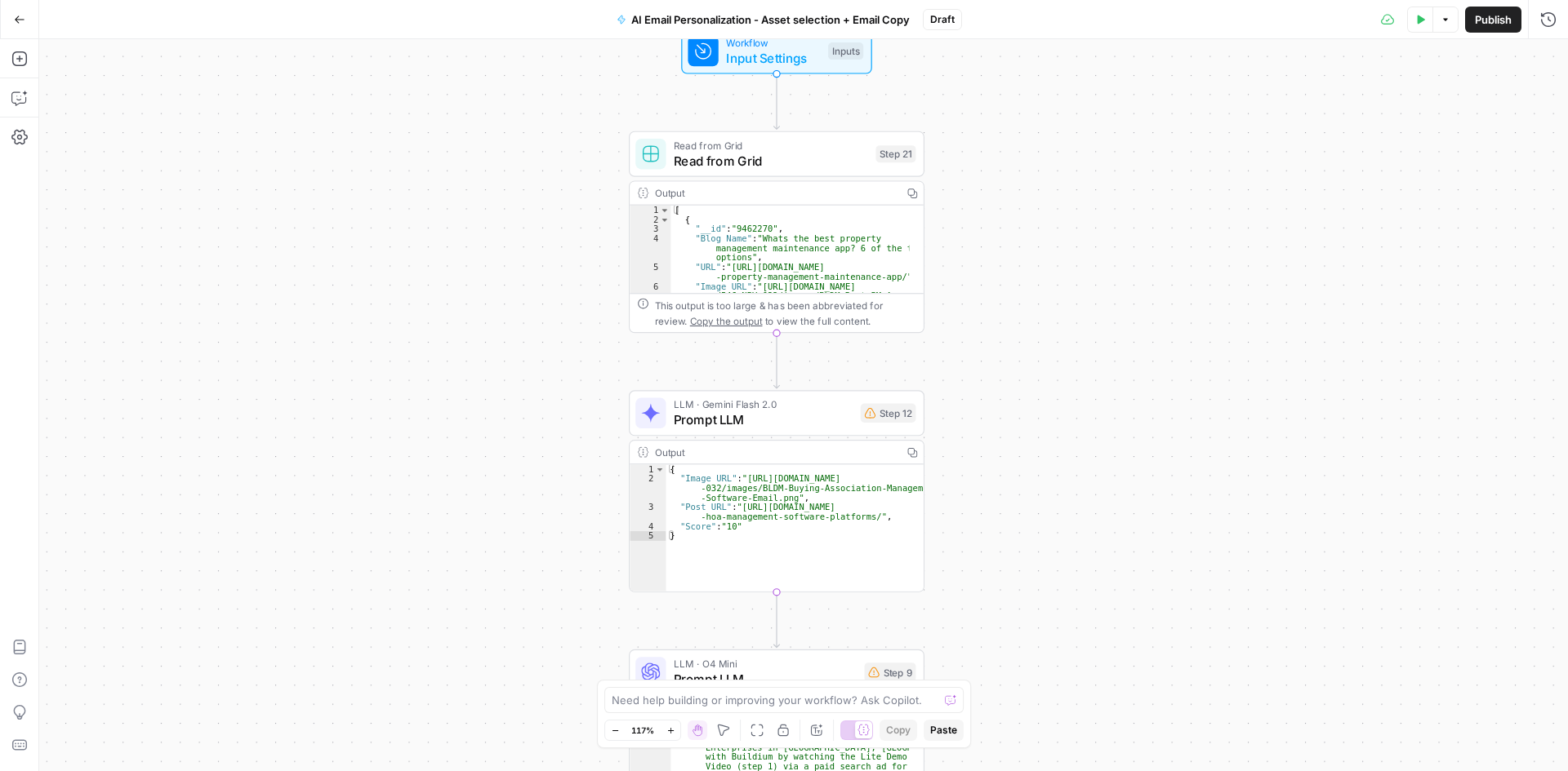
click at [611, 728] on icon "button" at bounding box center [616, 731] width 9 height 9
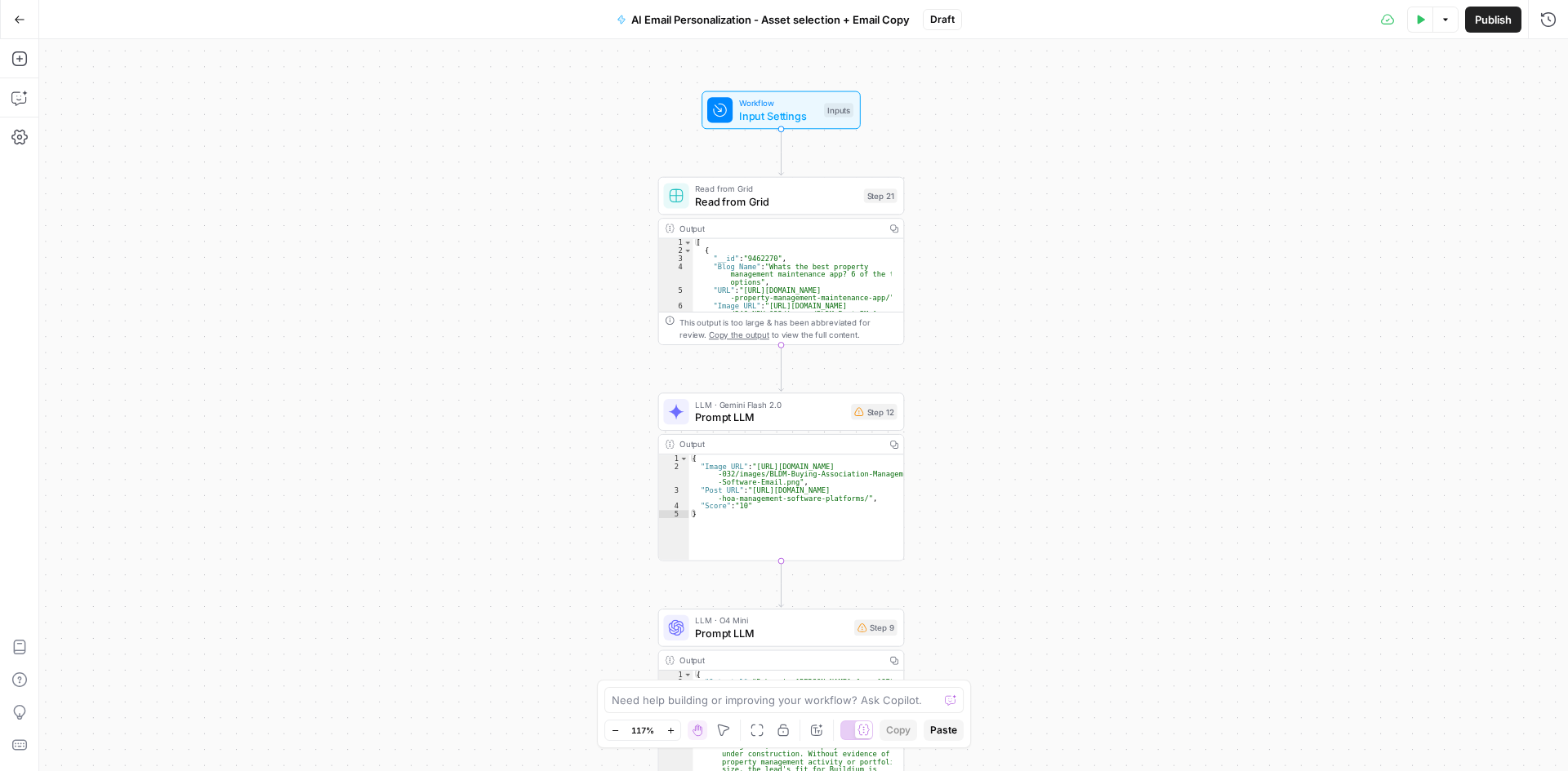
click at [609, 727] on button "Zoom Out" at bounding box center [615, 730] width 20 height 20
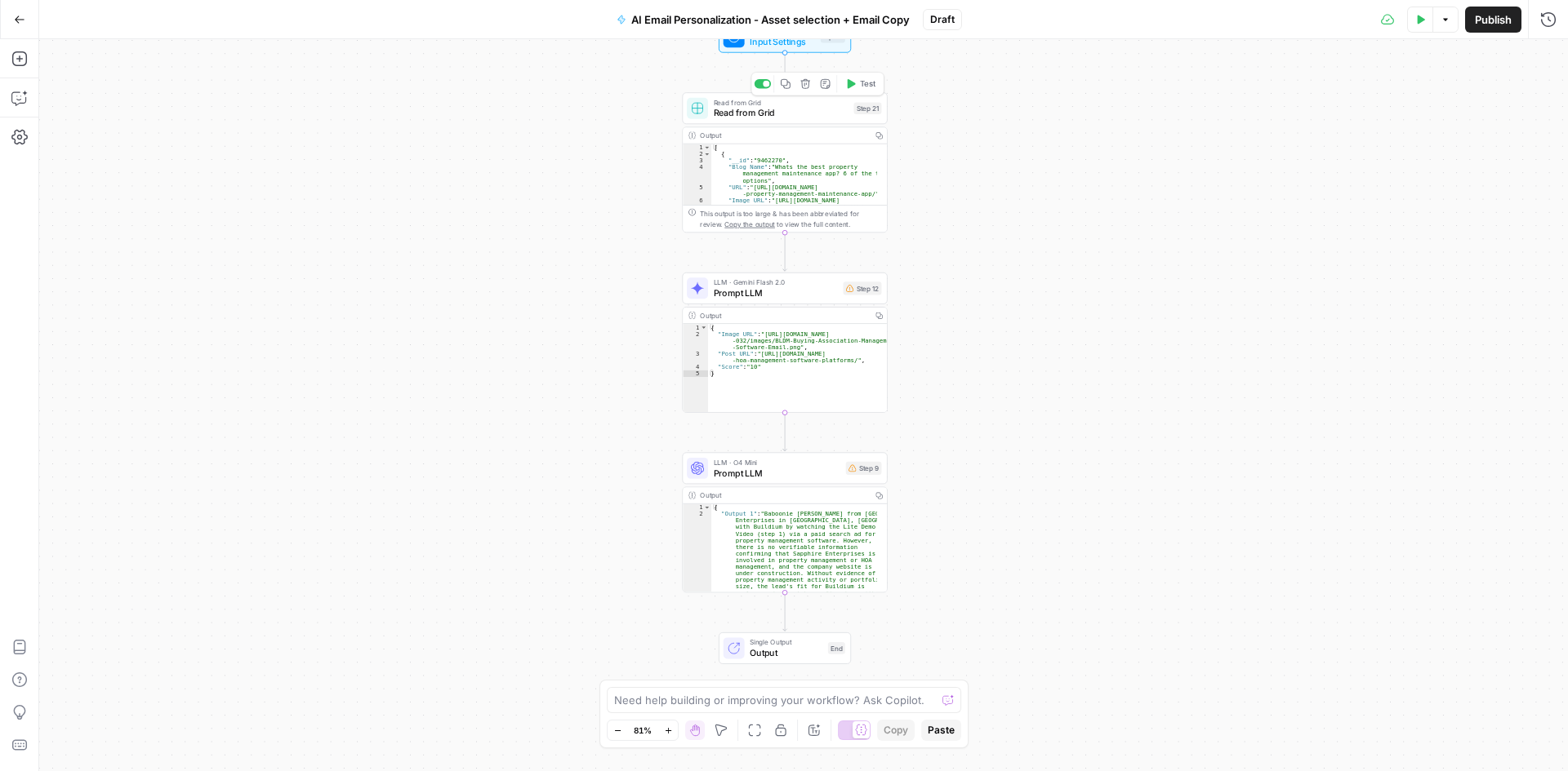
click at [730, 114] on span "Read from Grid" at bounding box center [781, 113] width 135 height 13
type input "Blog Posts - Knowledge Base.csv"
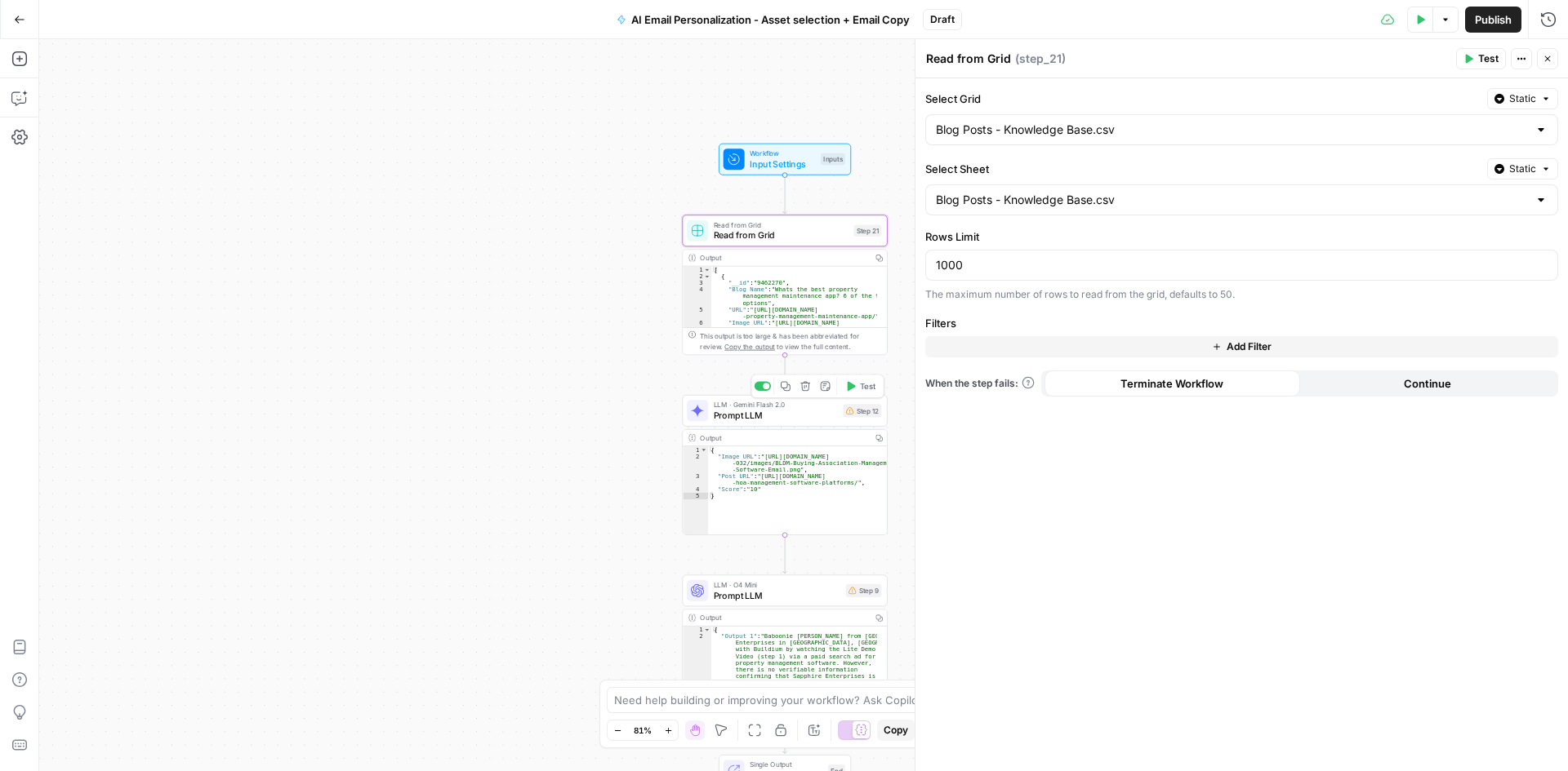
click at [741, 420] on span "Prompt LLM" at bounding box center [776, 416] width 124 height 13
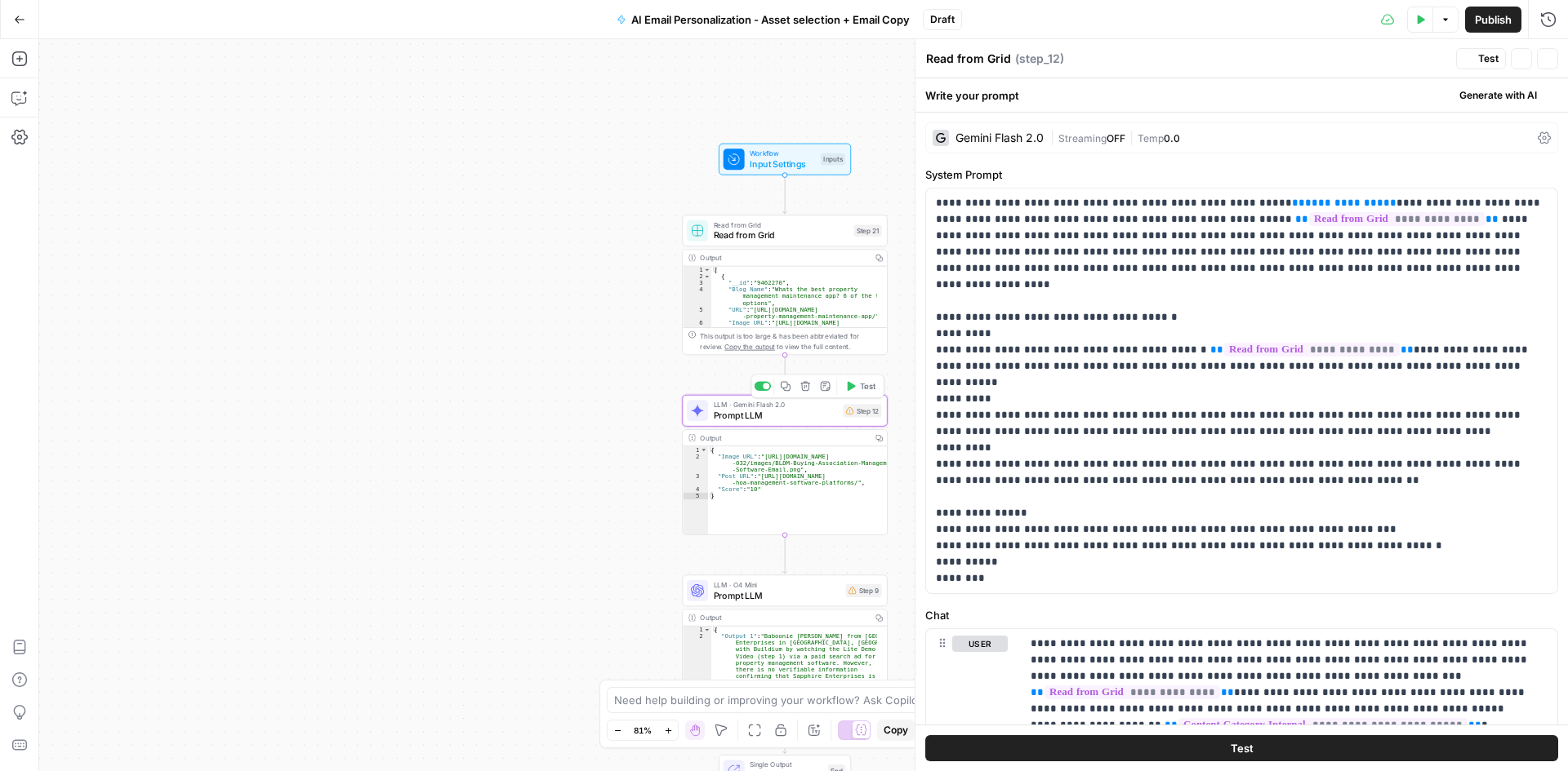
type textarea "Prompt LLM"
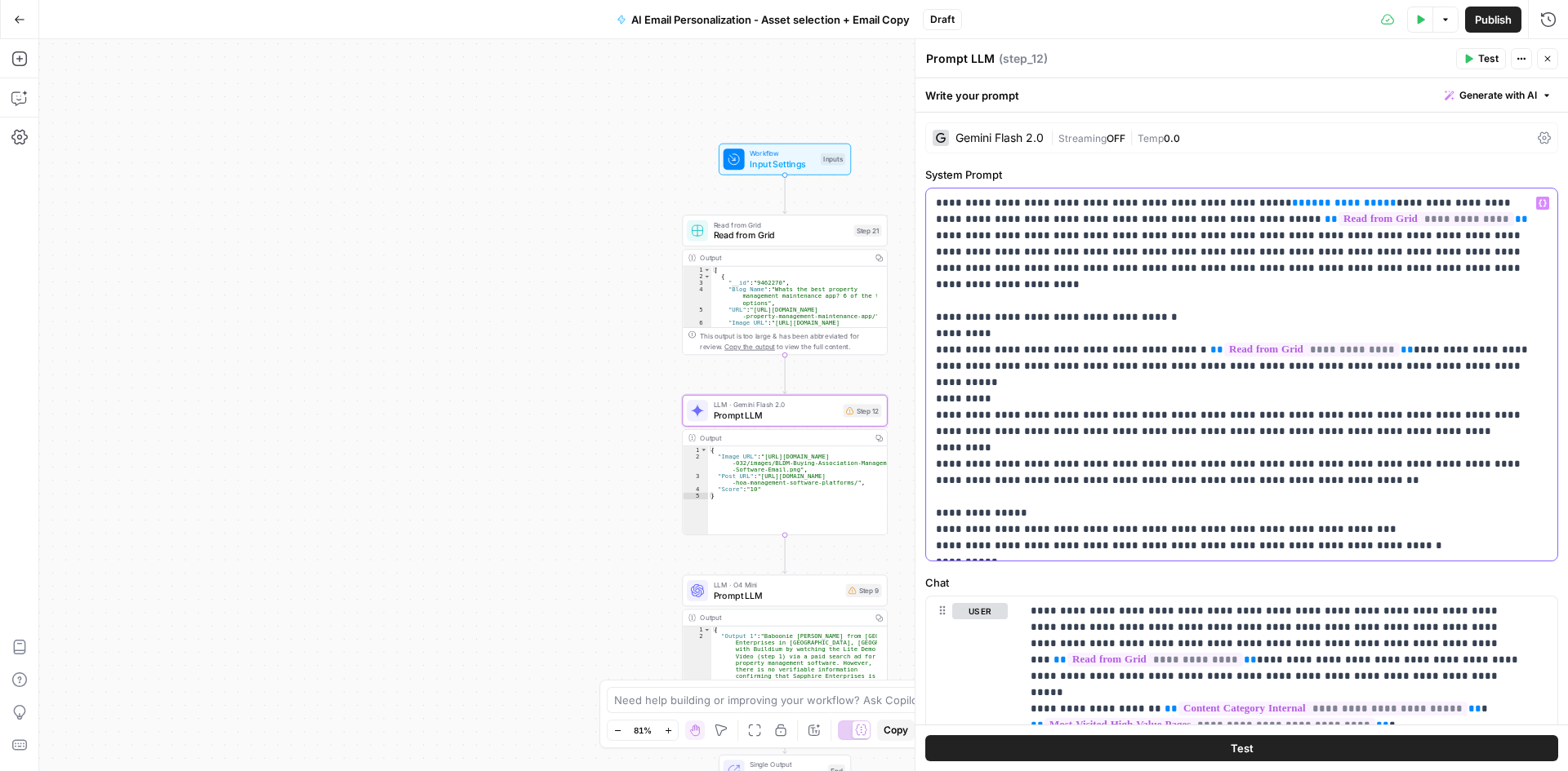
drag, startPoint x: 1125, startPoint y: 205, endPoint x: 1328, endPoint y: 200, distance: 203.1
click at [1328, 200] on p "**********" at bounding box center [1236, 374] width 600 height 359
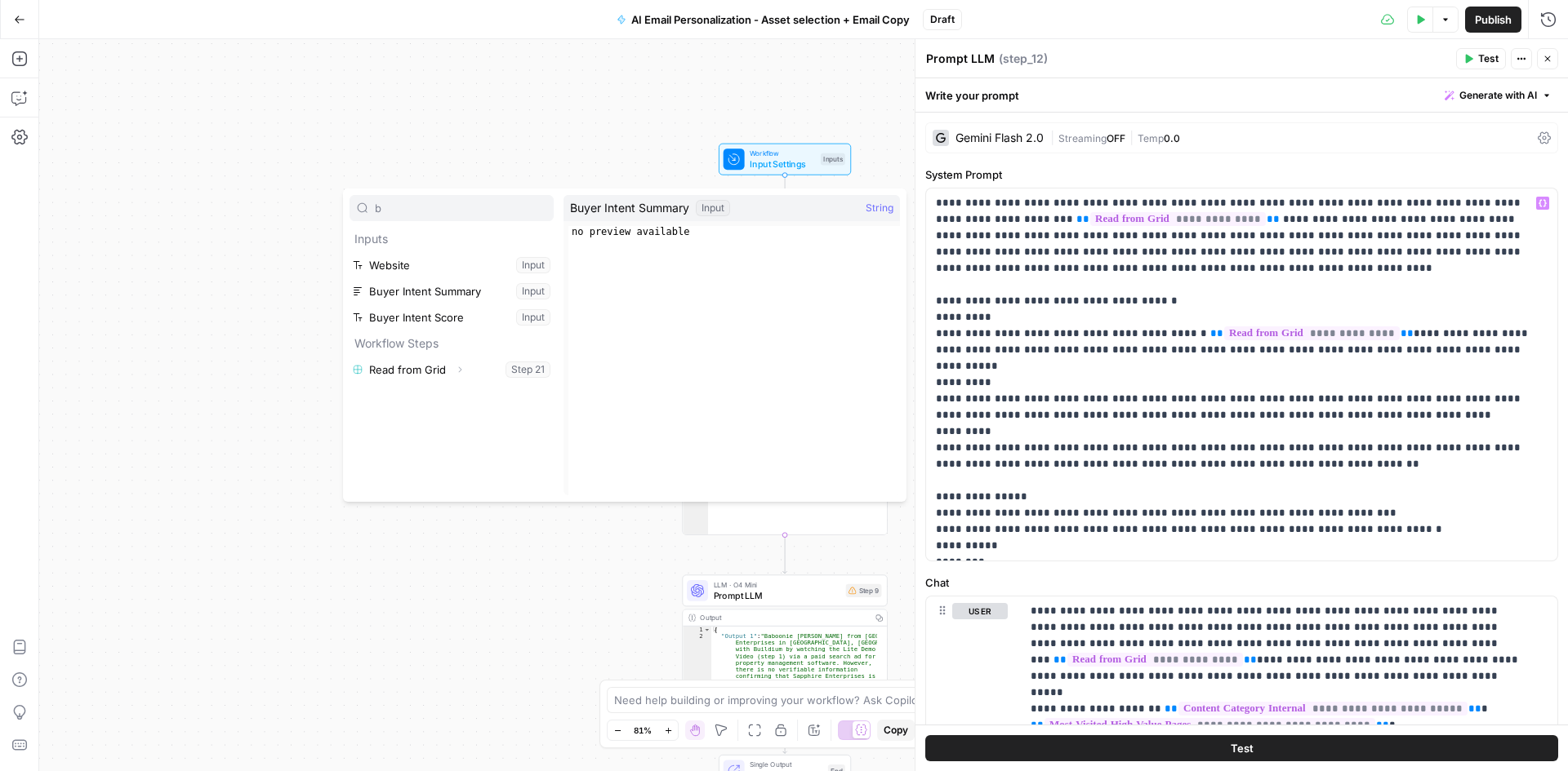
type input "b"
click at [384, 292] on button "Select variable Buyer Intent Summary" at bounding box center [452, 291] width 205 height 26
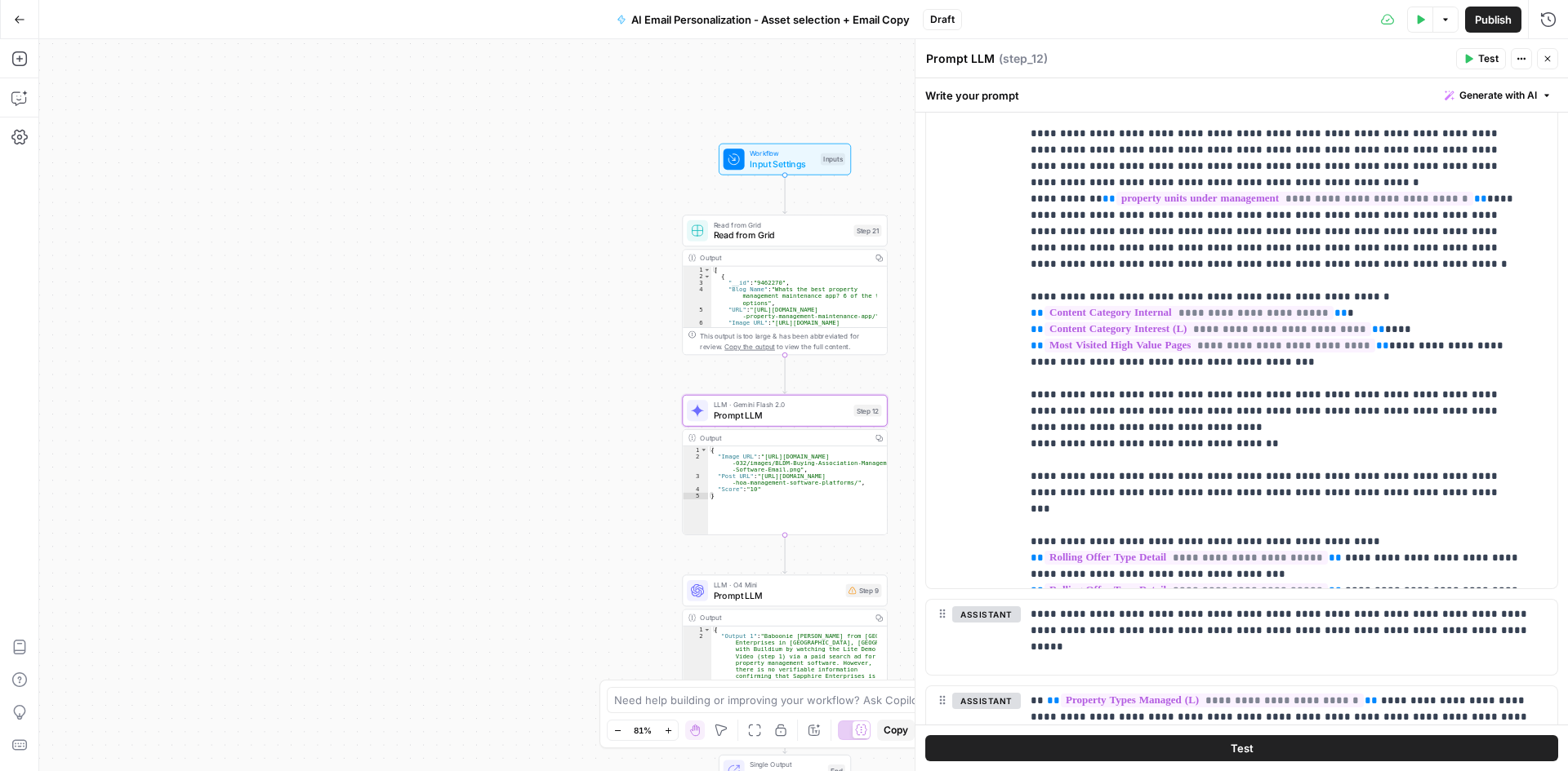
scroll to position [795, 0]
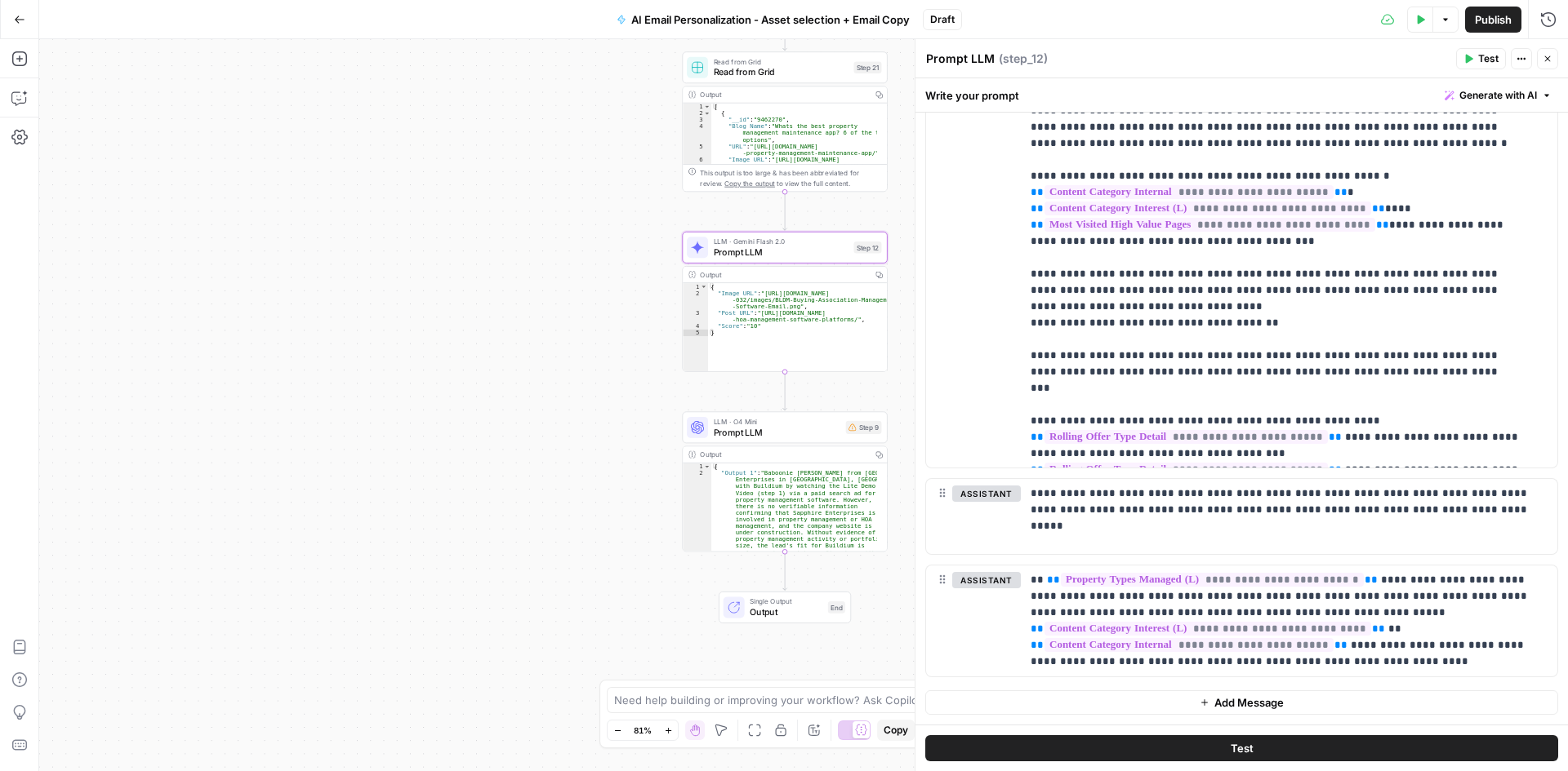
click at [748, 429] on span "Prompt LLM" at bounding box center [777, 432] width 127 height 13
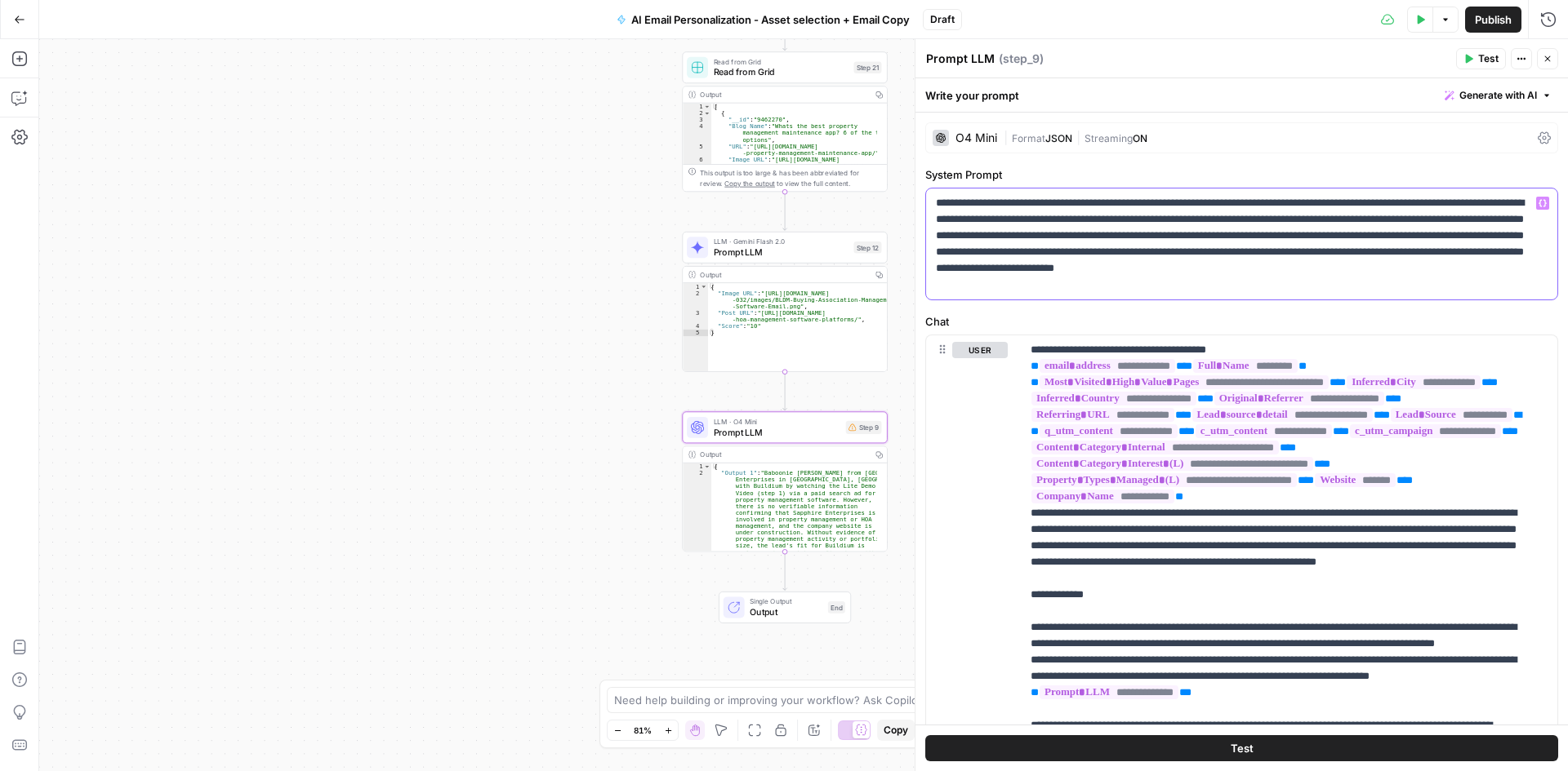
drag, startPoint x: 1408, startPoint y: 220, endPoint x: 994, endPoint y: 232, distance: 414.2
click at [994, 232] on p "**********" at bounding box center [1236, 244] width 600 height 98
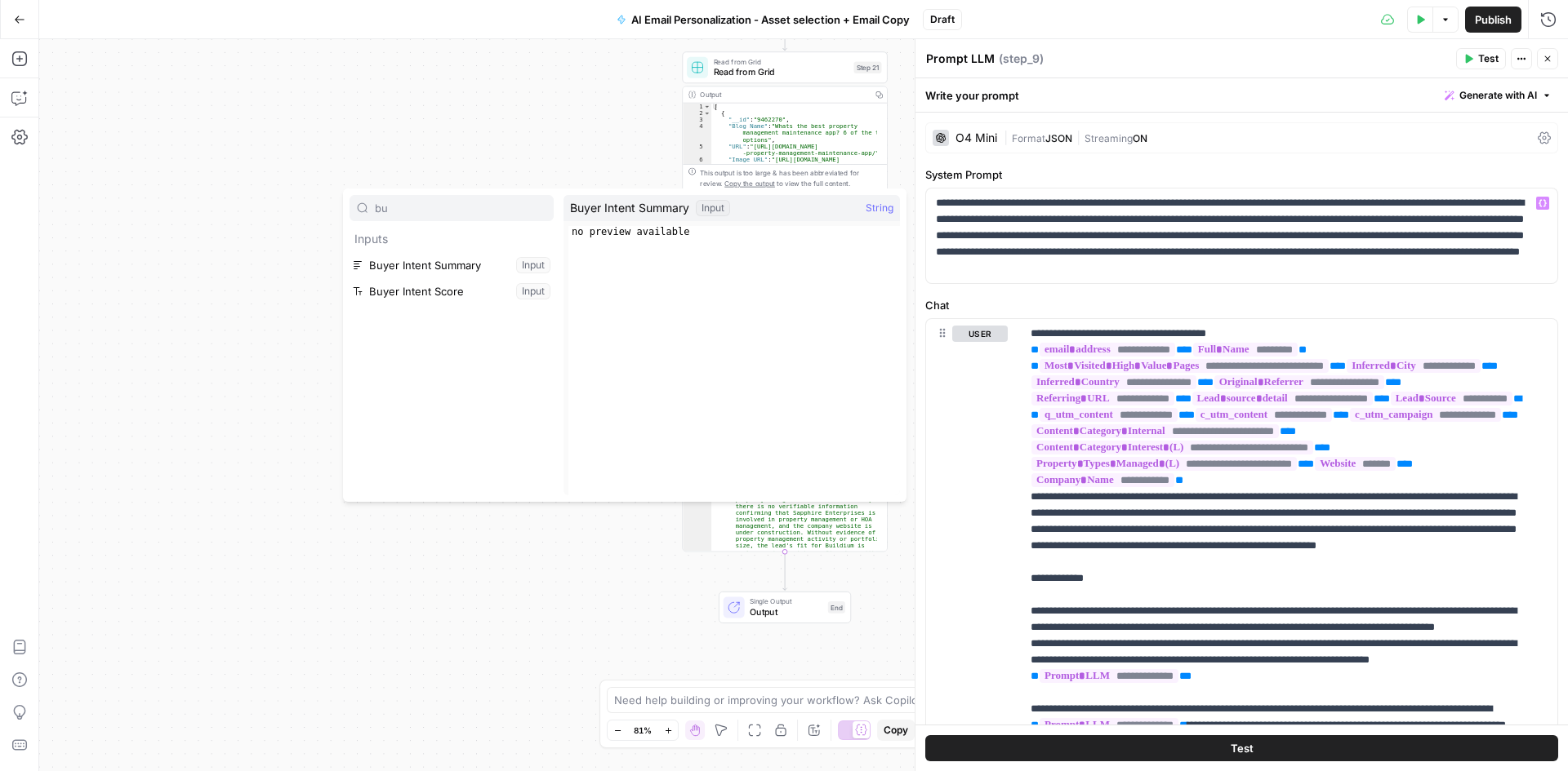
type input "bu"
click at [460, 268] on button "Select variable Buyer Intent Summary" at bounding box center [452, 266] width 205 height 26
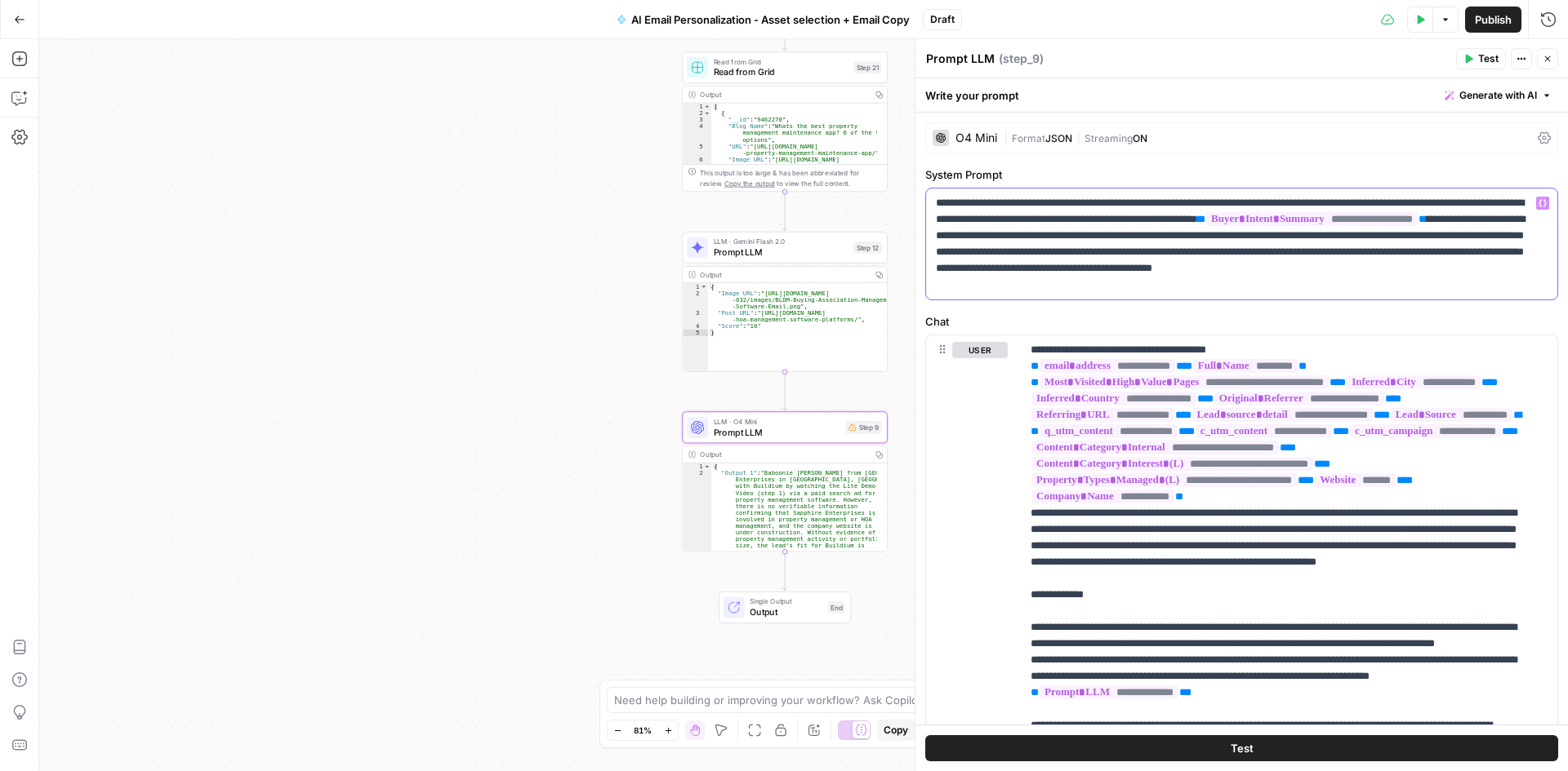
drag, startPoint x: 1438, startPoint y: 235, endPoint x: 1468, endPoint y: 238, distance: 30.1
click at [1468, 238] on p "**********" at bounding box center [1236, 244] width 600 height 98
click at [1484, 239] on p "**********" at bounding box center [1236, 244] width 600 height 98
drag, startPoint x: 1497, startPoint y: 237, endPoint x: 995, endPoint y: 258, distance: 502.4
click at [995, 258] on p "**********" at bounding box center [1236, 244] width 600 height 98
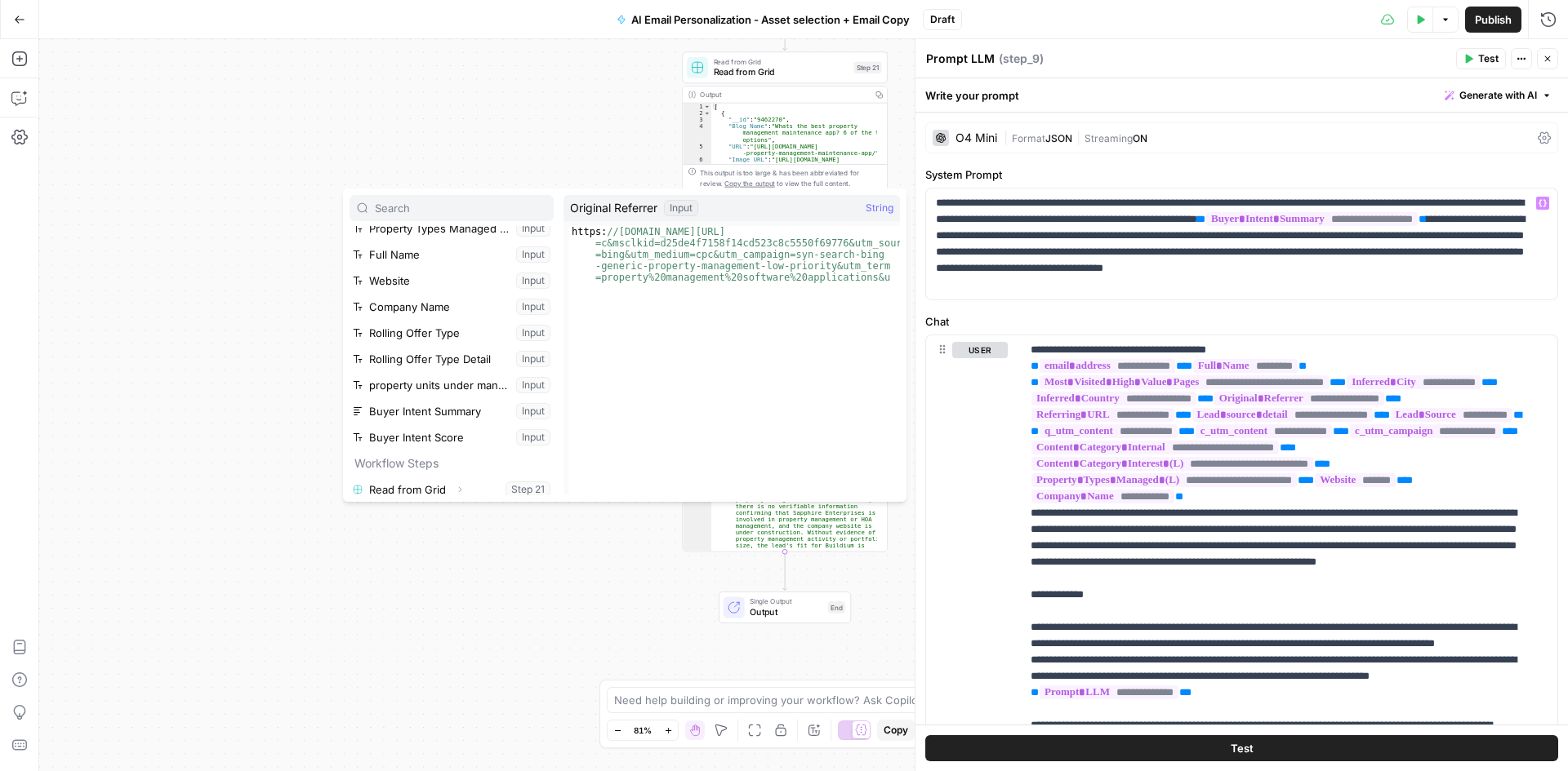
scroll to position [436, 0]
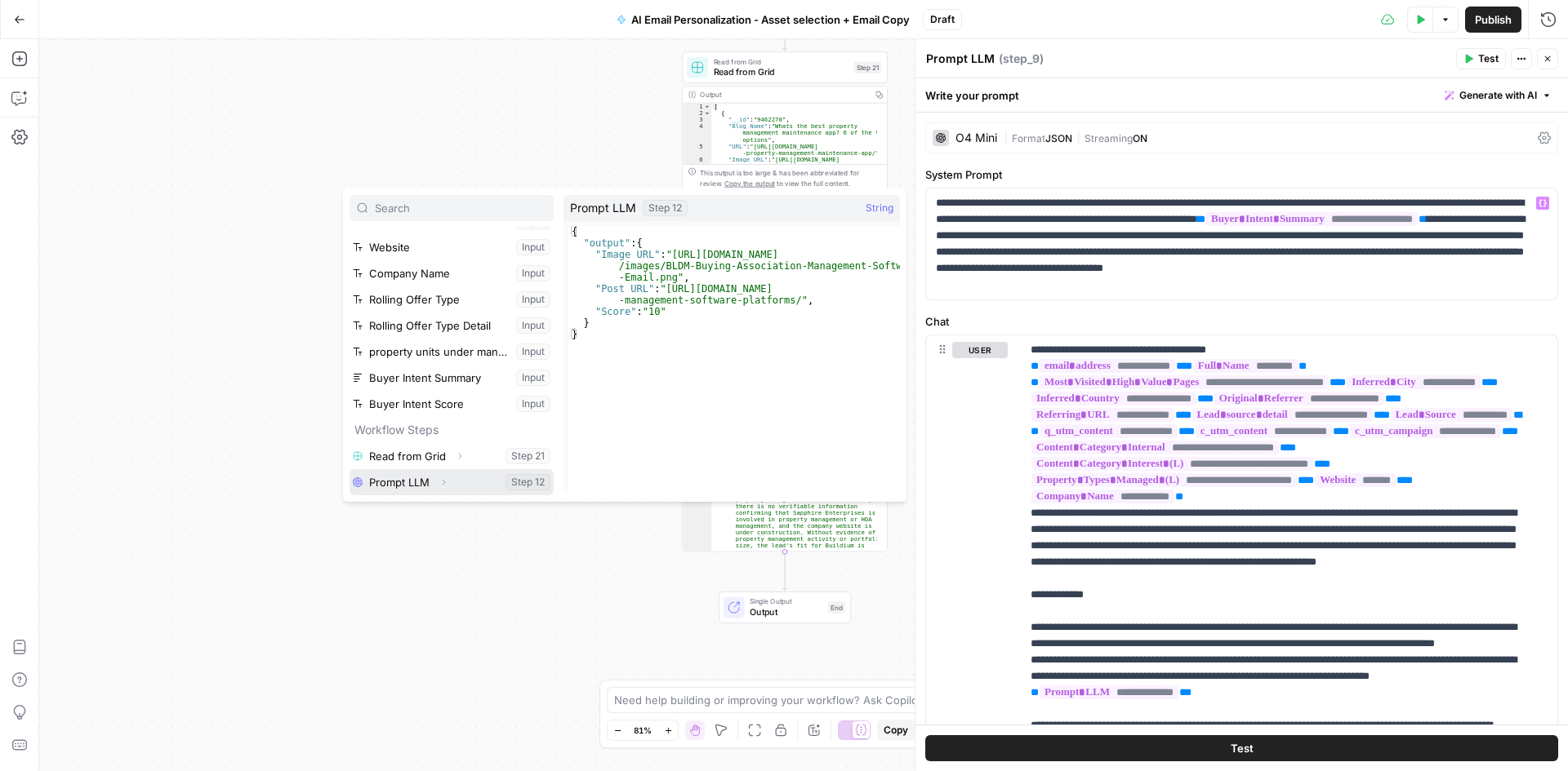
click at [404, 485] on button "Select variable Prompt LLM" at bounding box center [452, 483] width 205 height 26
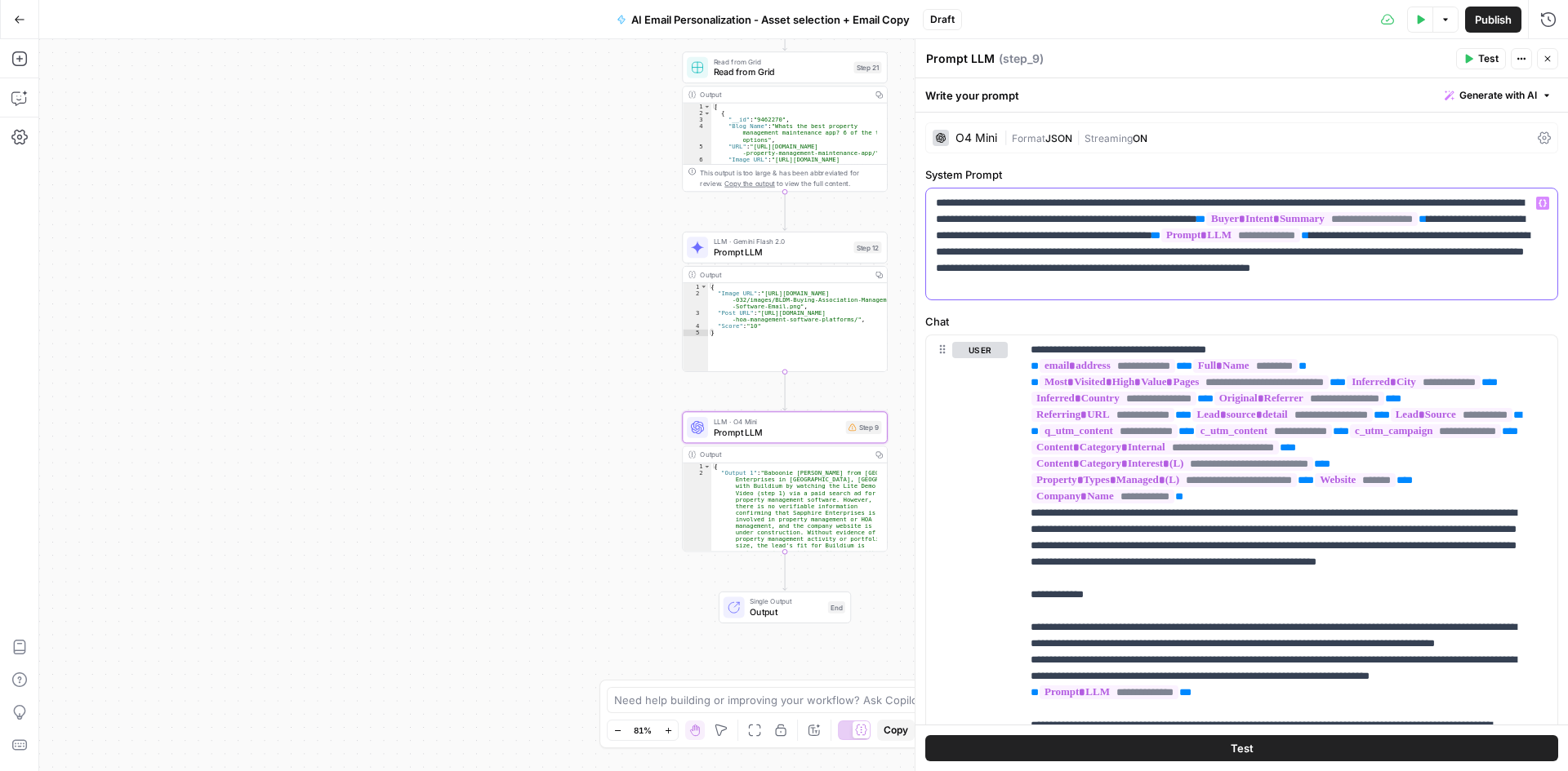
drag, startPoint x: 404, startPoint y: 485, endPoint x: 1345, endPoint y: 247, distance: 970.6
click at [1345, 247] on p "**********" at bounding box center [1236, 244] width 600 height 98
drag, startPoint x: 1180, startPoint y: 252, endPoint x: 1457, endPoint y: 253, distance: 277.0
click at [1457, 253] on p "**********" at bounding box center [1236, 244] width 600 height 98
click at [1283, 266] on p "**********" at bounding box center [1236, 244] width 600 height 98
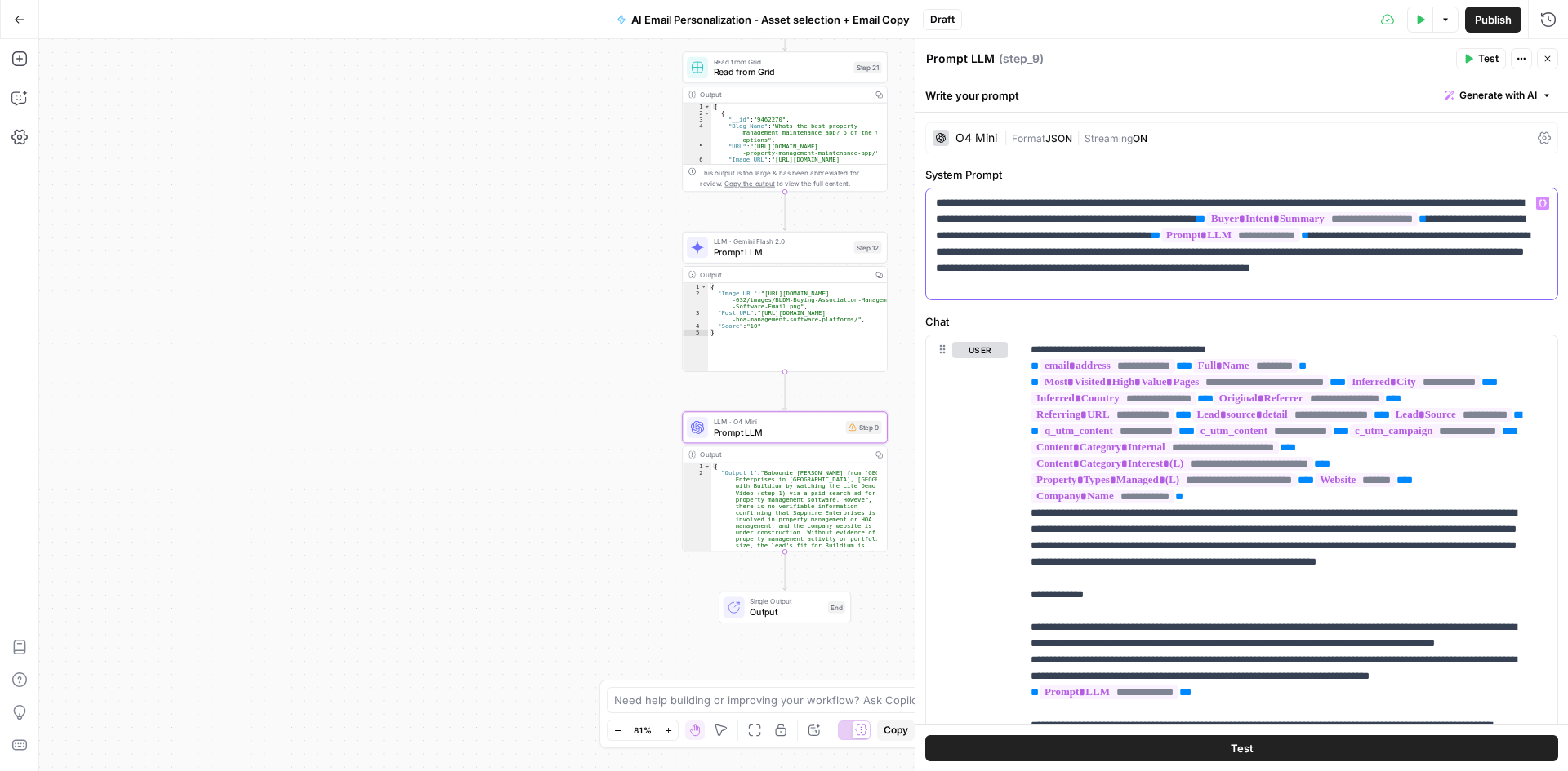
drag, startPoint x: 1181, startPoint y: 254, endPoint x: 1398, endPoint y: 289, distance: 219.8
click at [1395, 288] on p "**********" at bounding box center [1236, 244] width 600 height 98
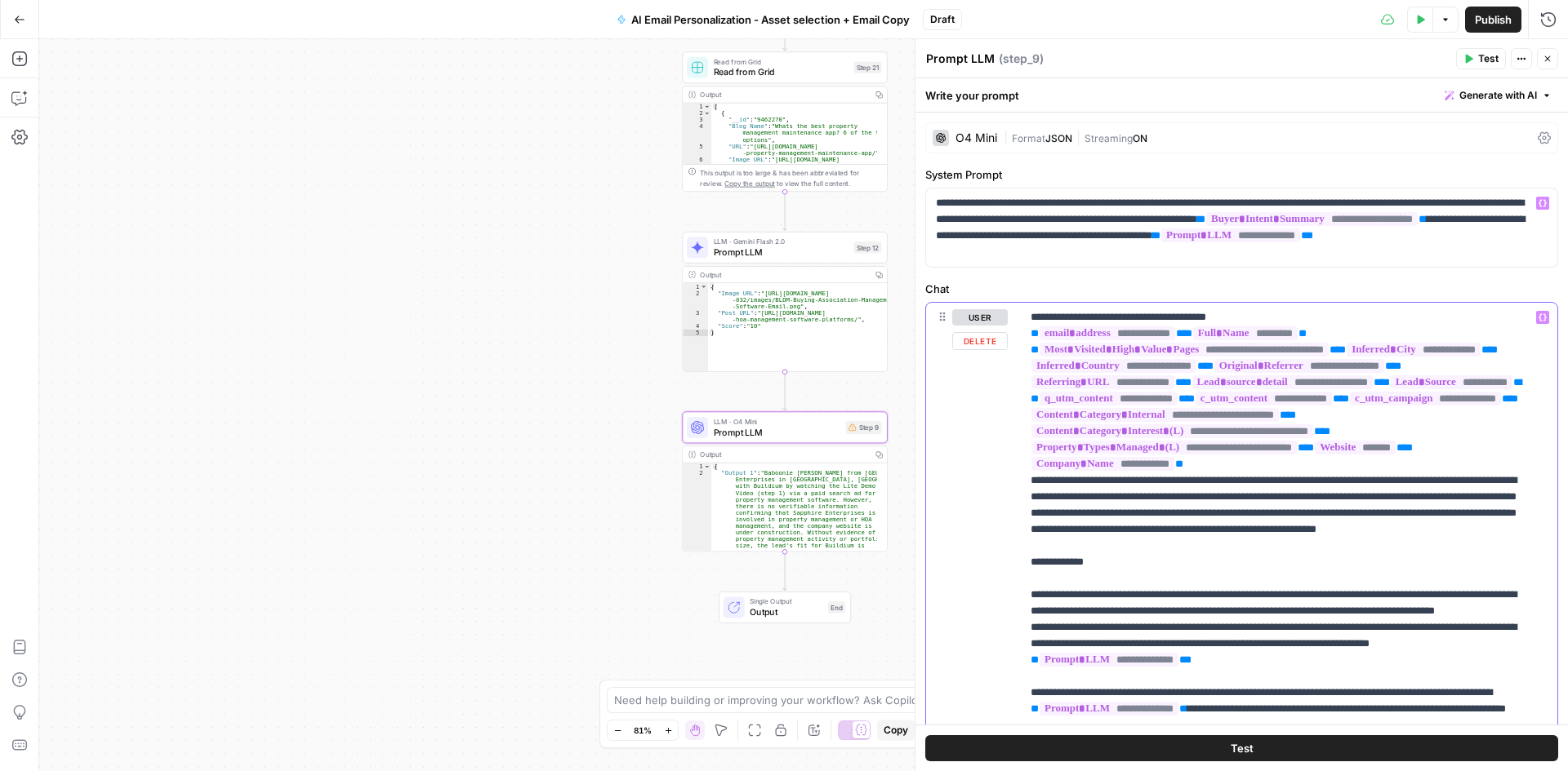
click at [1193, 335] on span "**" at bounding box center [1188, 333] width 8 height 10
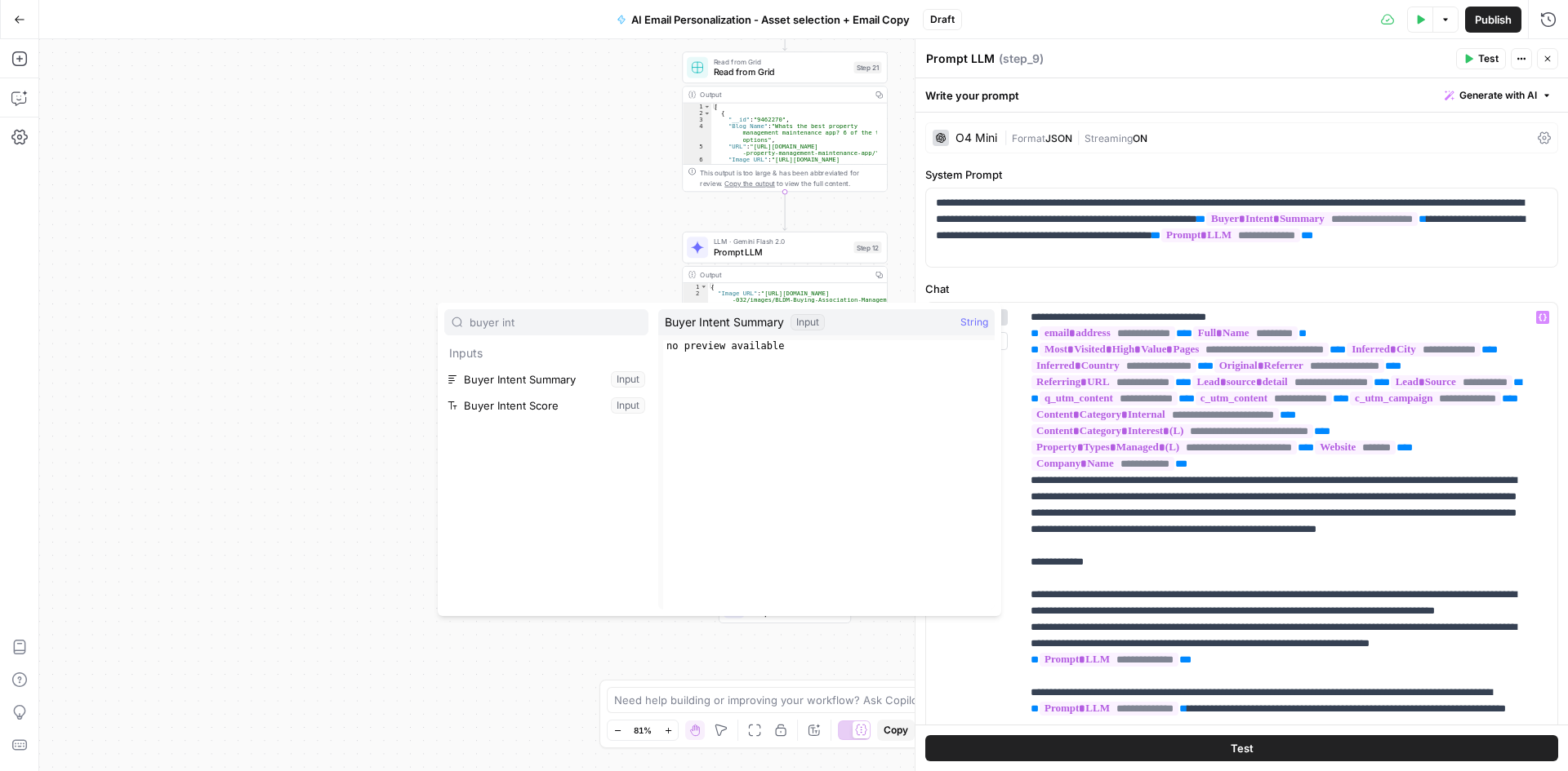
type input "buyer int"
click at [531, 382] on button "Select variable Buyer Intent Summary" at bounding box center [546, 380] width 205 height 26
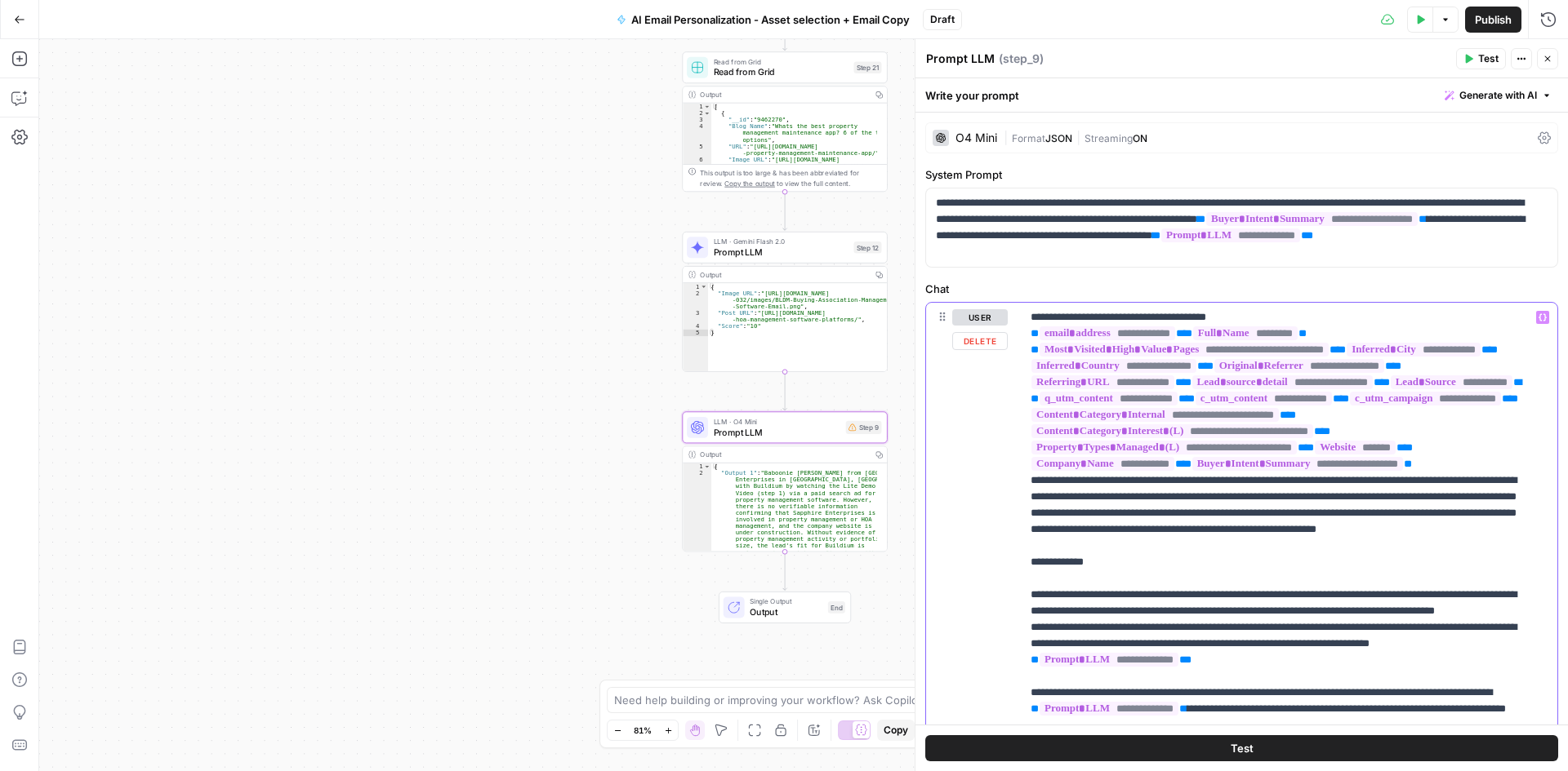
scroll to position [82, 0]
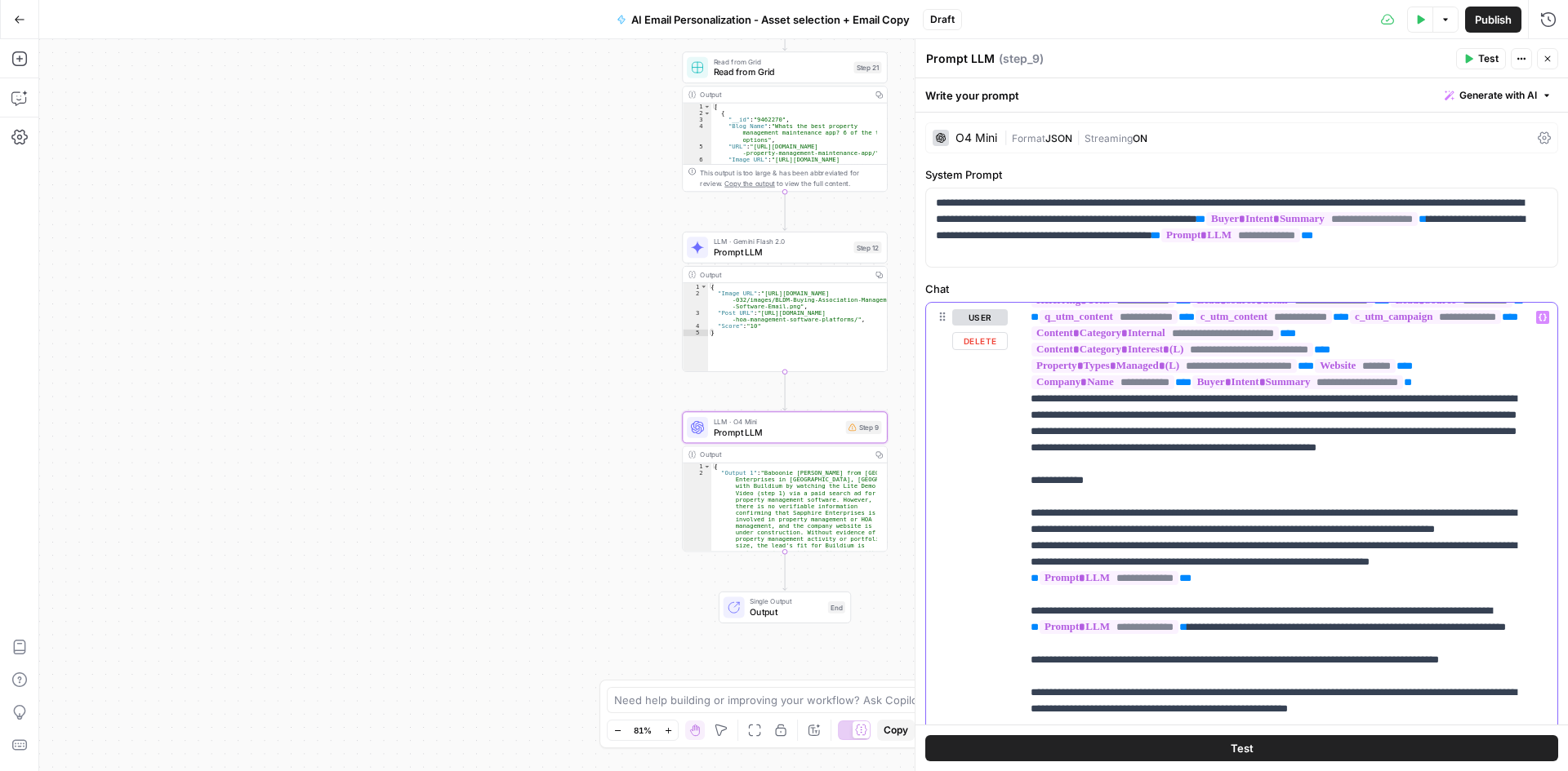
drag, startPoint x: 1178, startPoint y: 418, endPoint x: 1346, endPoint y: 418, distance: 168.0
drag, startPoint x: 1157, startPoint y: 418, endPoint x: 1346, endPoint y: 422, distance: 189.0
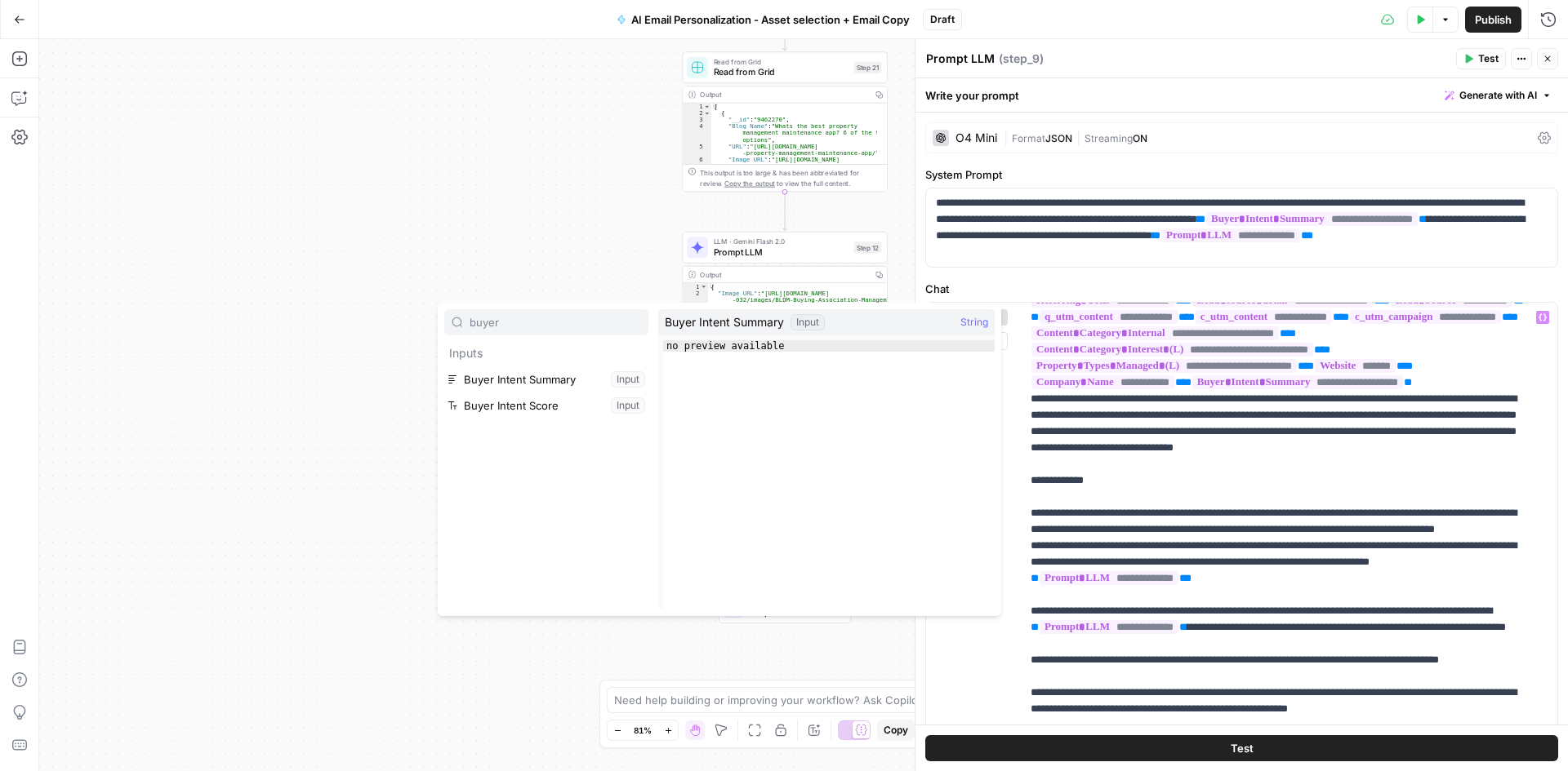
type input "buyer"
click at [475, 381] on button "Select variable Buyer Intent Summary" at bounding box center [546, 380] width 205 height 26
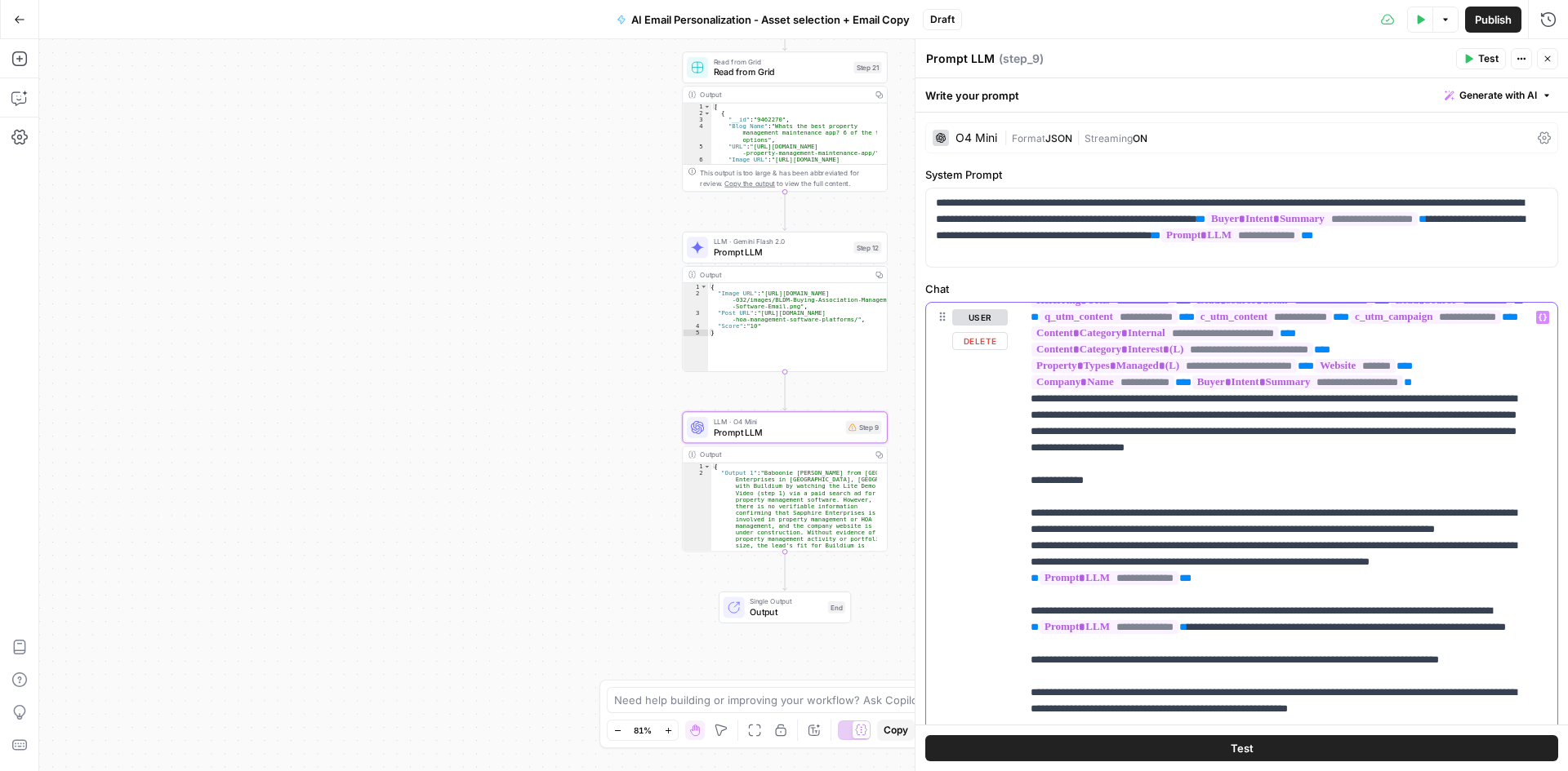
drag, startPoint x: 1433, startPoint y: 414, endPoint x: 1362, endPoint y: 419, distance: 71.2
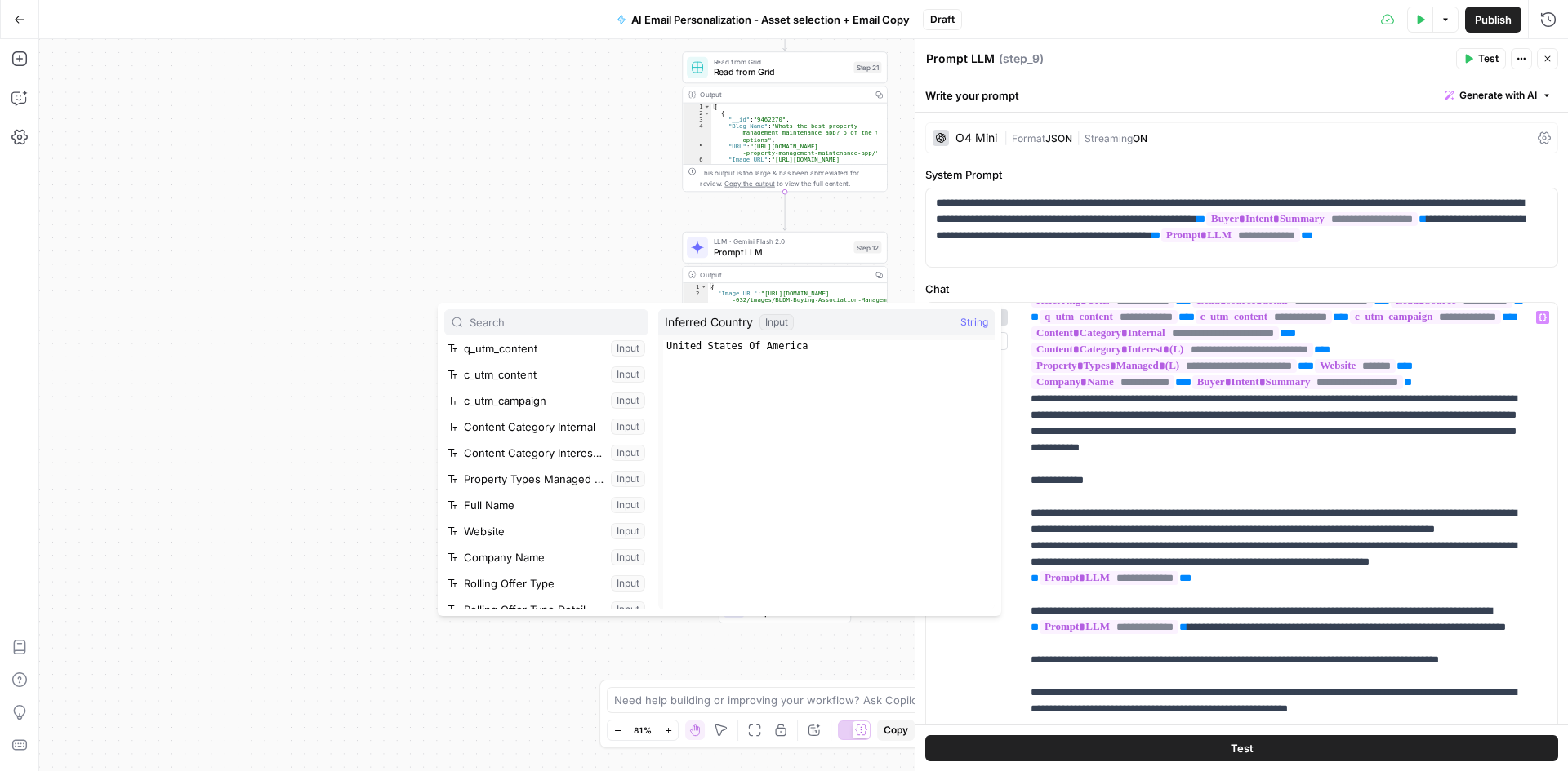
scroll to position [436, 0]
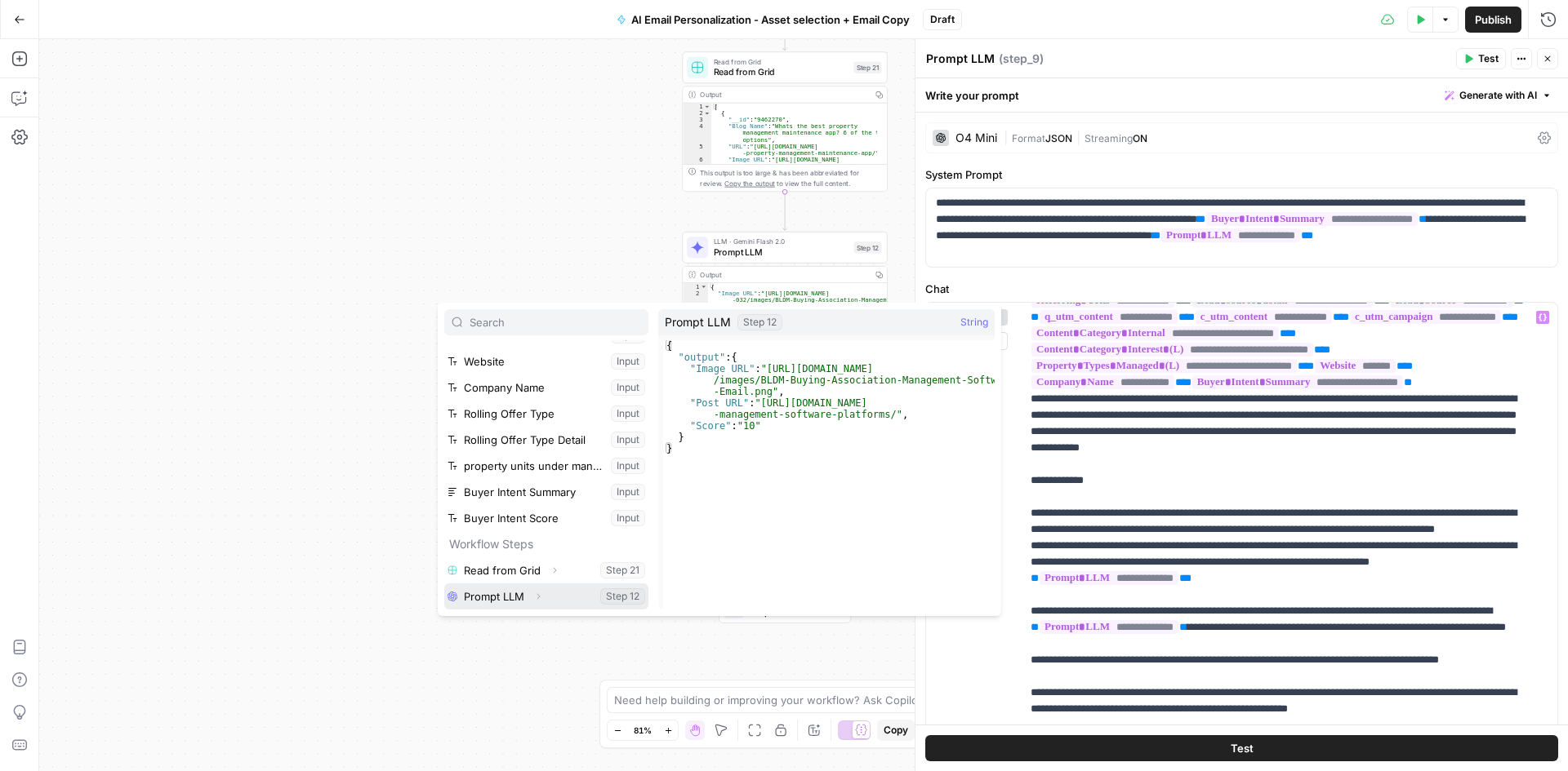
click at [480, 602] on button "Select variable Prompt LLM" at bounding box center [546, 597] width 205 height 26
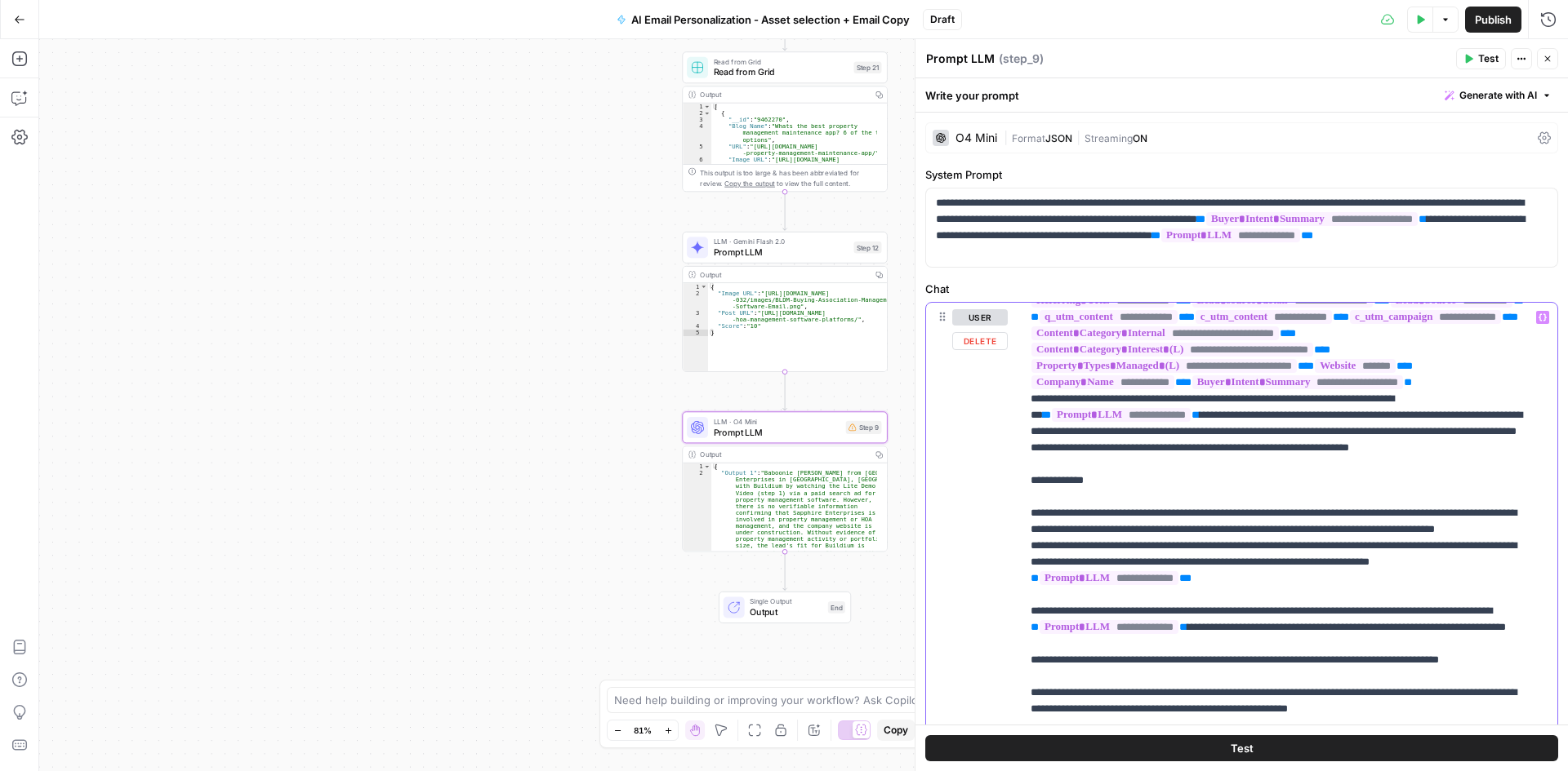
drag, startPoint x: 1162, startPoint y: 483, endPoint x: 1211, endPoint y: 431, distance: 71.4
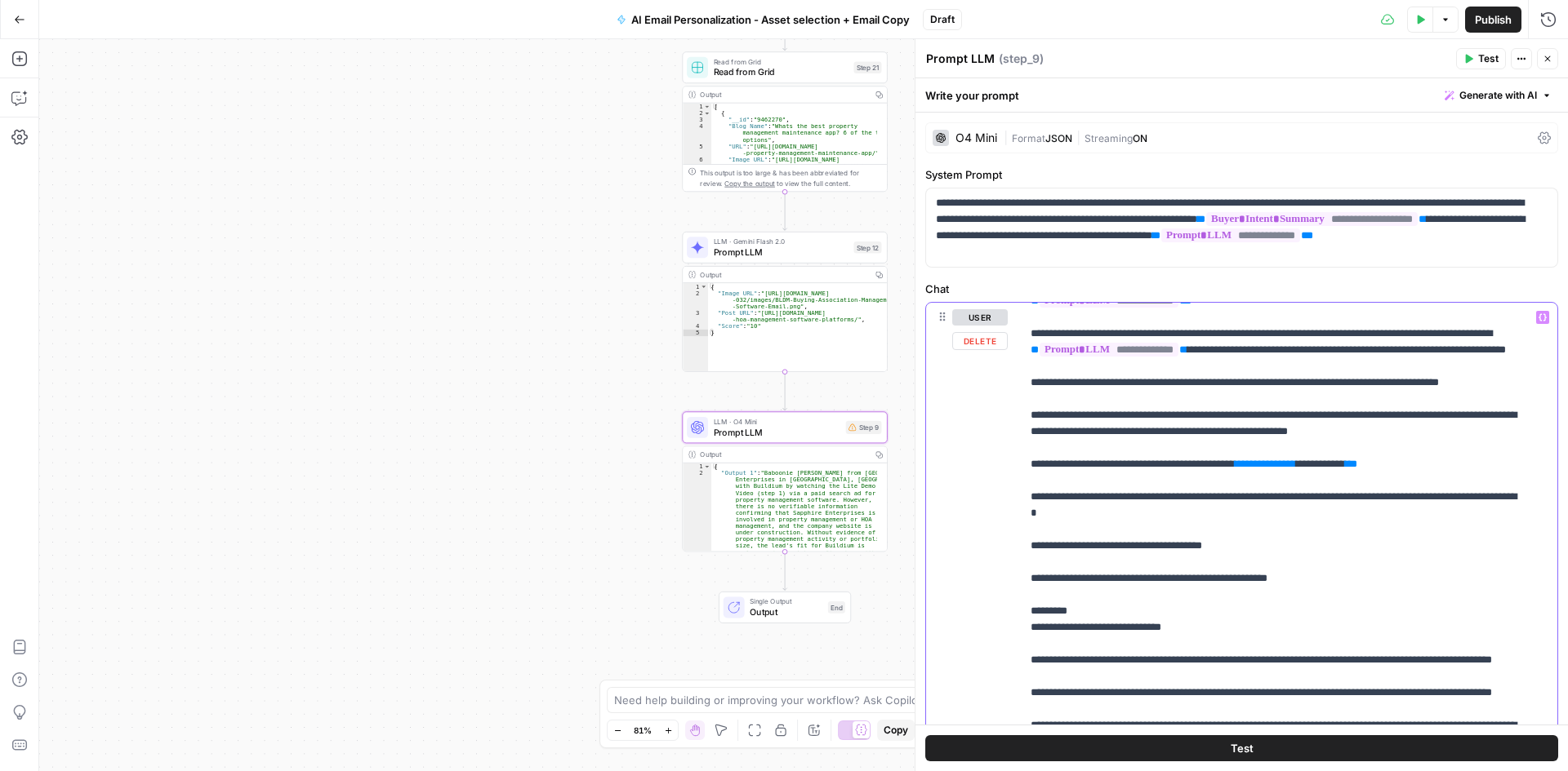
scroll to position [245, 0]
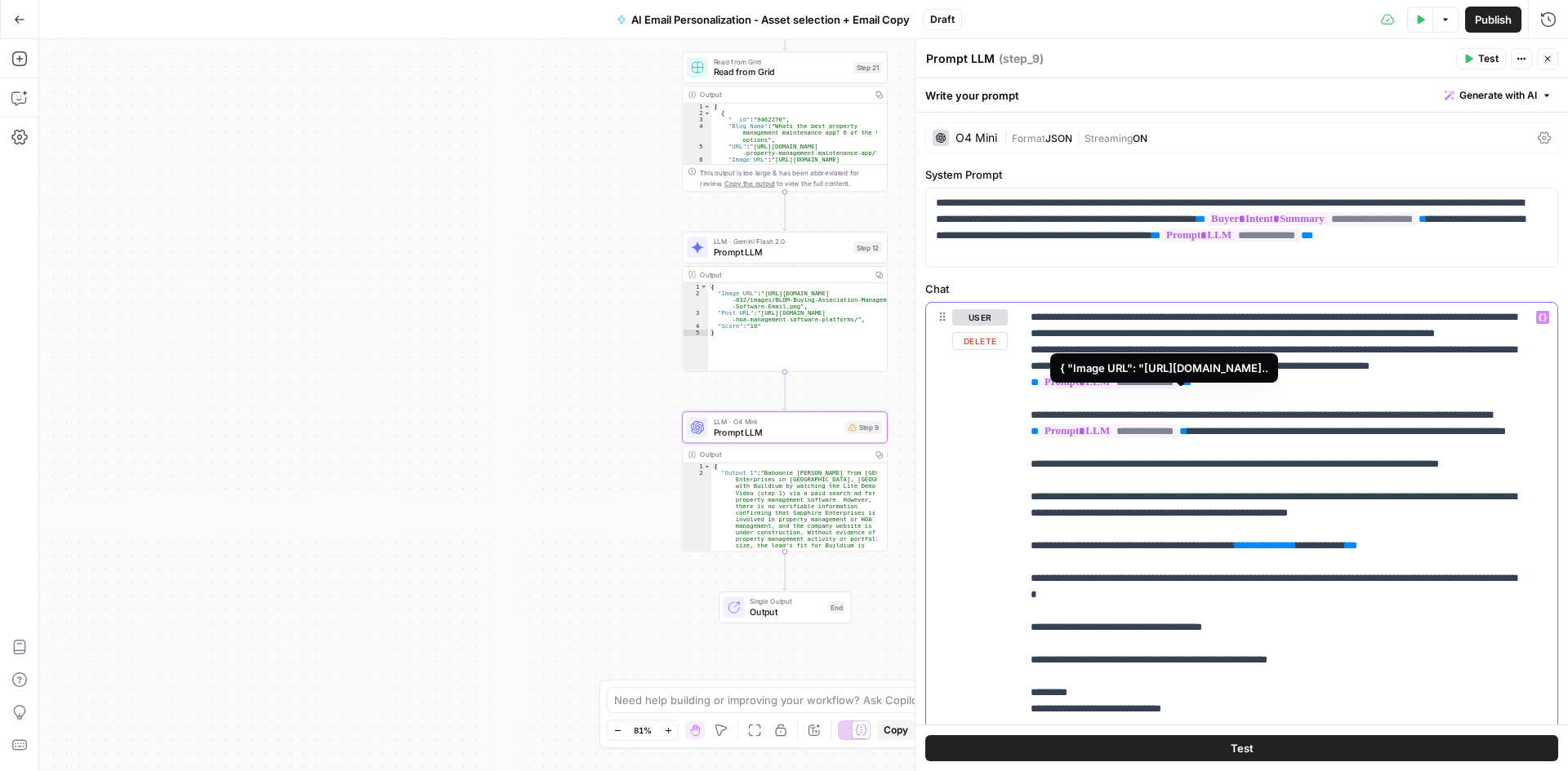
click at [1134, 389] on span "**********" at bounding box center [1109, 382] width 139 height 14
click at [1142, 376] on div "{ "Image URL": "https://info.buildium.com/rs/546-..." at bounding box center [1164, 368] width 208 height 16
click at [1144, 389] on span "**********" at bounding box center [1109, 382] width 139 height 14
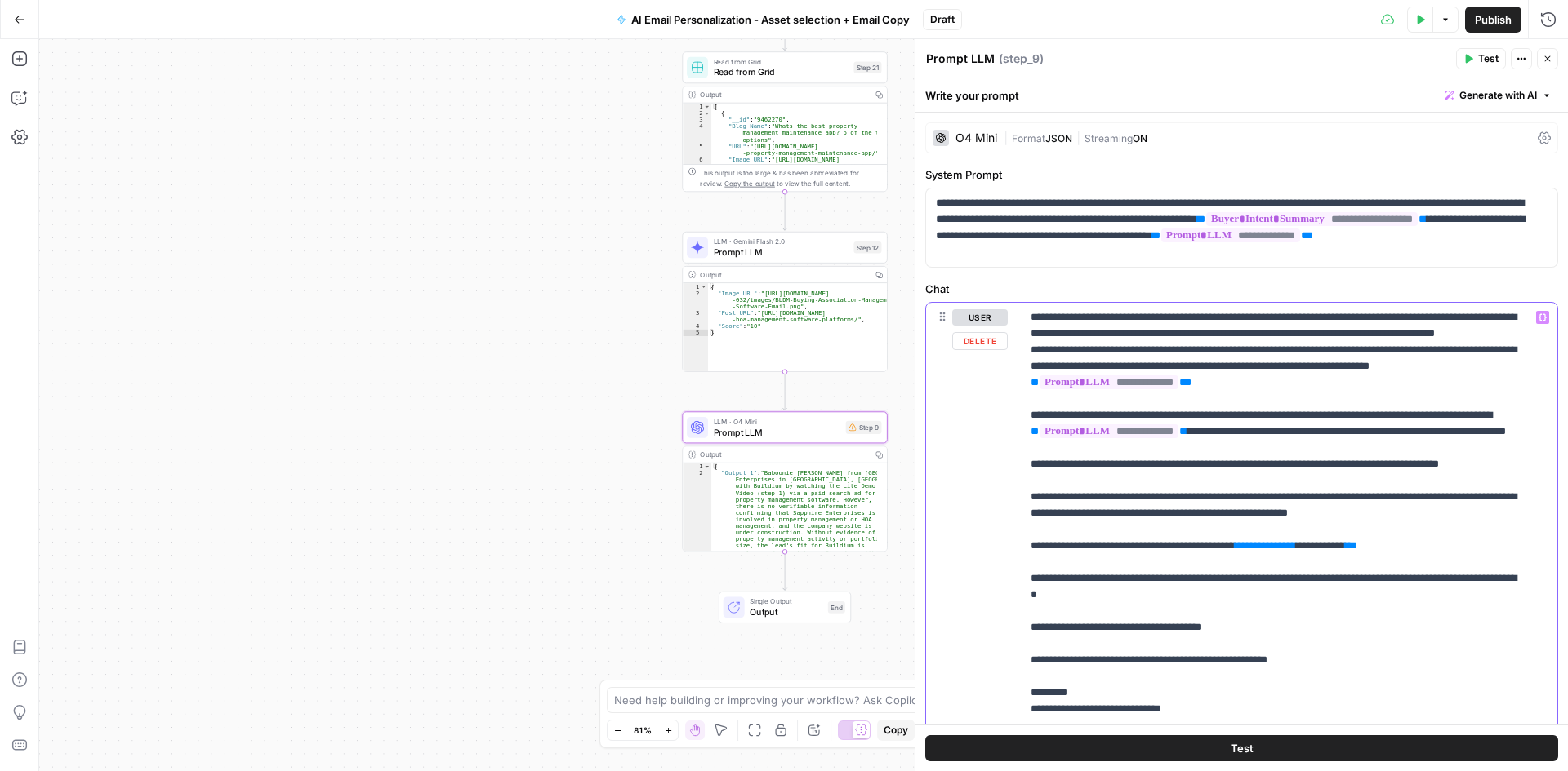
drag, startPoint x: 1263, startPoint y: 417, endPoint x: 1100, endPoint y: 412, distance: 163.1
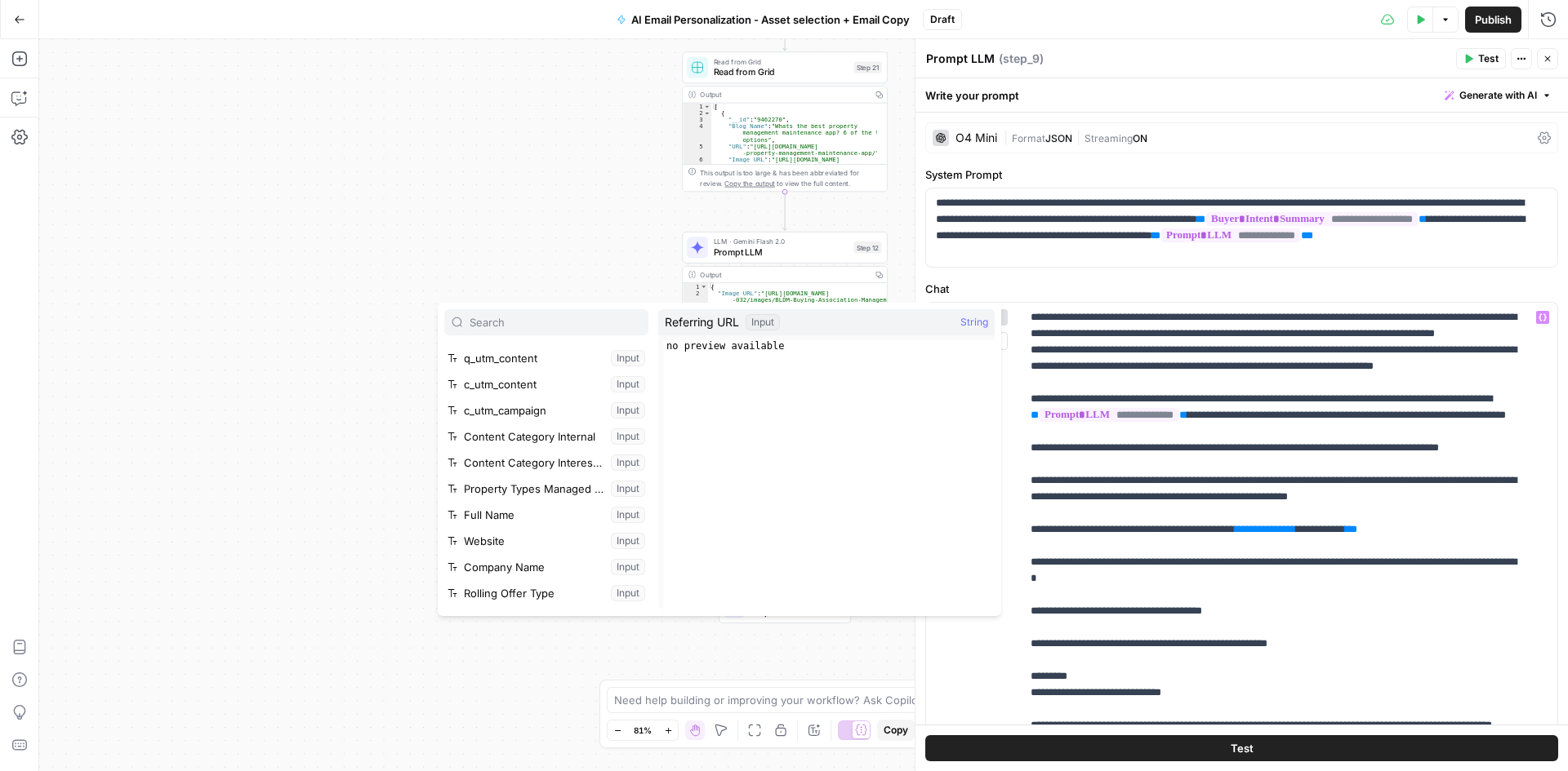
scroll to position [436, 0]
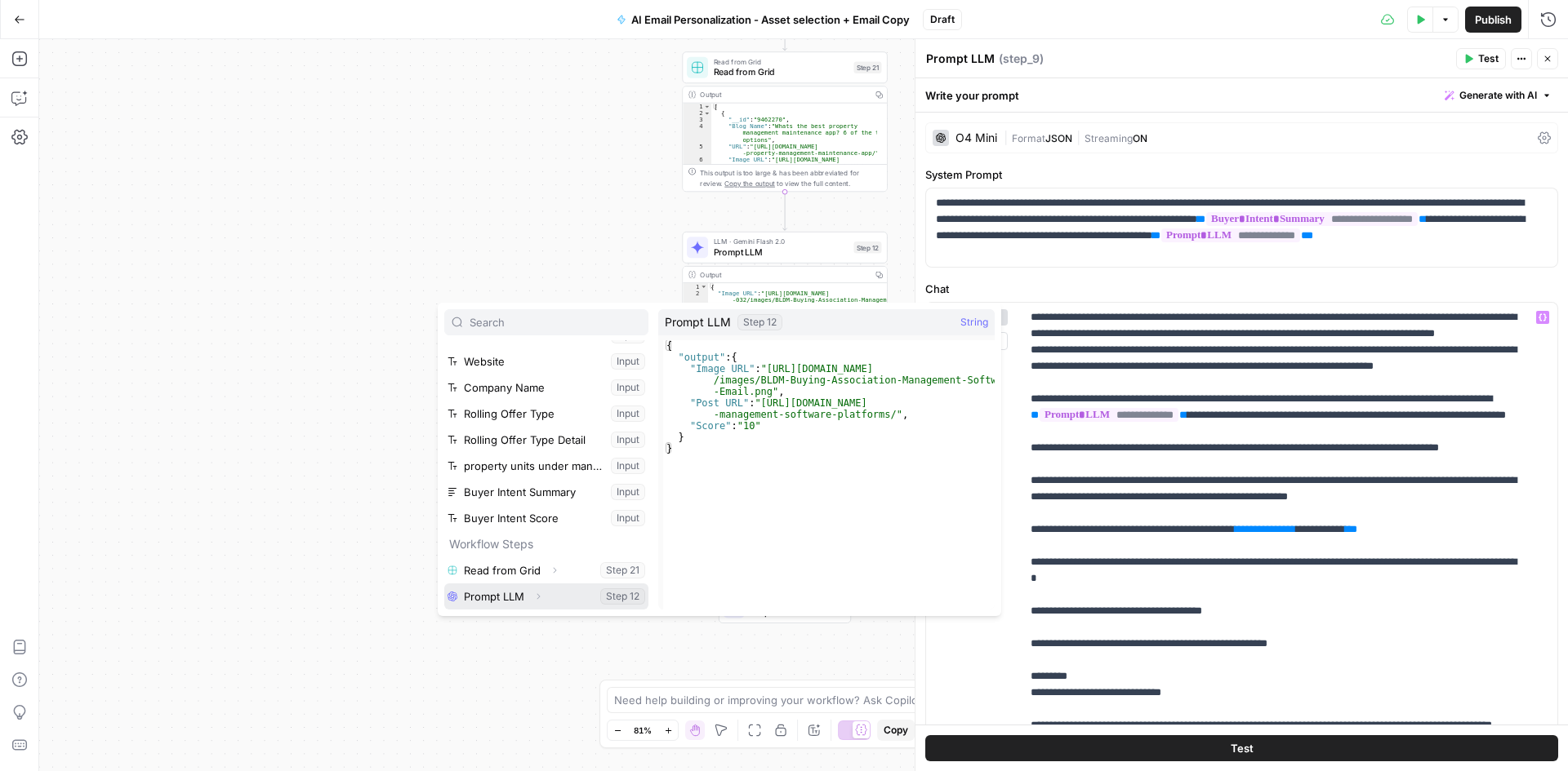
click at [539, 595] on icon "button" at bounding box center [538, 597] width 9 height 9
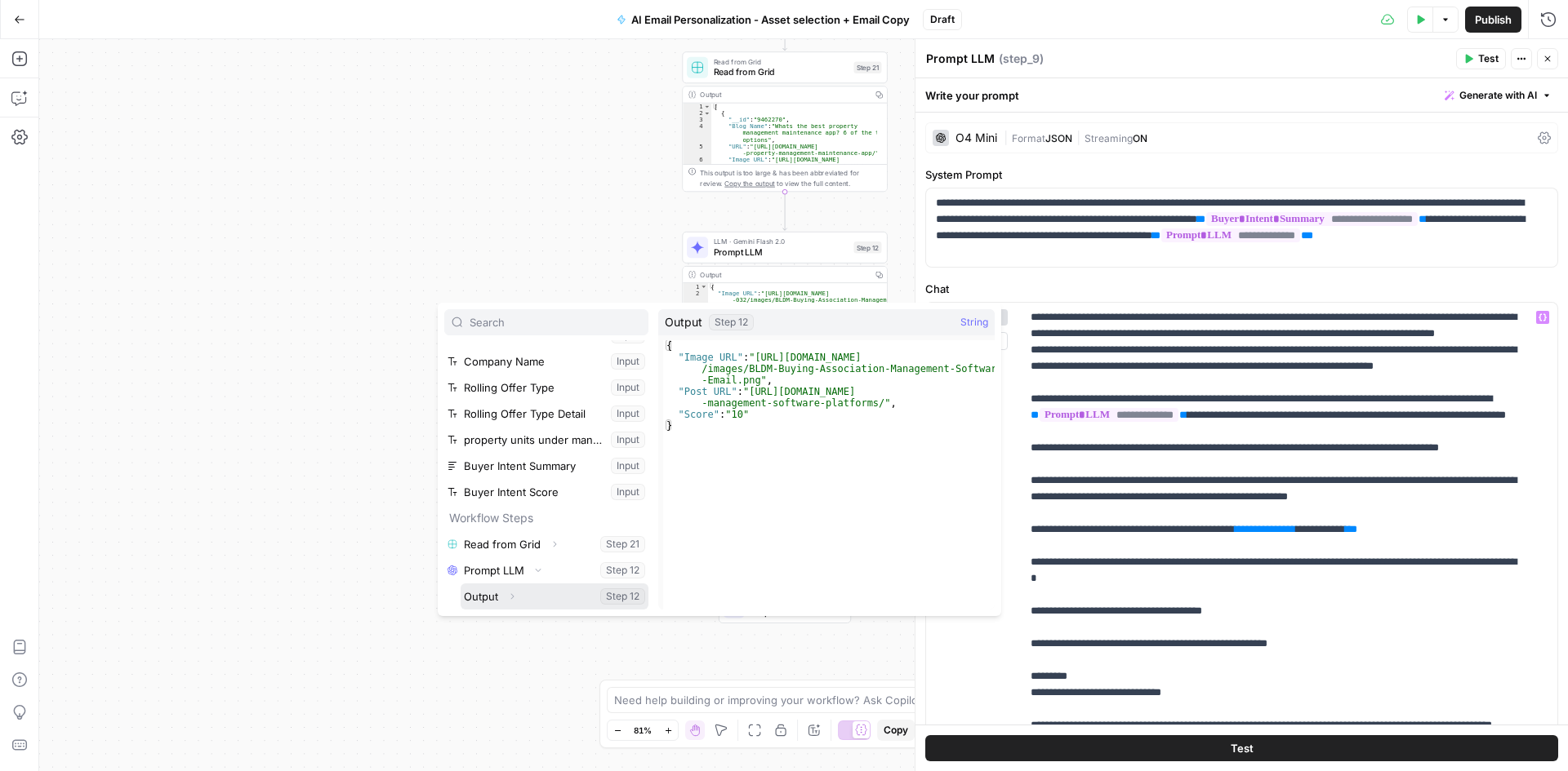
click at [512, 599] on icon "button" at bounding box center [512, 598] width 3 height 6
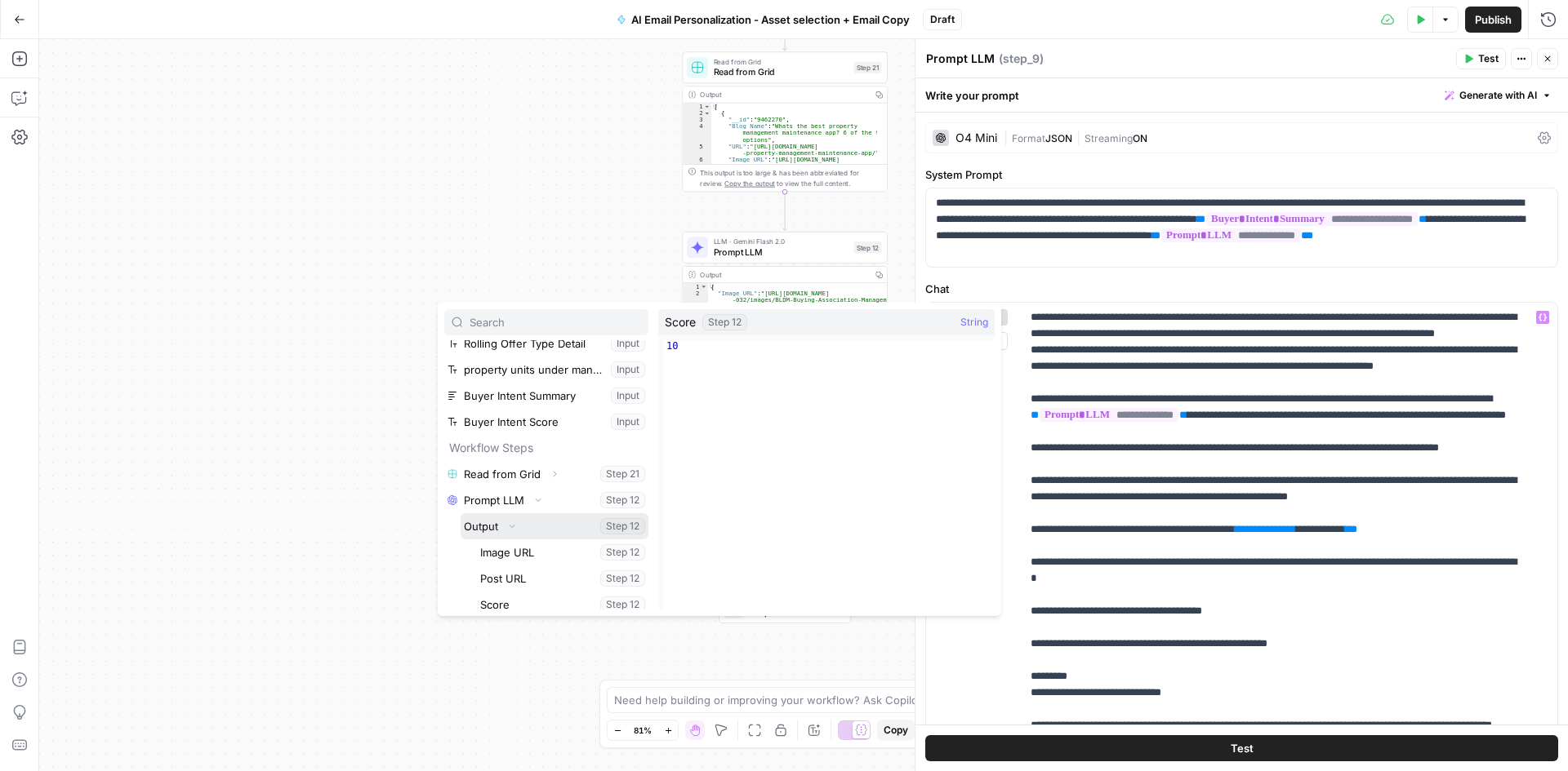
scroll to position [540, 0]
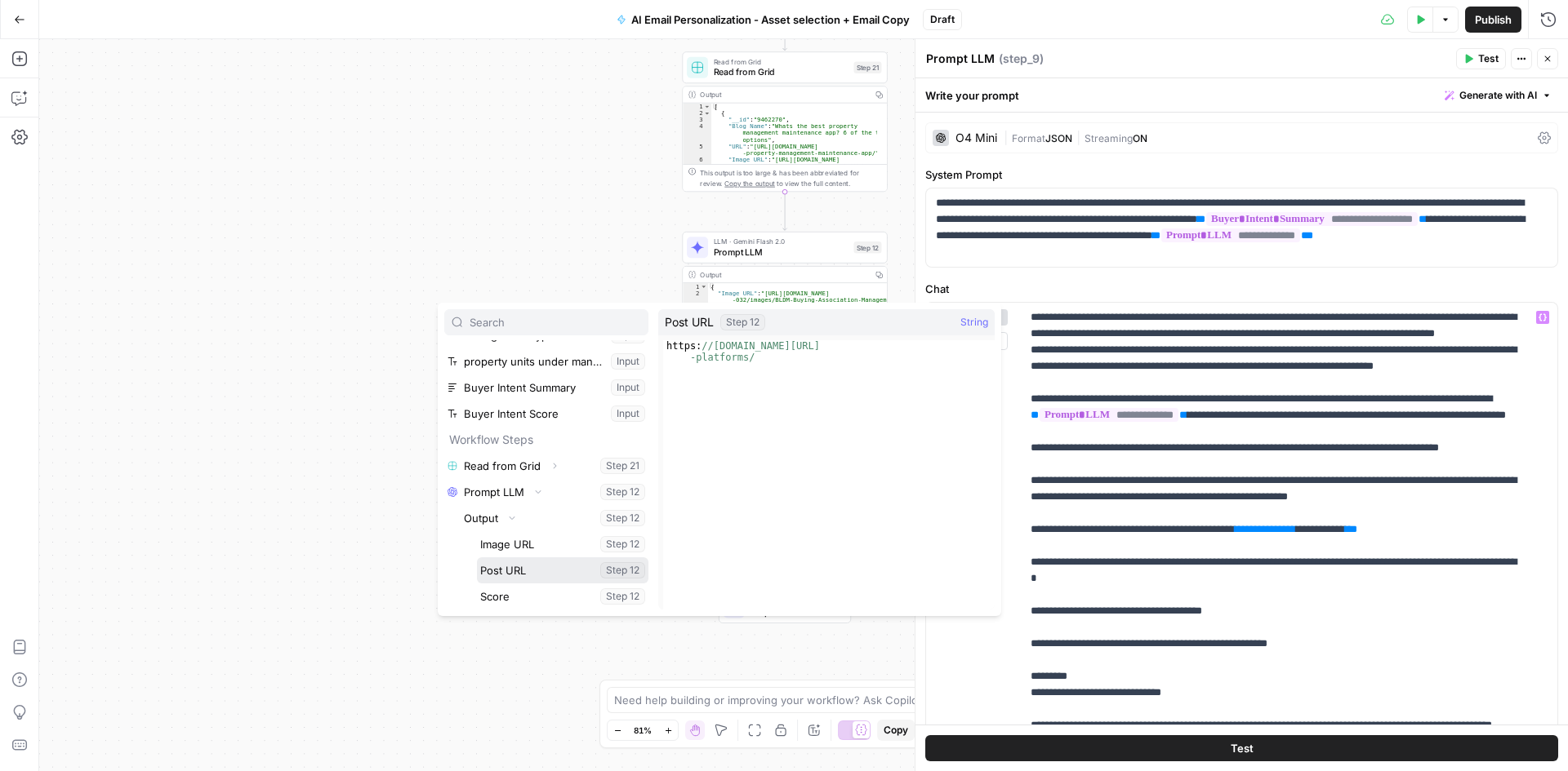
click at [516, 567] on button "Select variable Post URL" at bounding box center [563, 571] width 172 height 26
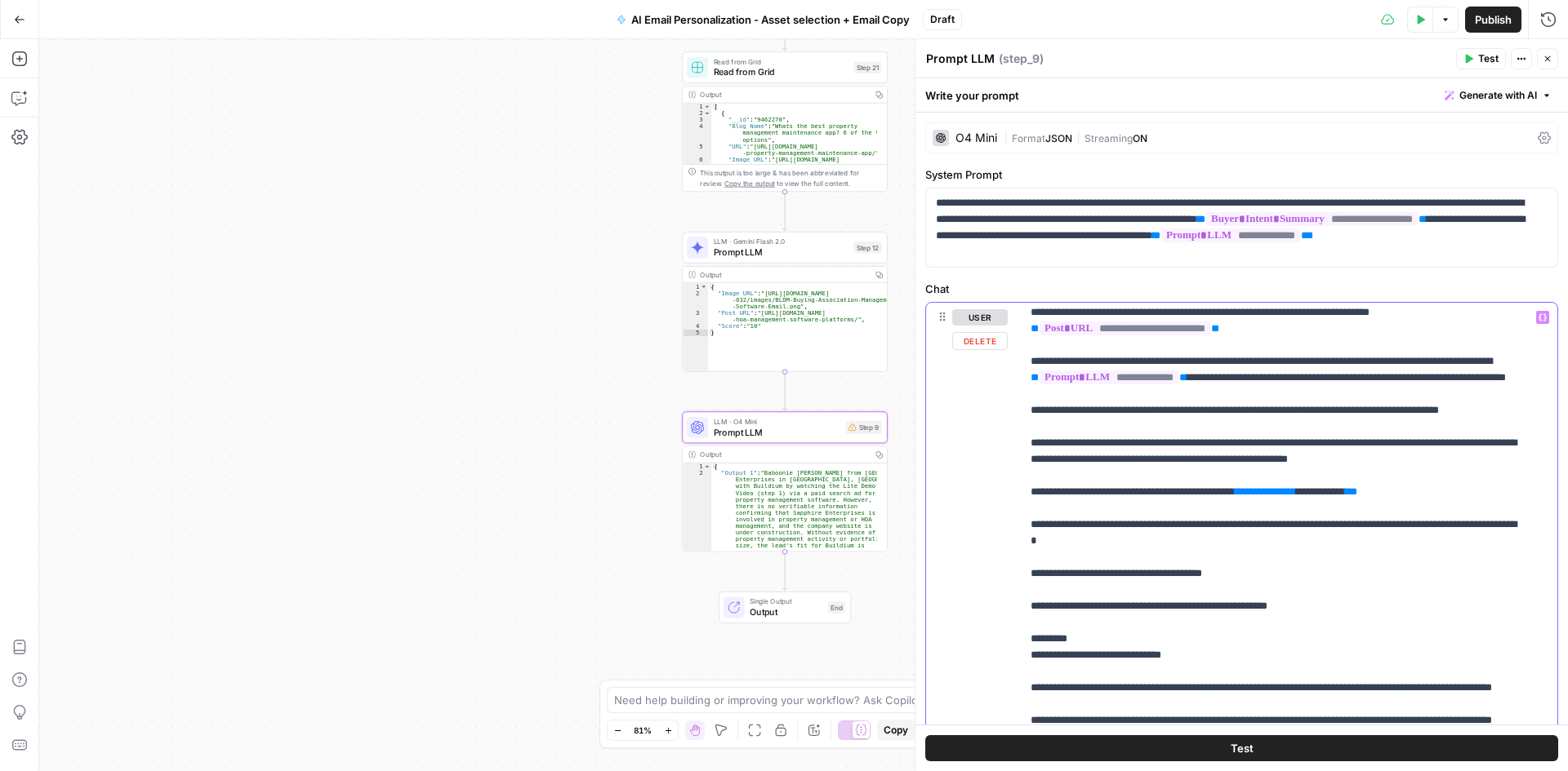
scroll to position [326, 0]
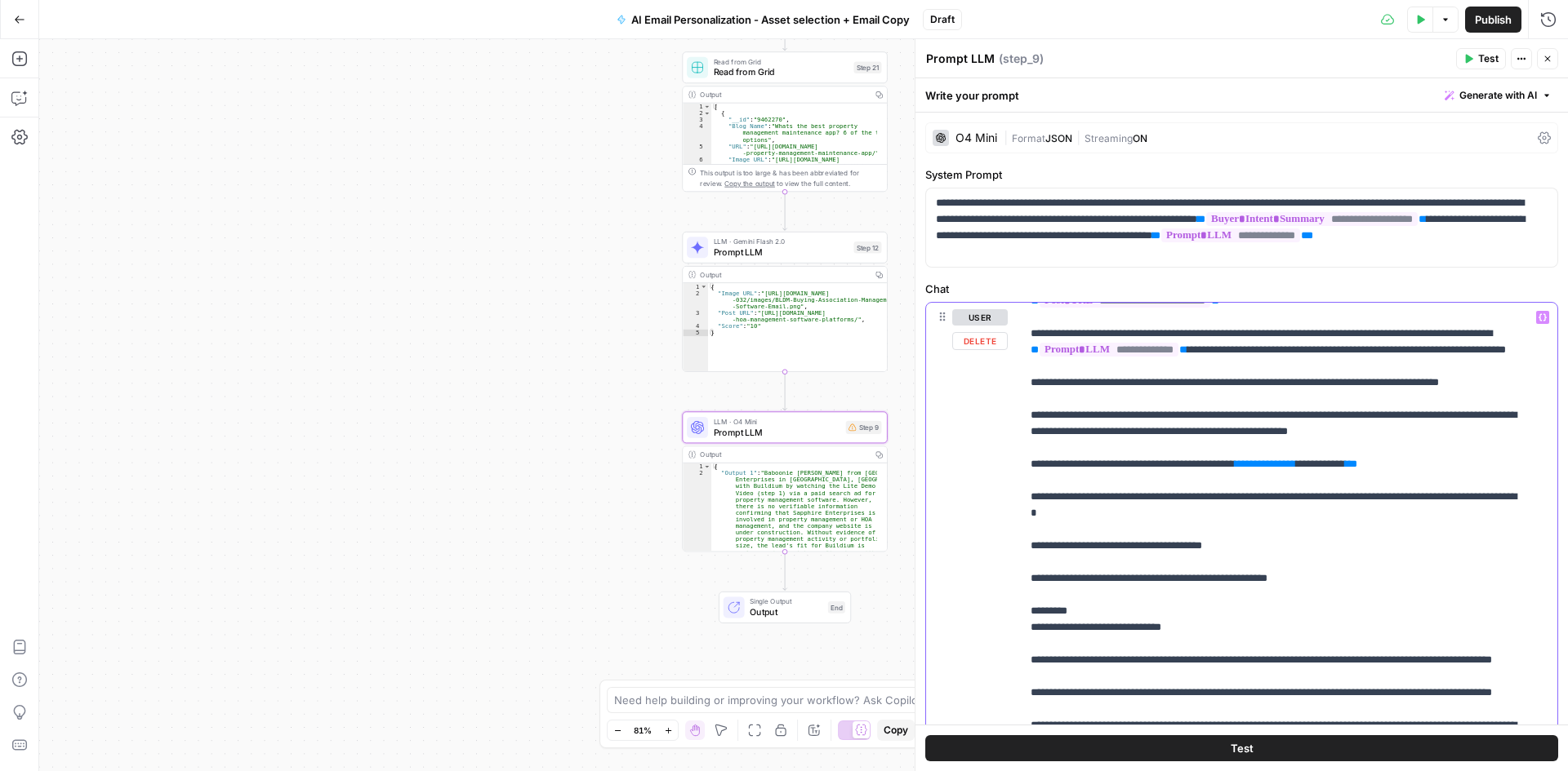
drag, startPoint x: 1312, startPoint y: 382, endPoint x: 1149, endPoint y: 381, distance: 163.0
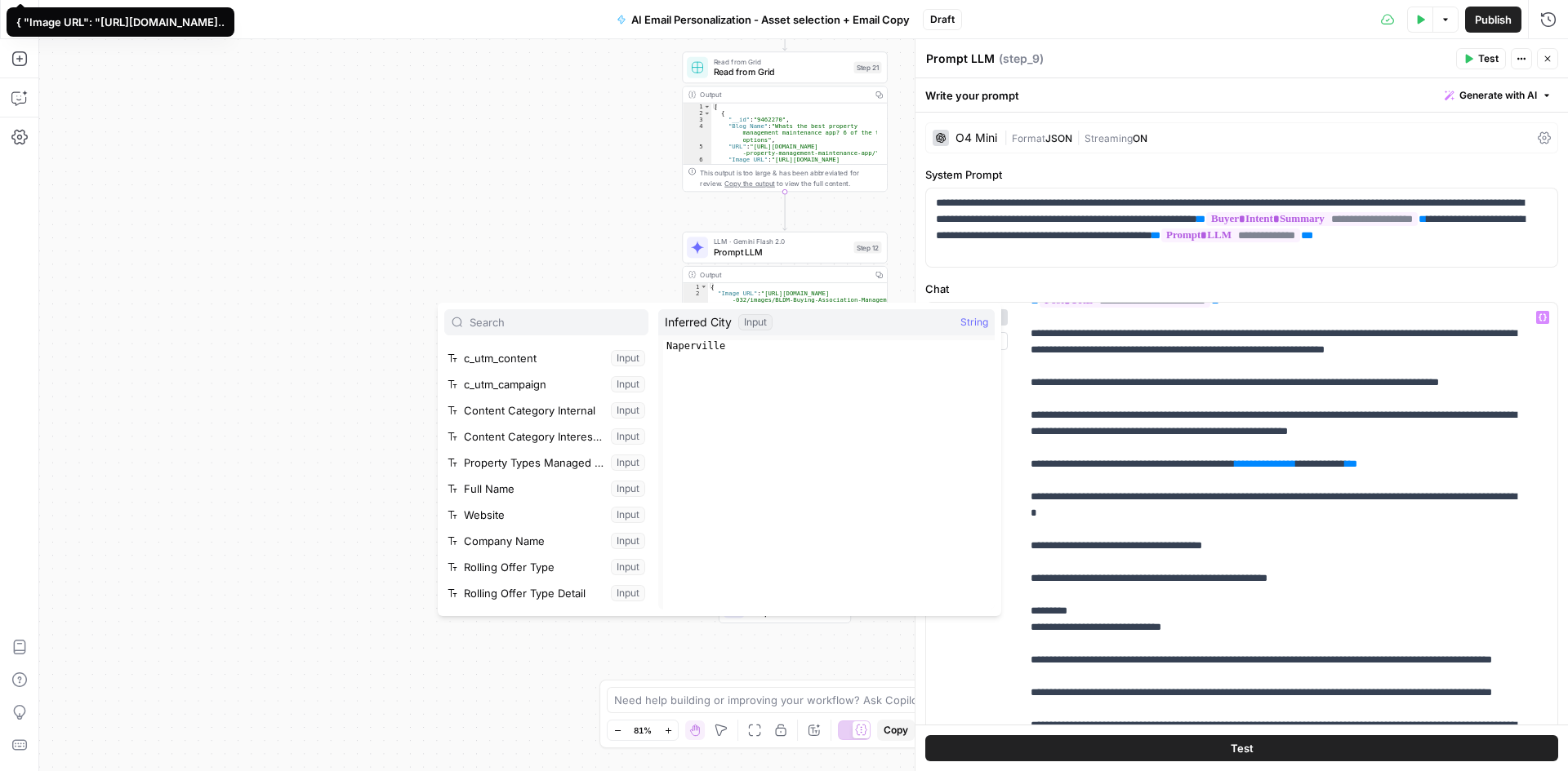
scroll to position [436, 0]
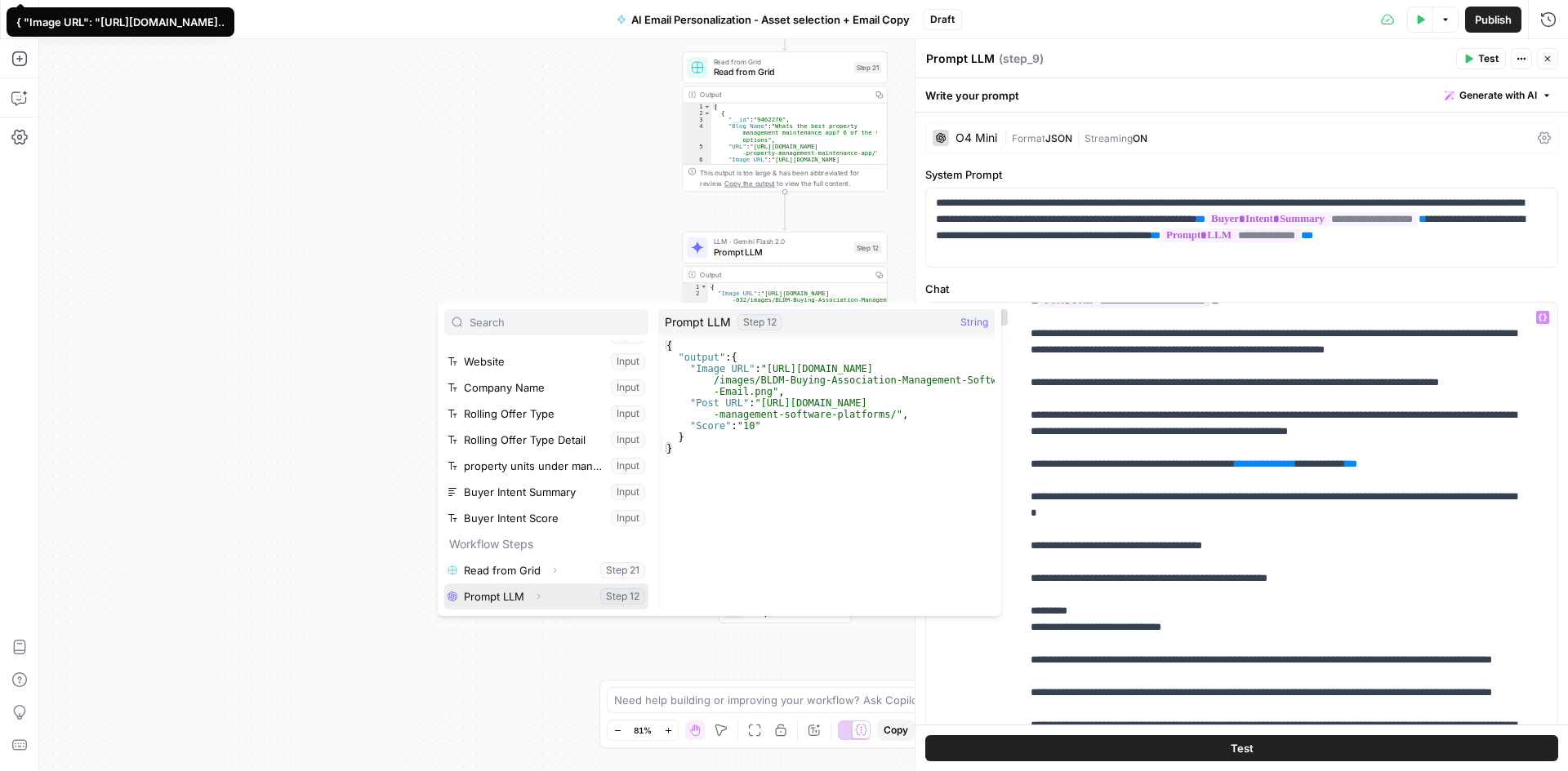
click at [540, 599] on icon "button" at bounding box center [538, 597] width 9 height 9
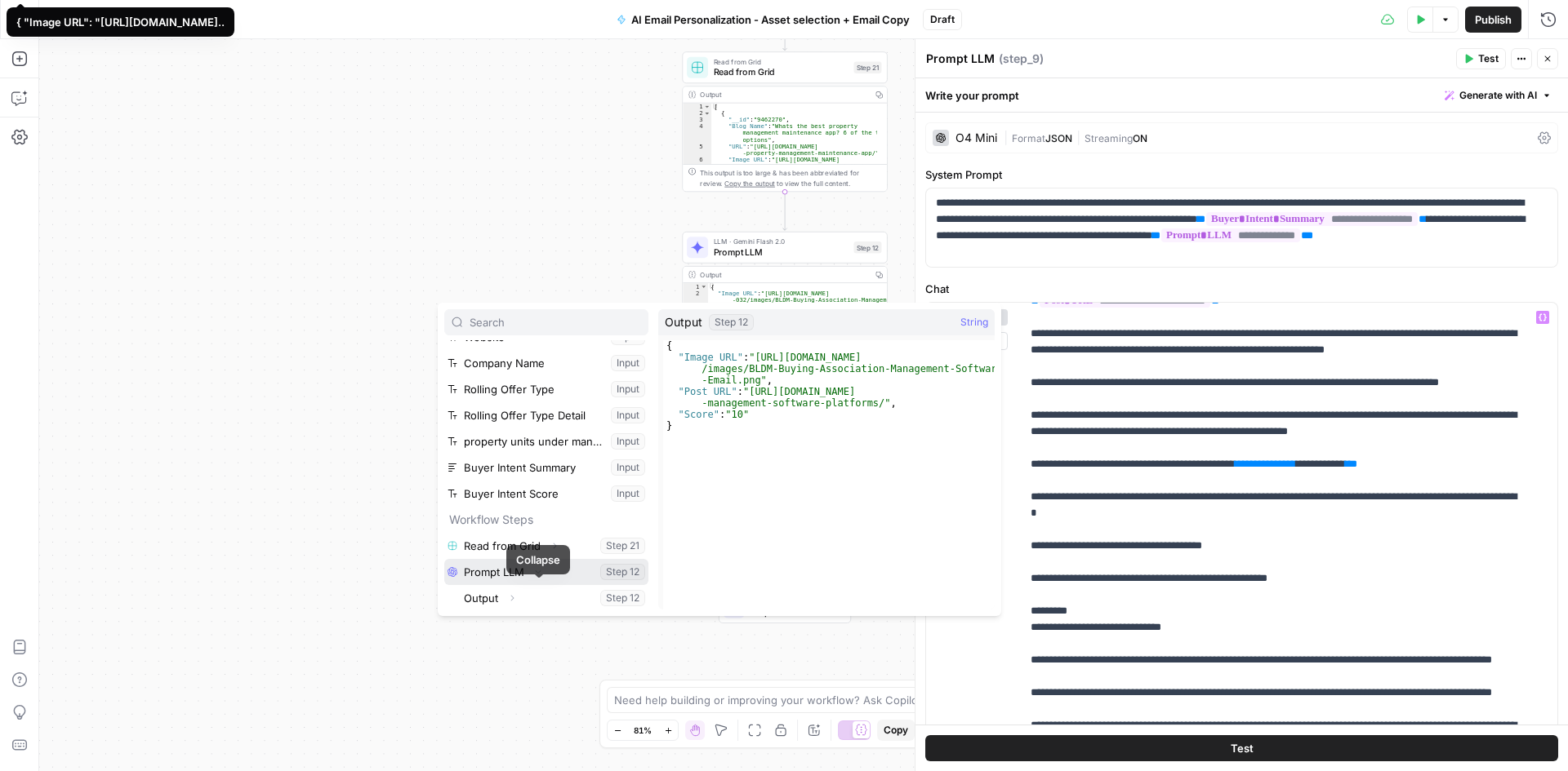
scroll to position [462, 0]
click at [515, 599] on icon "button" at bounding box center [512, 597] width 9 height 9
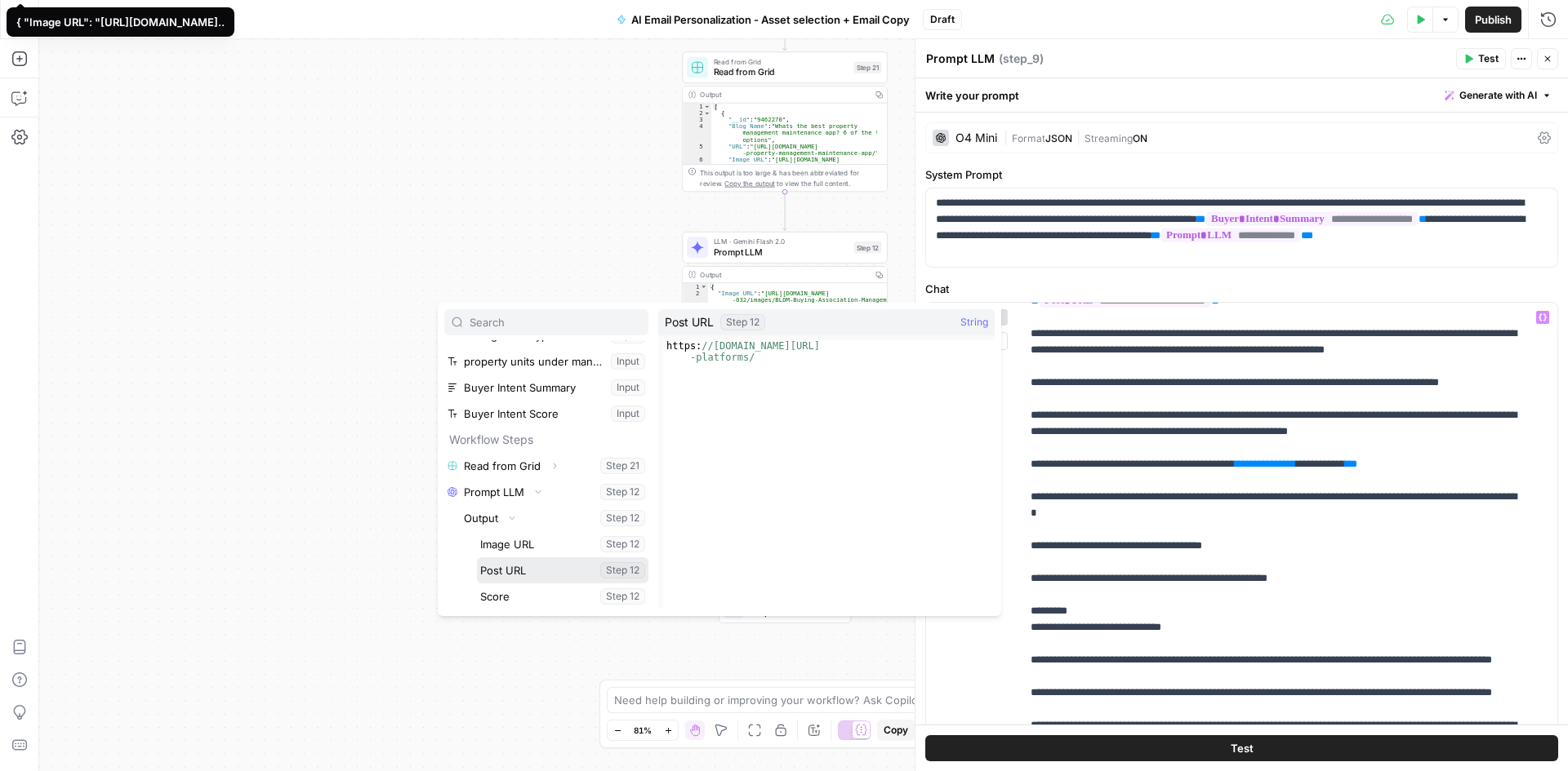
click at [554, 564] on button "Select variable Post URL" at bounding box center [563, 571] width 172 height 26
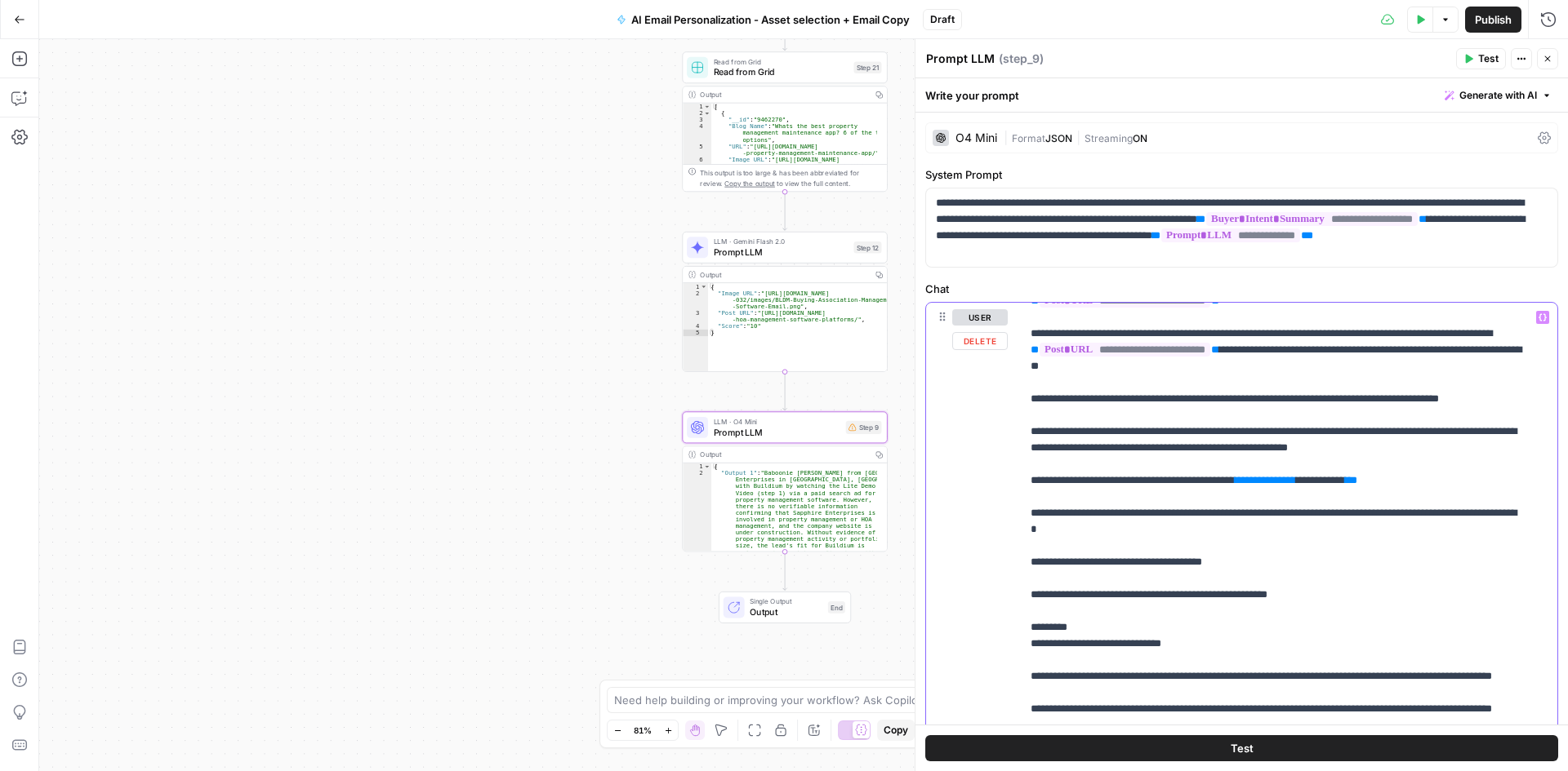
drag, startPoint x: 1140, startPoint y: 377, endPoint x: 1089, endPoint y: 386, distance: 51.8
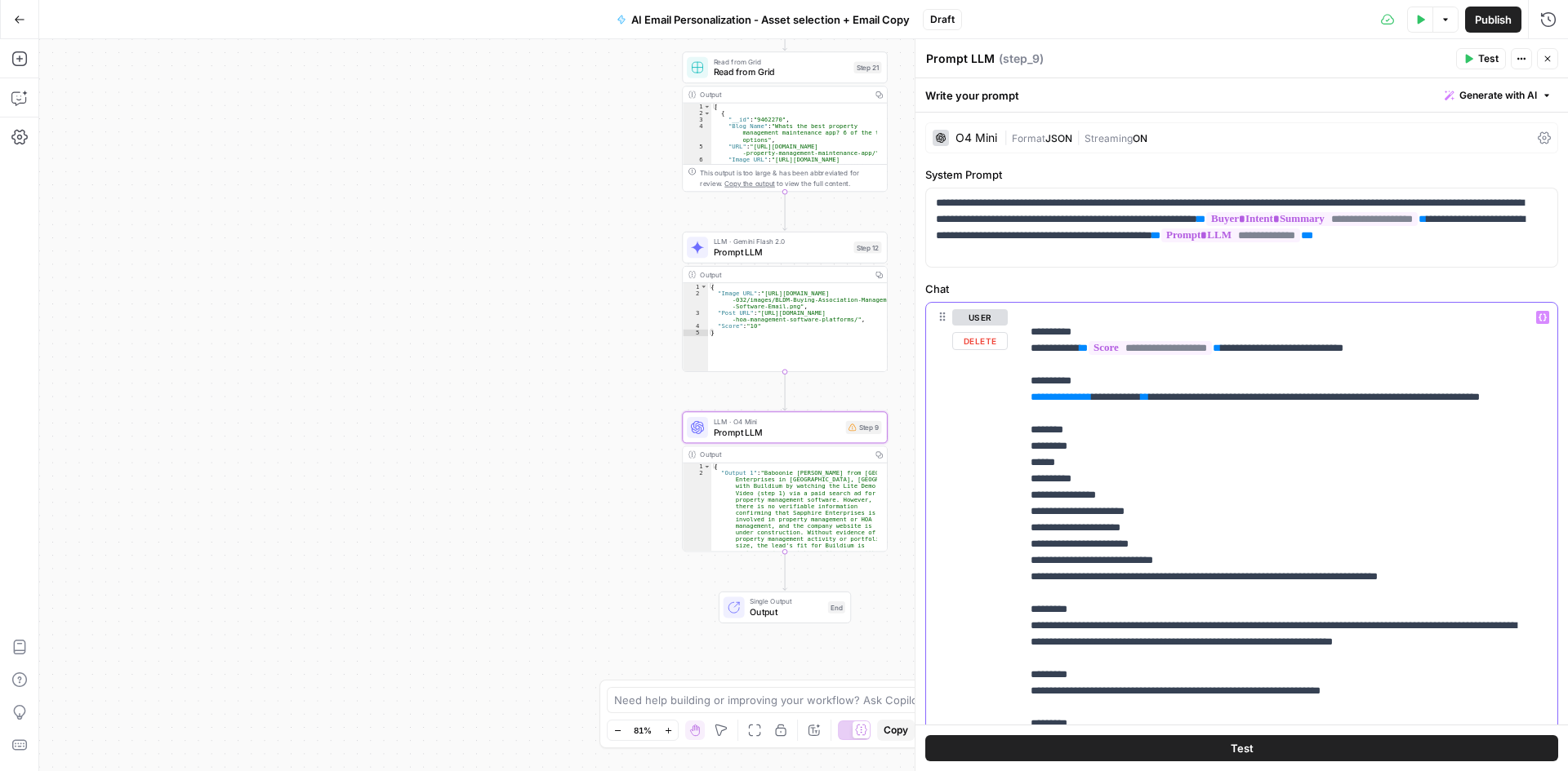
scroll to position [979, 0]
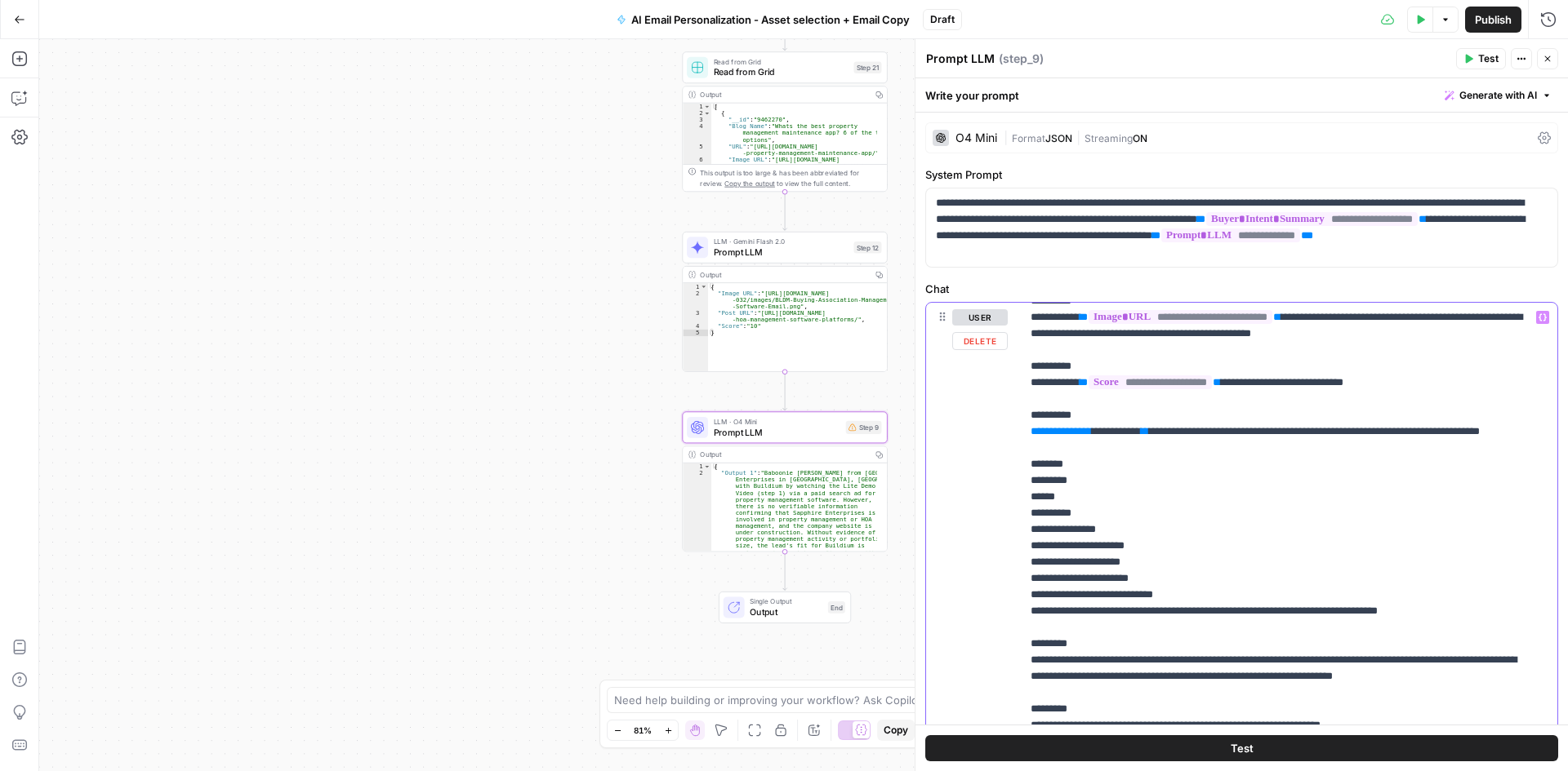
drag, startPoint x: 1124, startPoint y: 546, endPoint x: 1033, endPoint y: 513, distance: 96.8
click at [1033, 513] on p "**********" at bounding box center [1277, 472] width 492 height 2286
click at [1241, 503] on p "**********" at bounding box center [1277, 472] width 492 height 2286
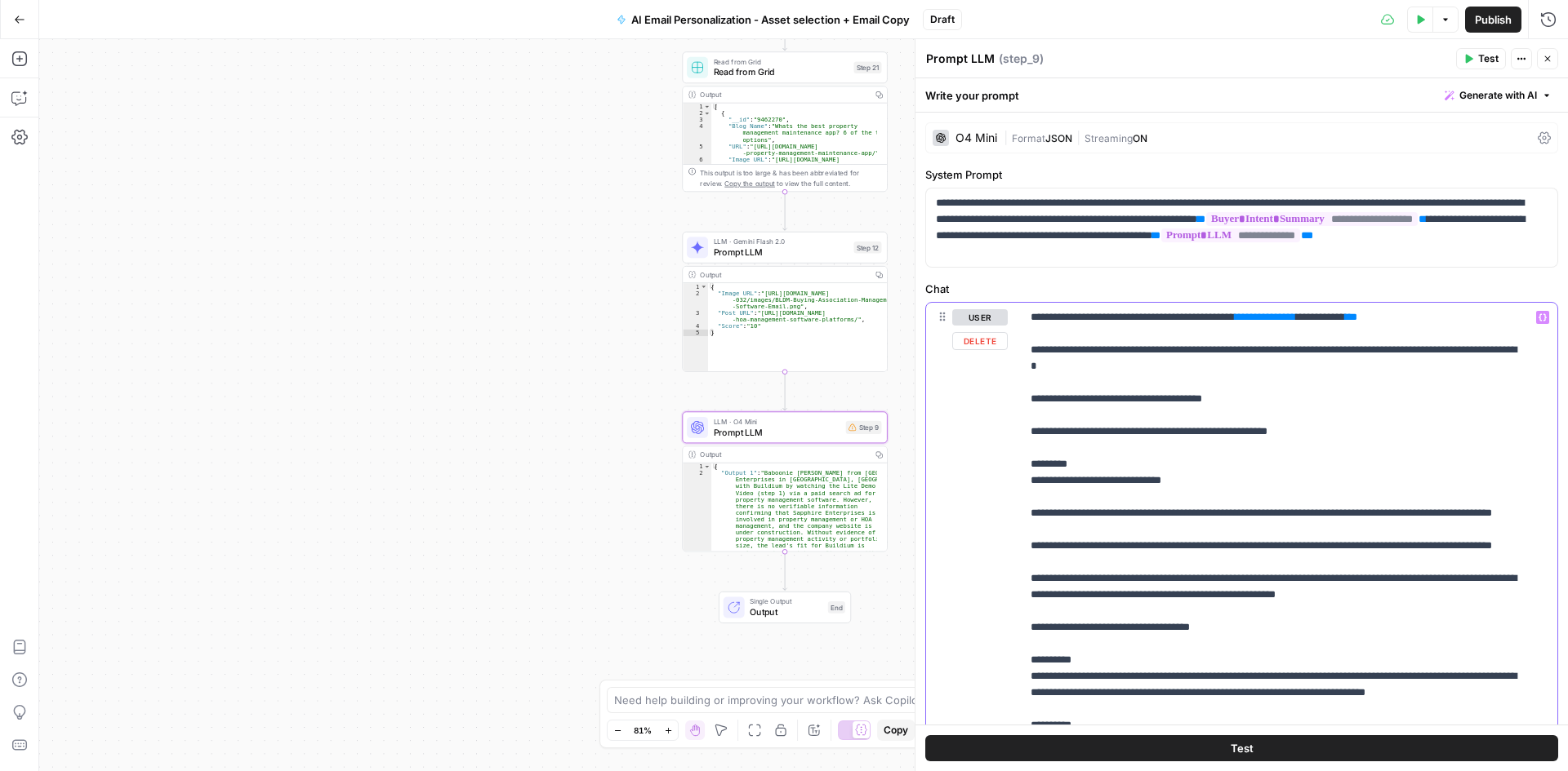
scroll to position [408, 0]
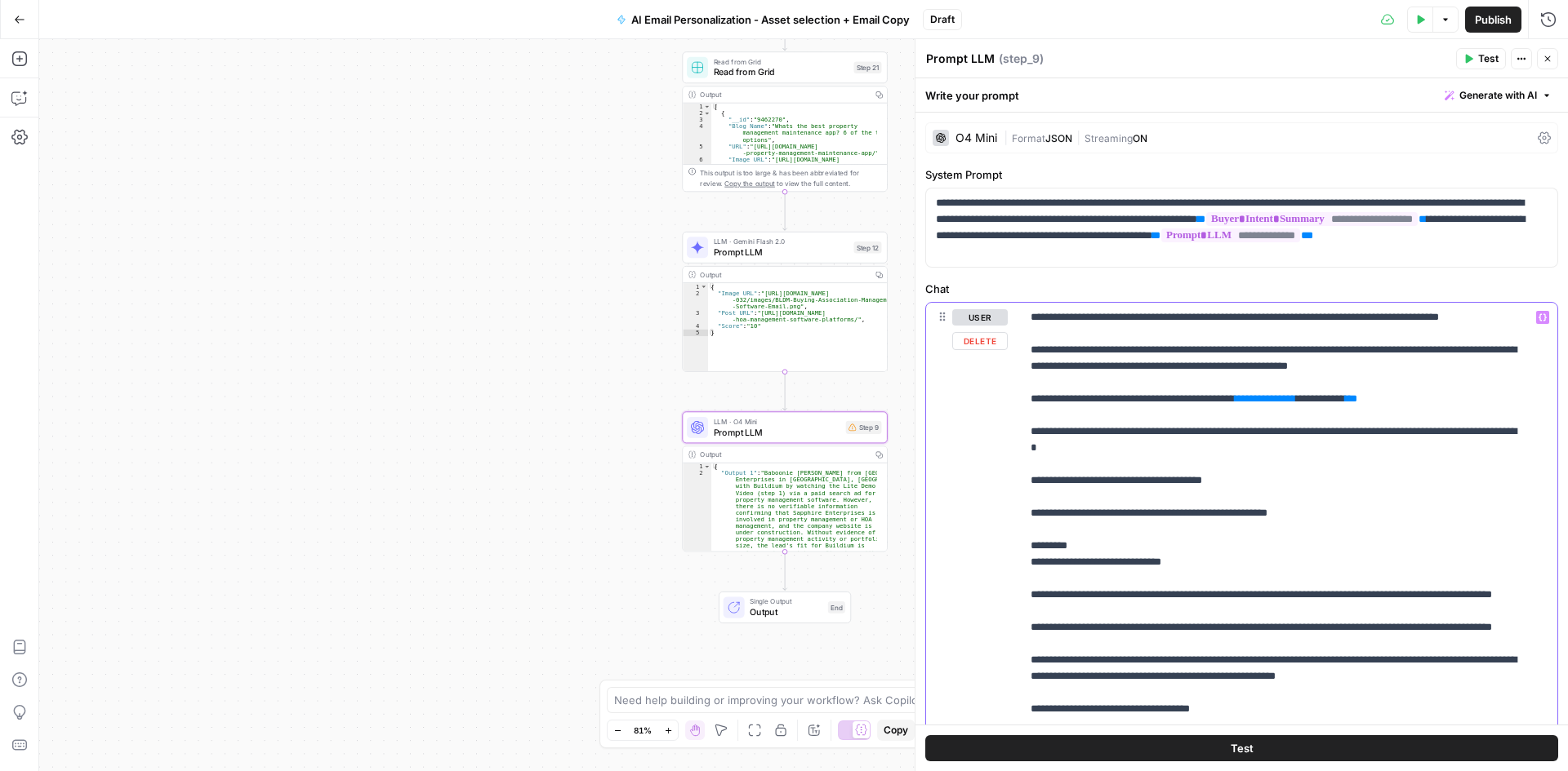
drag, startPoint x: 1435, startPoint y: 449, endPoint x: 1033, endPoint y: 453, distance: 402.0
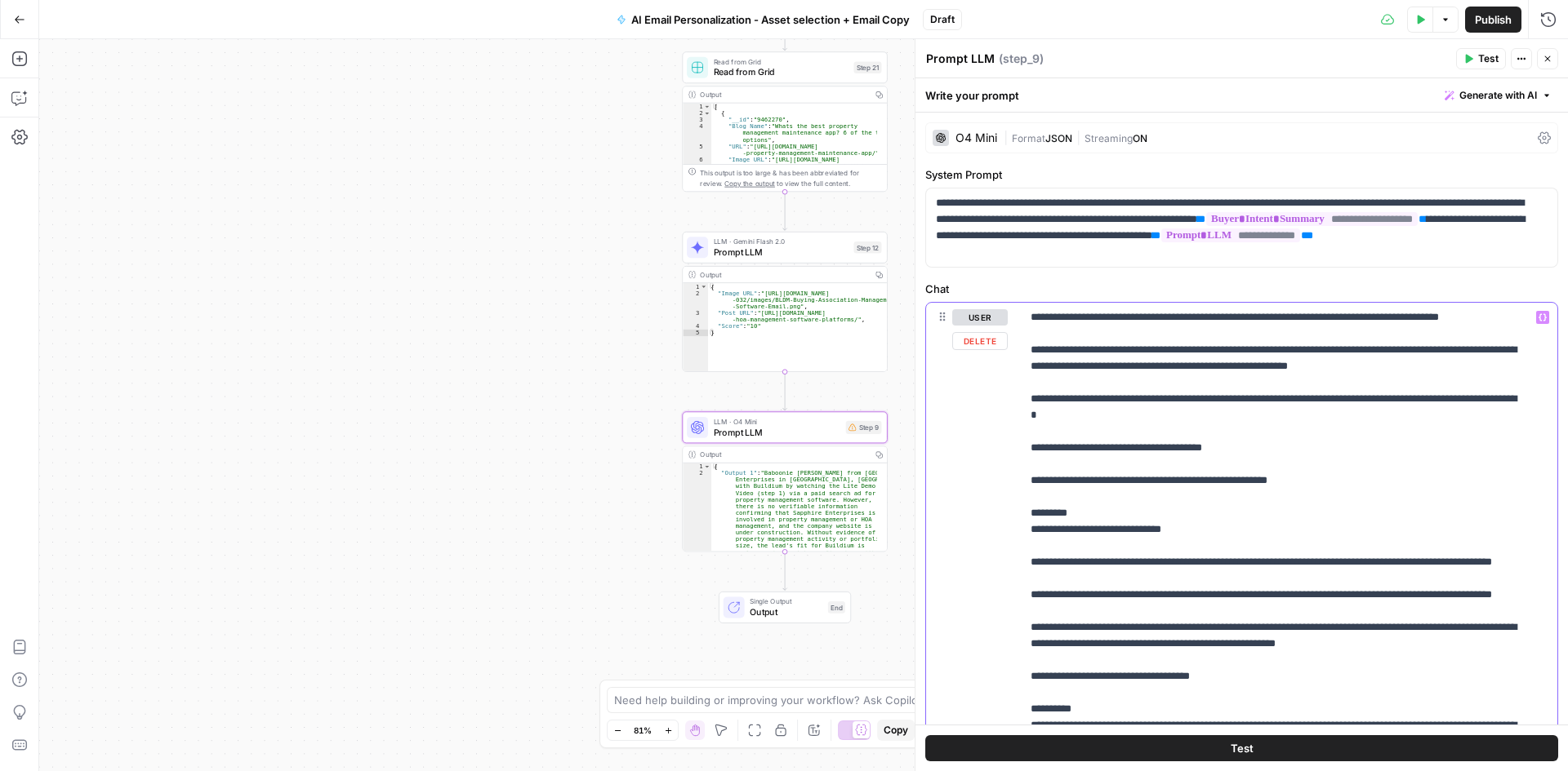
drag, startPoint x: 1503, startPoint y: 415, endPoint x: 1271, endPoint y: 396, distance: 232.8
drag, startPoint x: 1463, startPoint y: 400, endPoint x: 1505, endPoint y: 416, distance: 44.9
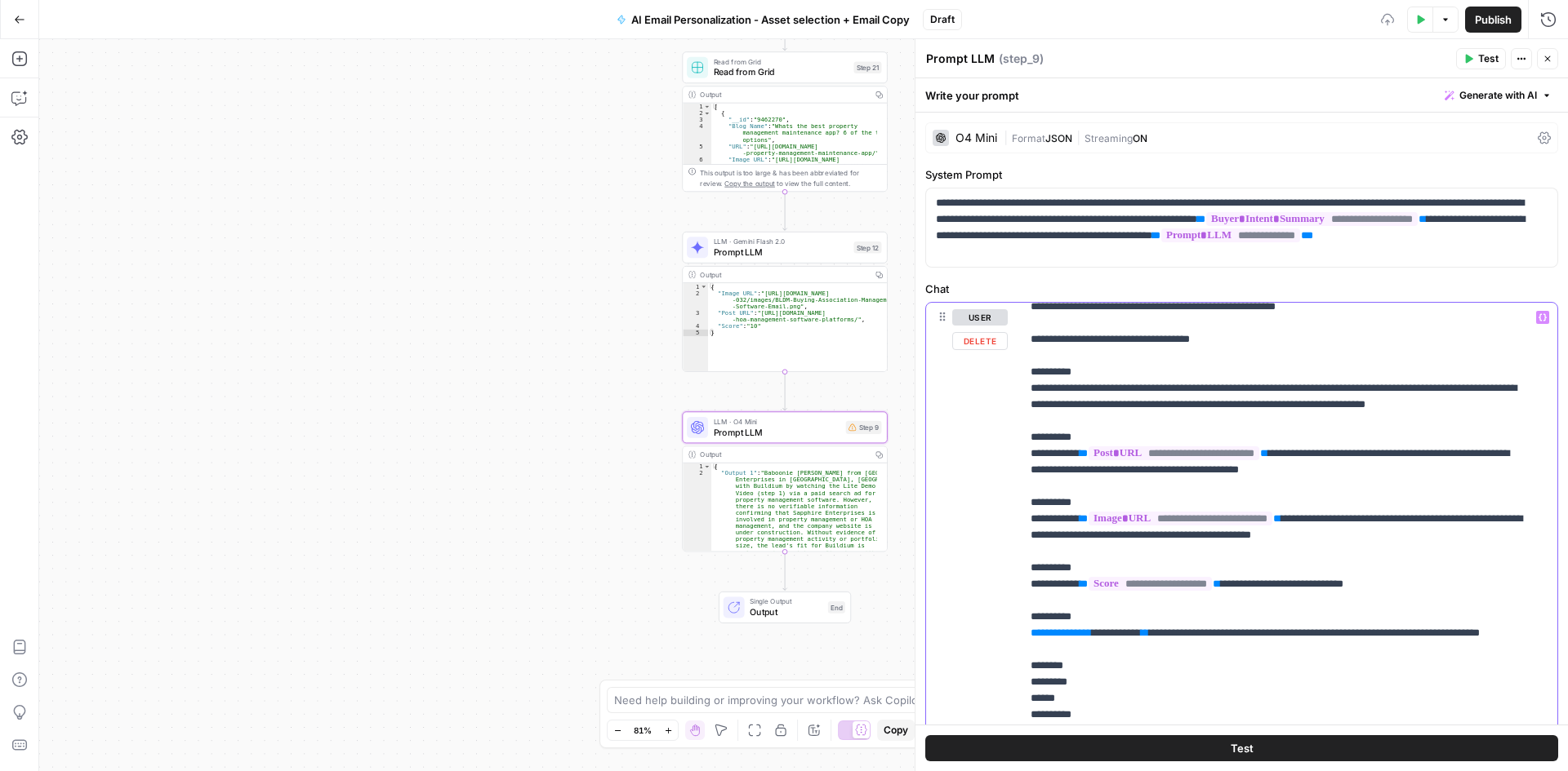
scroll to position [735, 0]
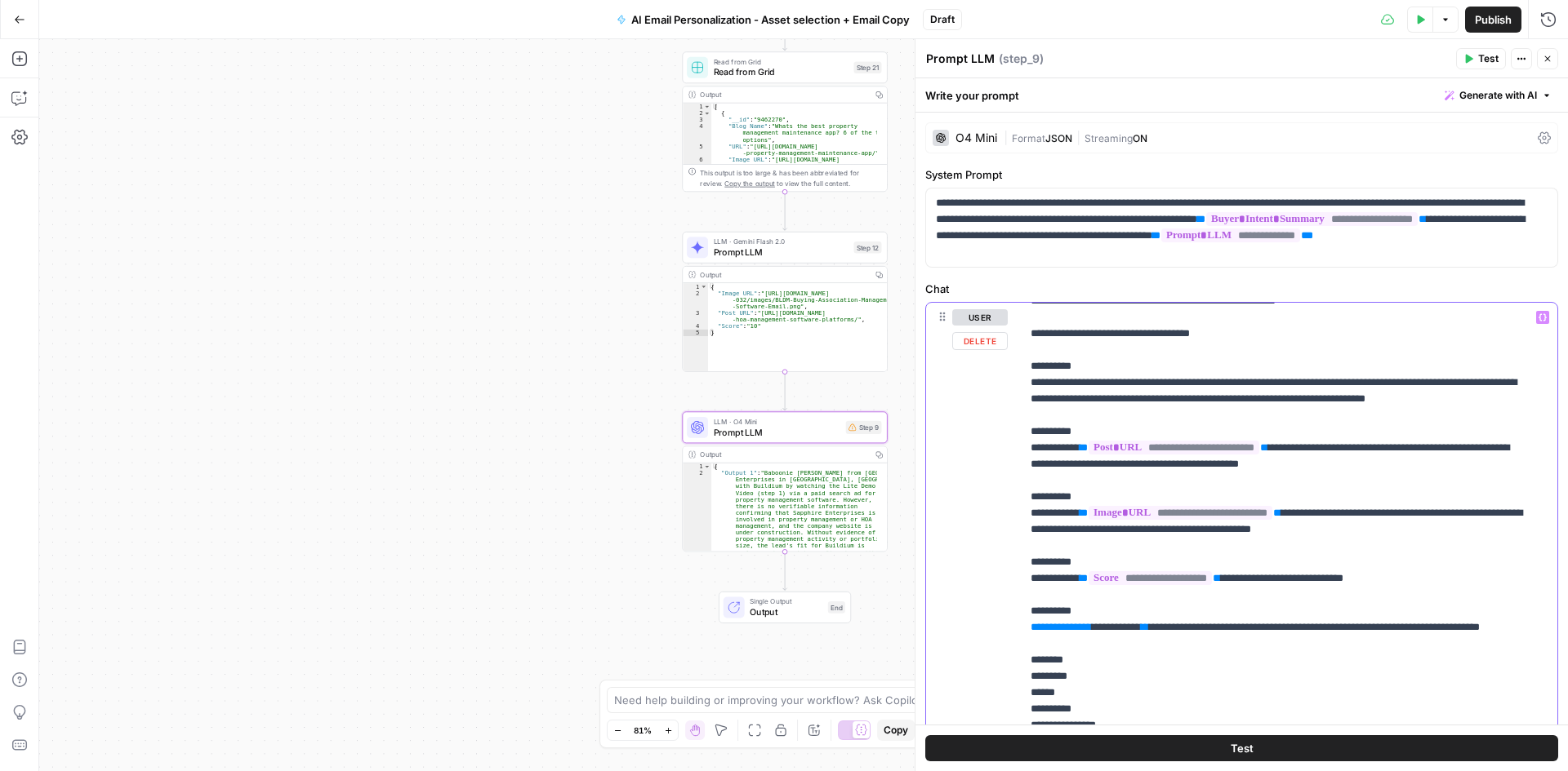
click at [1068, 370] on p "**********" at bounding box center [1277, 693] width 492 height 2237
click at [1070, 412] on p "**********" at bounding box center [1277, 693] width 492 height 2237
drag, startPoint x: 1078, startPoint y: 446, endPoint x: 1068, endPoint y: 445, distance: 10.0
click at [1068, 445] on p "**********" at bounding box center [1277, 693] width 492 height 2237
click at [1073, 533] on p "**********" at bounding box center [1277, 693] width 492 height 2237
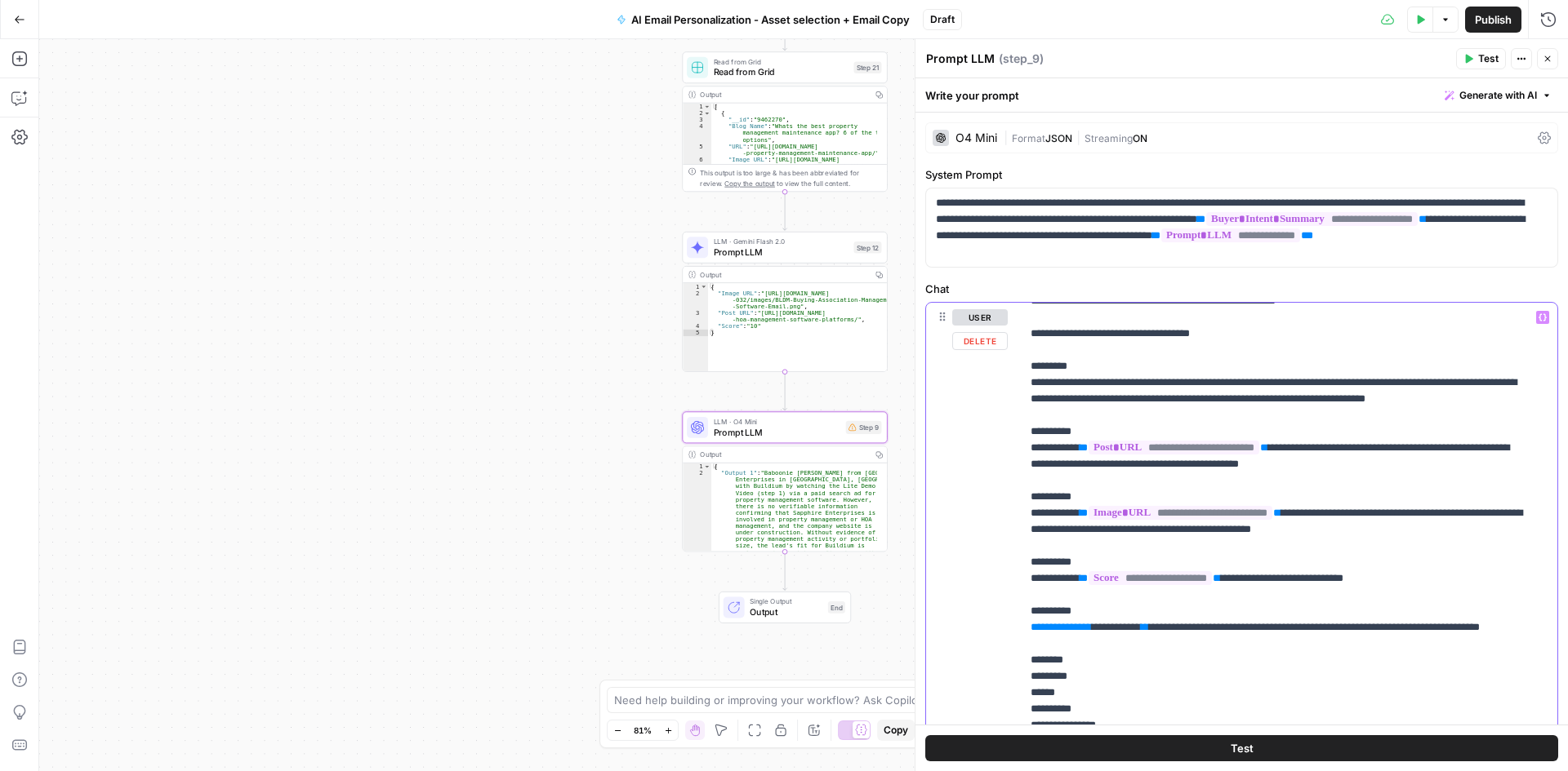
click at [1072, 532] on p "**********" at bounding box center [1277, 693] width 492 height 2237
click at [1072, 595] on p "**********" at bounding box center [1277, 693] width 492 height 2237
click at [1079, 662] on p "**********" at bounding box center [1277, 693] width 492 height 2237
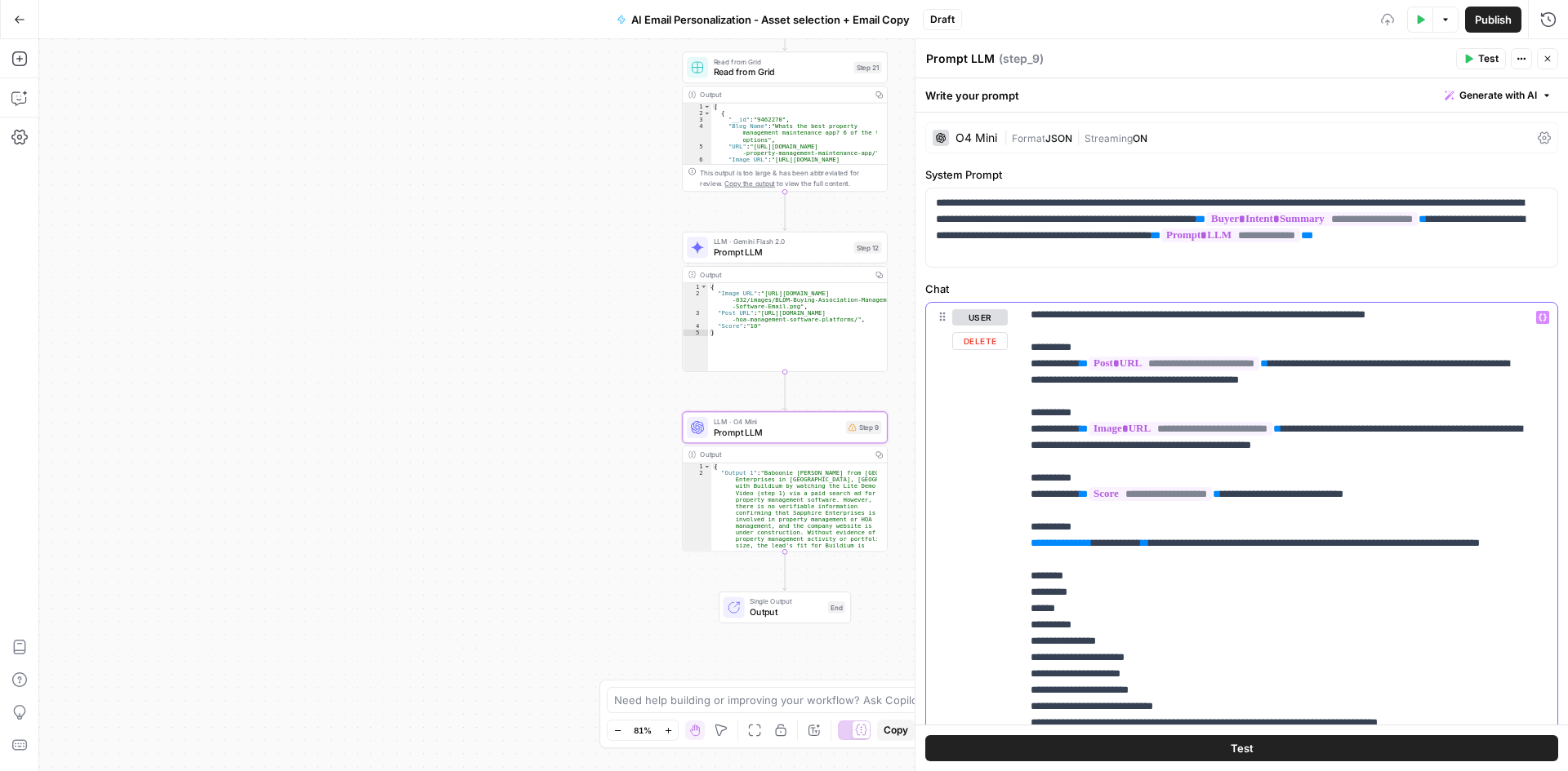
scroll to position [898, 0]
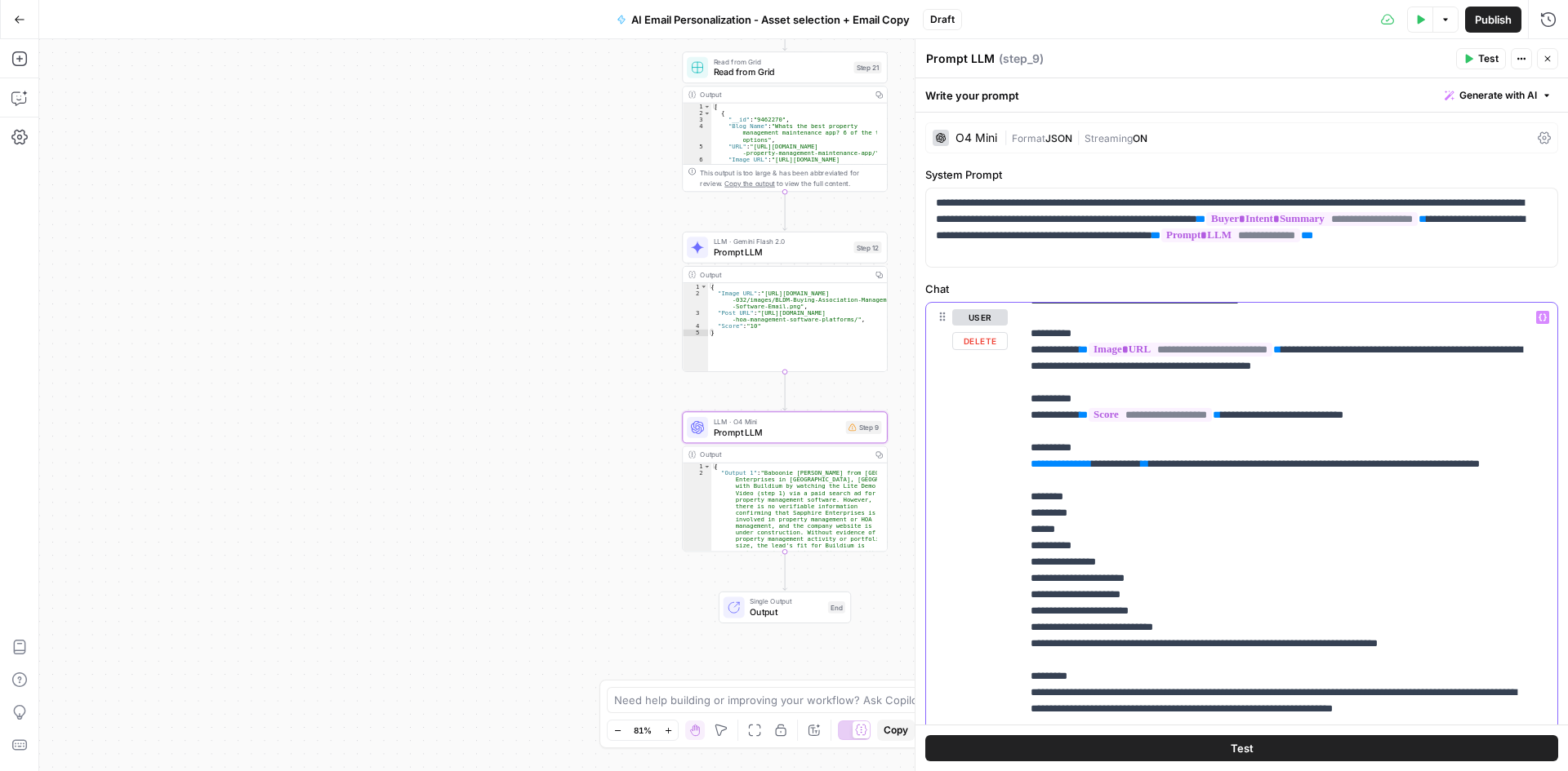
click at [1075, 548] on p "**********" at bounding box center [1277, 530] width 492 height 2237
click at [1125, 540] on p "**********" at bounding box center [1277, 530] width 492 height 2237
drag, startPoint x: 1115, startPoint y: 580, endPoint x: 1028, endPoint y: 547, distance: 93.0
click at [1028, 547] on div "**********" at bounding box center [1283, 635] width 524 height 665
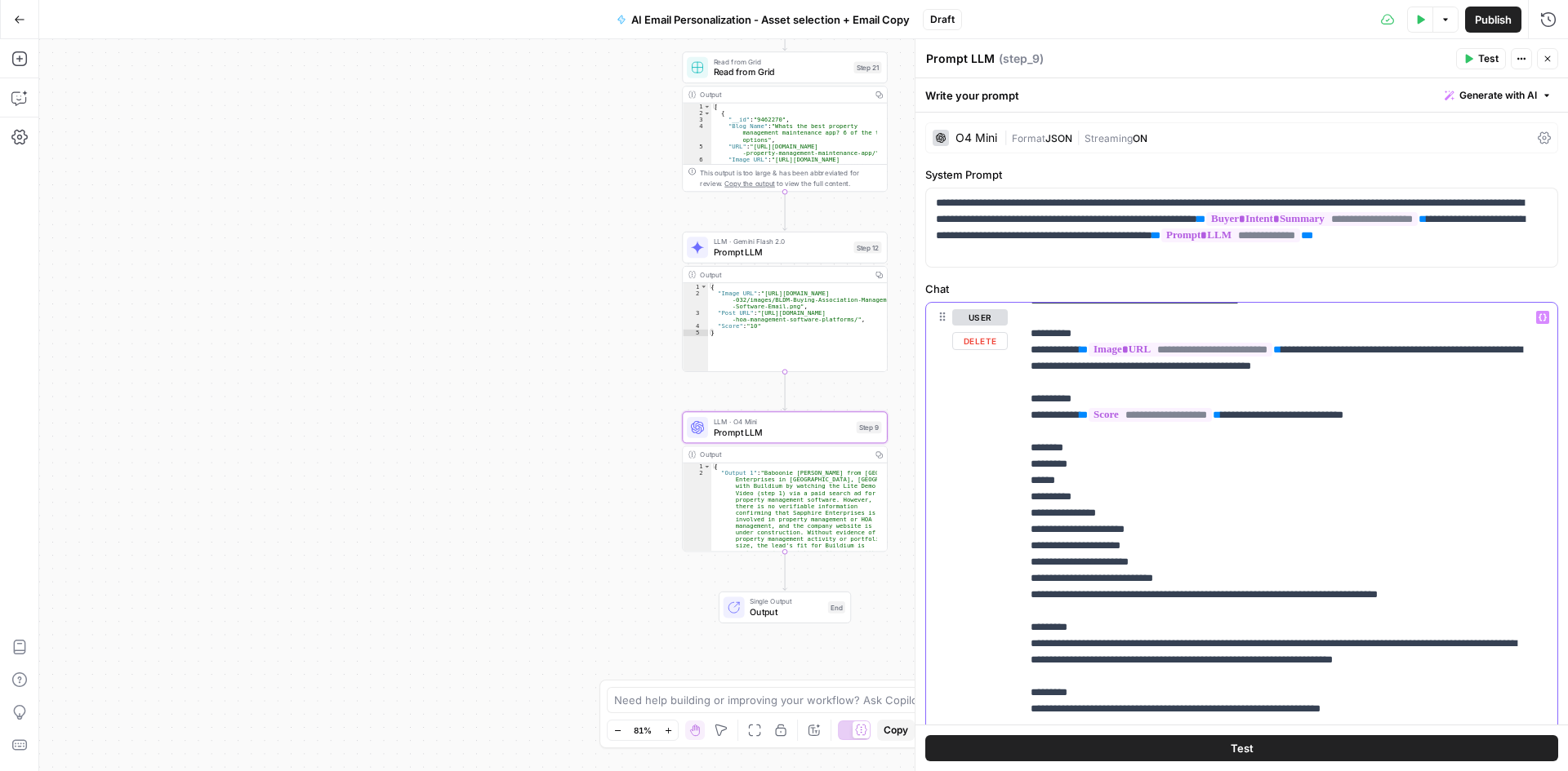
scroll to position [1061, 0]
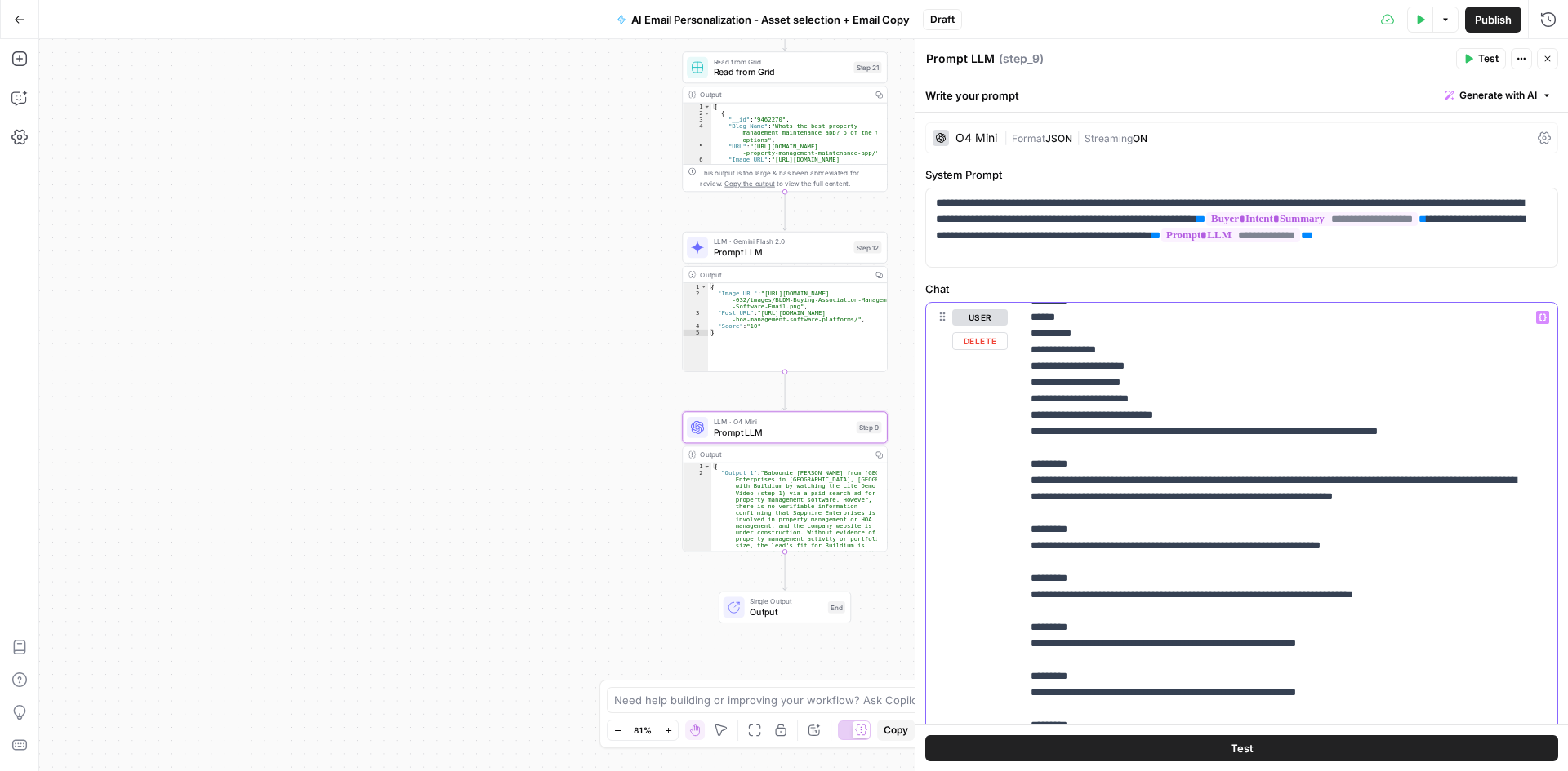
drag, startPoint x: 1092, startPoint y: 613, endPoint x: 1022, endPoint y: 568, distance: 83.2
click at [1024, 568] on div "**********" at bounding box center [1283, 635] width 524 height 665
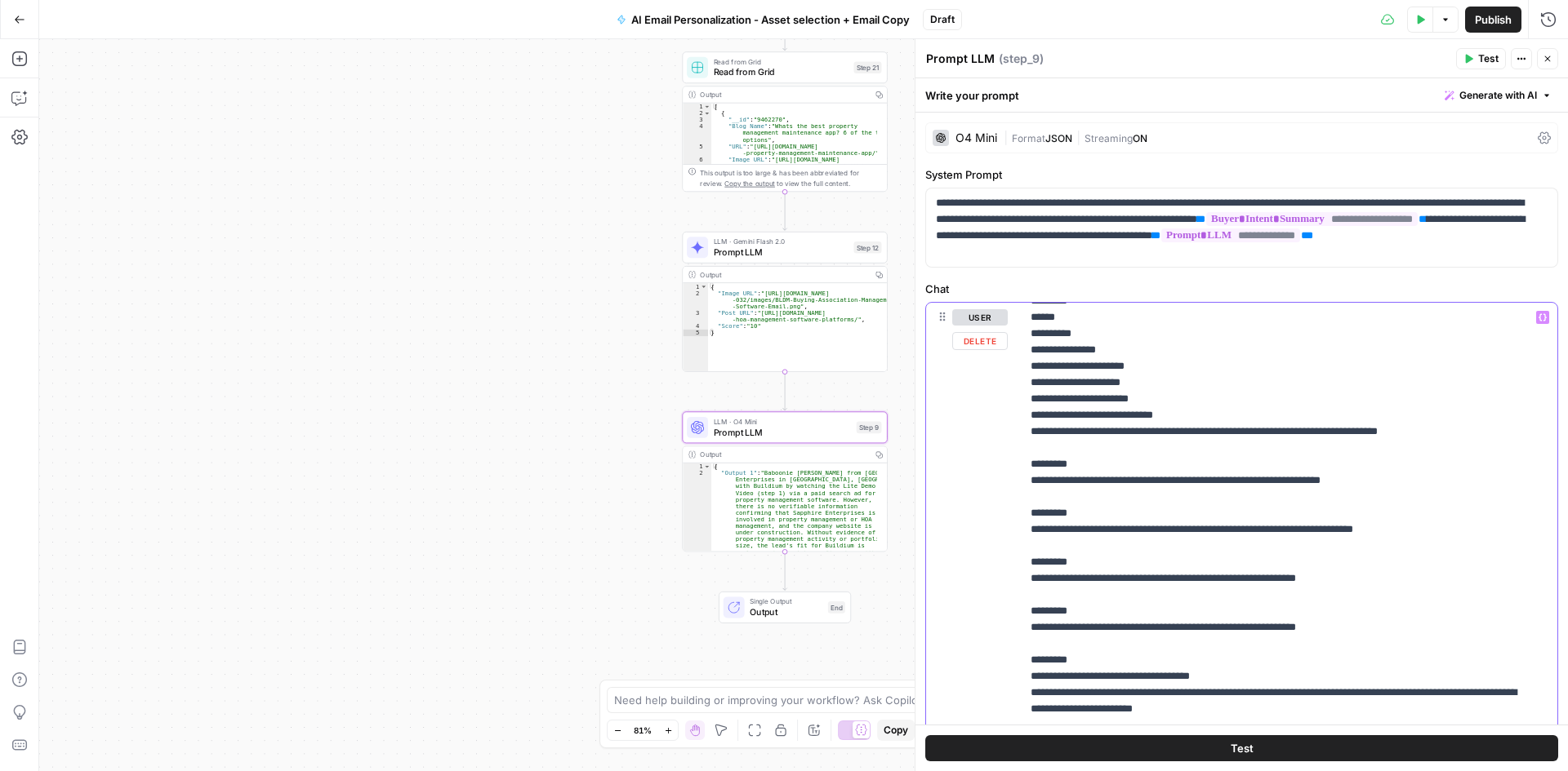
click at [1070, 564] on p "**********" at bounding box center [1277, 292] width 492 height 2090
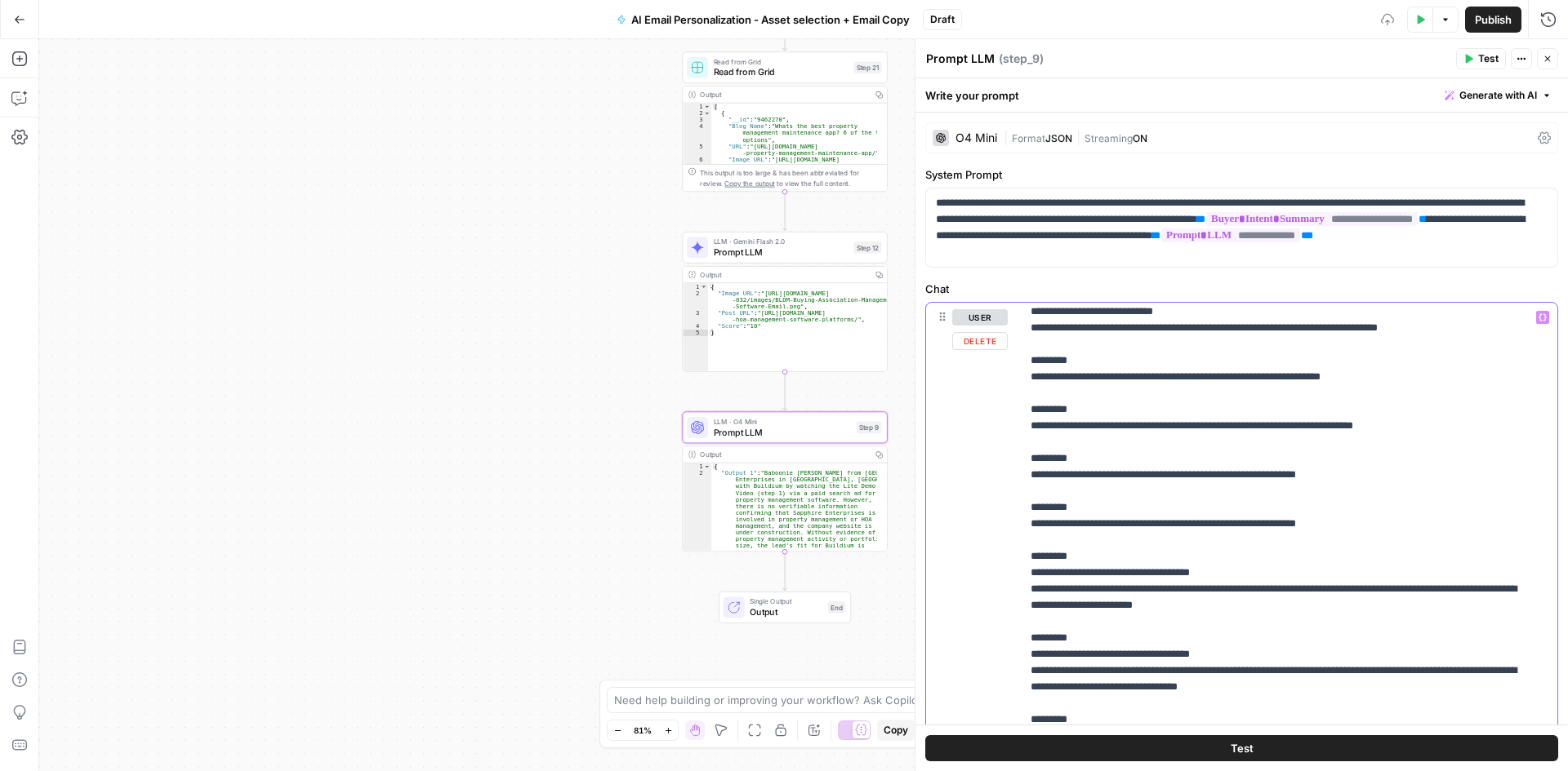
scroll to position [1306, 0]
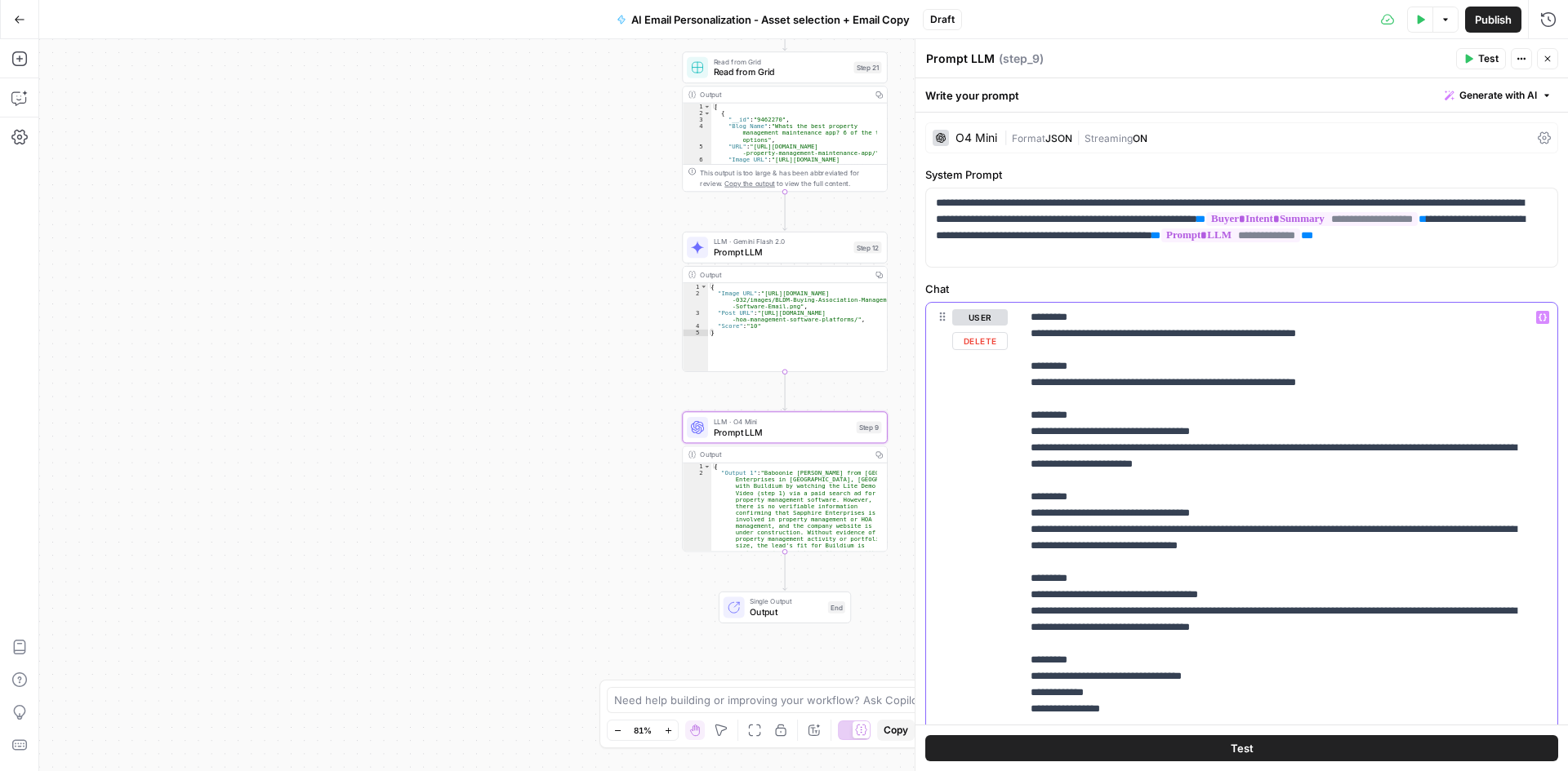
click at [1072, 369] on p "**********" at bounding box center [1277, 47] width 492 height 2090
click at [1069, 416] on p "**********" at bounding box center [1277, 47] width 492 height 2090
click at [1072, 463] on p "**********" at bounding box center [1277, 47] width 492 height 2090
click at [1071, 509] on p "**********" at bounding box center [1277, 47] width 492 height 2090
click at [1074, 599] on p "**********" at bounding box center [1277, 47] width 492 height 2090
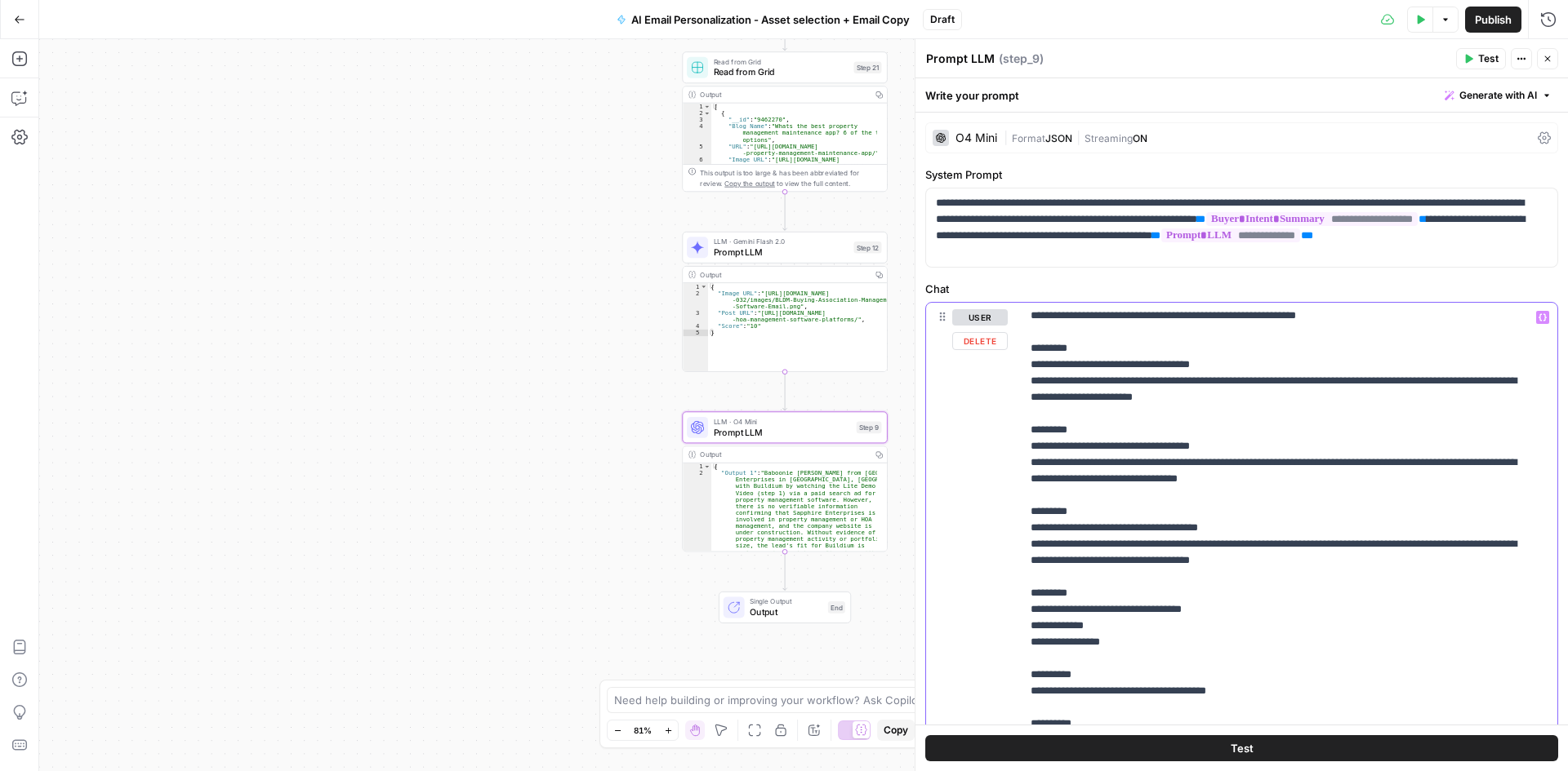
scroll to position [1437, 0]
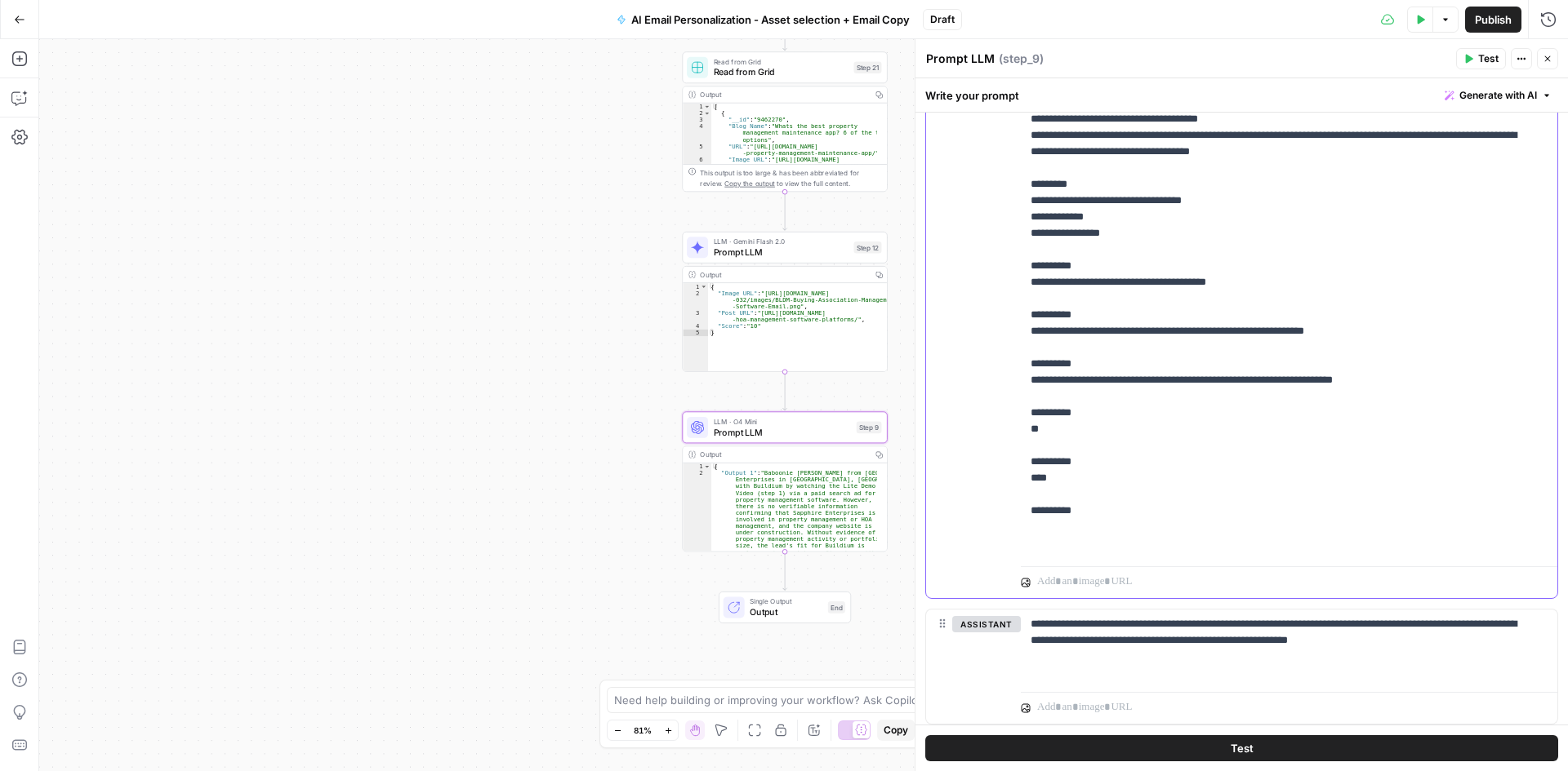
scroll to position [1356, 0]
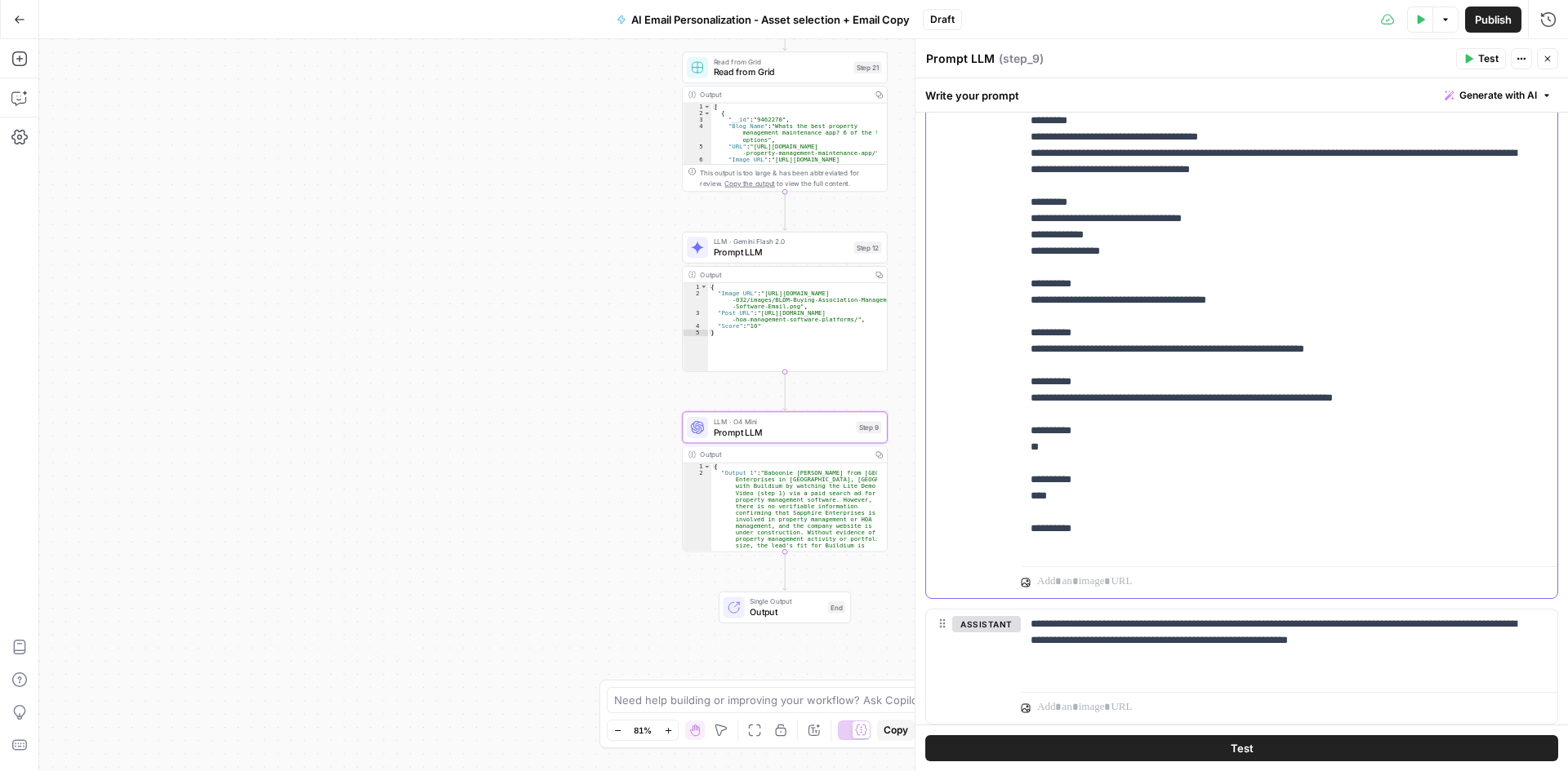
drag, startPoint x: 1078, startPoint y: 383, endPoint x: 1065, endPoint y: 386, distance: 13.3
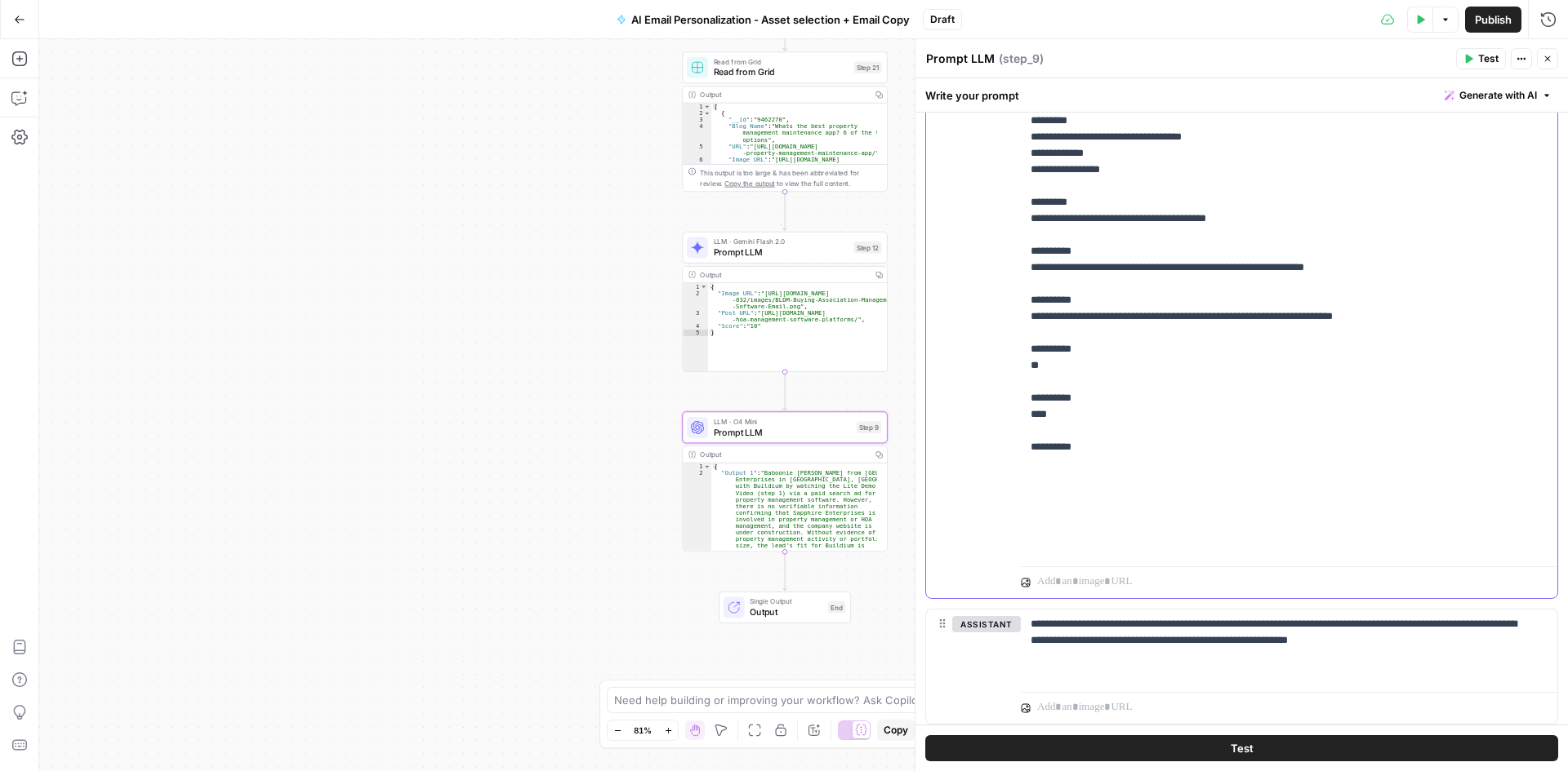
drag, startPoint x: 1077, startPoint y: 512, endPoint x: 1032, endPoint y: 498, distance: 47.1
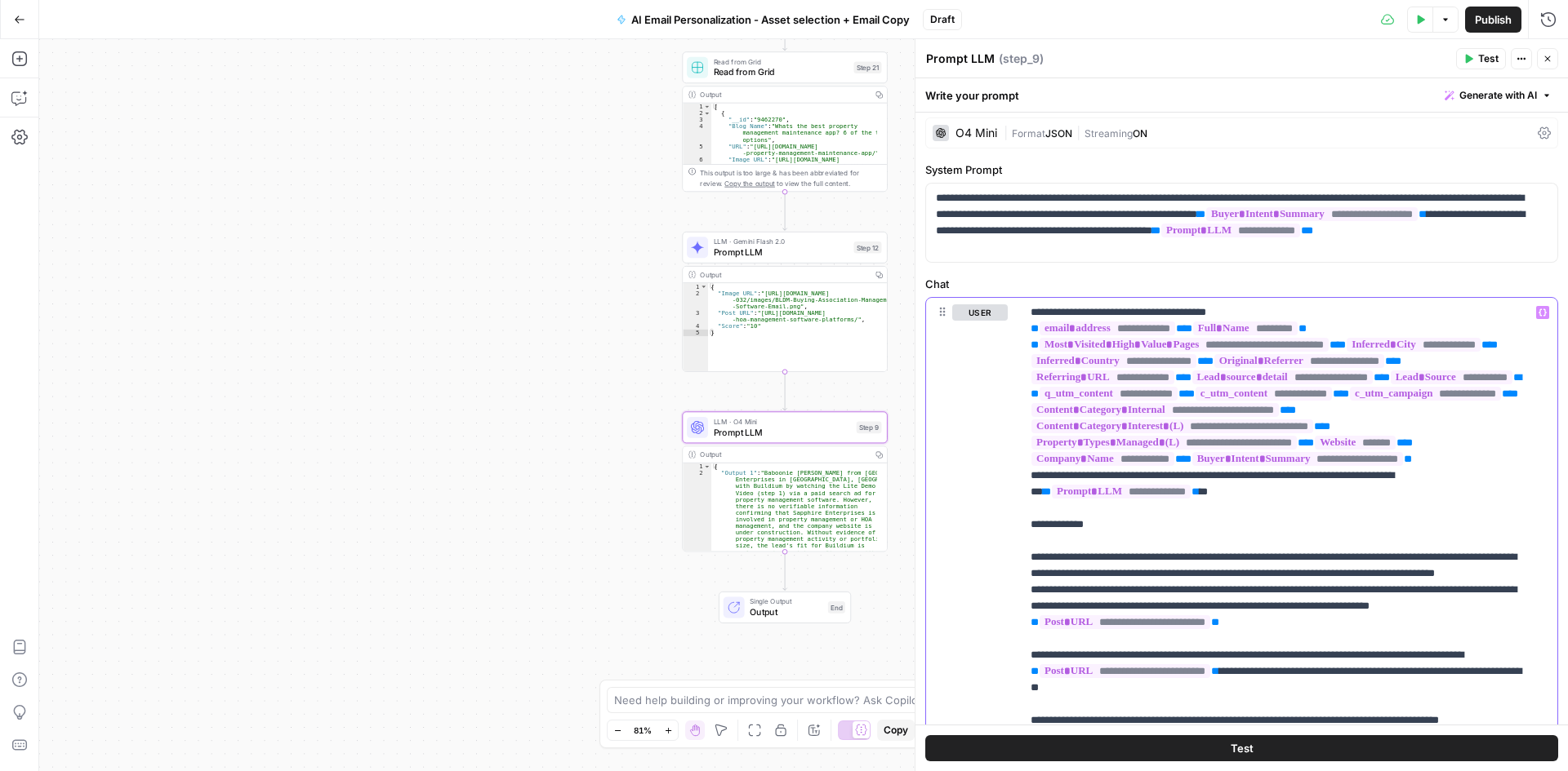
scroll to position [0, 0]
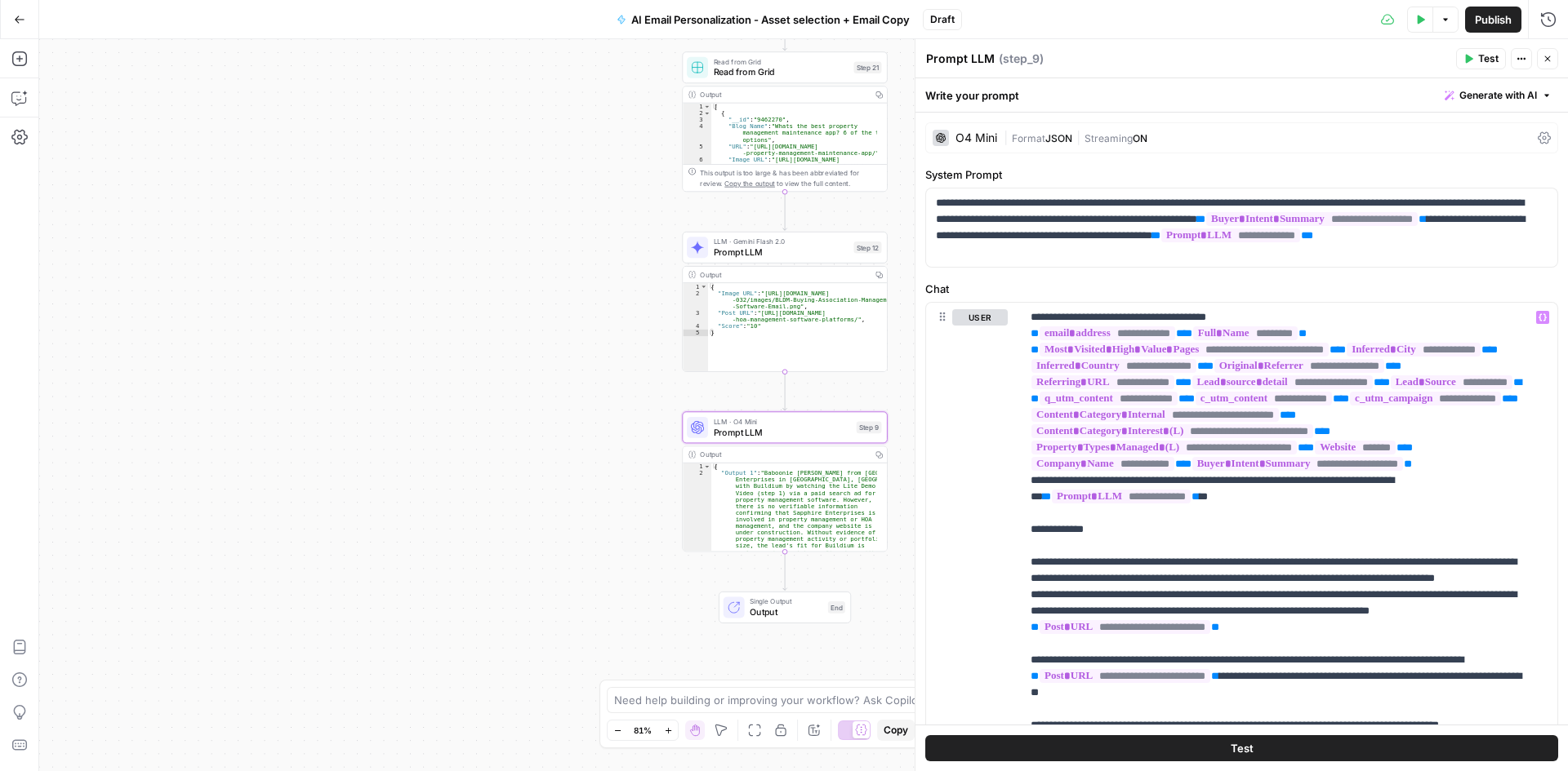
click at [1453, 138] on div "| Format JSON | Streaming ON" at bounding box center [1267, 139] width 528 height 15
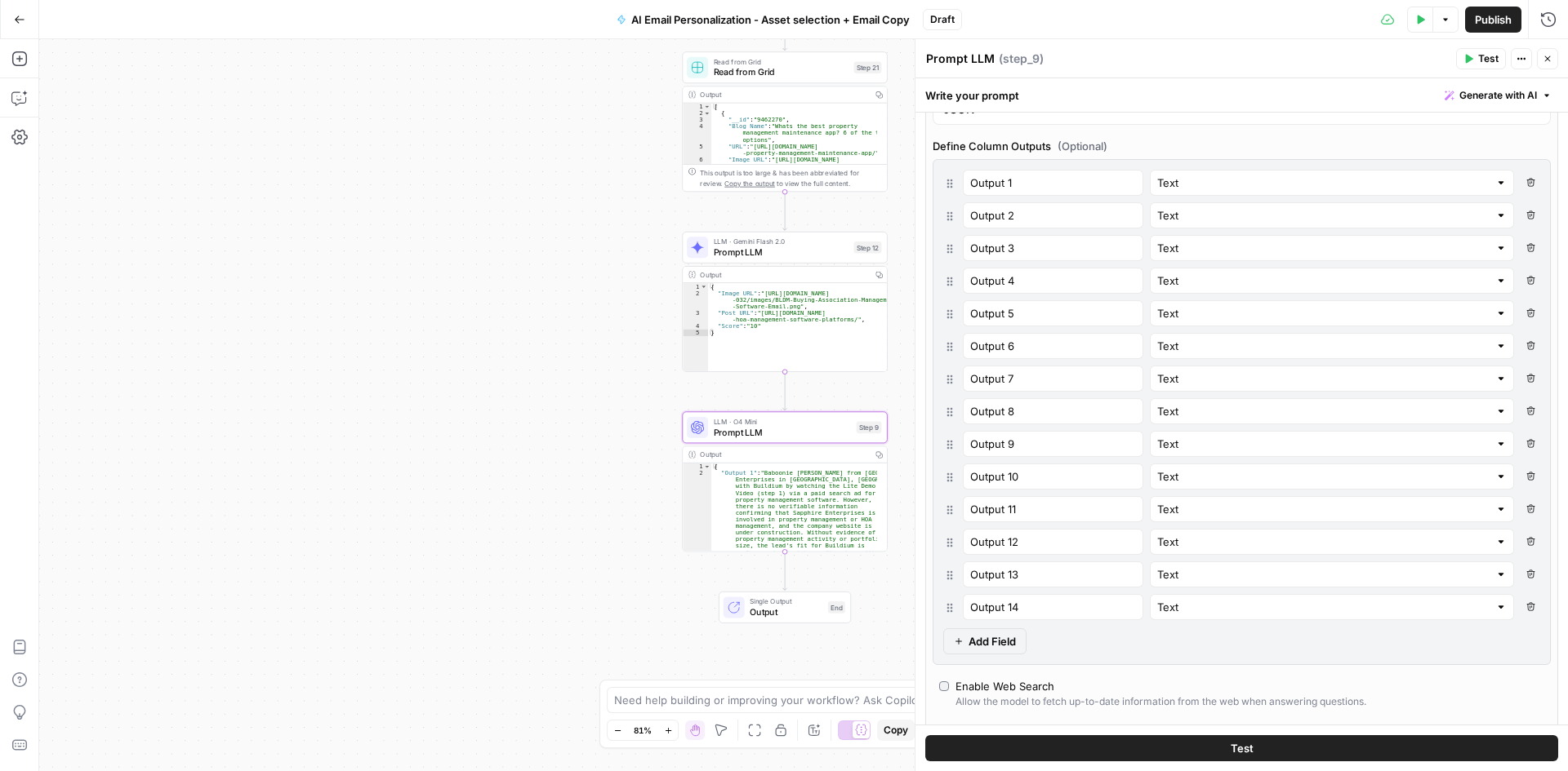
scroll to position [408, 0]
click at [1527, 607] on icon "button" at bounding box center [1531, 606] width 9 height 9
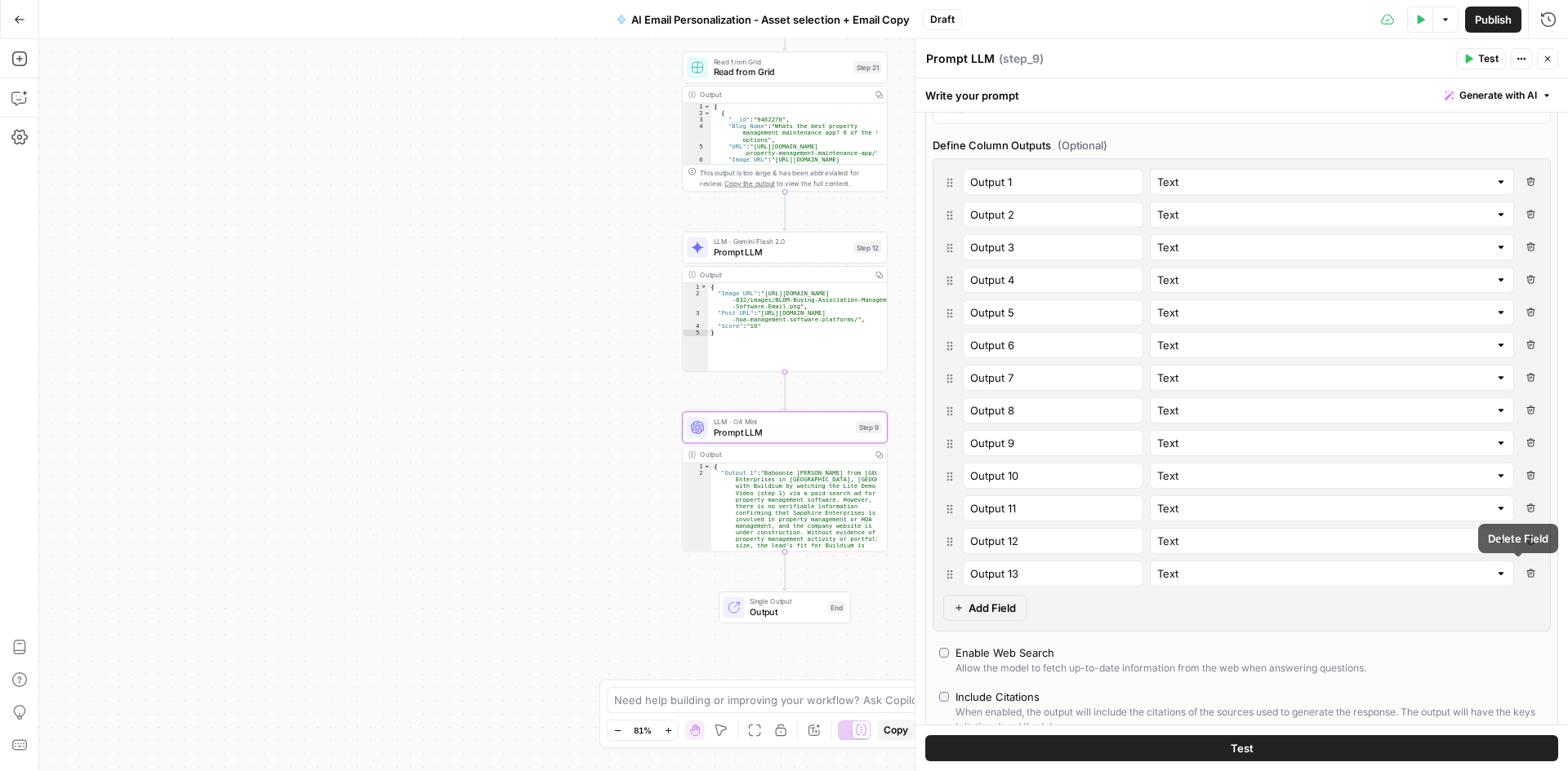
click at [1527, 578] on icon "button" at bounding box center [1531, 574] width 9 height 9
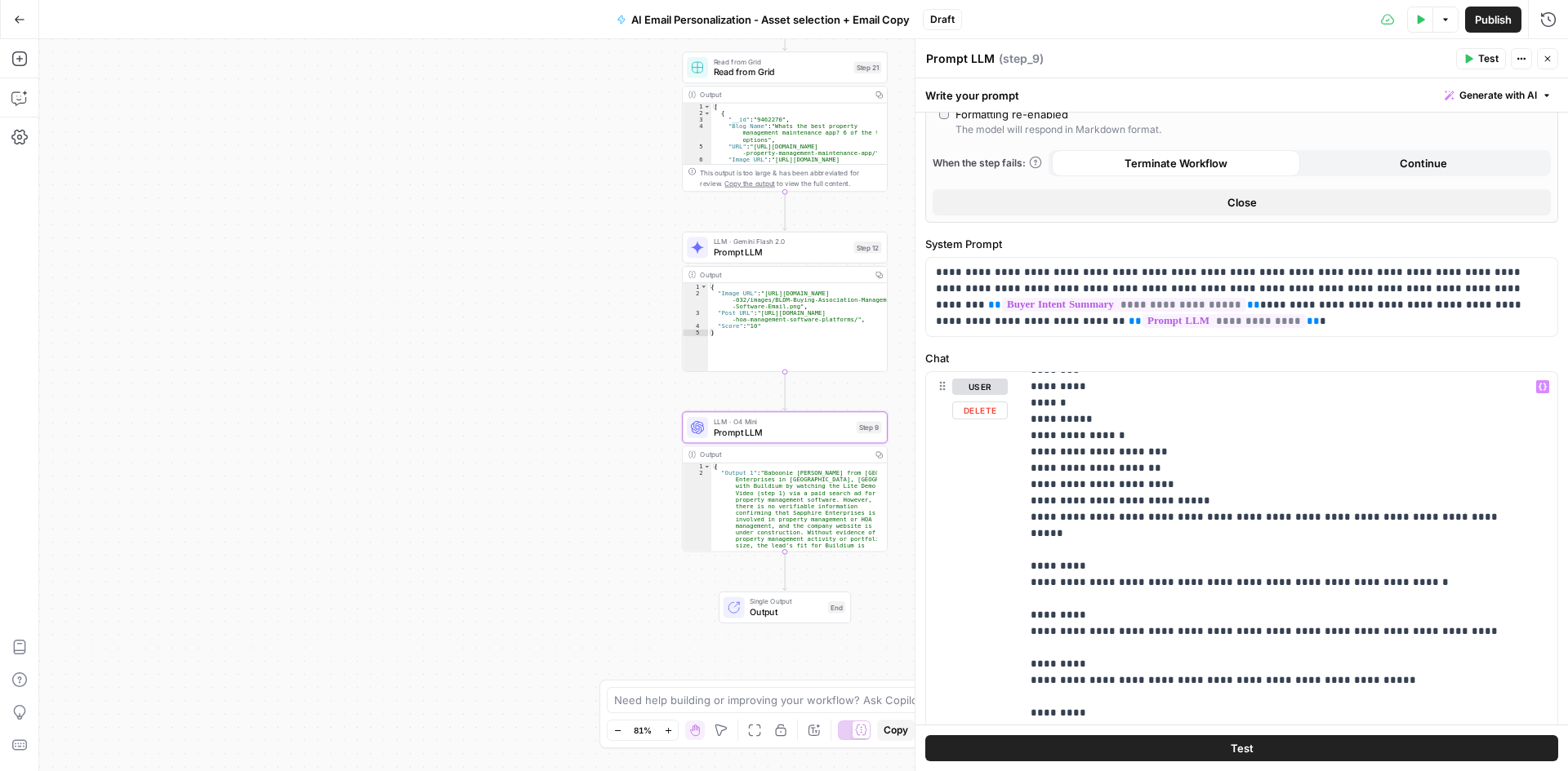
scroll to position [1388, 0]
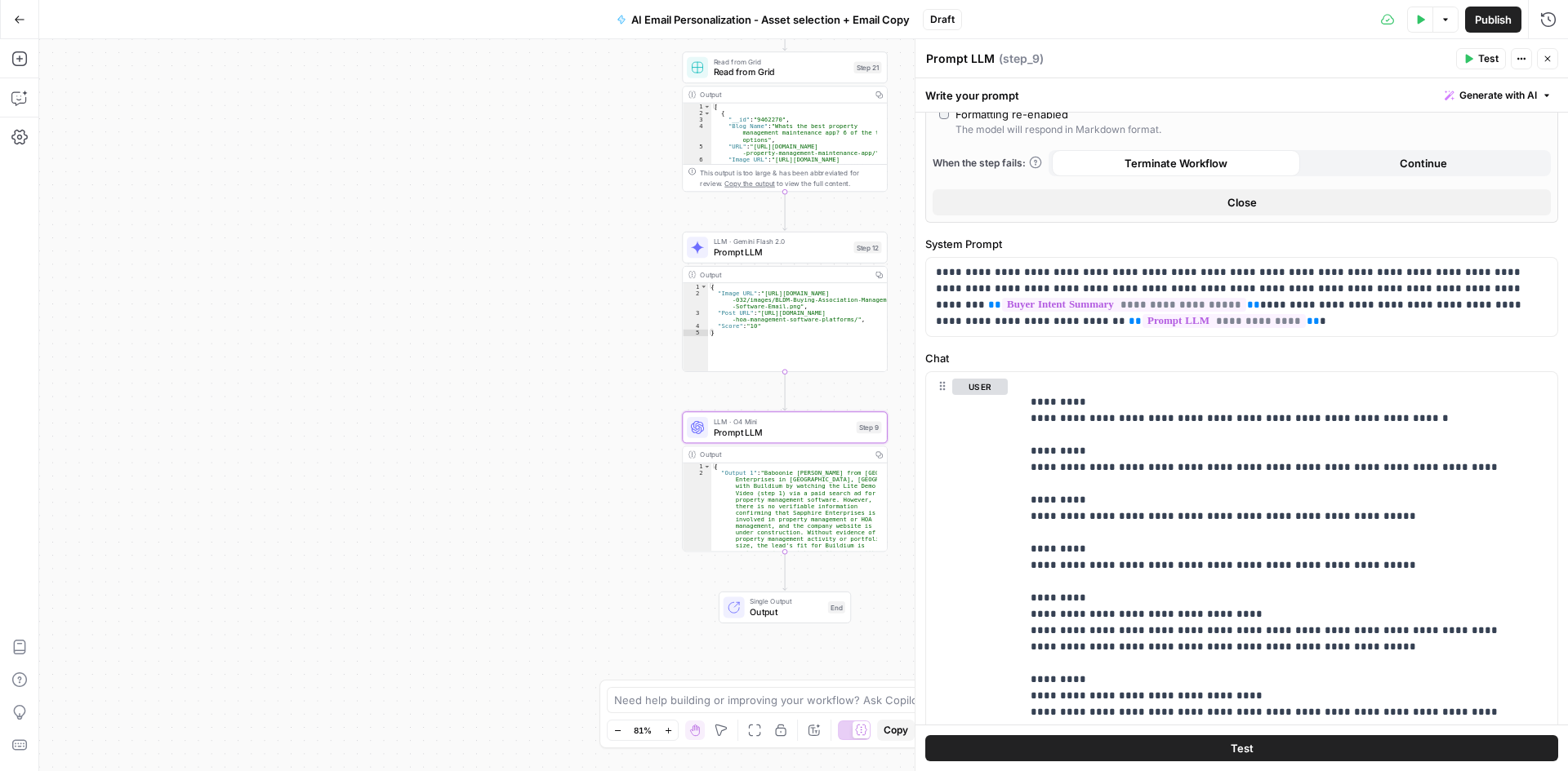
click at [1127, 747] on button "Test" at bounding box center [1241, 748] width 633 height 26
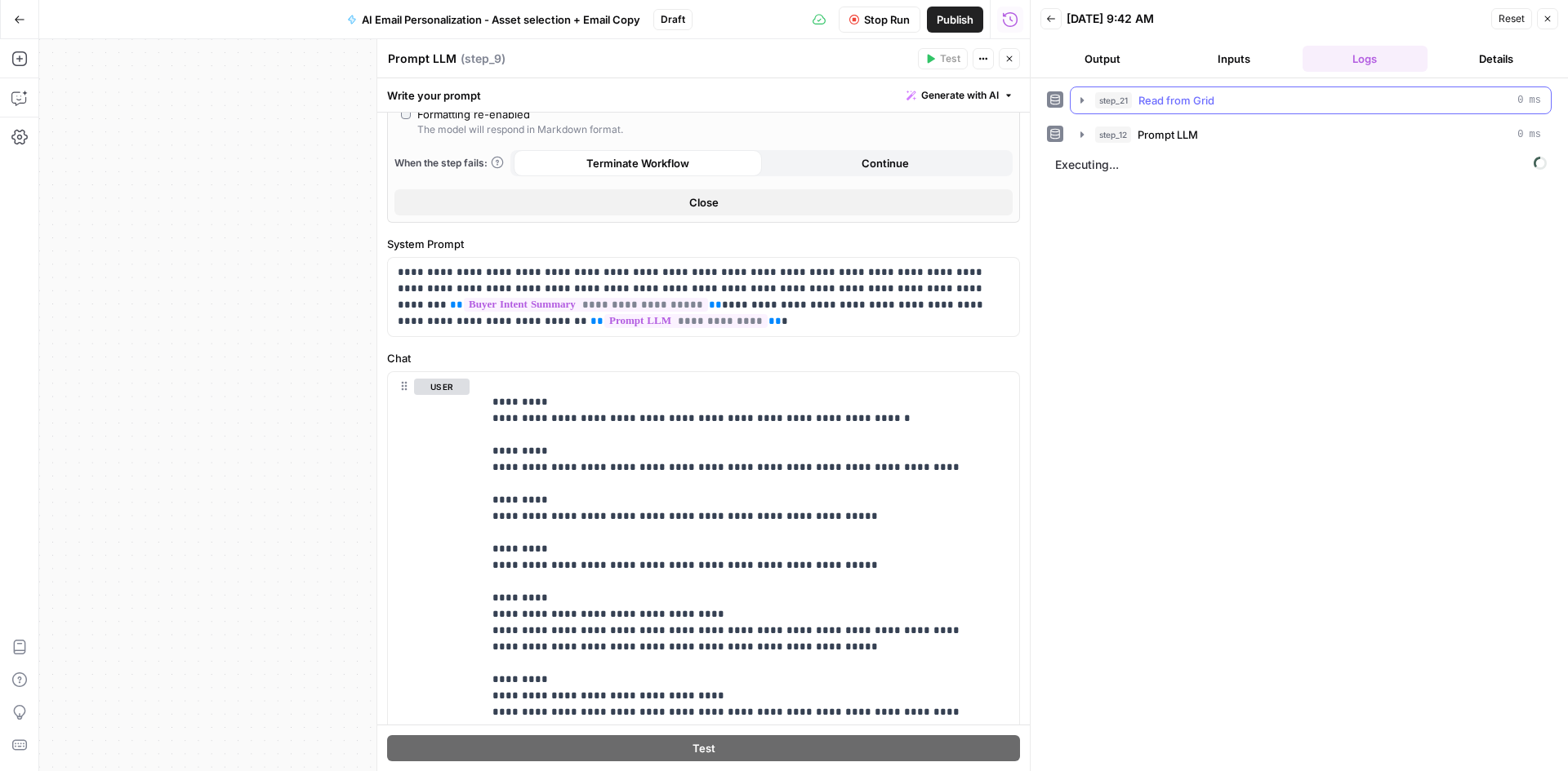
click at [1082, 101] on icon "button" at bounding box center [1081, 100] width 3 height 6
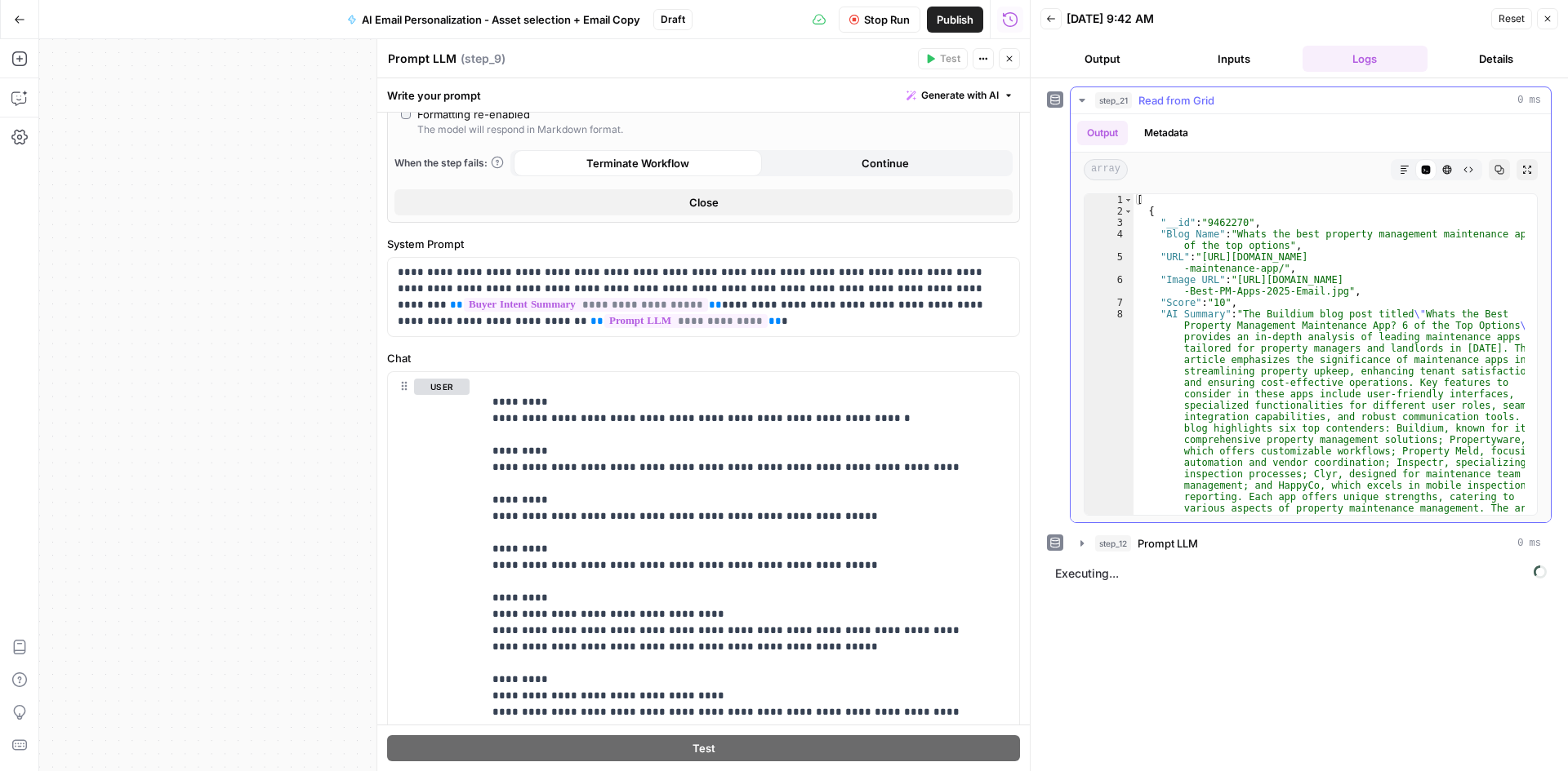
click at [1082, 101] on icon "button" at bounding box center [1081, 100] width 6 height 3
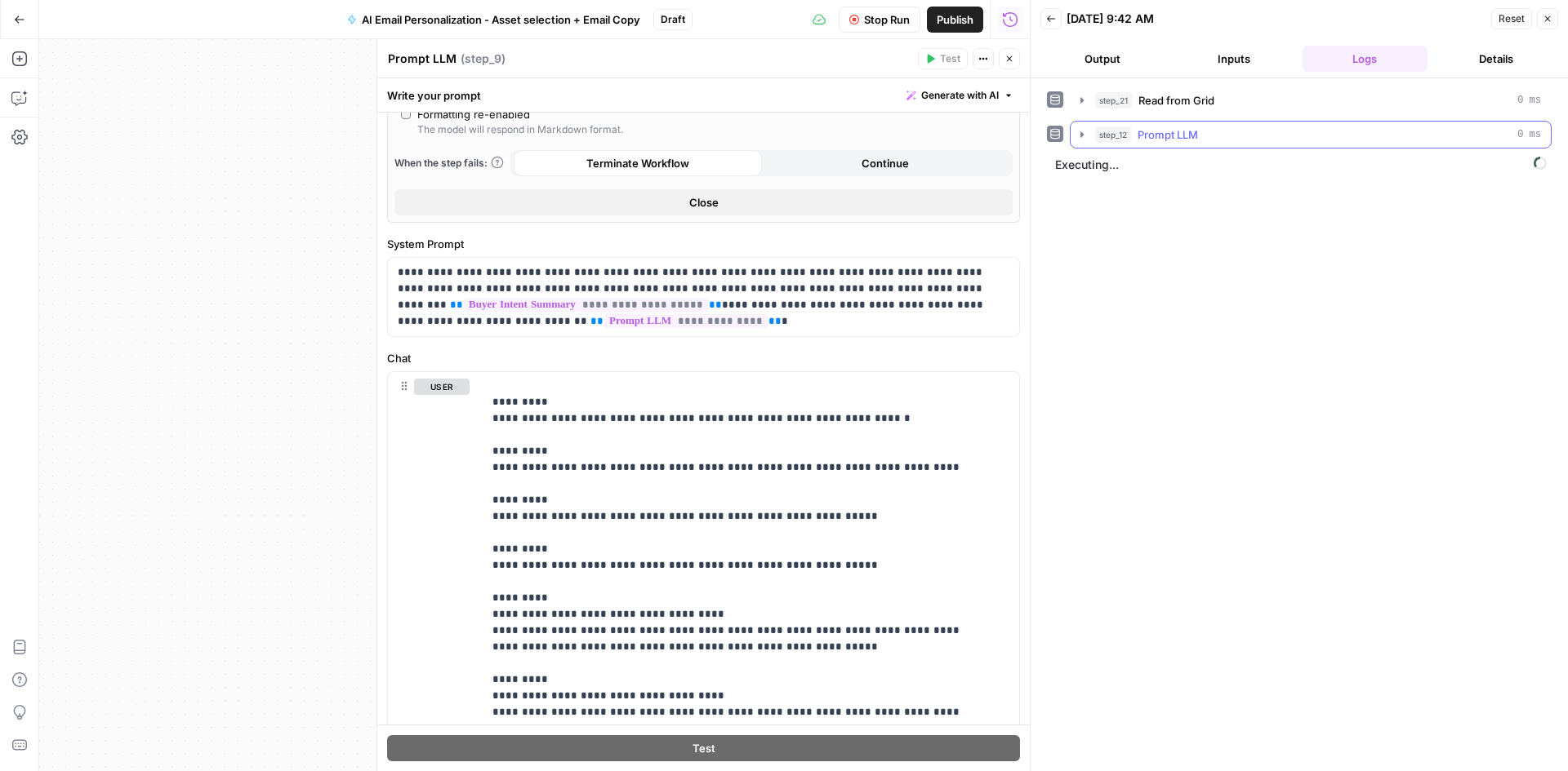
click at [1078, 131] on icon "button" at bounding box center [1082, 135] width 13 height 13
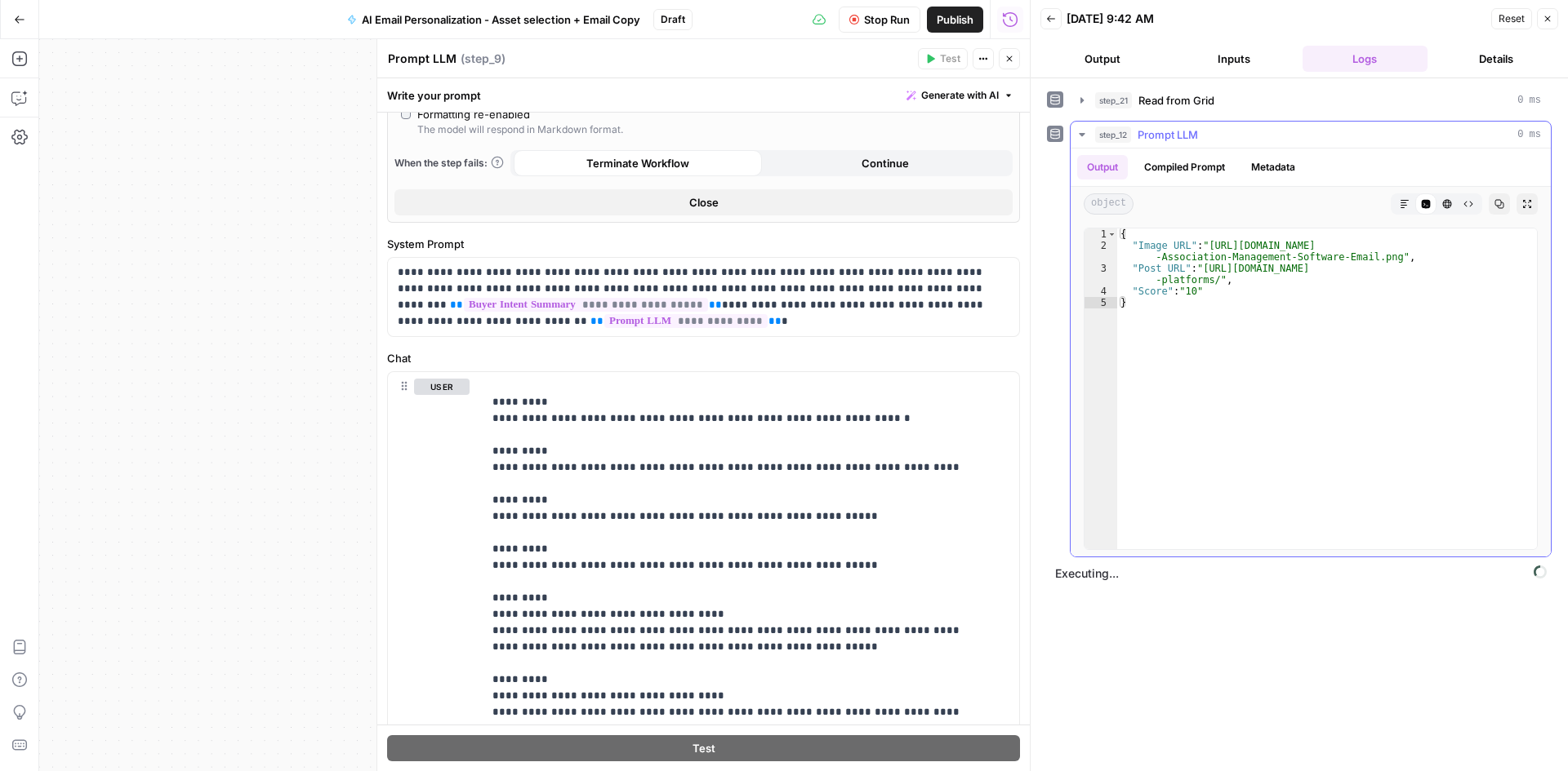
click at [1079, 135] on icon "button" at bounding box center [1082, 135] width 13 height 13
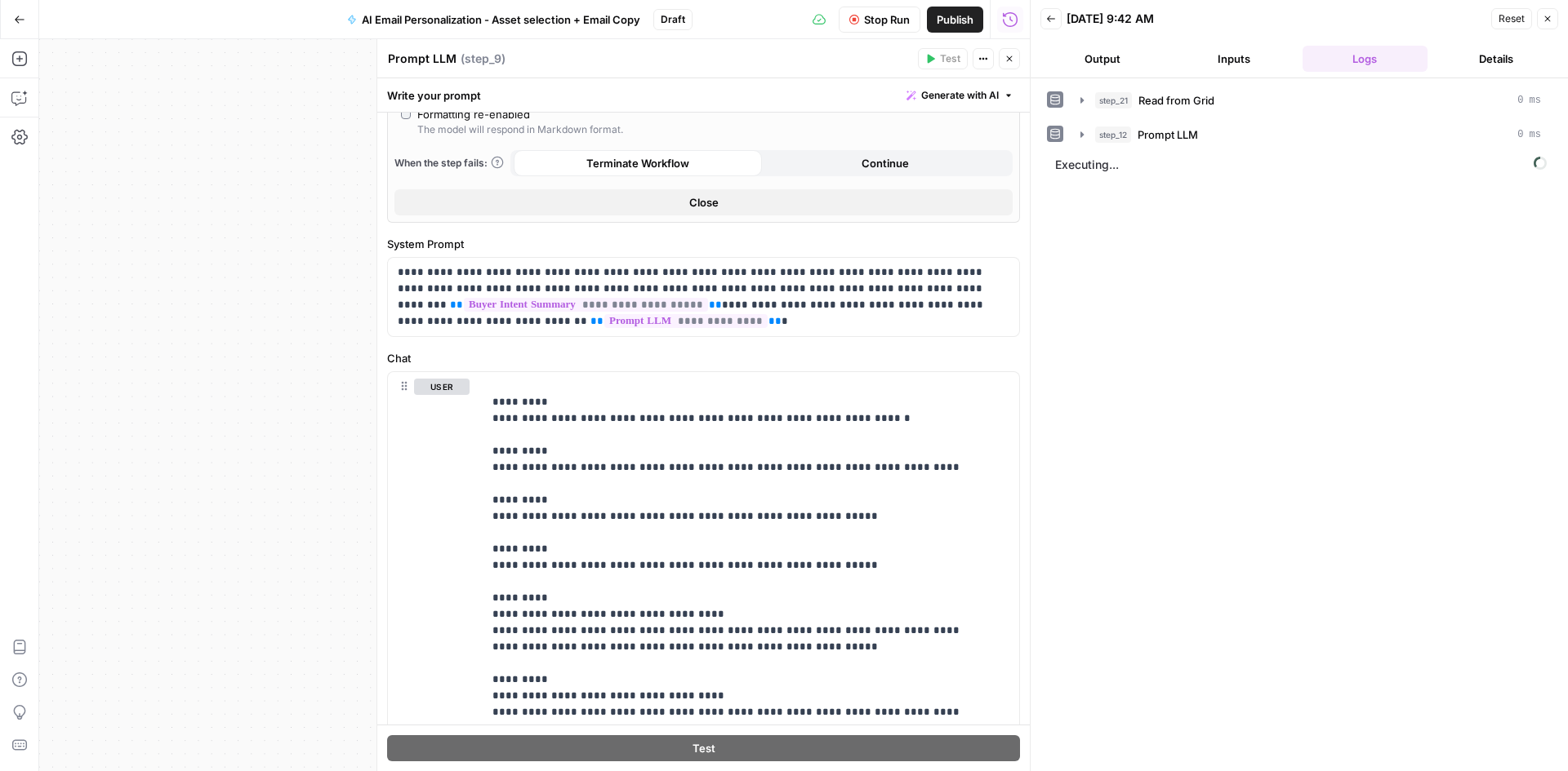
click at [1134, 70] on button "Output" at bounding box center [1102, 59] width 125 height 26
click at [1240, 55] on button "Inputs" at bounding box center [1234, 59] width 125 height 26
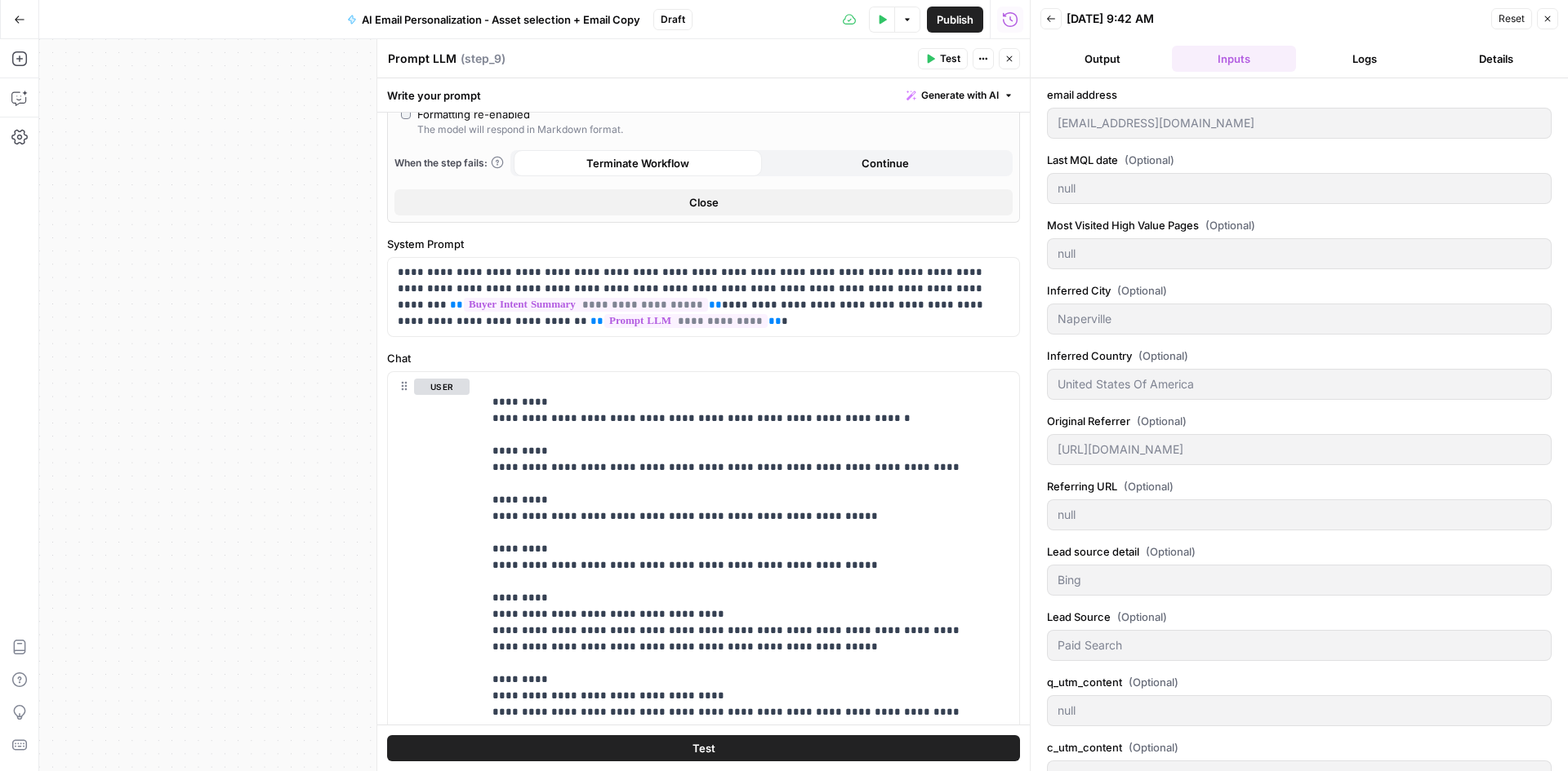
click at [1133, 65] on button "Output" at bounding box center [1102, 59] width 125 height 26
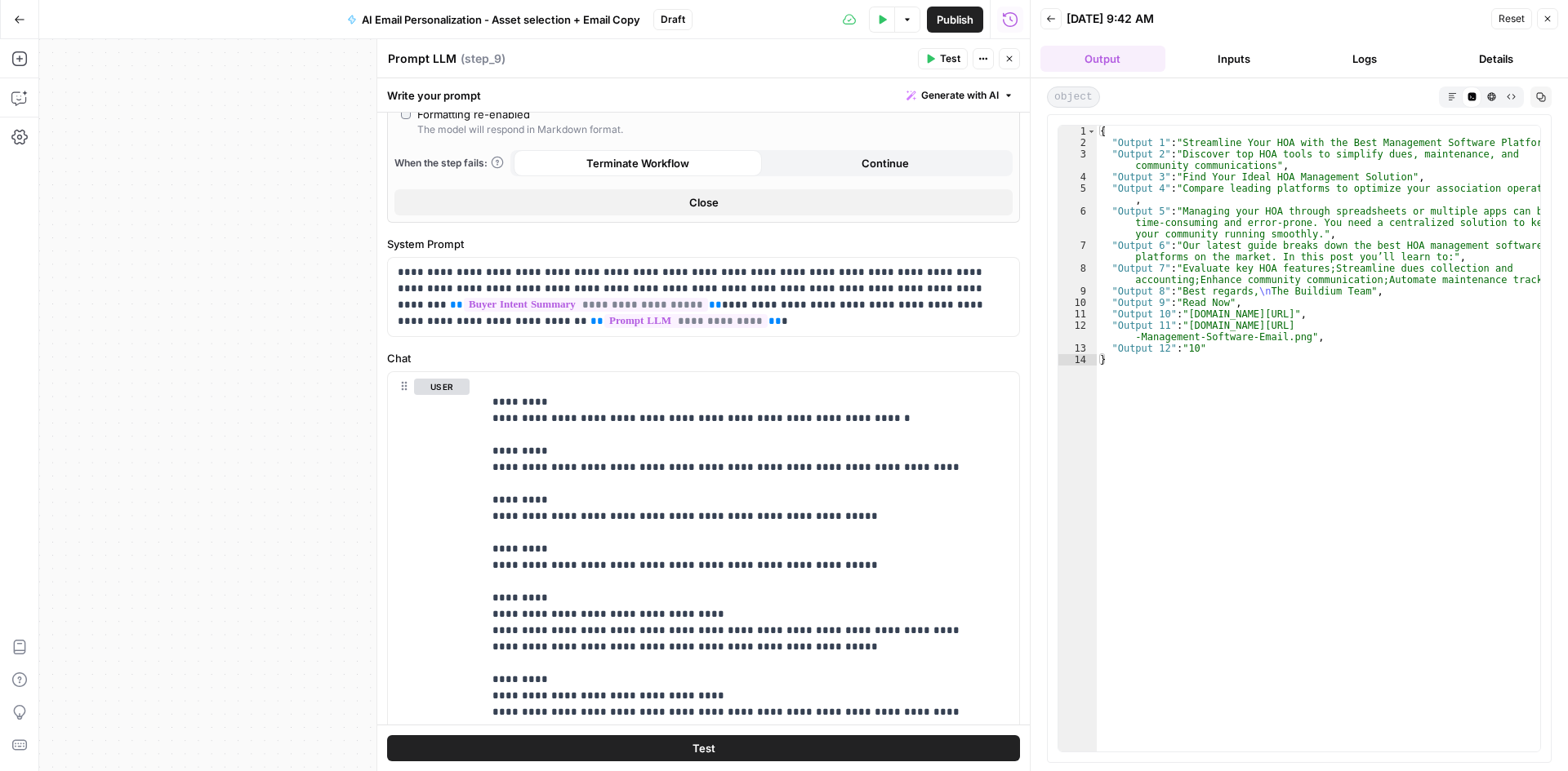
click at [962, 25] on span "Publish" at bounding box center [954, 19] width 37 height 16
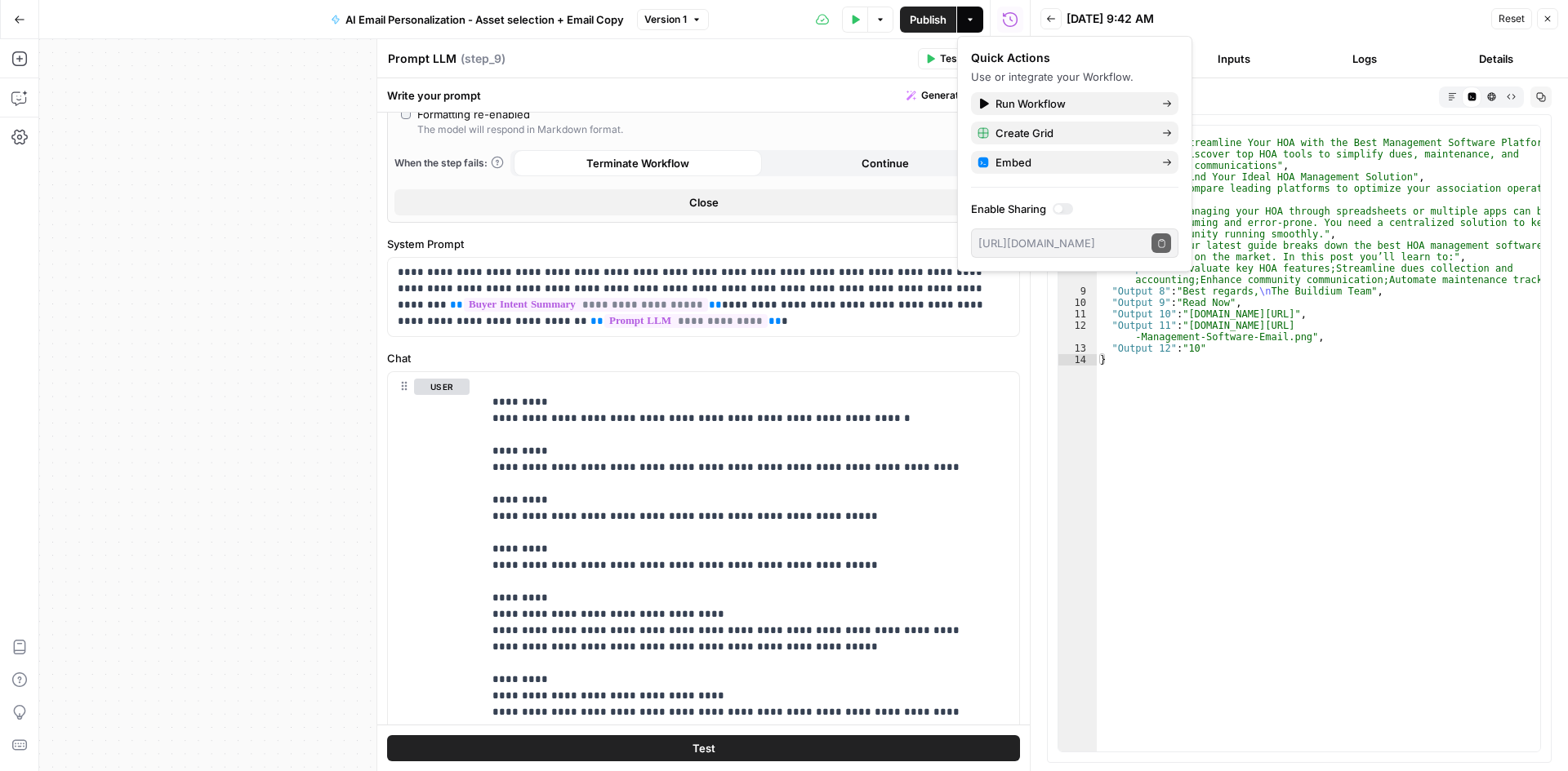
type textarea "*"
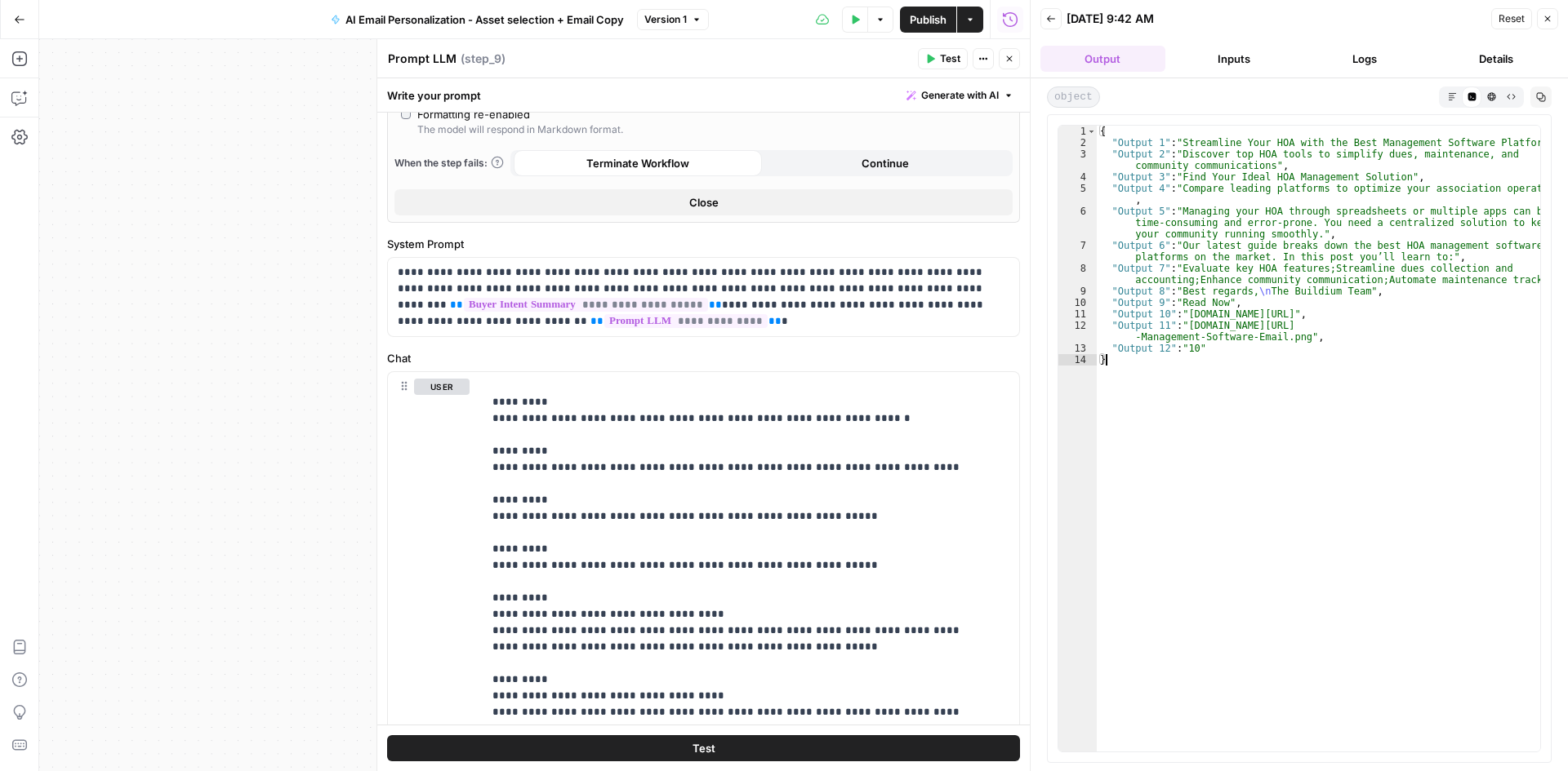
drag, startPoint x: 1461, startPoint y: 383, endPoint x: 1450, endPoint y: 107, distance: 276.2
click at [1465, 382] on div "{ "Output 1" : "Streamline Your HOA with the Best Management Software Platforms…" at bounding box center [1318, 450] width 443 height 649
click at [1382, 57] on button "Logs" at bounding box center [1364, 59] width 125 height 26
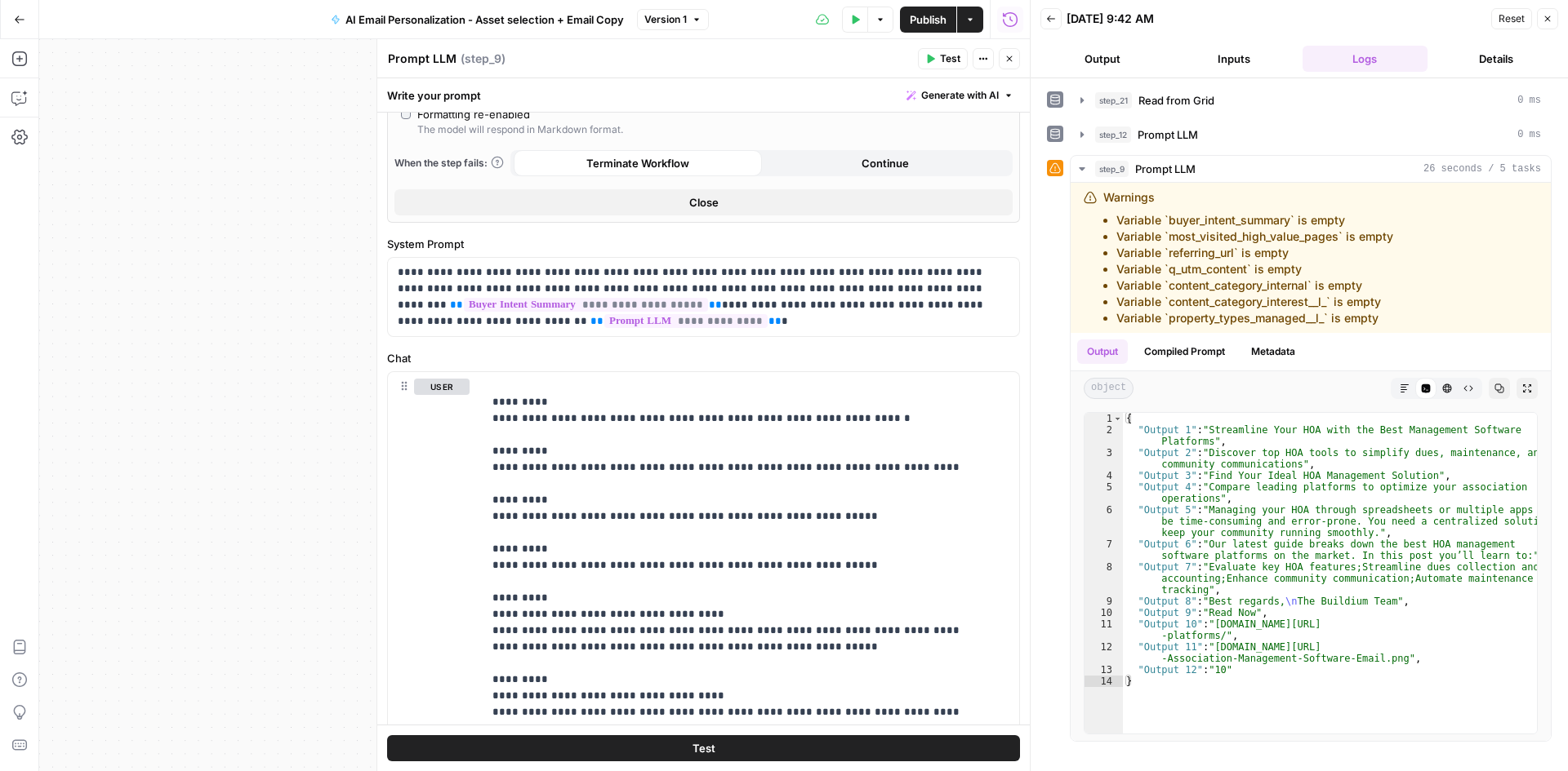
click at [1473, 61] on button "Details" at bounding box center [1496, 59] width 125 height 26
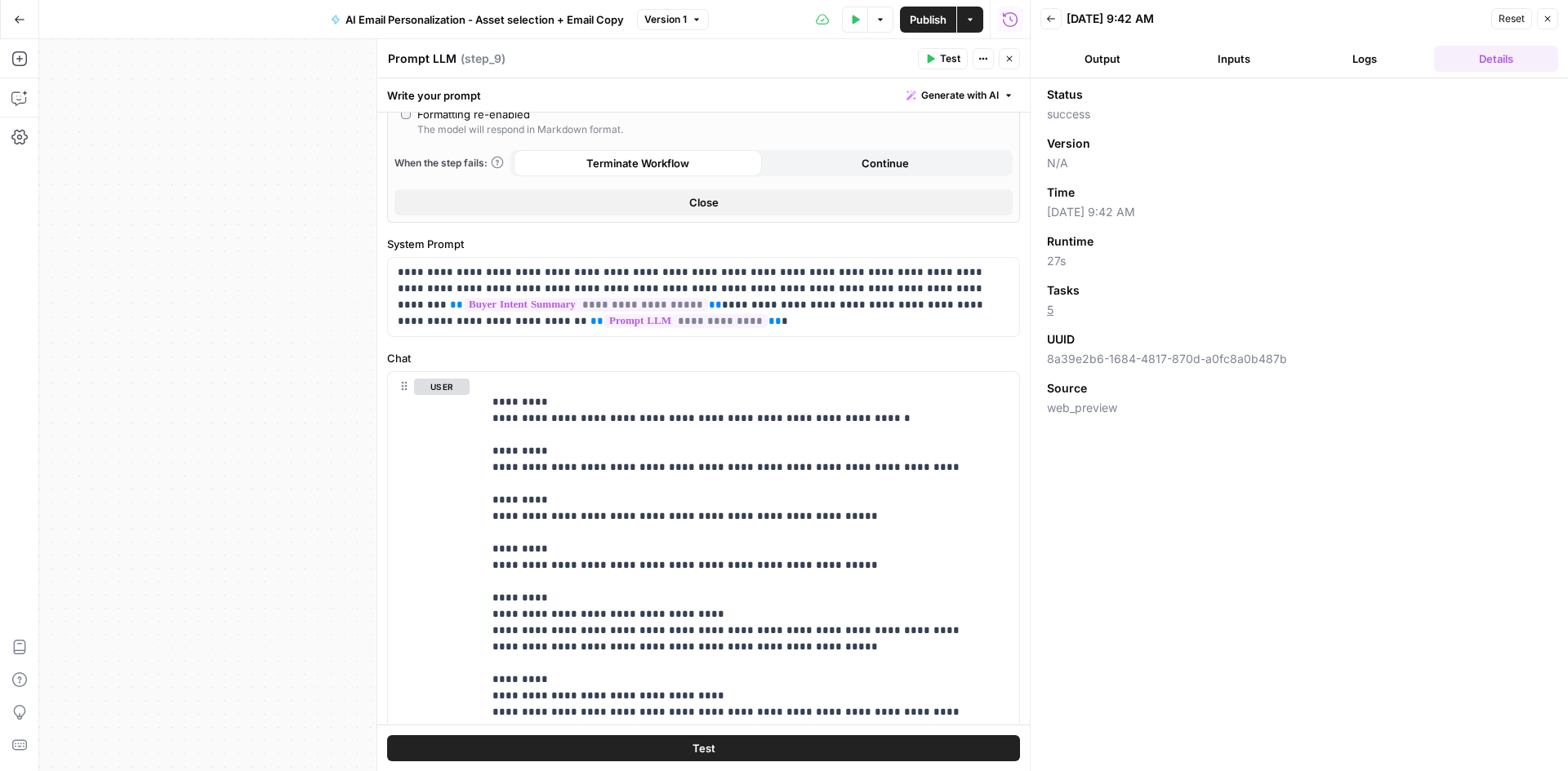
drag, startPoint x: 1048, startPoint y: 356, endPoint x: 1281, endPoint y: 363, distance: 233.1
click at [1281, 363] on span "8a39e2b6-1684-4817-870d-a0fc8a0b487b" at bounding box center [1298, 358] width 504 height 16
copy span "8a39e2b6-1684-4817-870d-a0fc8a0b487b"
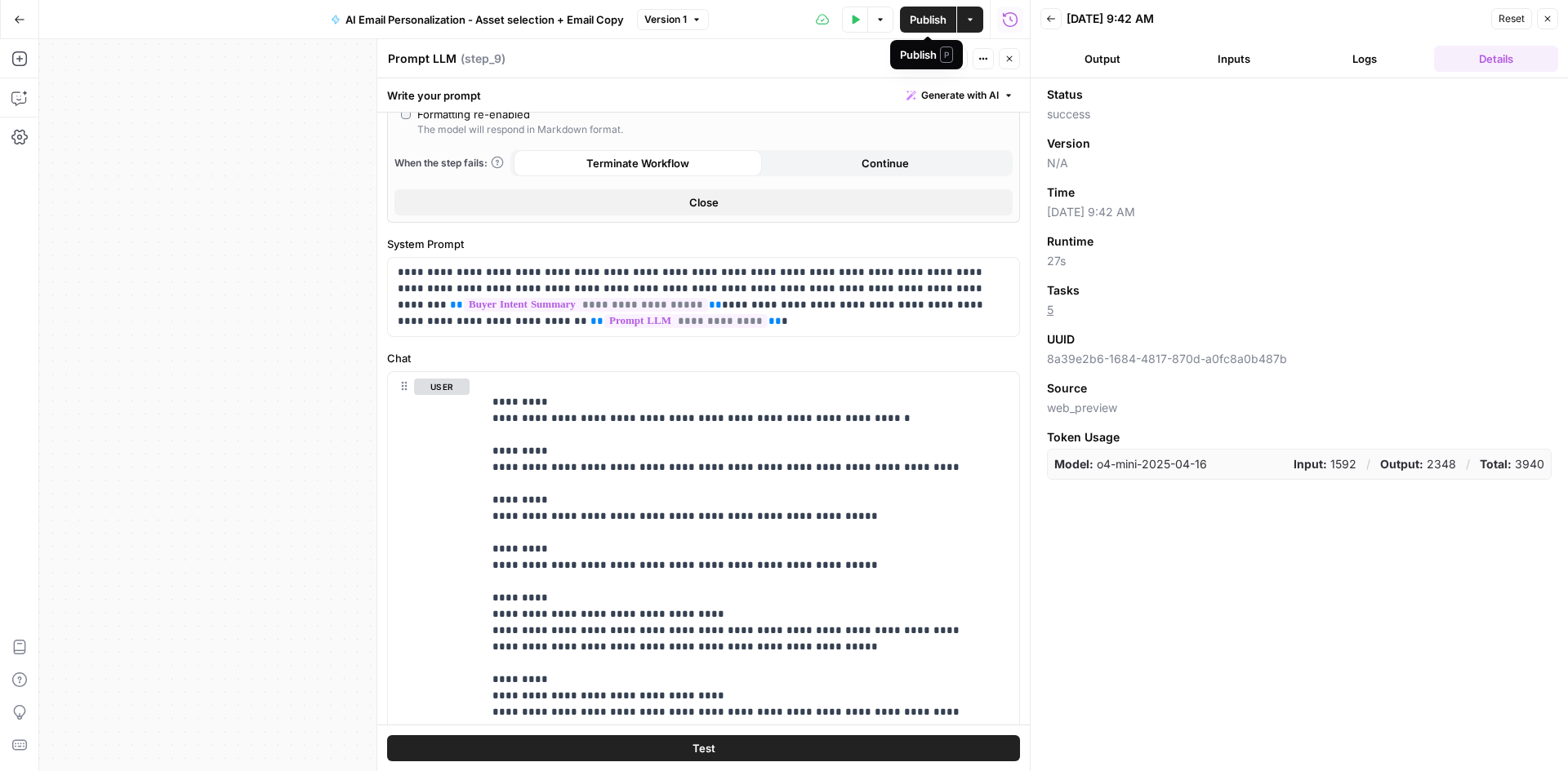
click at [918, 22] on span "Publish" at bounding box center [928, 19] width 37 height 16
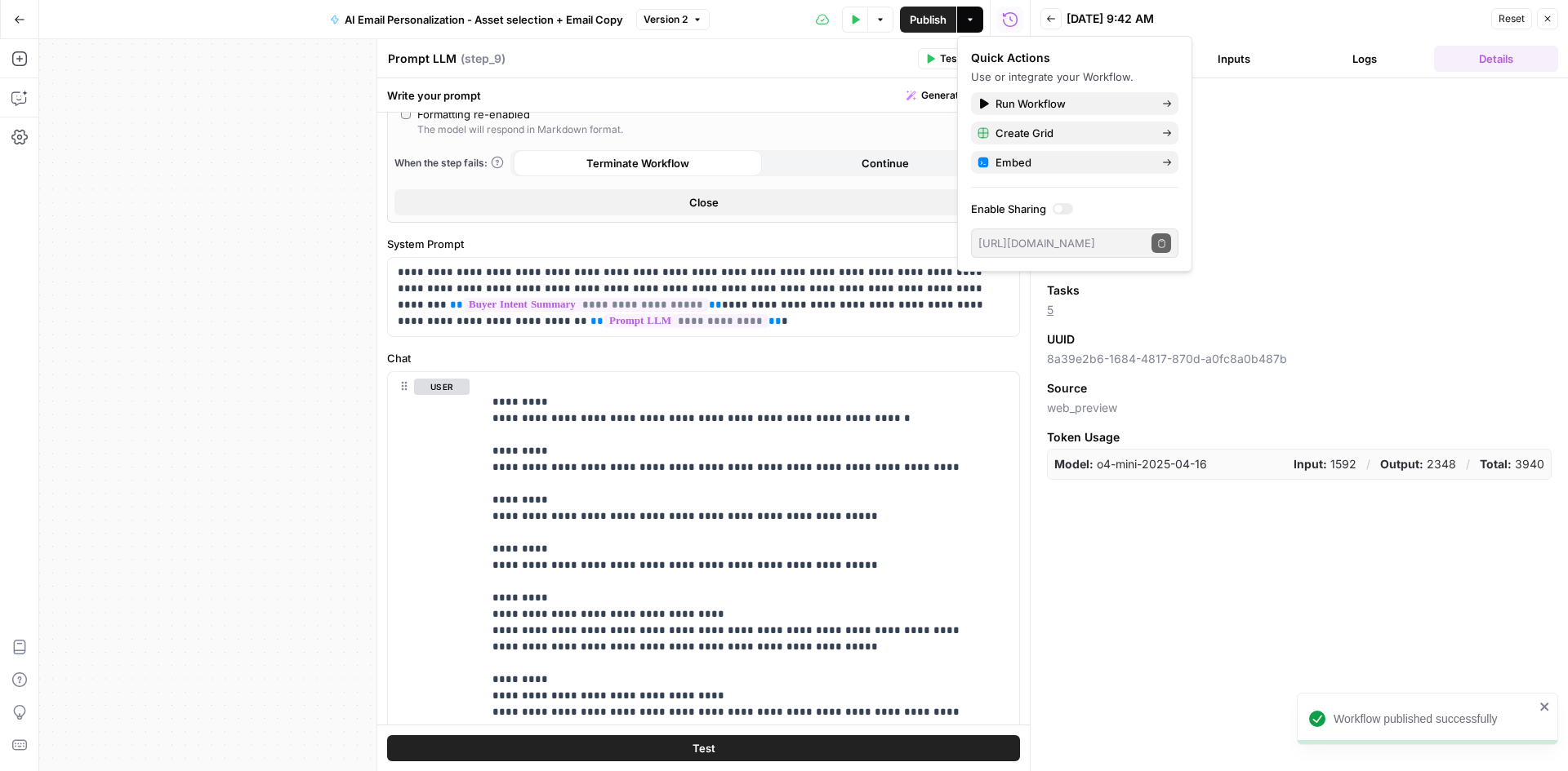
click at [1302, 153] on div "Version N/A" at bounding box center [1298, 154] width 504 height 36
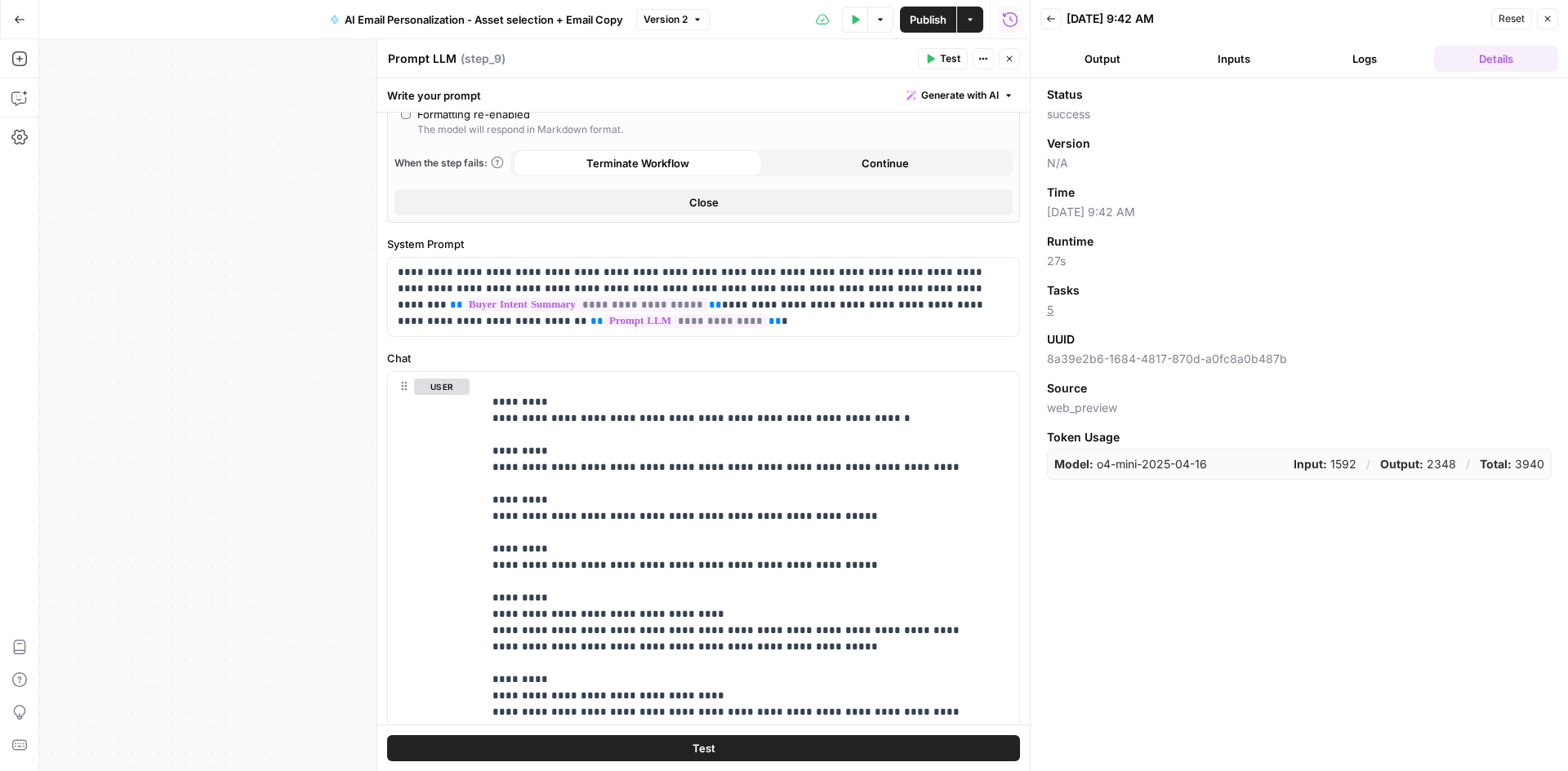
click at [1550, 22] on icon "button" at bounding box center [1547, 19] width 9 height 9
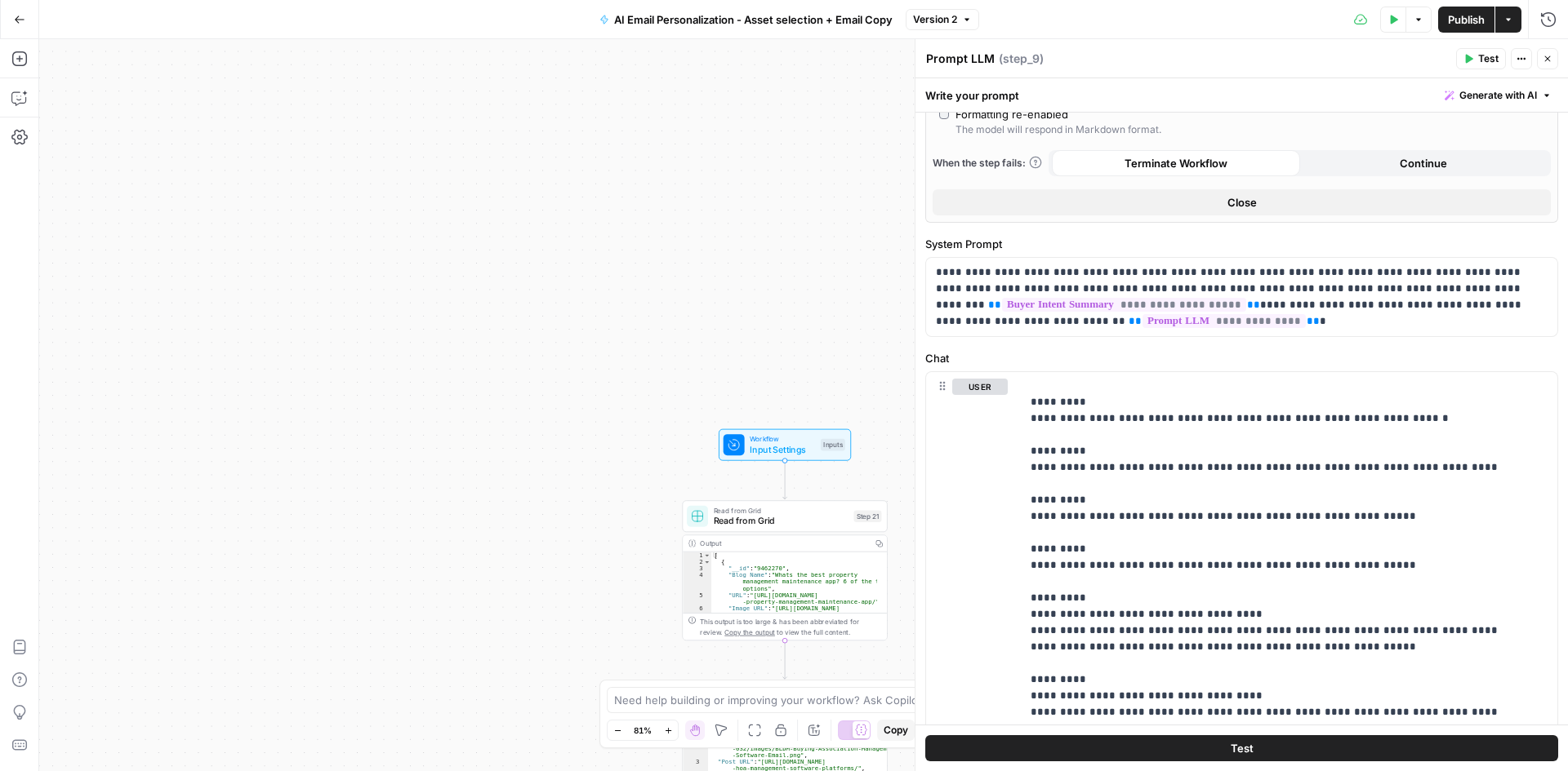
click at [1538, 24] on div "Close" at bounding box center [1537, 26] width 27 height 15
click at [1558, 15] on div "Close" at bounding box center [1537, 25] width 49 height 29
click at [764, 223] on div "Workflow Input Settings Inputs Read from Grid Read from Grid Step 21 Output Cop…" at bounding box center [803, 405] width 1528 height 732
click at [1552, 53] on button "Close" at bounding box center [1547, 58] width 22 height 22
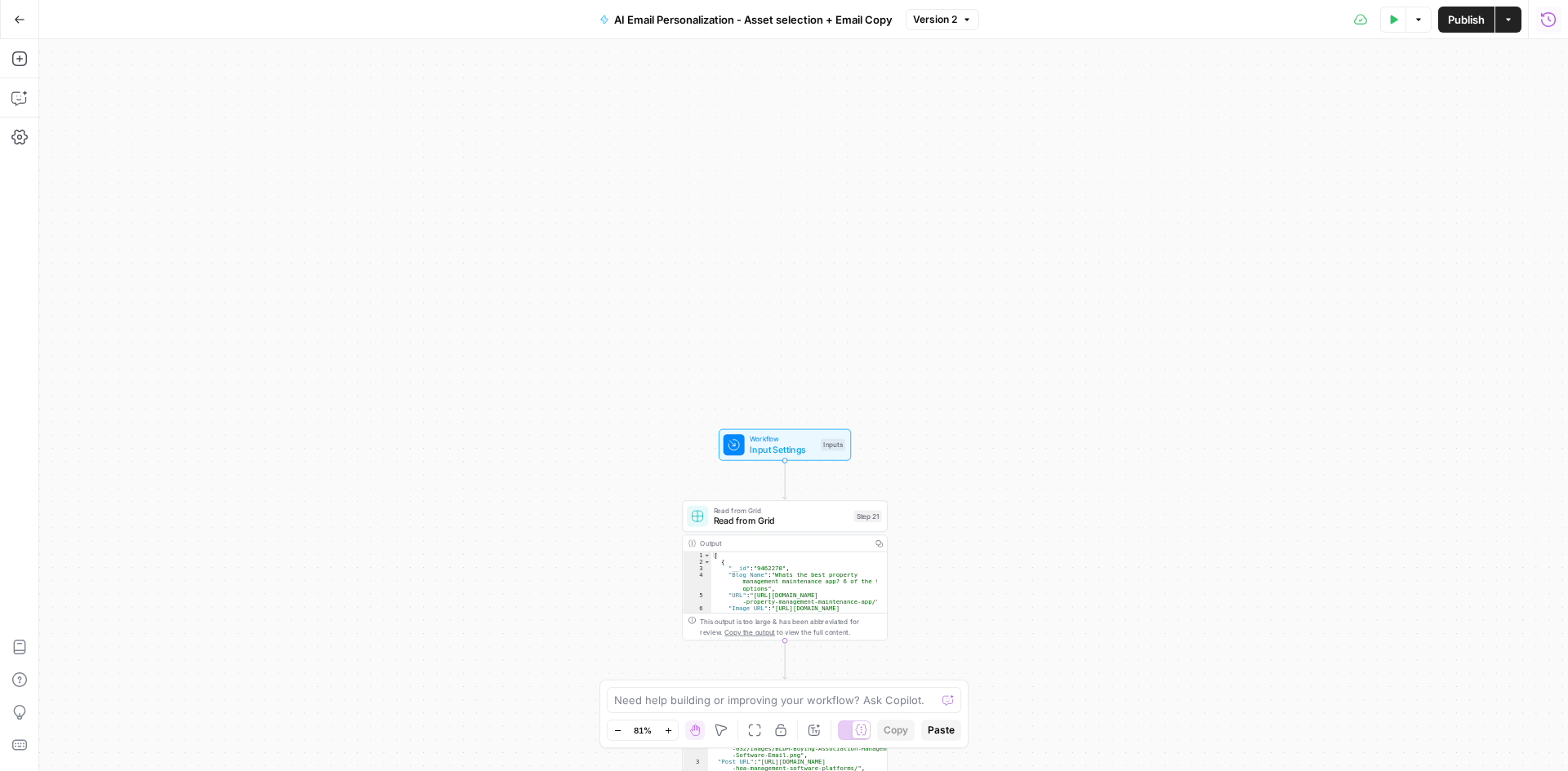
click at [1550, 16] on icon "button" at bounding box center [1547, 19] width 16 height 16
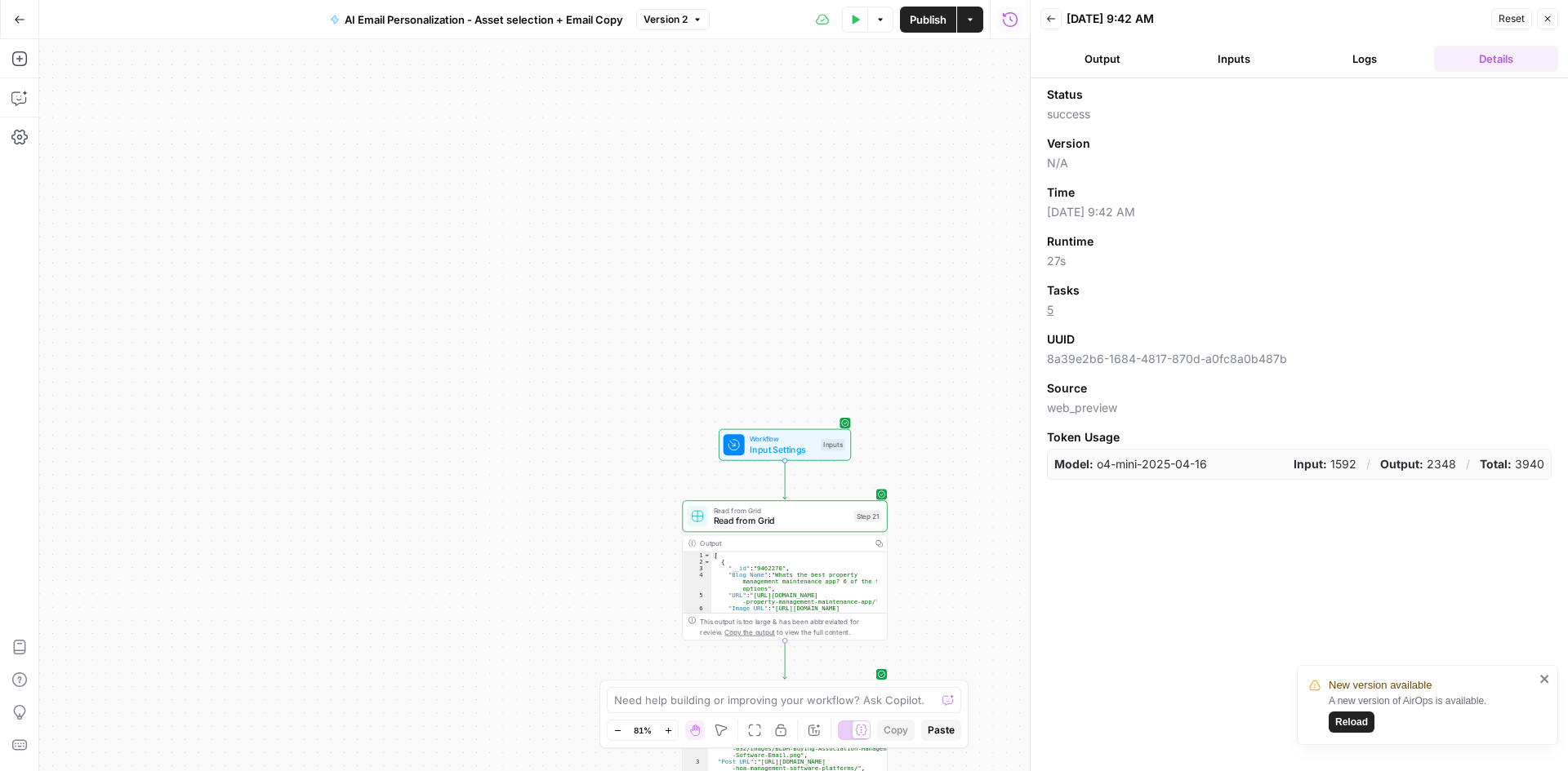
click at [1050, 24] on button "Back" at bounding box center [1050, 19] width 22 height 22
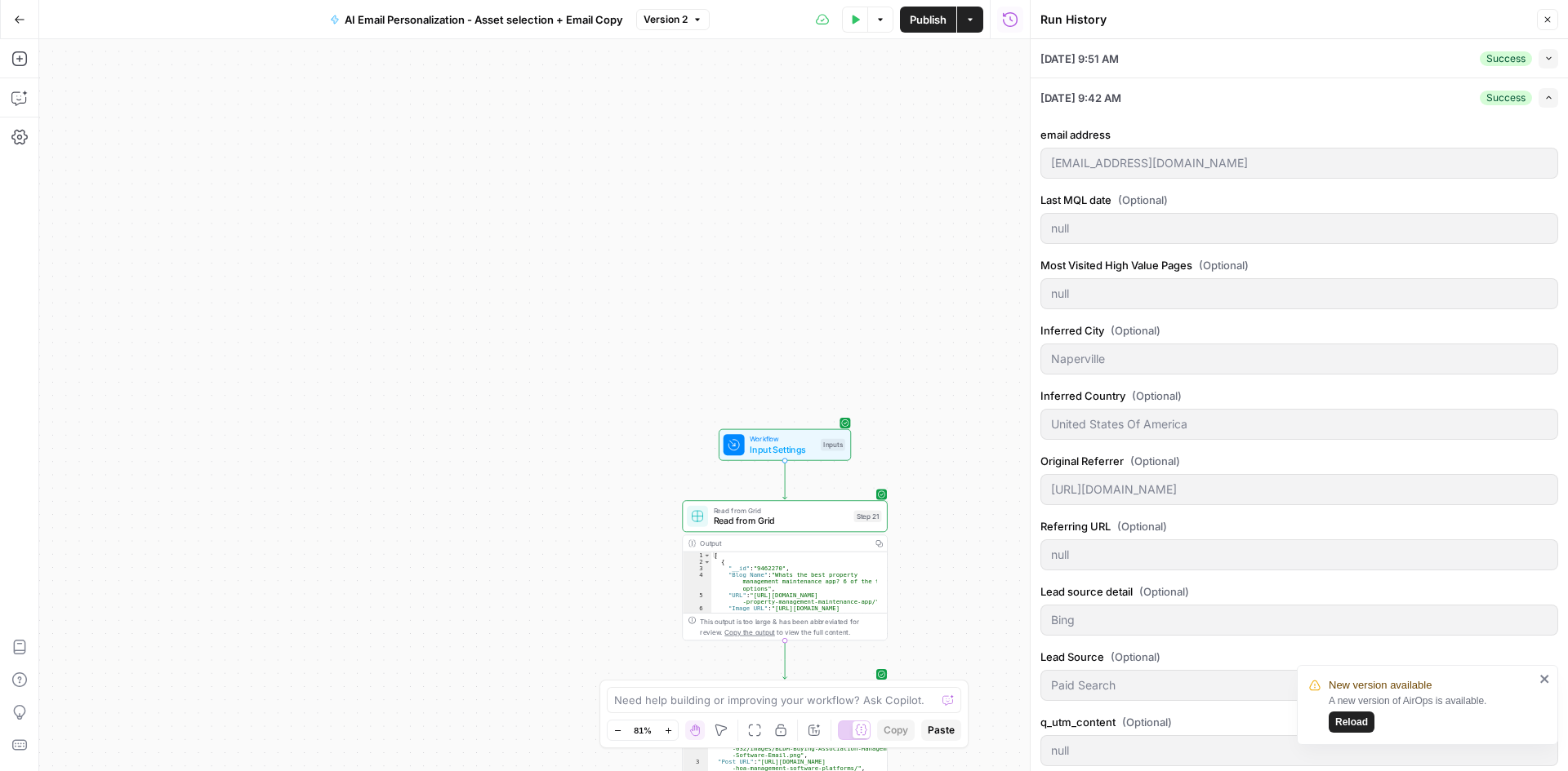
click at [1539, 102] on button "Expand" at bounding box center [1548, 98] width 20 height 20
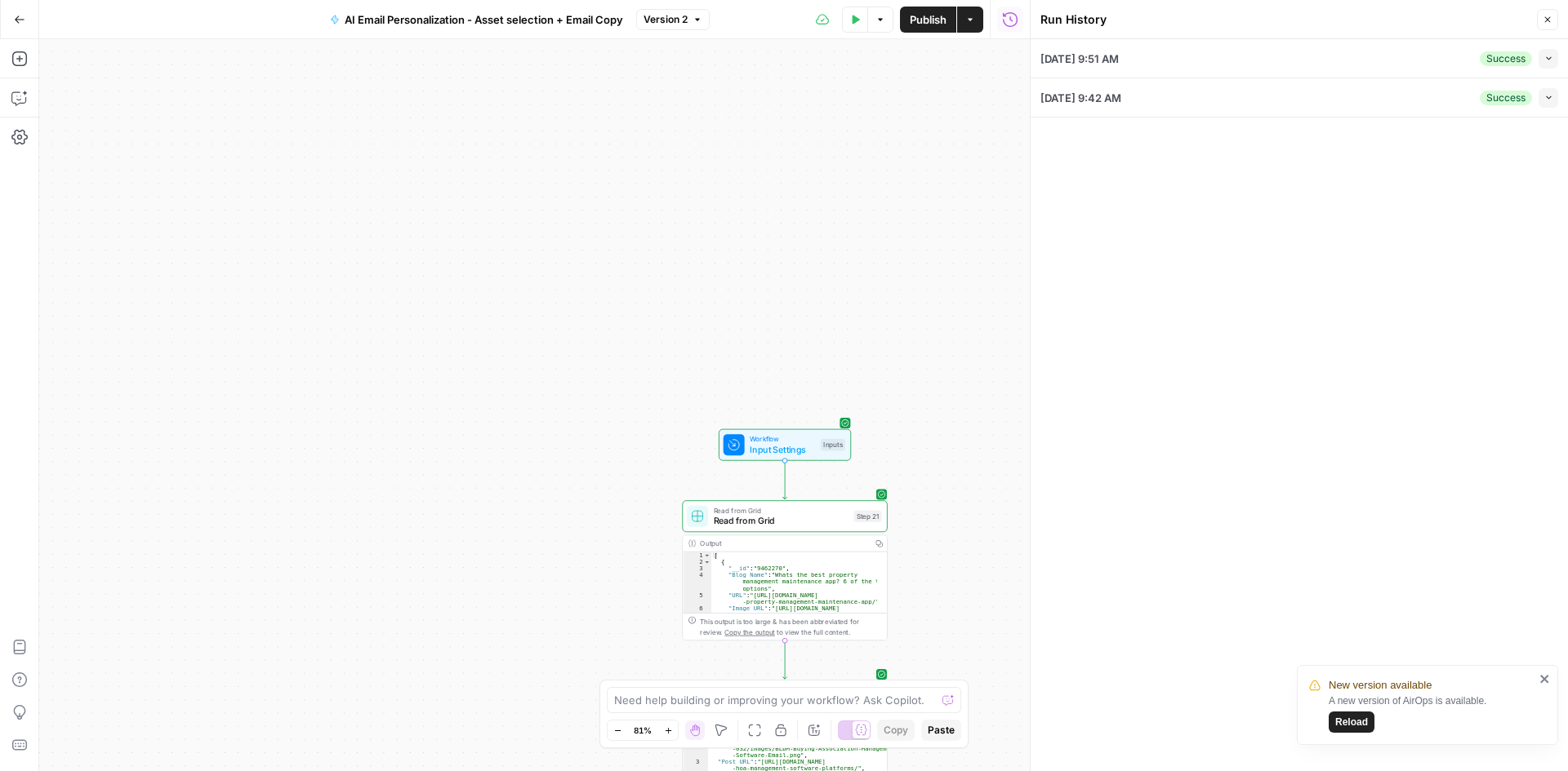
click at [1362, 721] on span "Reload" at bounding box center [1351, 723] width 33 height 15
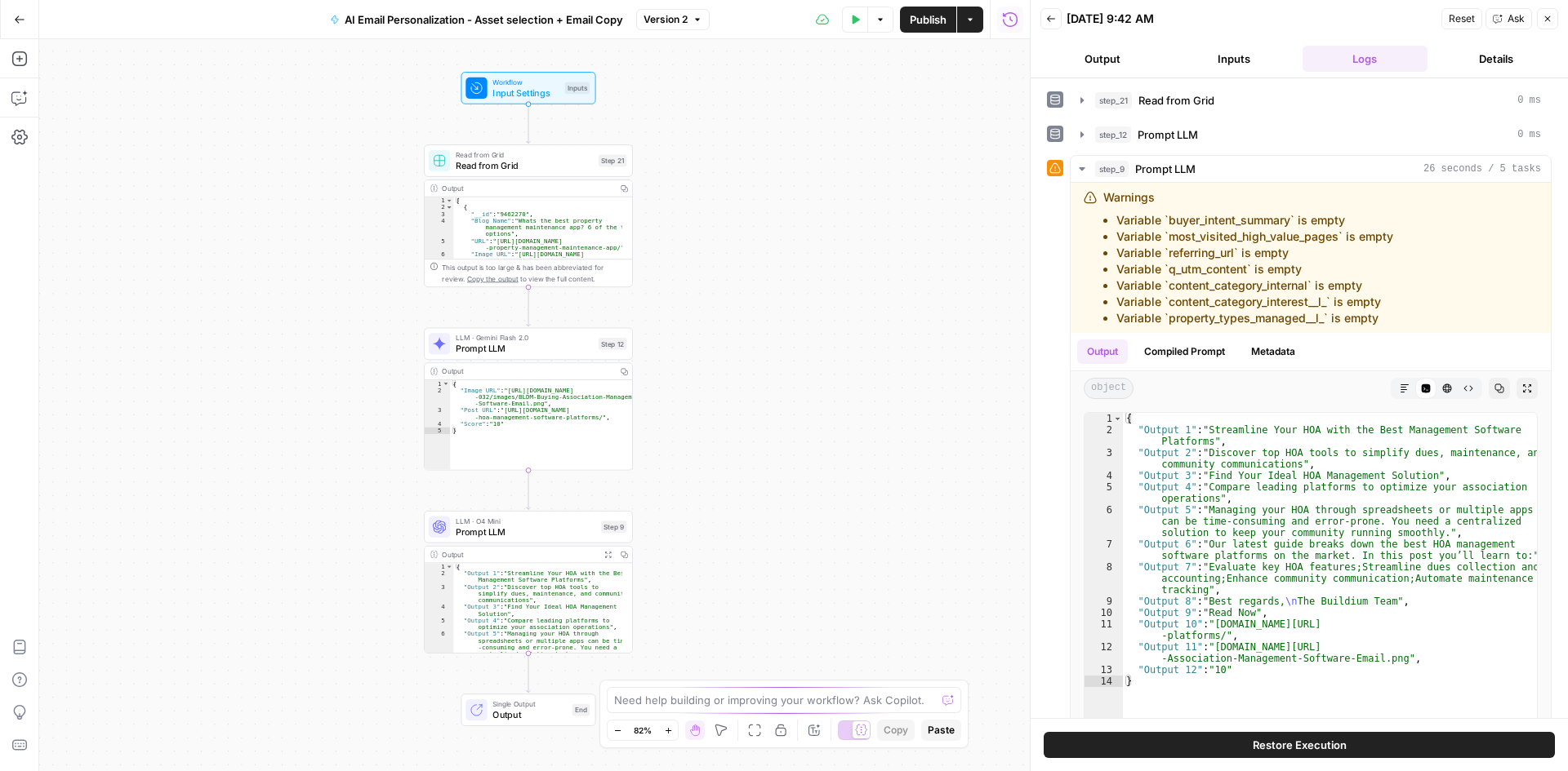
click at [1042, 25] on button "Back" at bounding box center [1050, 19] width 22 height 22
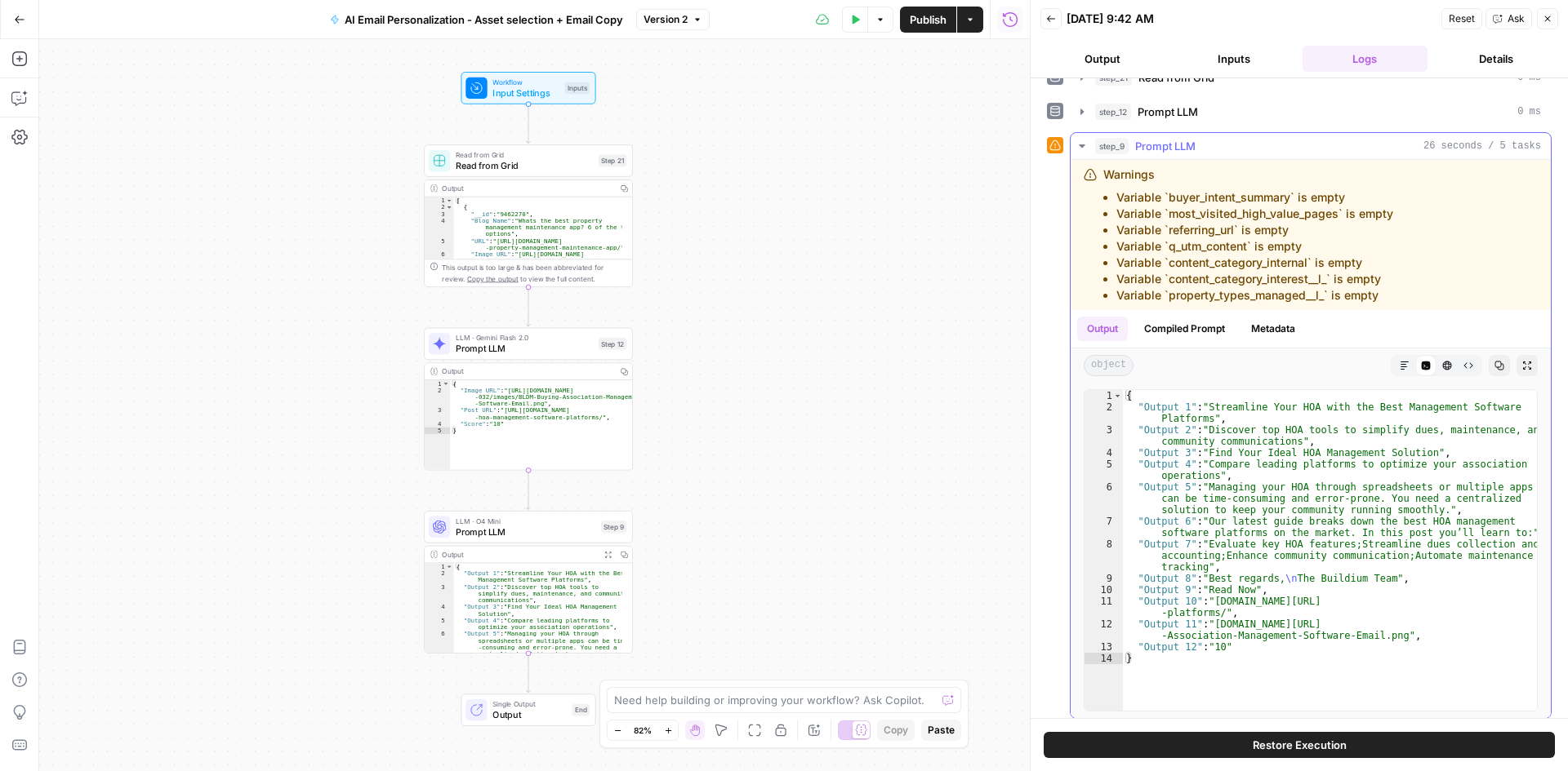
scroll to position [32, 0]
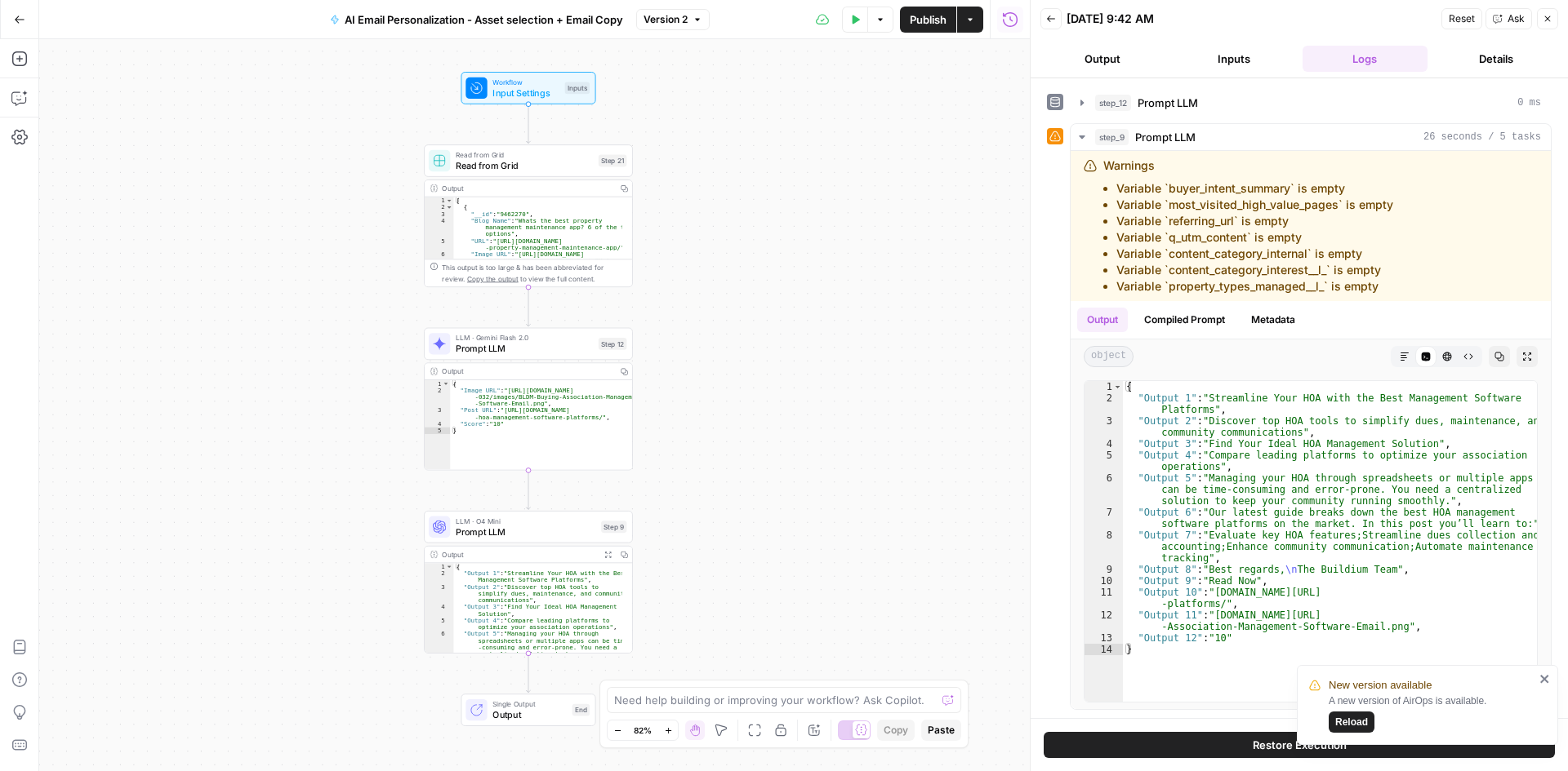
click at [1359, 724] on span "Reload" at bounding box center [1351, 723] width 33 height 15
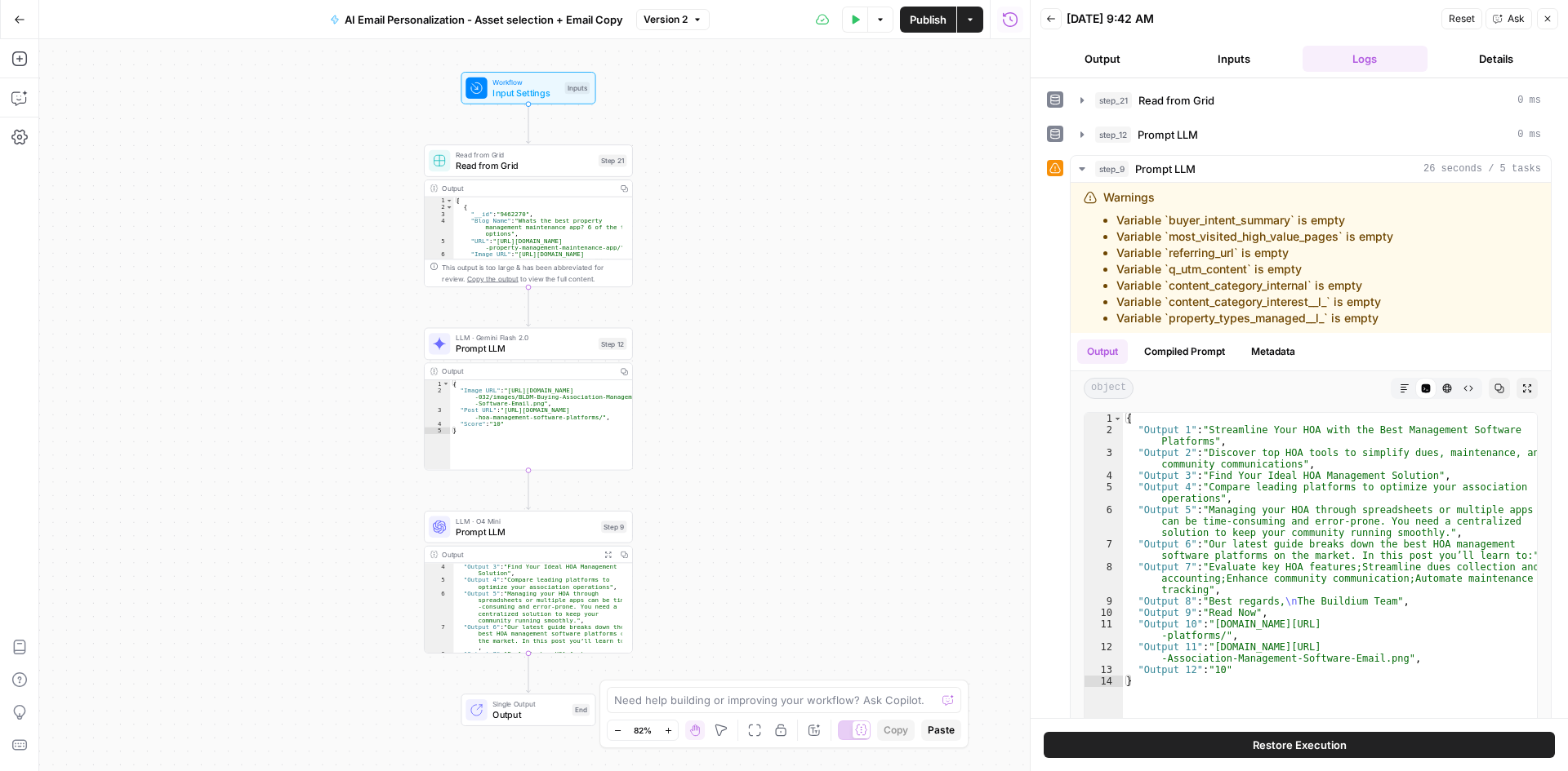
scroll to position [161, 0]
click at [1052, 21] on icon "button" at bounding box center [1050, 19] width 9 height 9
click at [1043, 21] on button "Back" at bounding box center [1050, 19] width 22 height 22
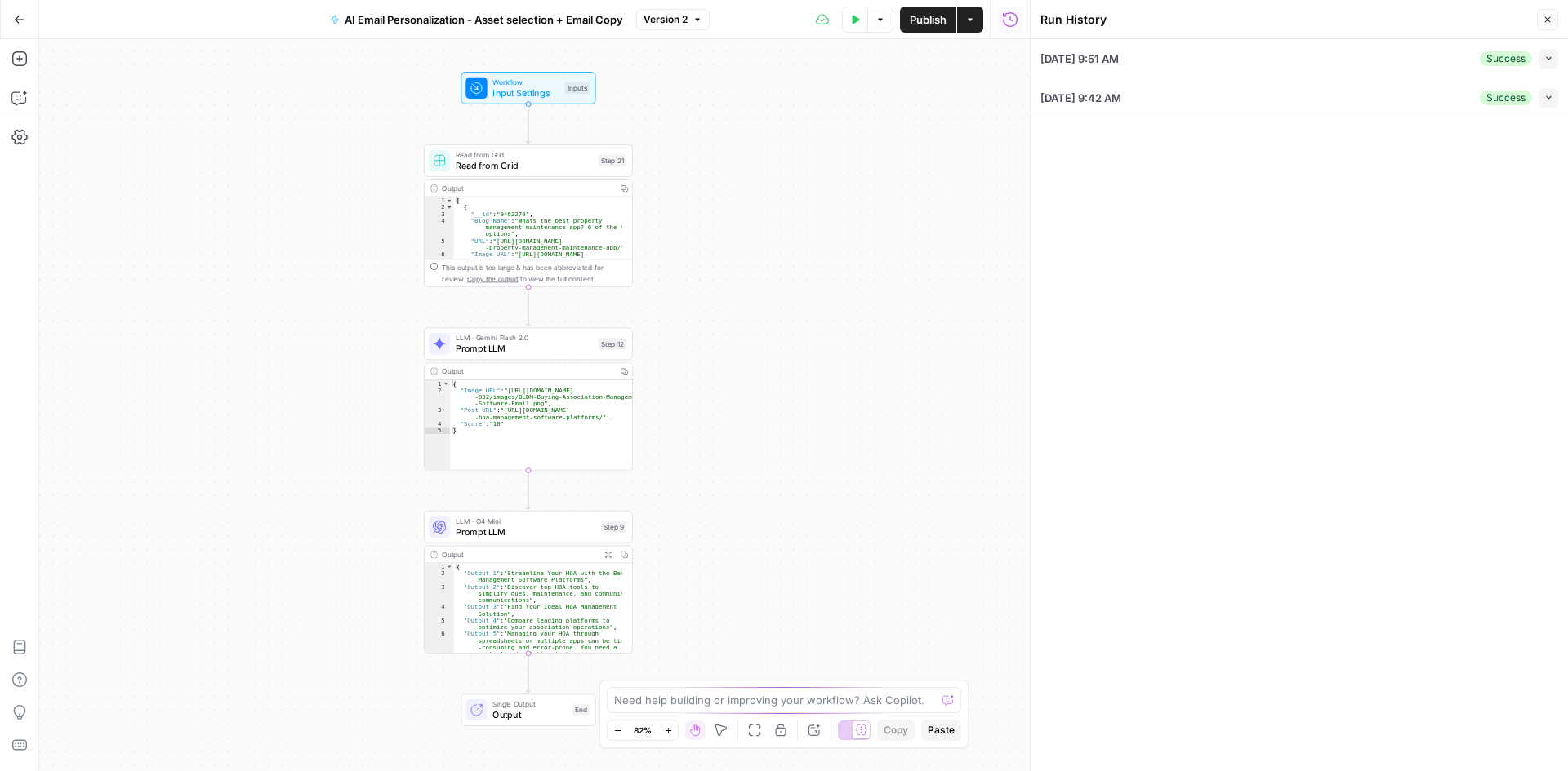
click at [1546, 61] on icon "button" at bounding box center [1549, 58] width 9 height 9
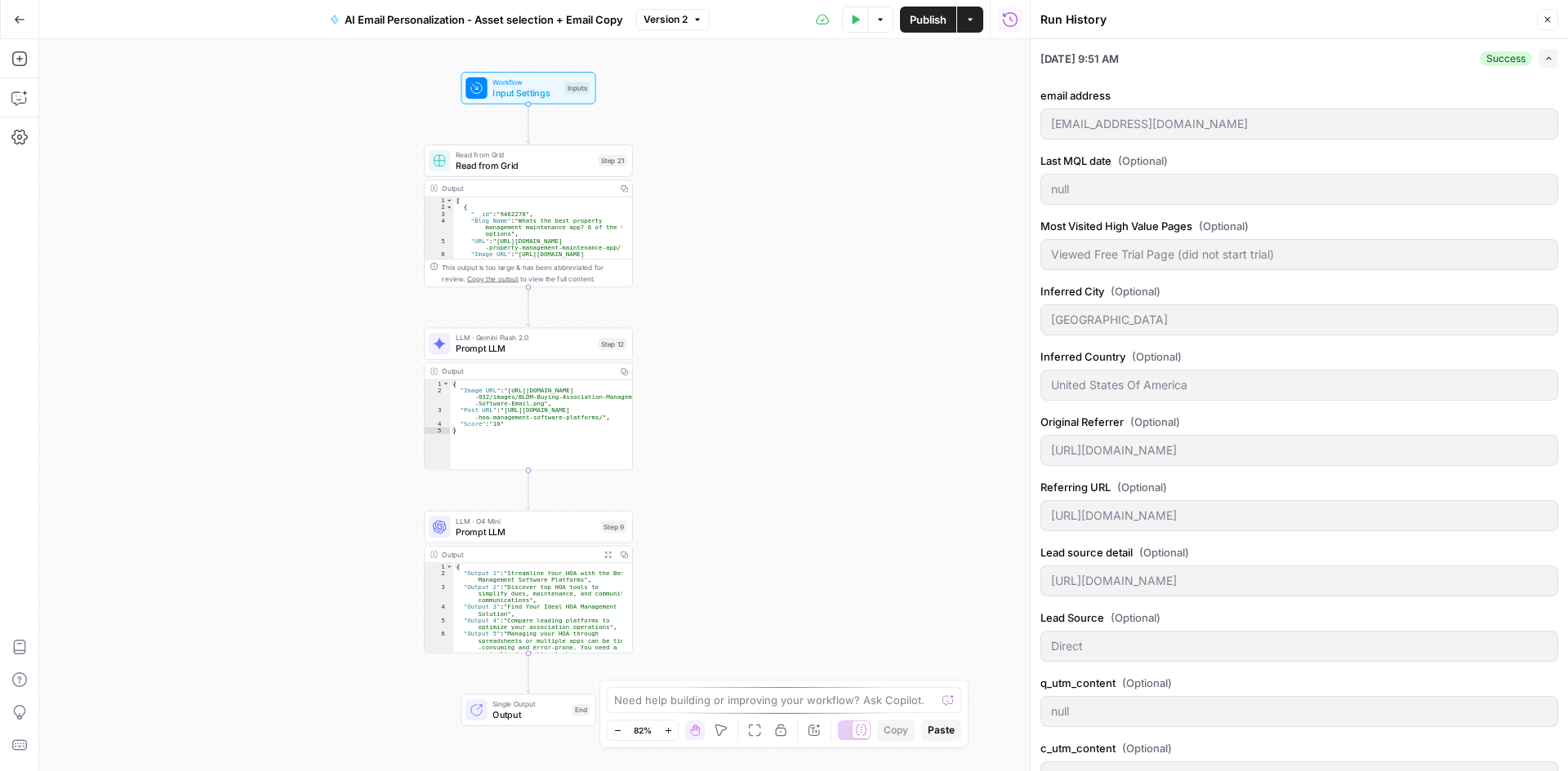
click at [1544, 57] on icon "button" at bounding box center [1549, 58] width 9 height 9
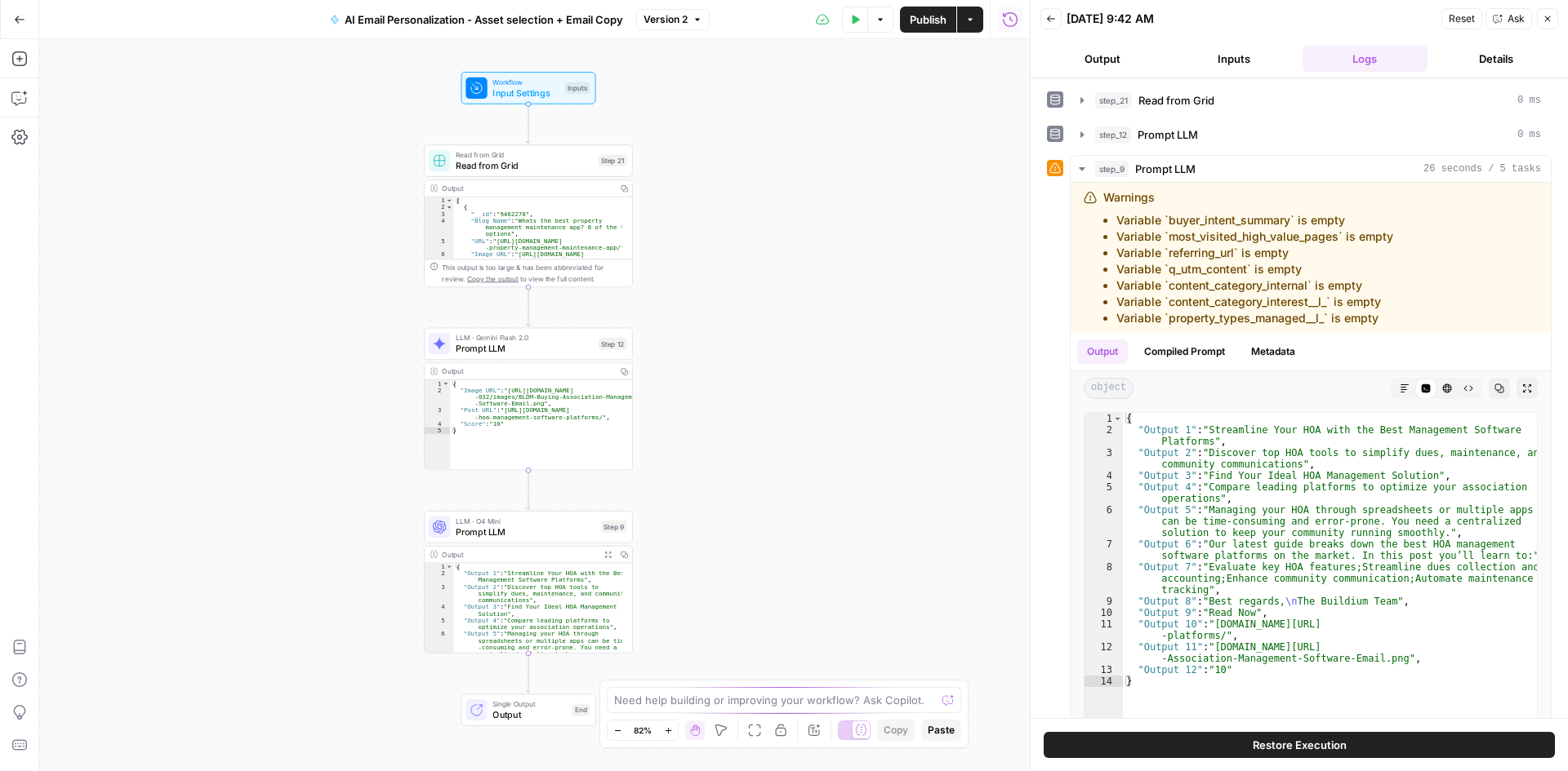
click at [1055, 18] on button "Back" at bounding box center [1050, 19] width 22 height 22
click at [1049, 19] on icon "button" at bounding box center [1050, 18] width 8 height 7
